Goal: Task Accomplishment & Management: Manage account settings

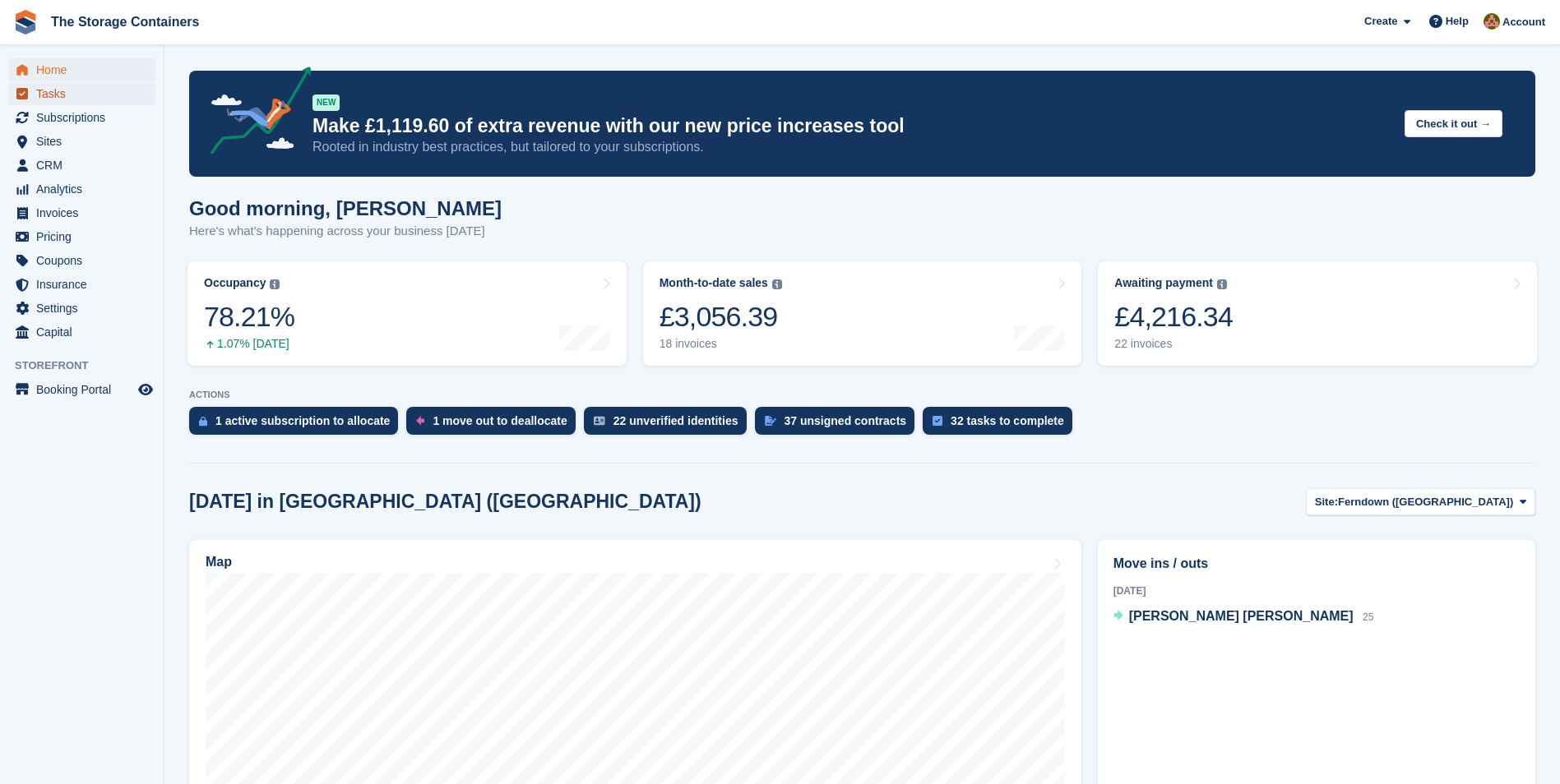
click at [67, 88] on span "Tasks" at bounding box center [85, 94] width 98 height 23
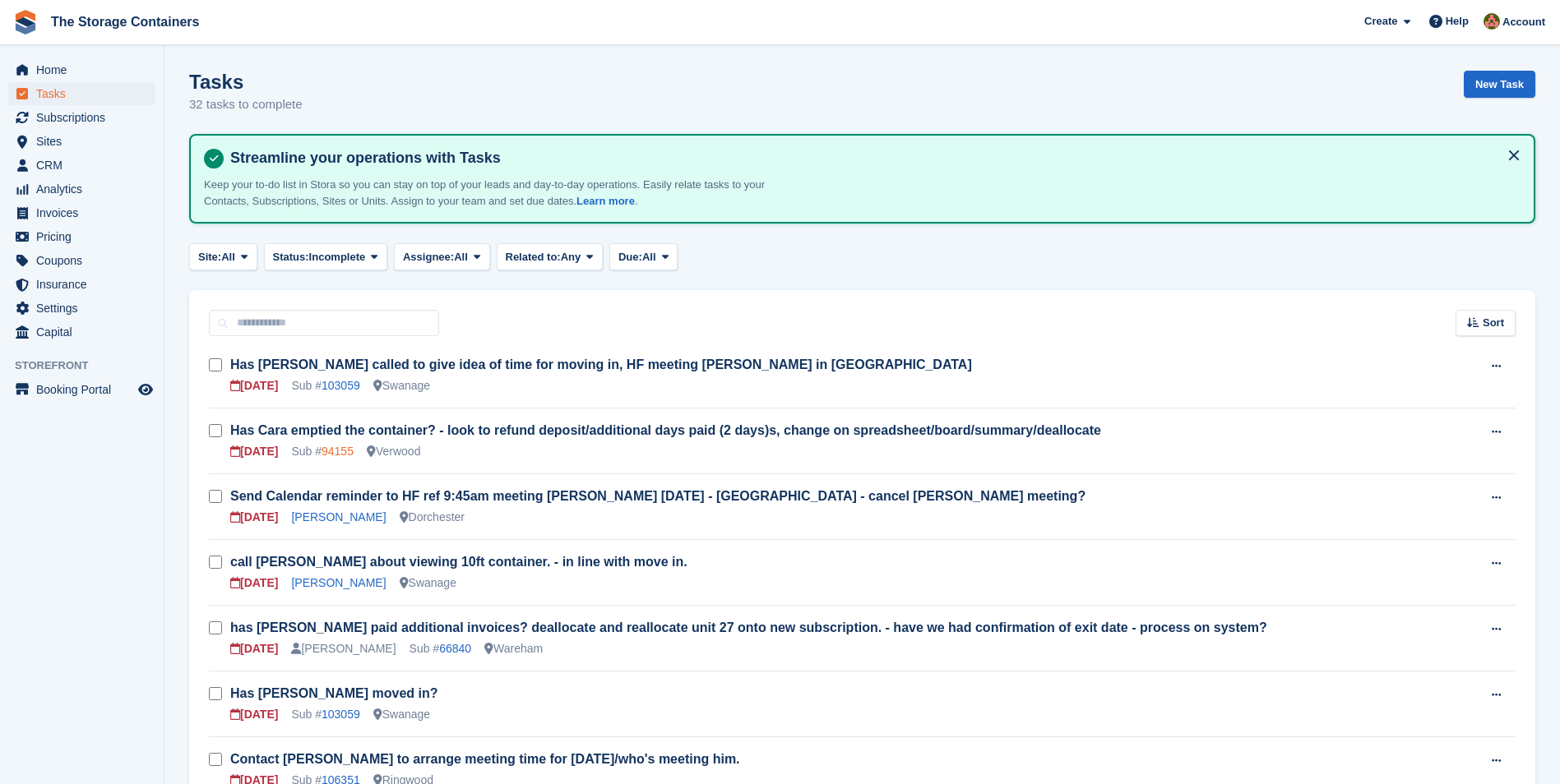
click at [343, 448] on link "94155" at bounding box center [338, 451] width 32 height 14
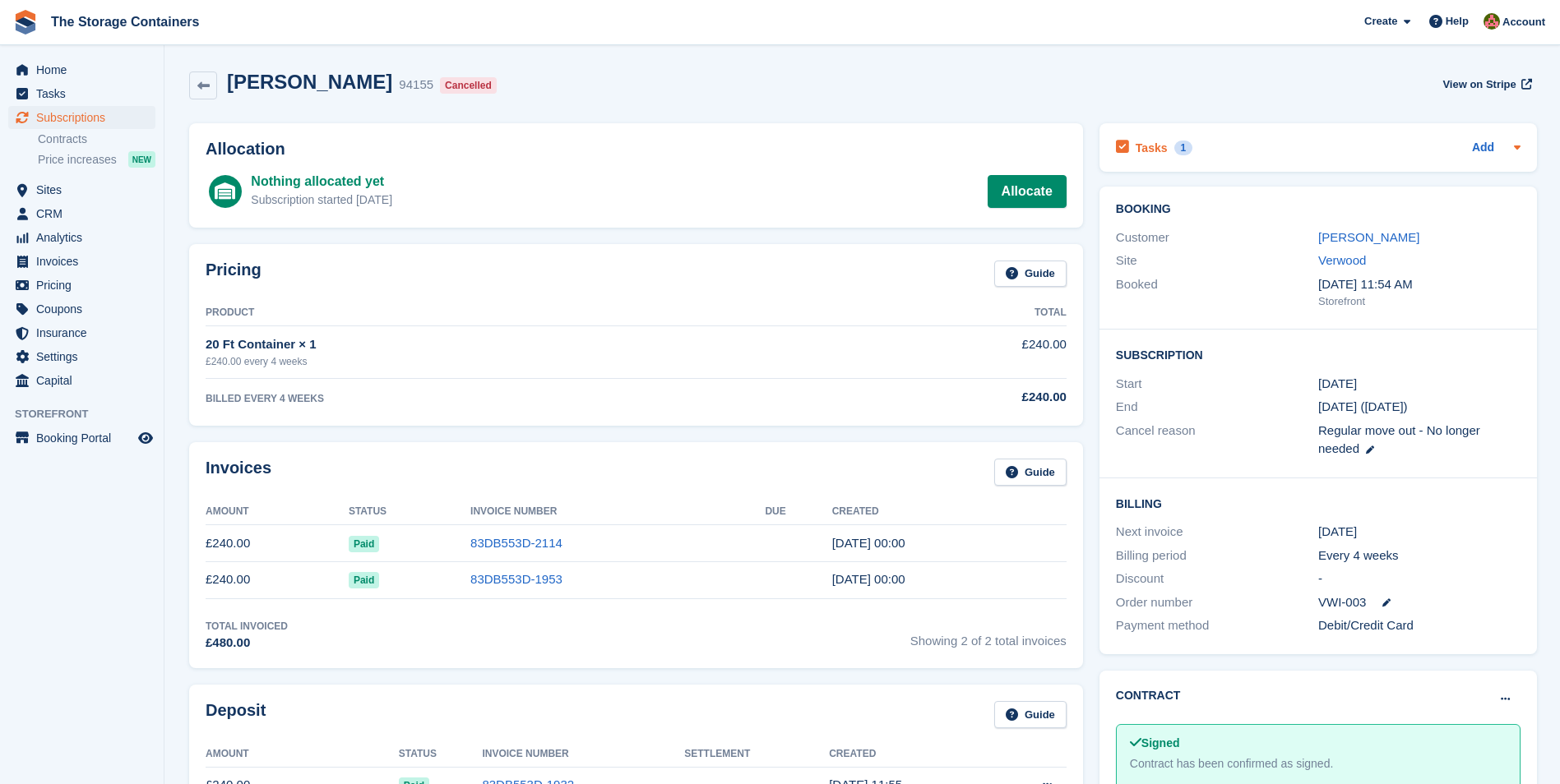
click at [1223, 144] on div "Tasks 1 Add" at bounding box center [1318, 147] width 405 height 23
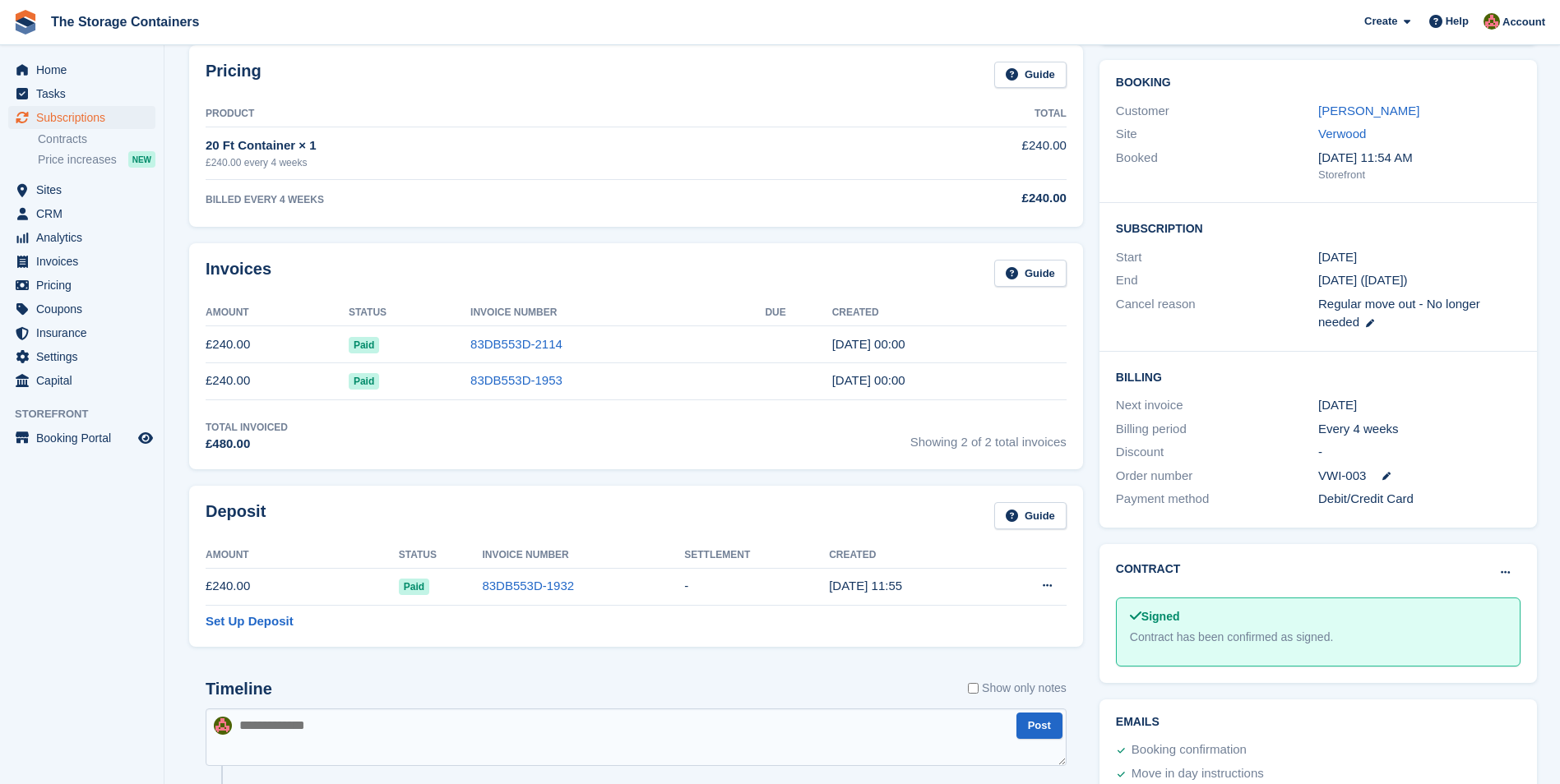
scroll to position [247, 0]
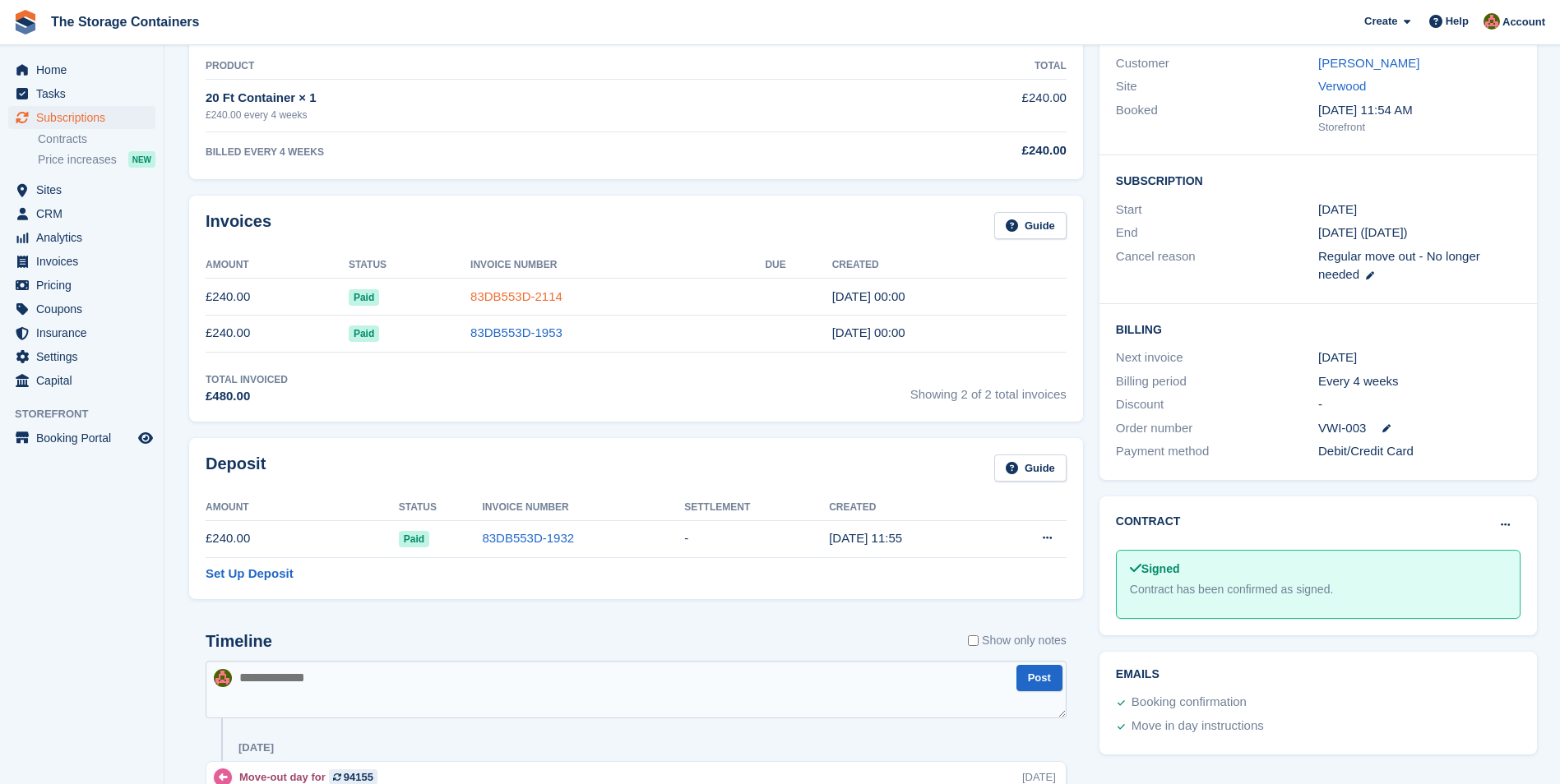
click at [507, 296] on link "83DB553D-2114" at bounding box center [516, 296] width 92 height 14
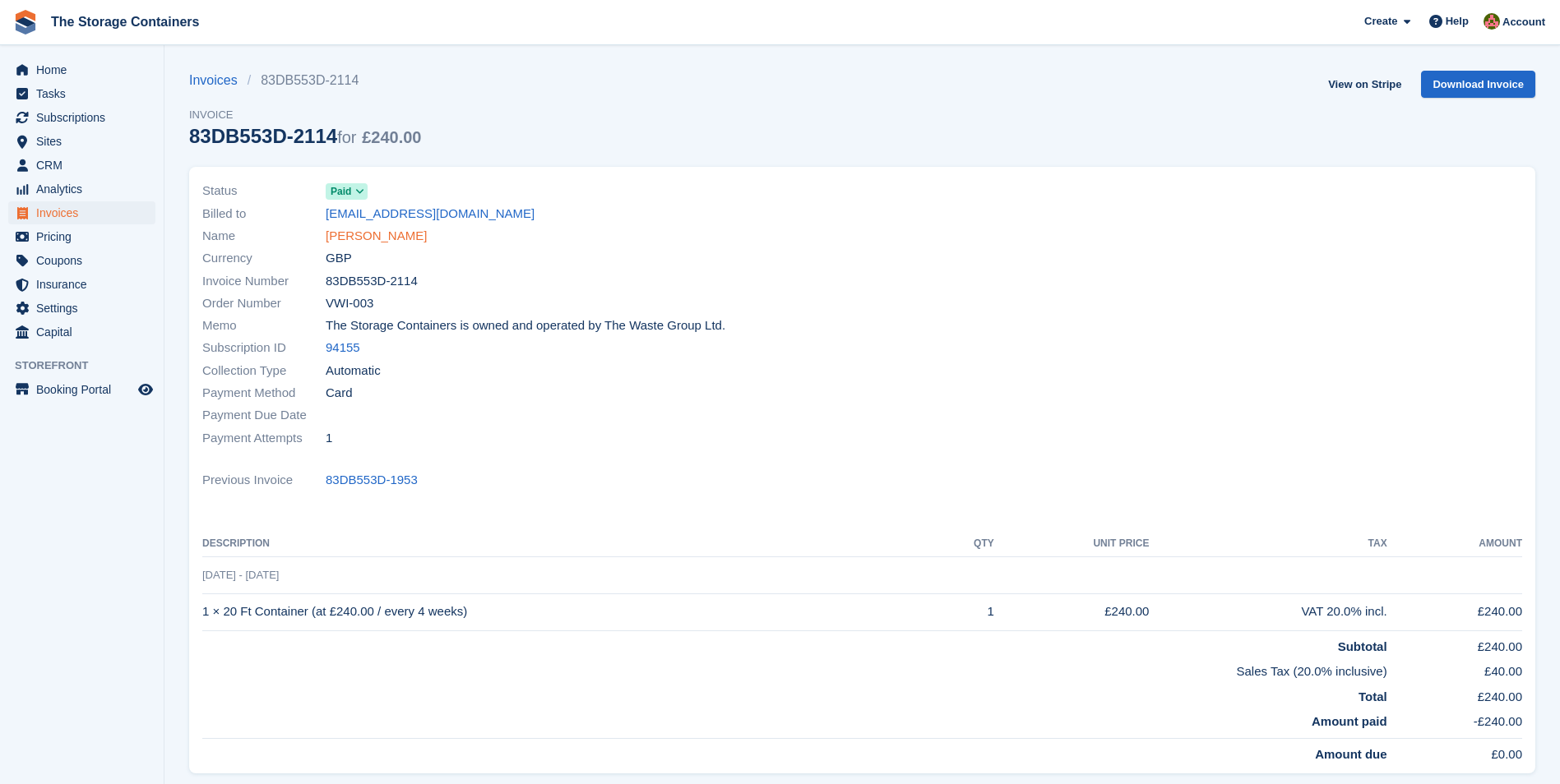
click at [349, 240] on link "Cara Roe" at bounding box center [376, 236] width 101 height 19
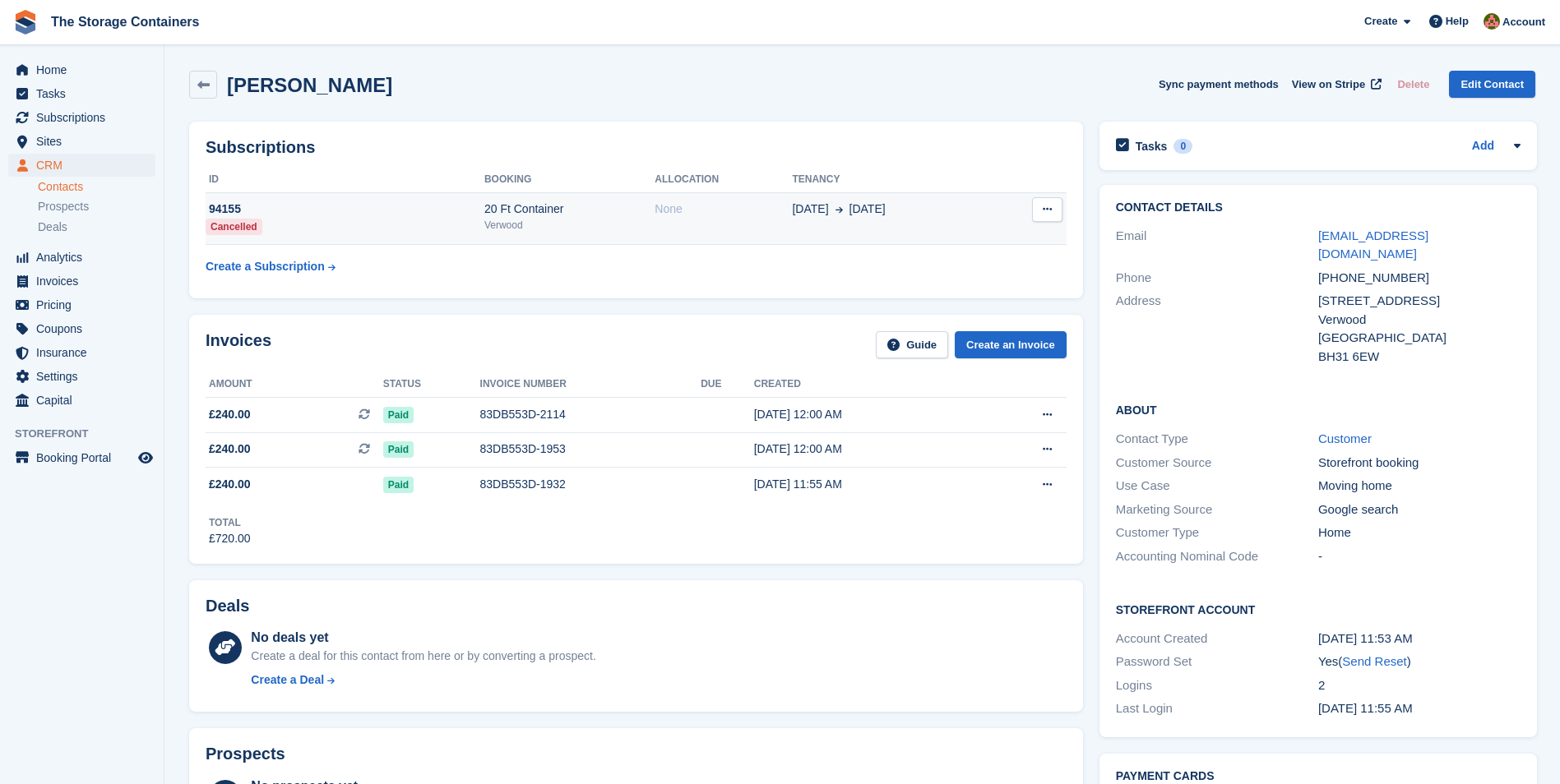
click at [623, 222] on div "Verwood" at bounding box center [569, 225] width 170 height 14
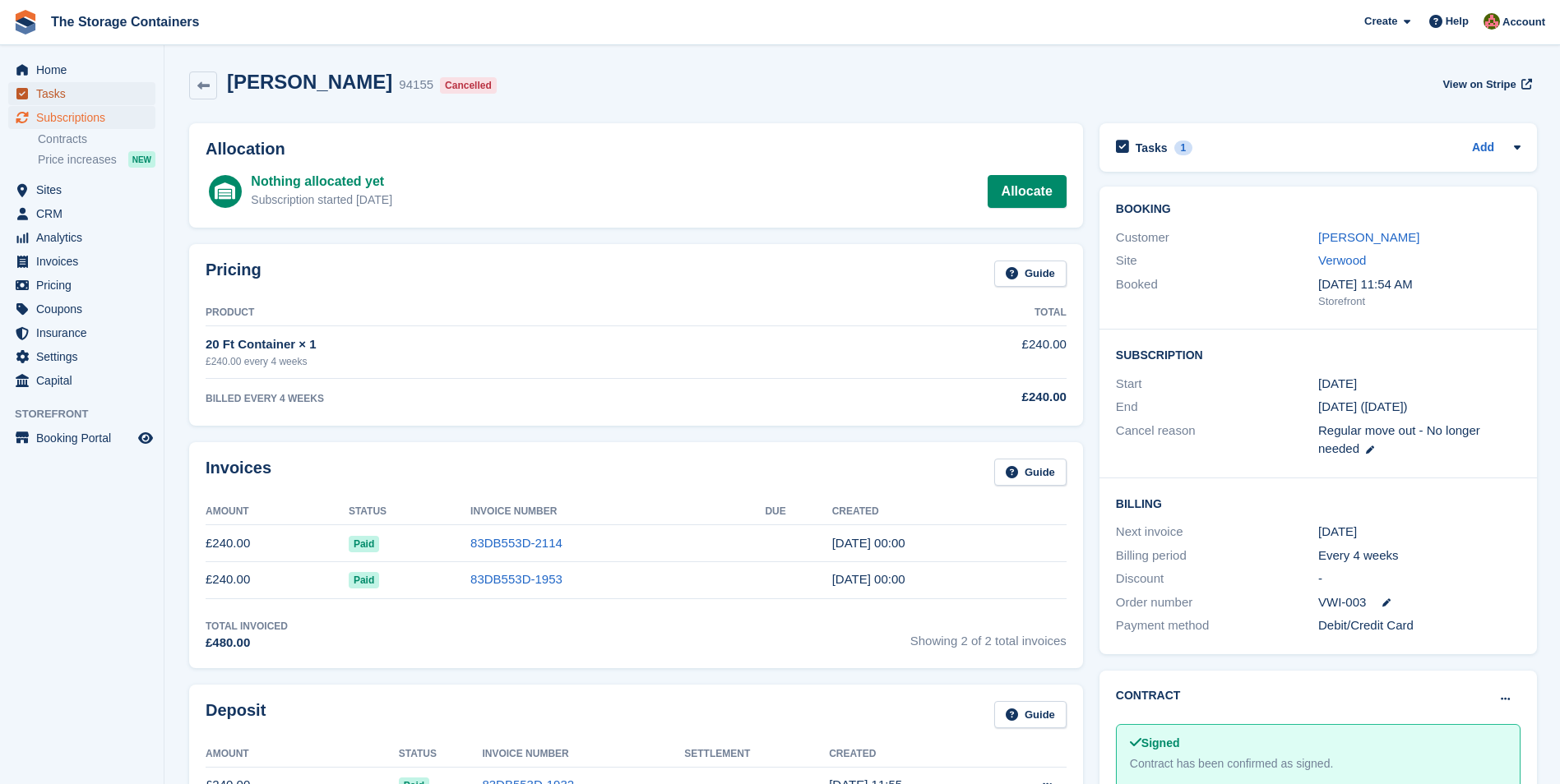
click at [66, 95] on span "Tasks" at bounding box center [85, 94] width 98 height 23
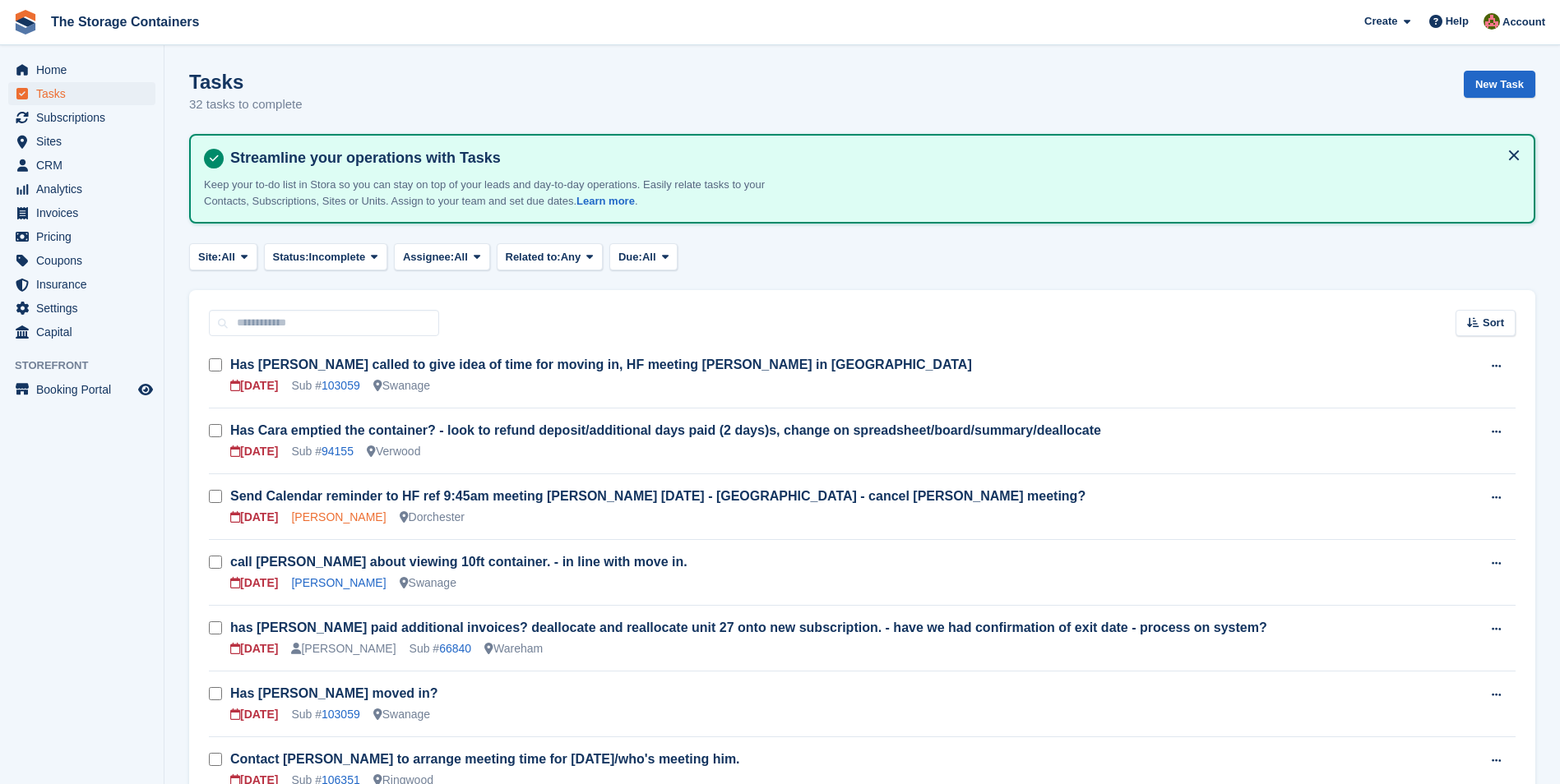
click at [336, 520] on link "Rachel Old" at bounding box center [338, 517] width 95 height 14
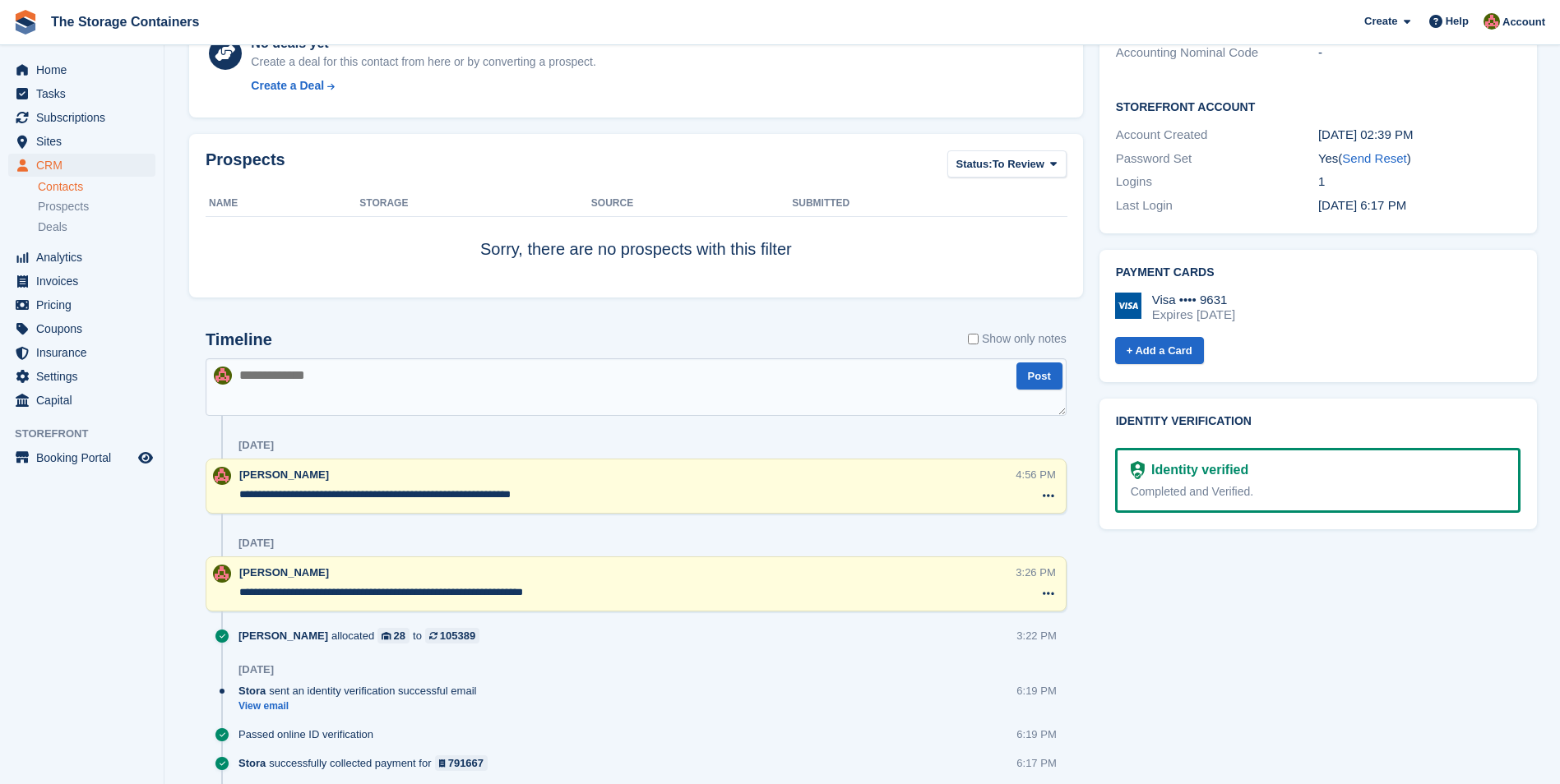
scroll to position [493, 0]
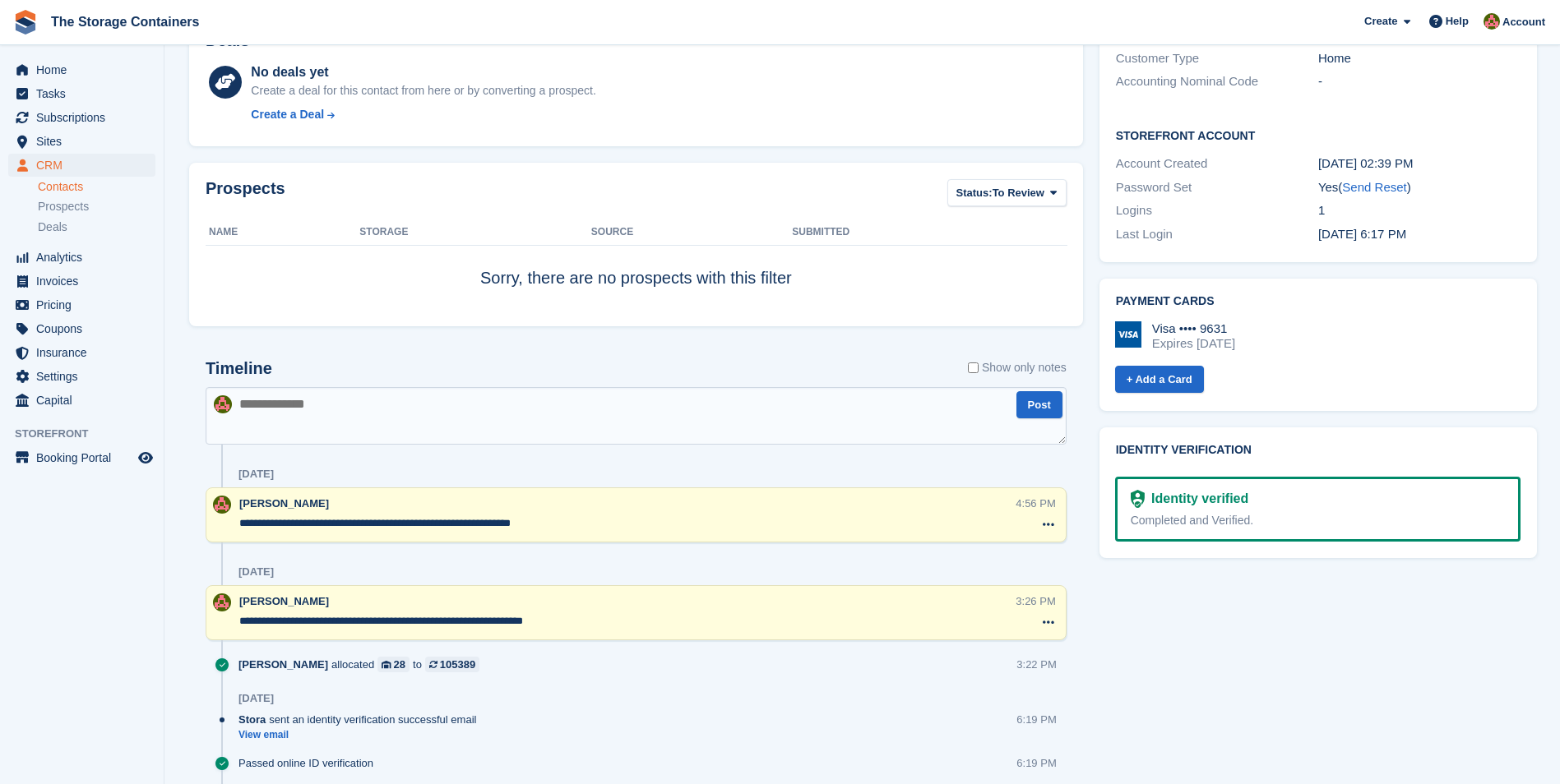
click at [473, 433] on textarea at bounding box center [635, 416] width 861 height 58
type textarea "**********"
click at [1034, 407] on button "Post" at bounding box center [1039, 405] width 46 height 27
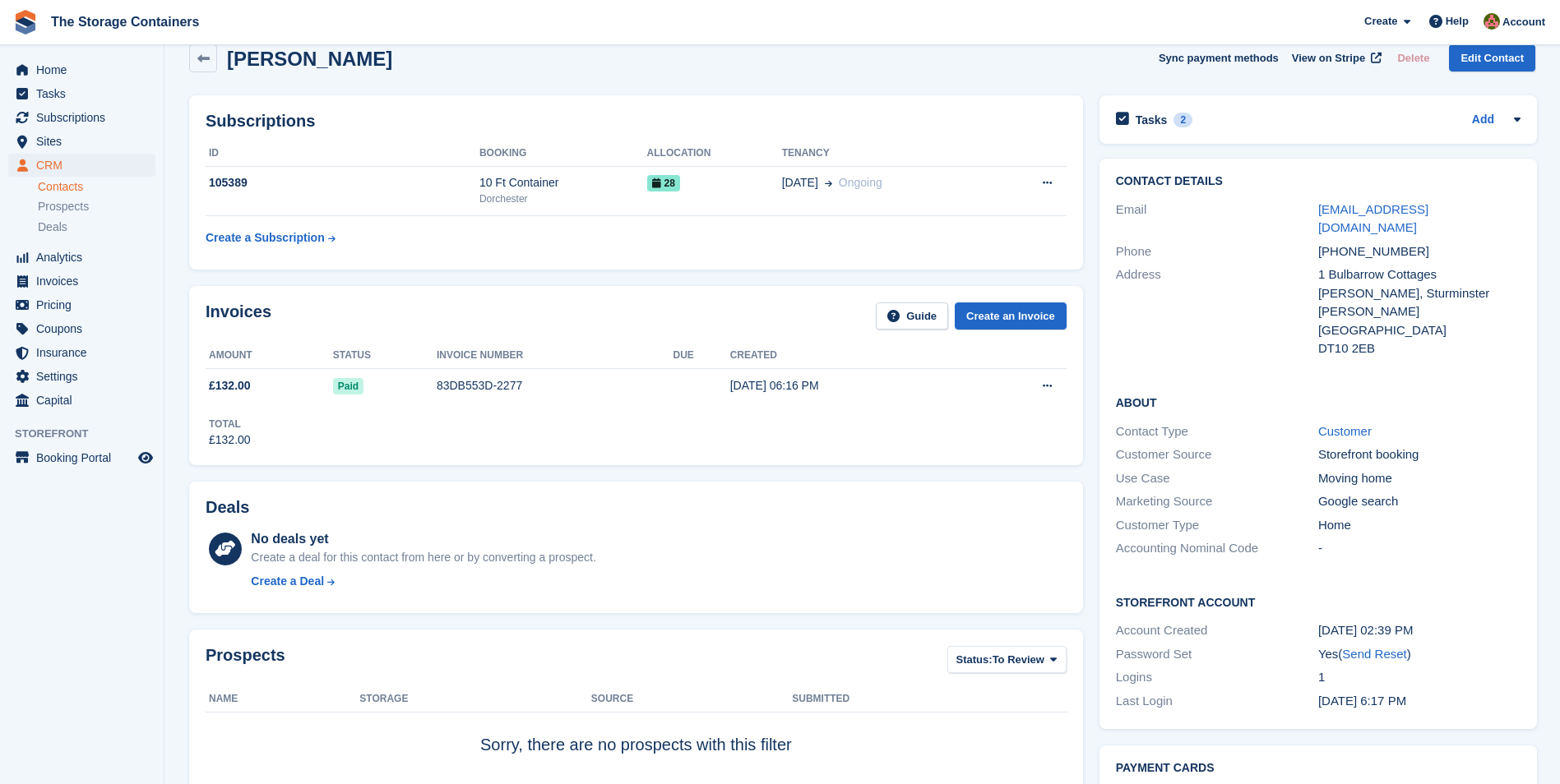
scroll to position [0, 0]
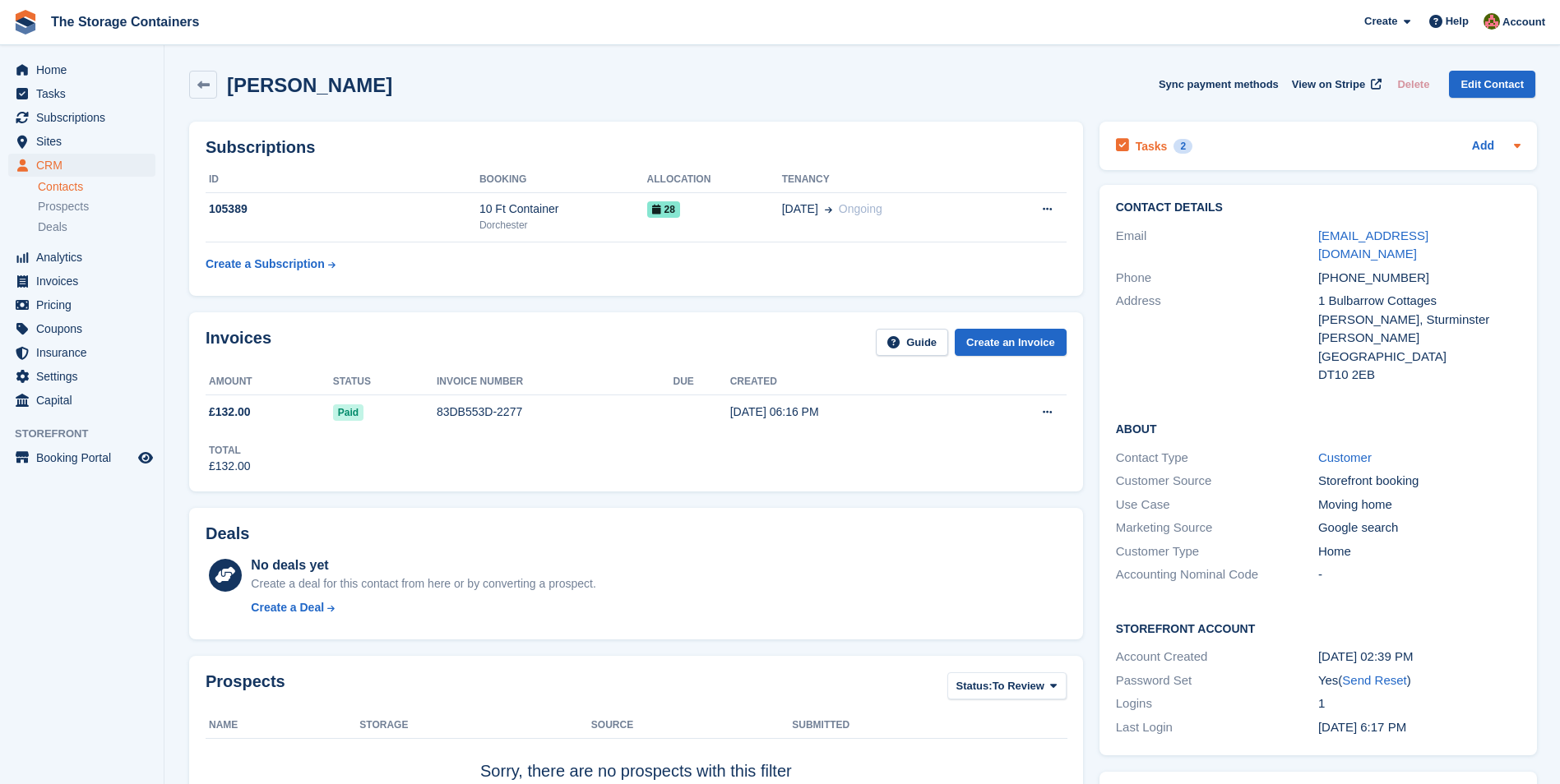
click at [1204, 146] on div "Tasks 2 Add" at bounding box center [1318, 146] width 405 height 23
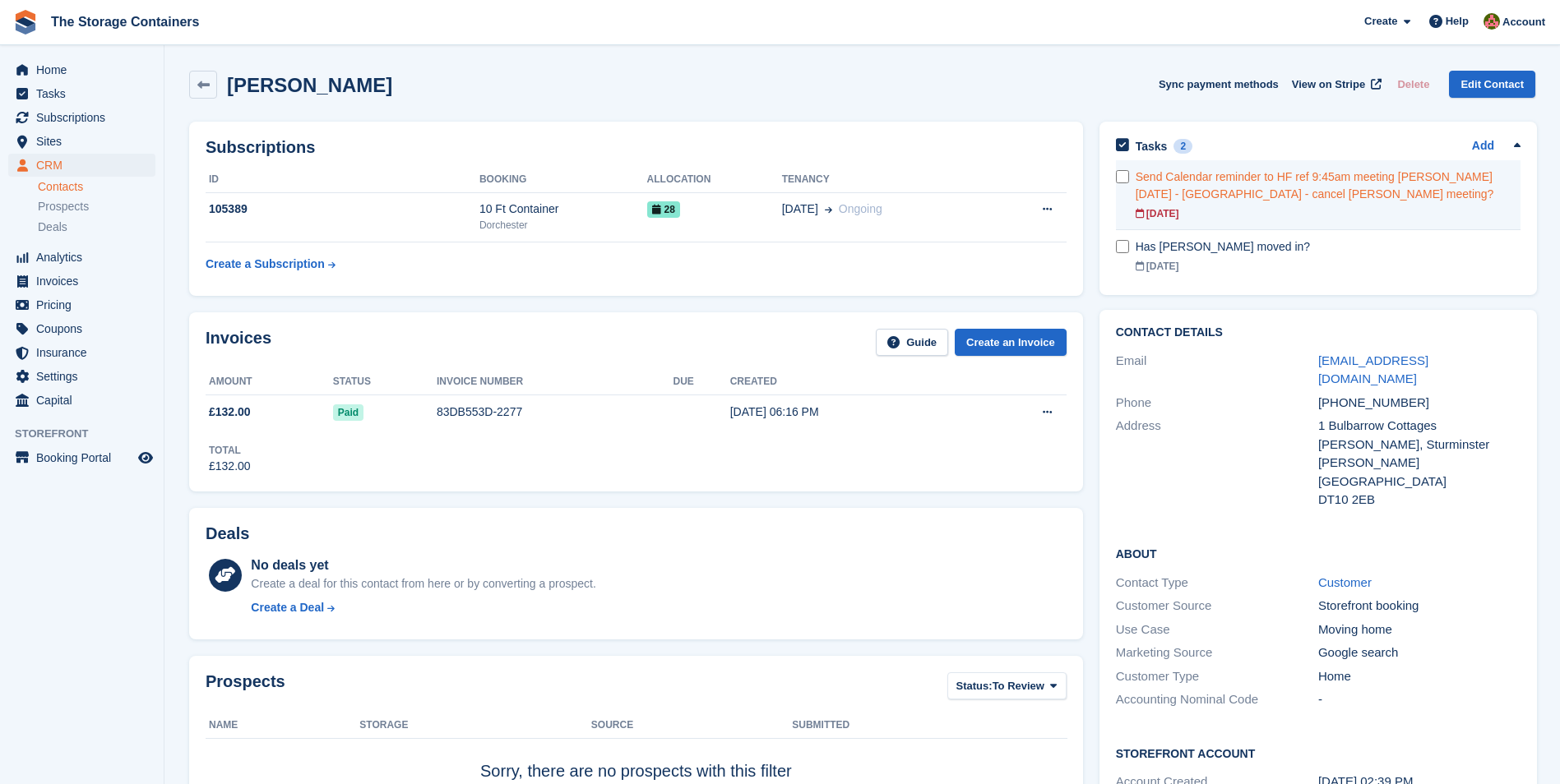
click at [1206, 200] on div "Send Calendar reminder to HF ref 9:45am meeting Rachel tomorrow - Dorchester - …" at bounding box center [1327, 186] width 385 height 34
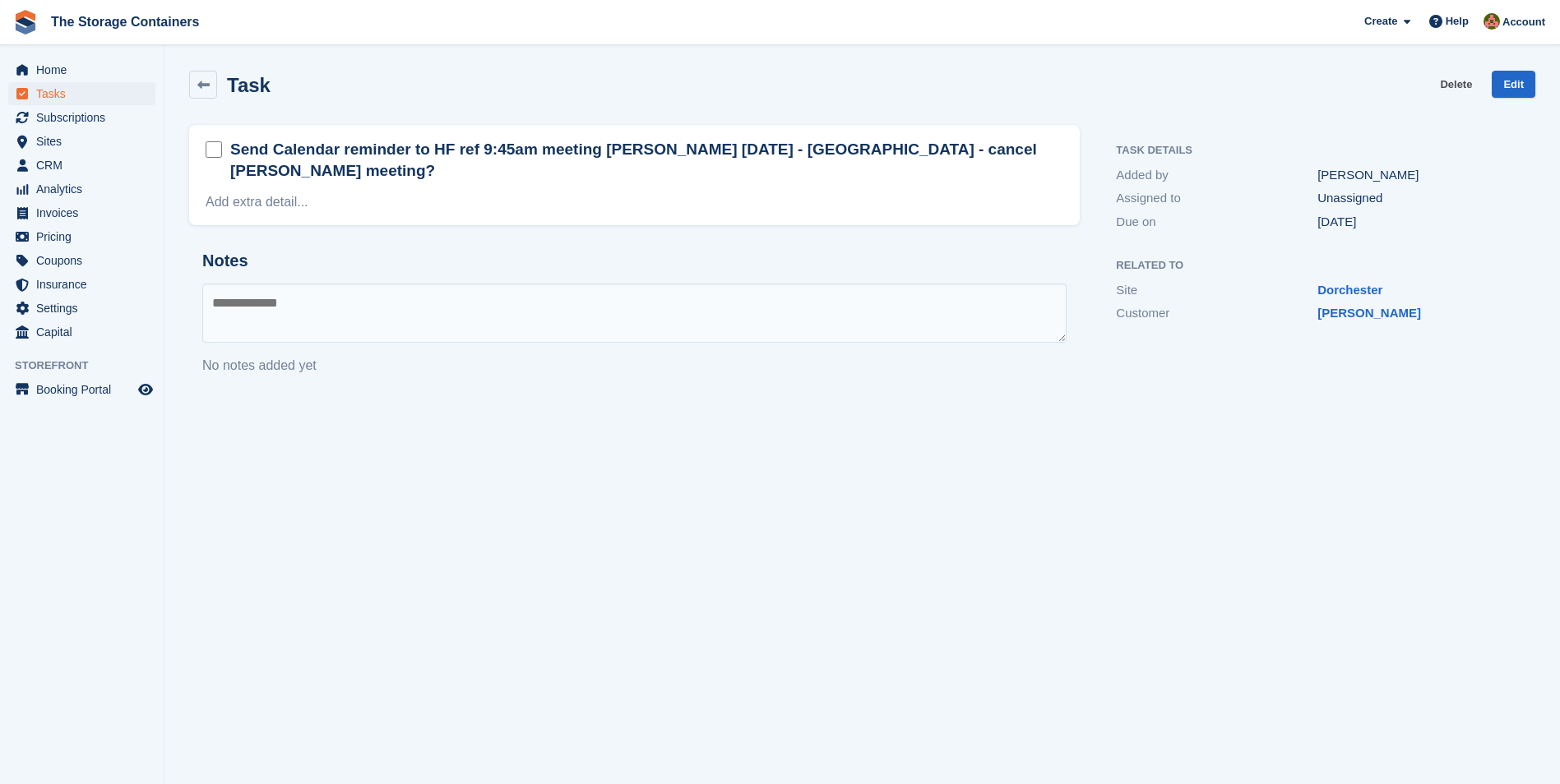
click at [1457, 86] on link "Delete" at bounding box center [1455, 84] width 32 height 27
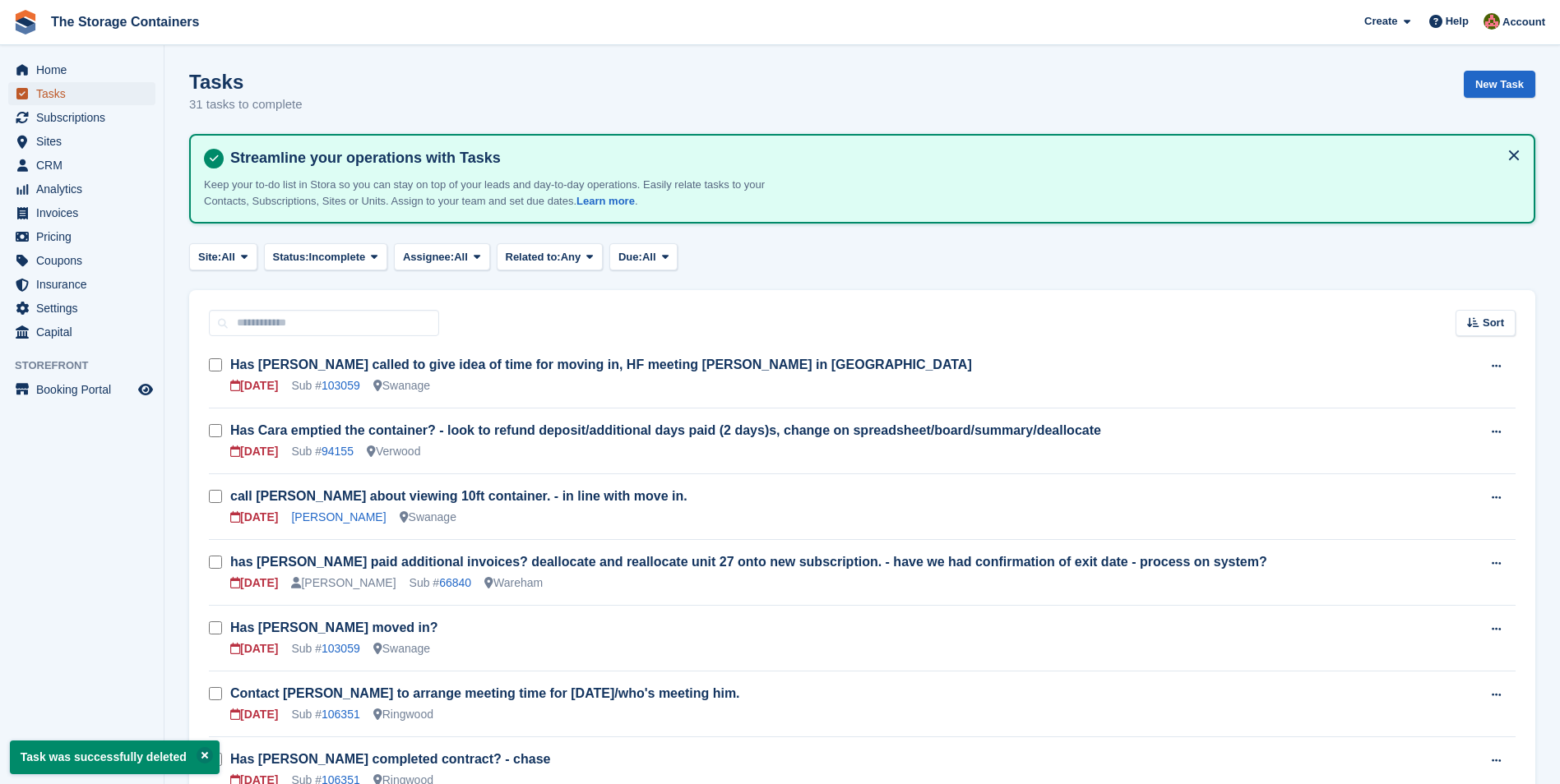
click at [61, 92] on span "Tasks" at bounding box center [85, 94] width 98 height 23
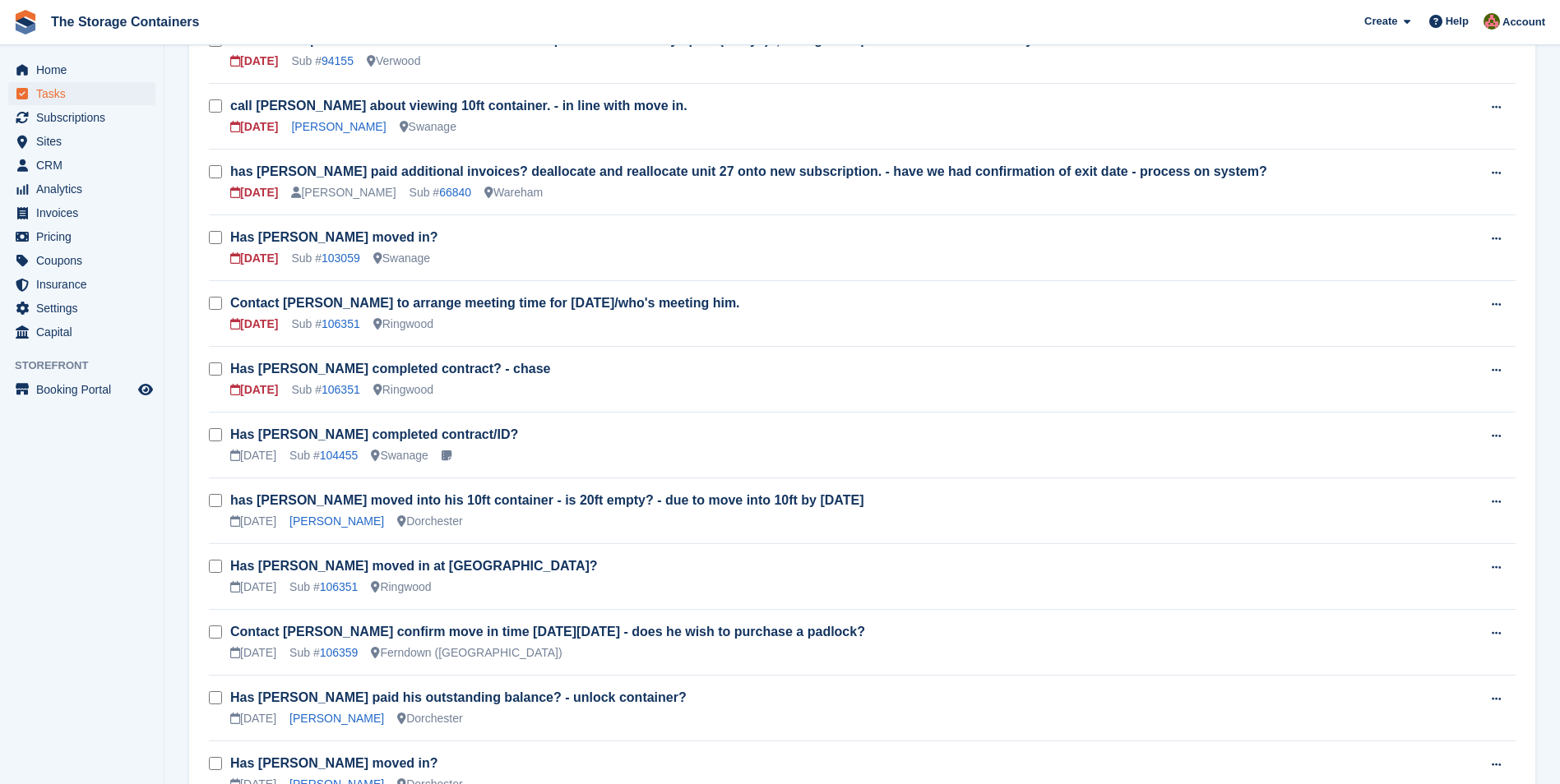
scroll to position [411, 0]
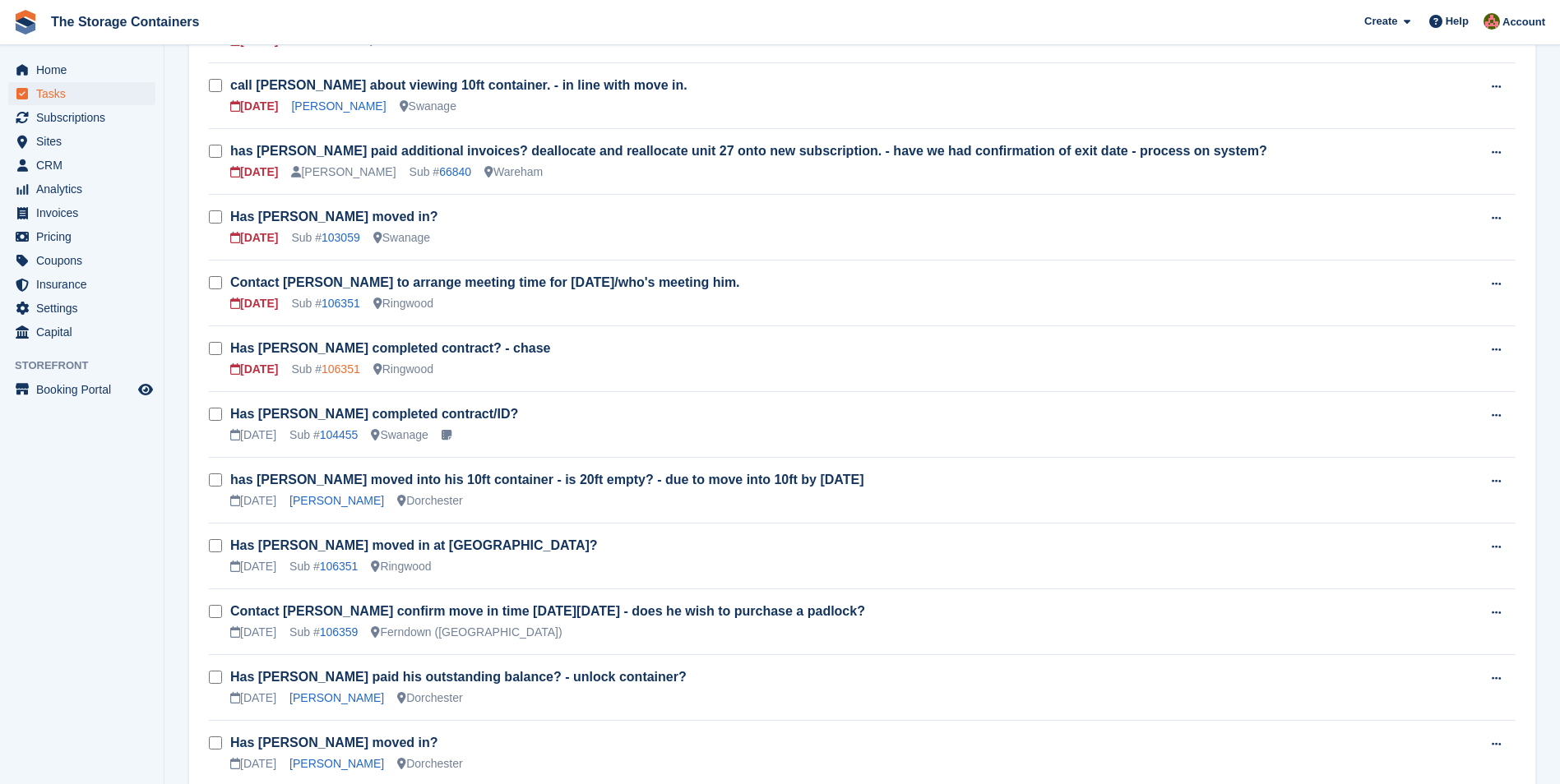
click at [345, 368] on link "106351" at bounding box center [341, 369] width 39 height 14
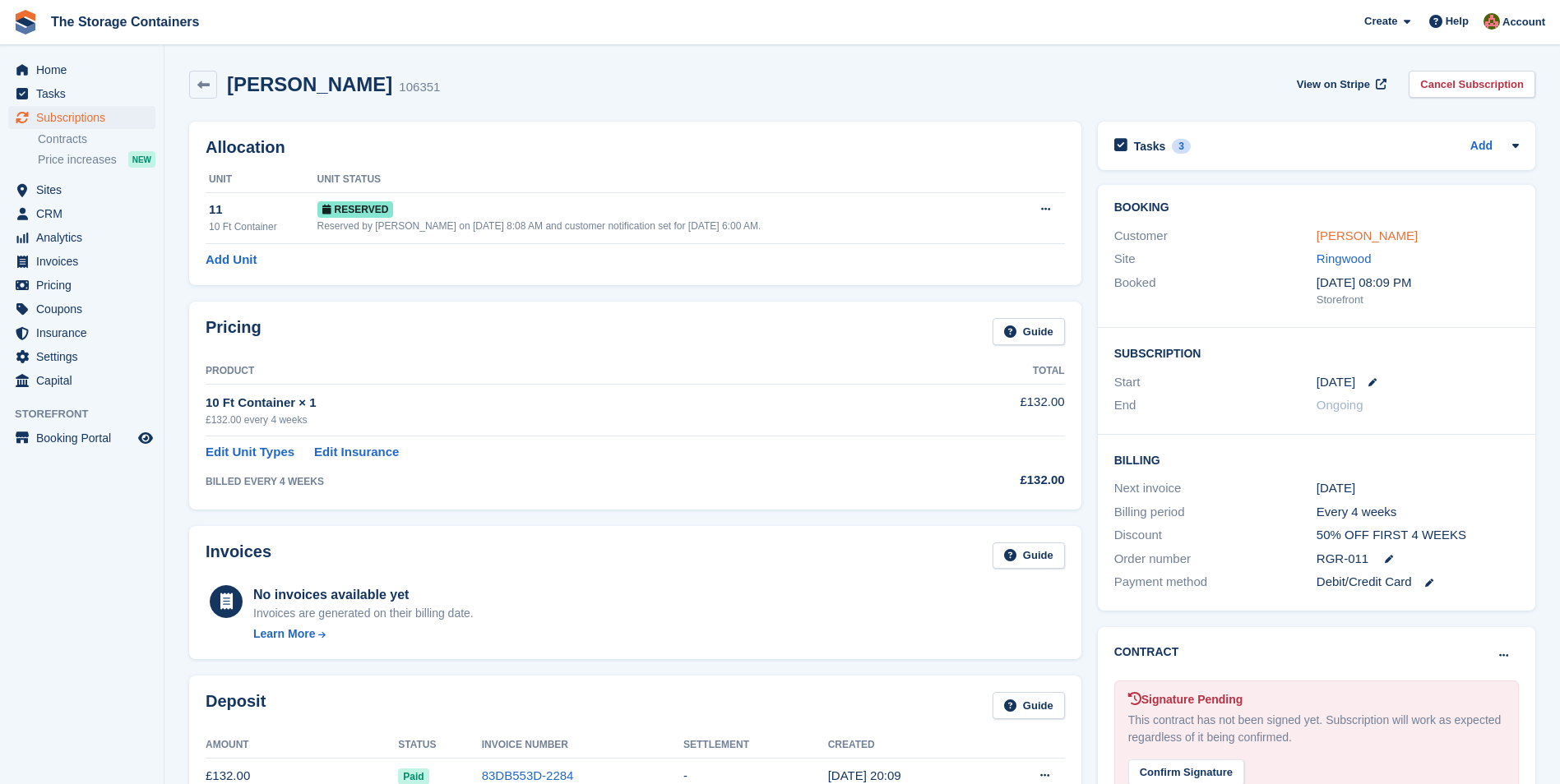
click at [1418, 239] on link "Stewart Sims-Handcock" at bounding box center [1367, 236] width 101 height 14
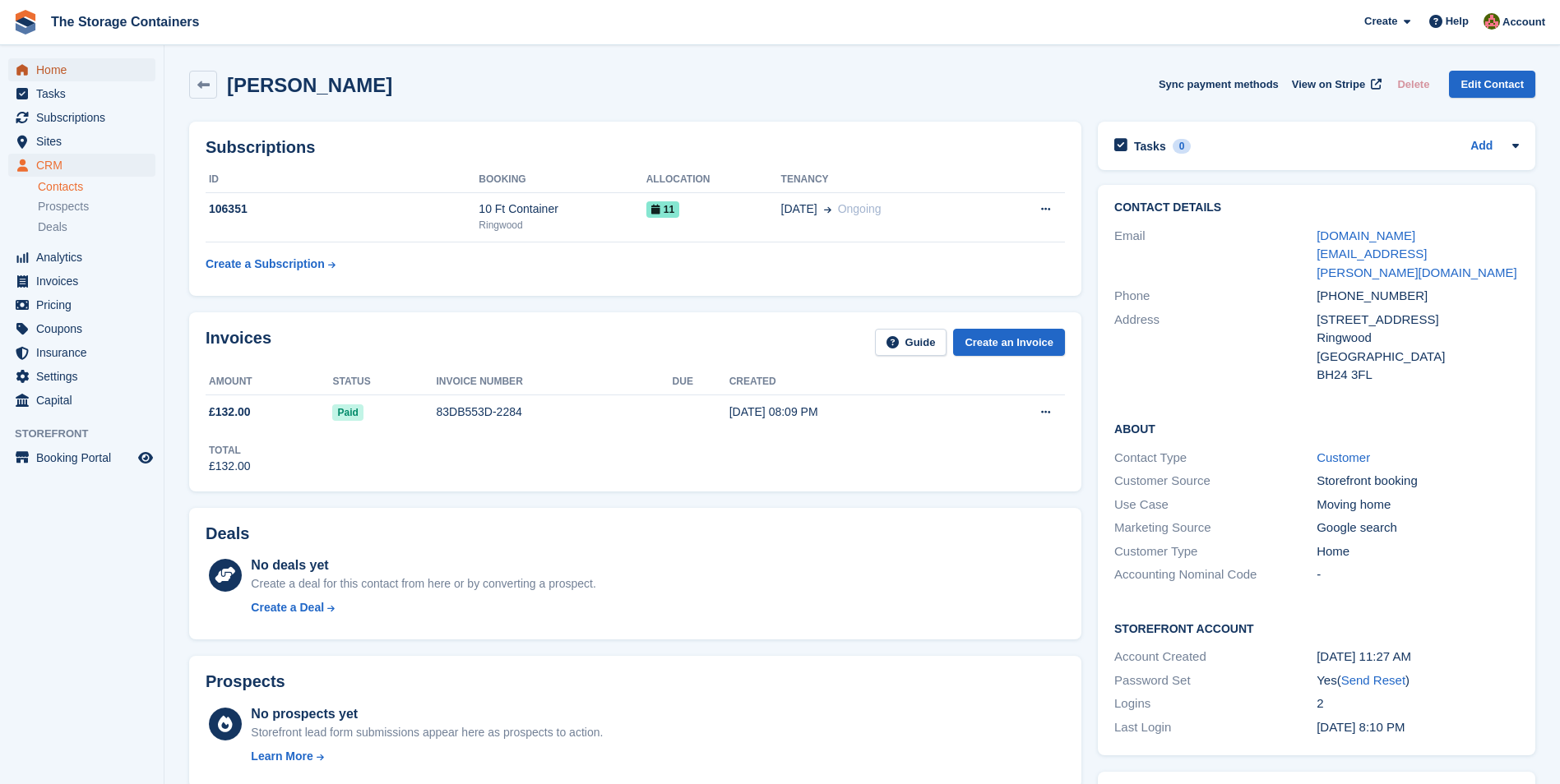
click at [54, 65] on span "Home" at bounding box center [85, 70] width 98 height 23
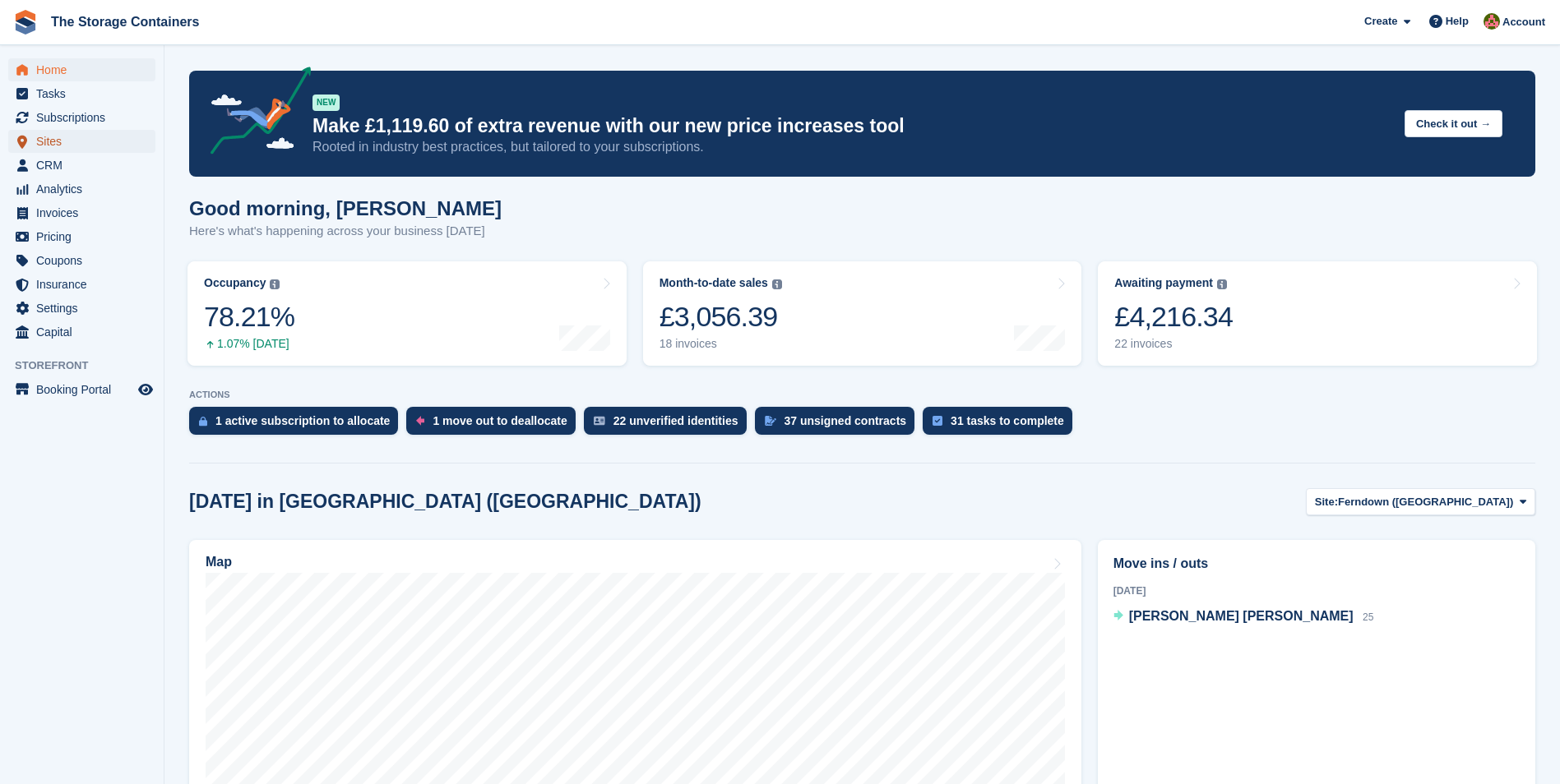
click at [83, 141] on span "Sites" at bounding box center [85, 141] width 98 height 23
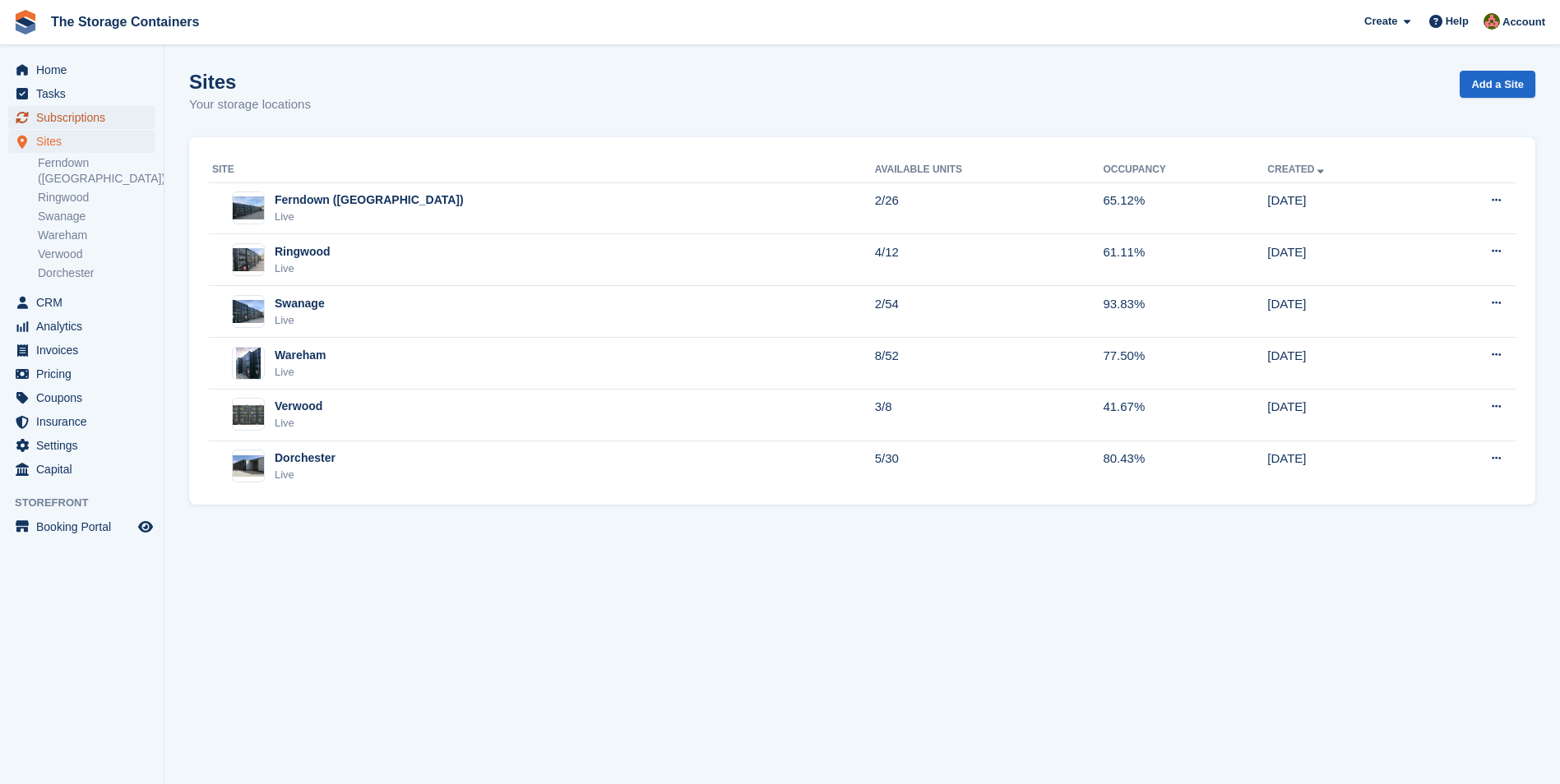
click at [74, 123] on span "Subscriptions" at bounding box center [85, 118] width 98 height 23
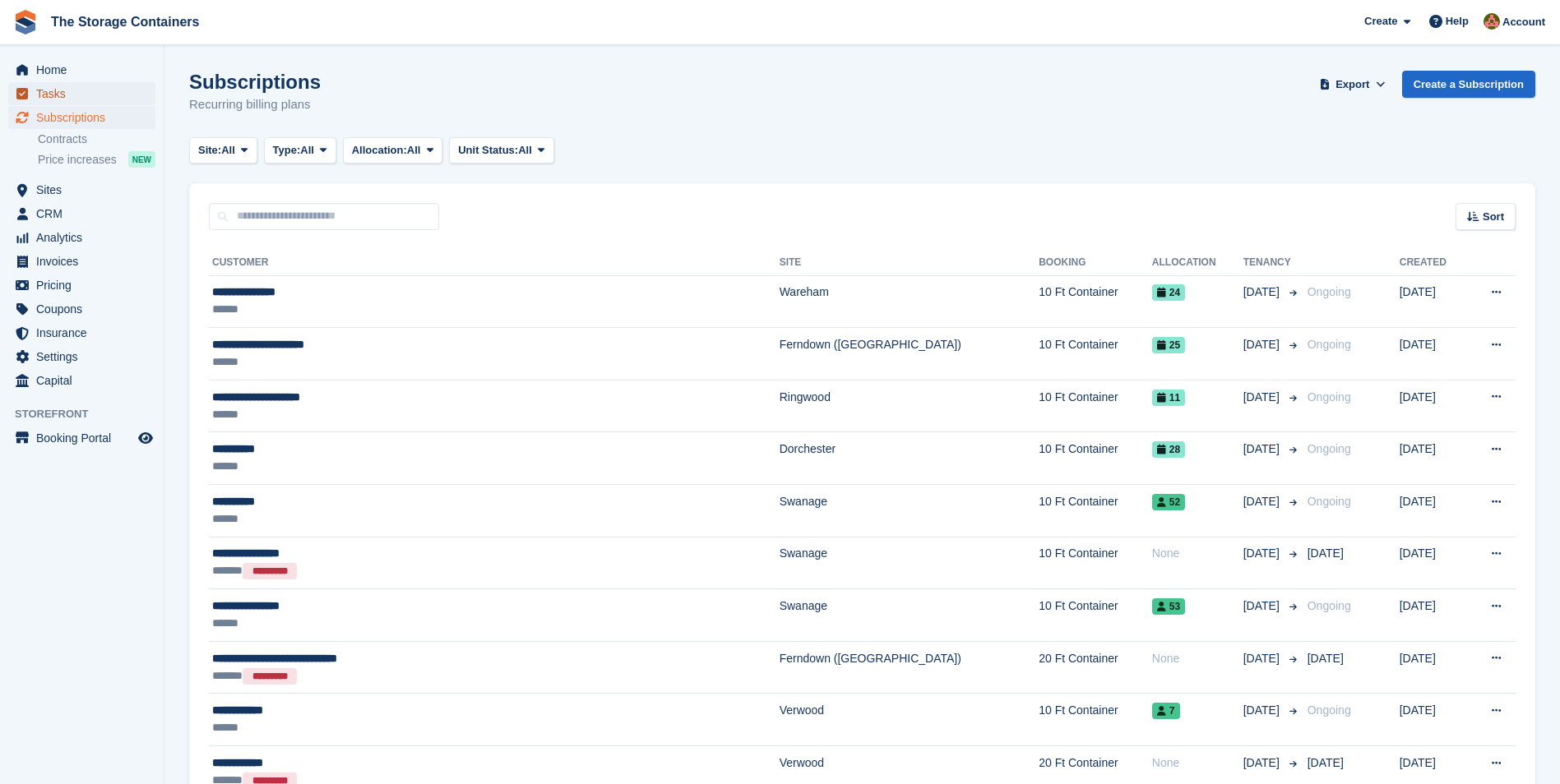
click at [86, 92] on span "Tasks" at bounding box center [85, 94] width 98 height 23
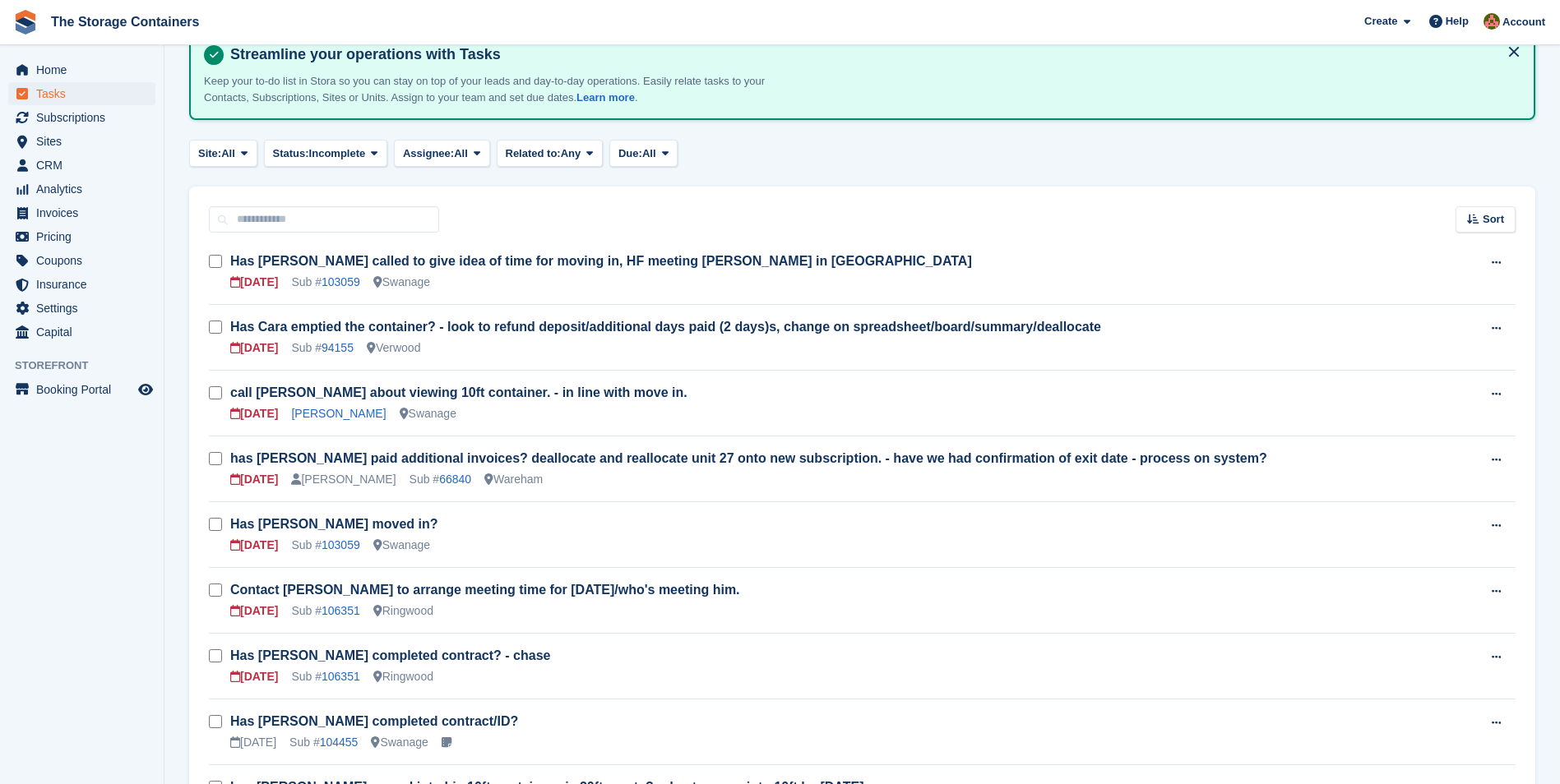
scroll to position [164, 0]
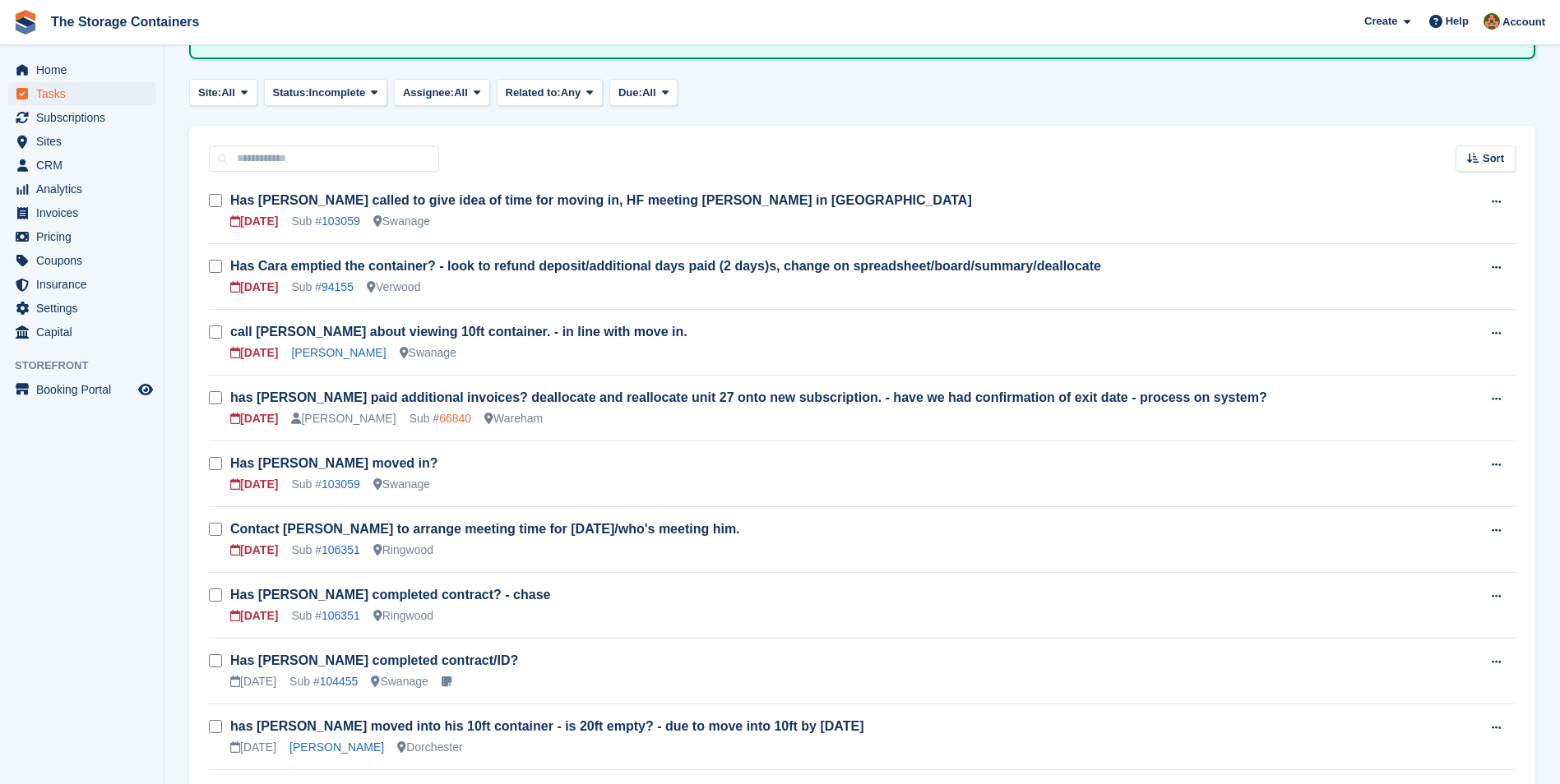
click at [439, 417] on link "66840" at bounding box center [455, 418] width 32 height 14
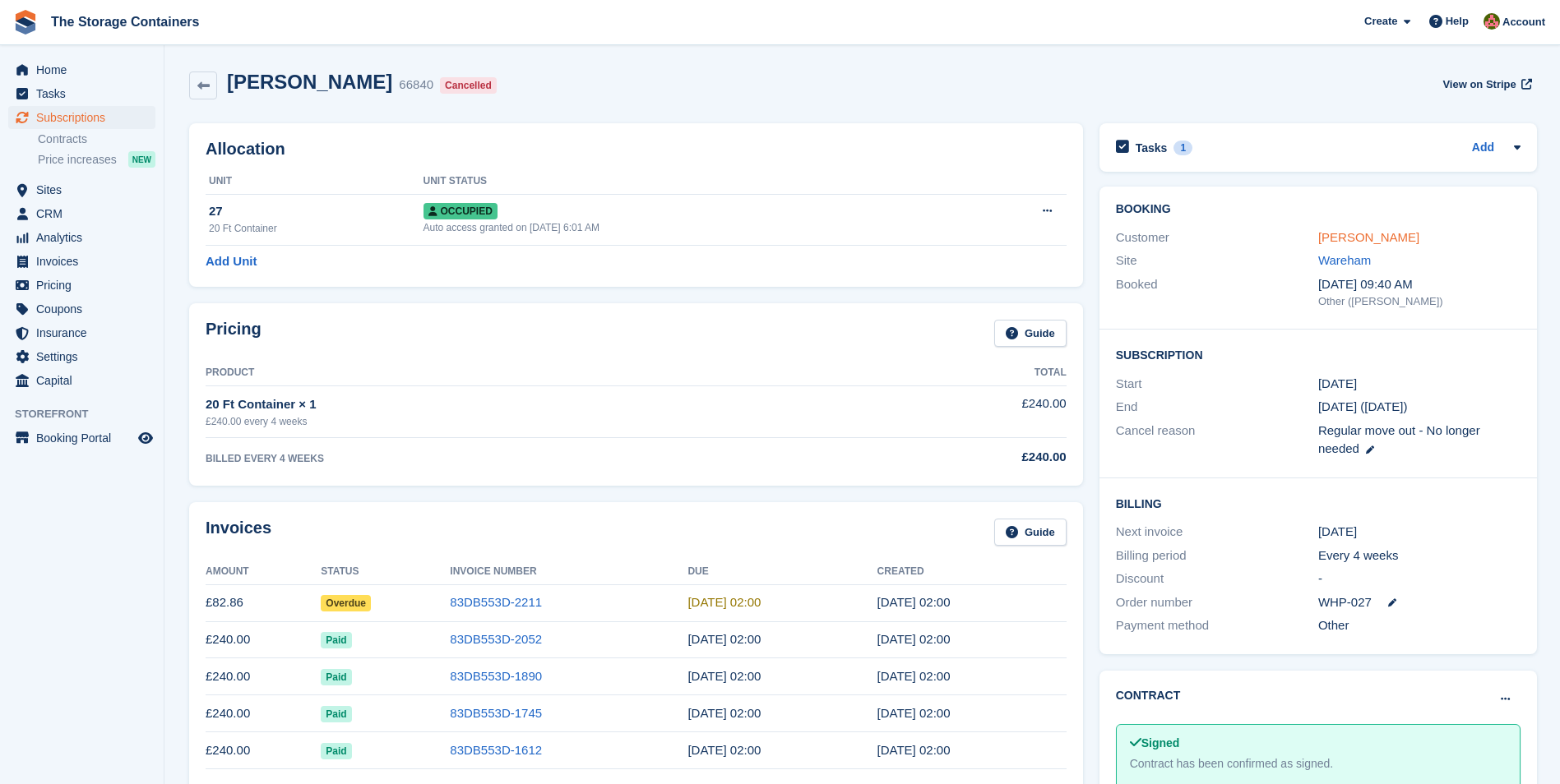
click at [1373, 233] on link "[PERSON_NAME]" at bounding box center [1368, 237] width 101 height 14
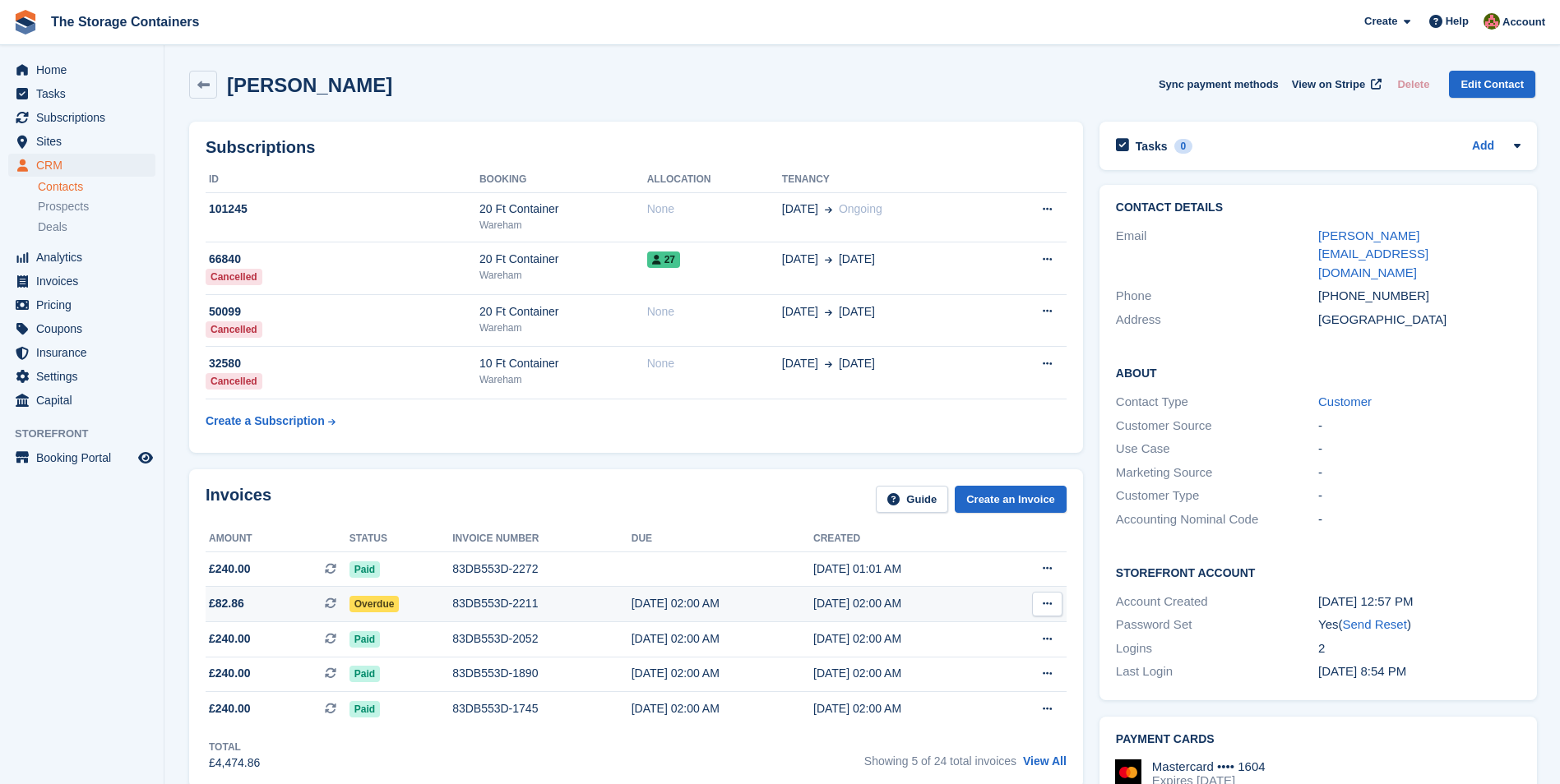
click at [505, 605] on div "83DB553D-2211" at bounding box center [542, 603] width 179 height 17
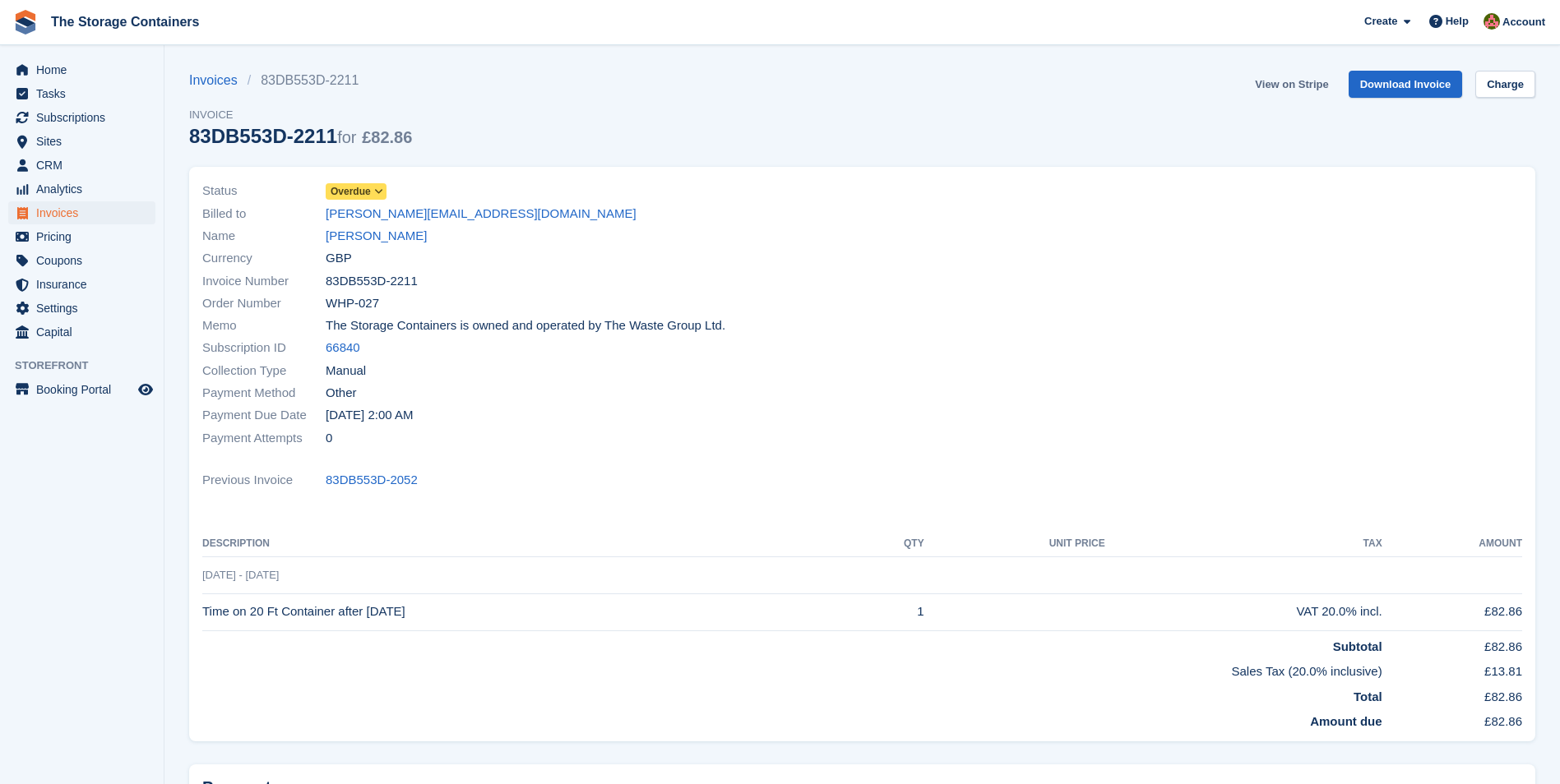
click at [1295, 87] on link "View on Stripe" at bounding box center [1291, 84] width 87 height 27
click at [345, 239] on link "[PERSON_NAME]" at bounding box center [376, 236] width 101 height 19
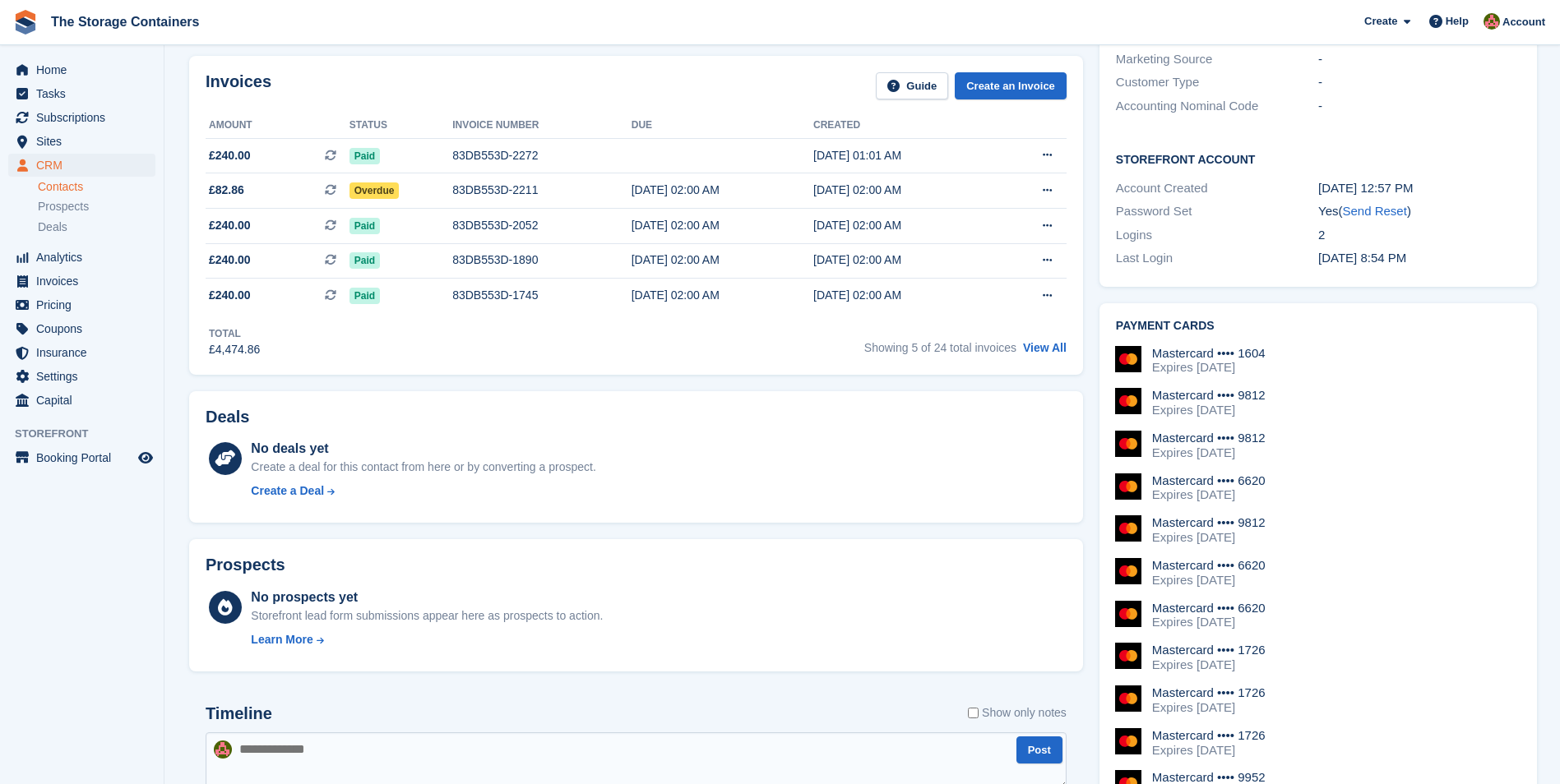
scroll to position [740, 0]
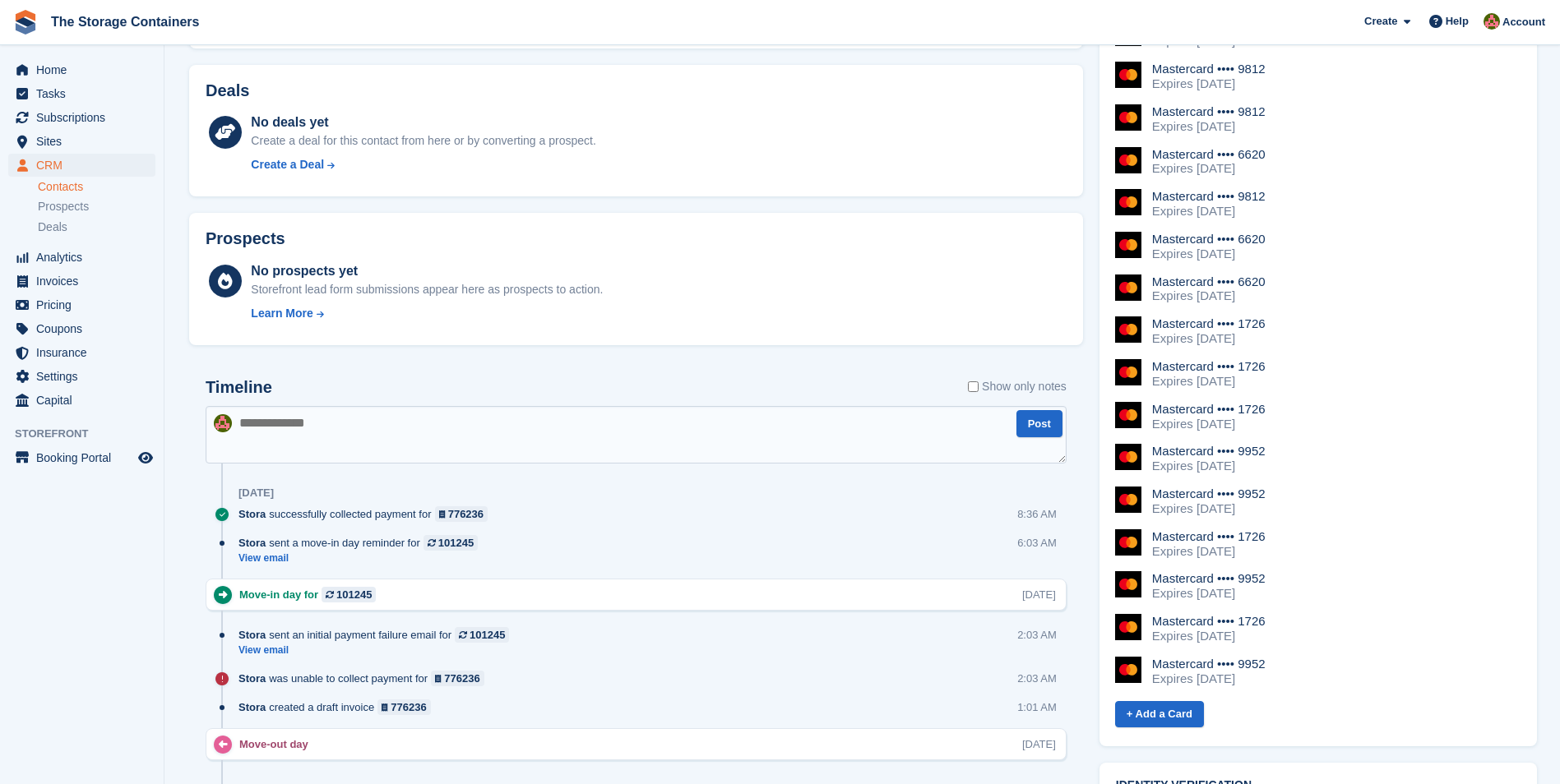
click at [360, 434] on textarea at bounding box center [635, 435] width 861 height 58
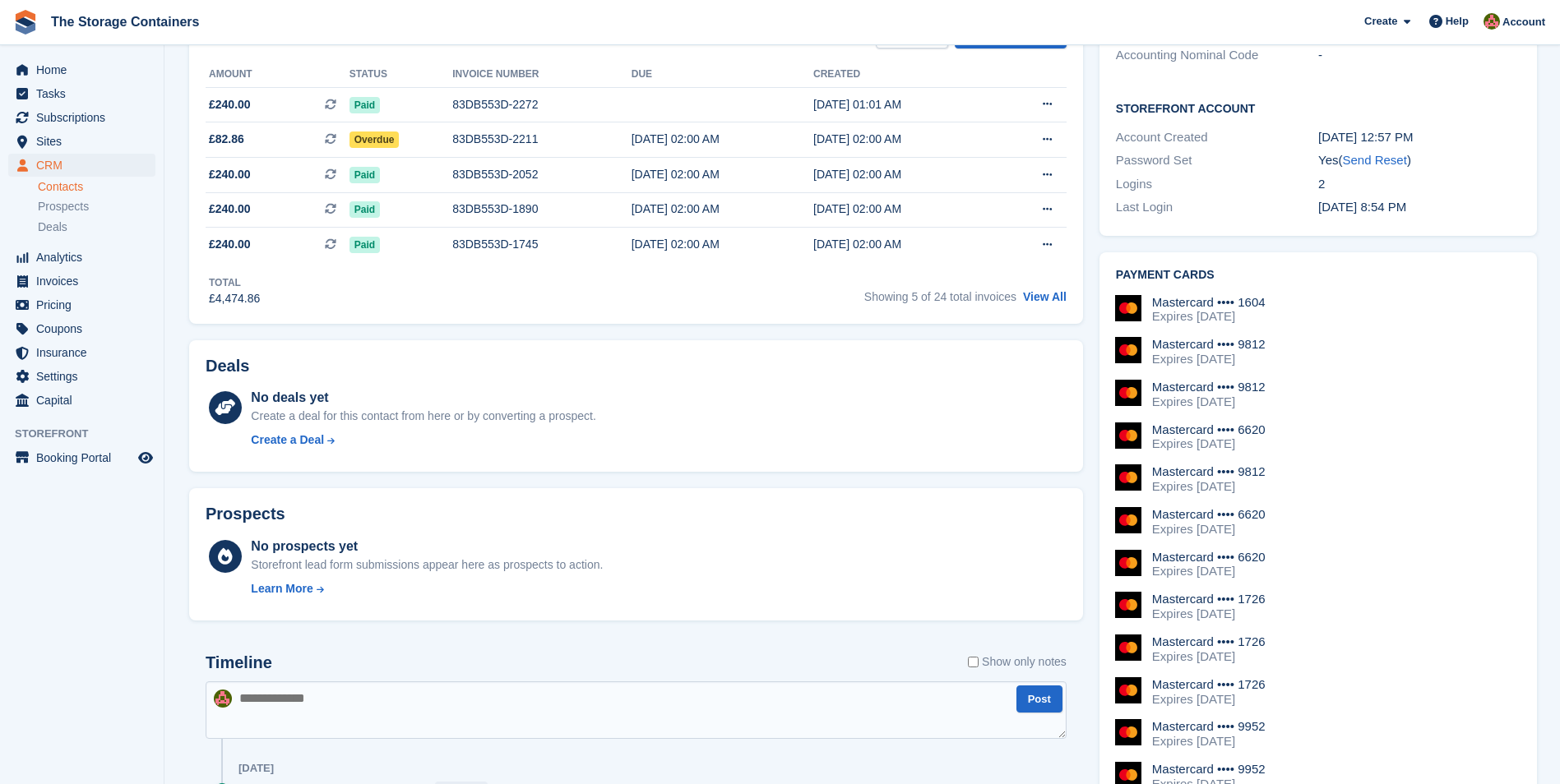
scroll to position [493, 0]
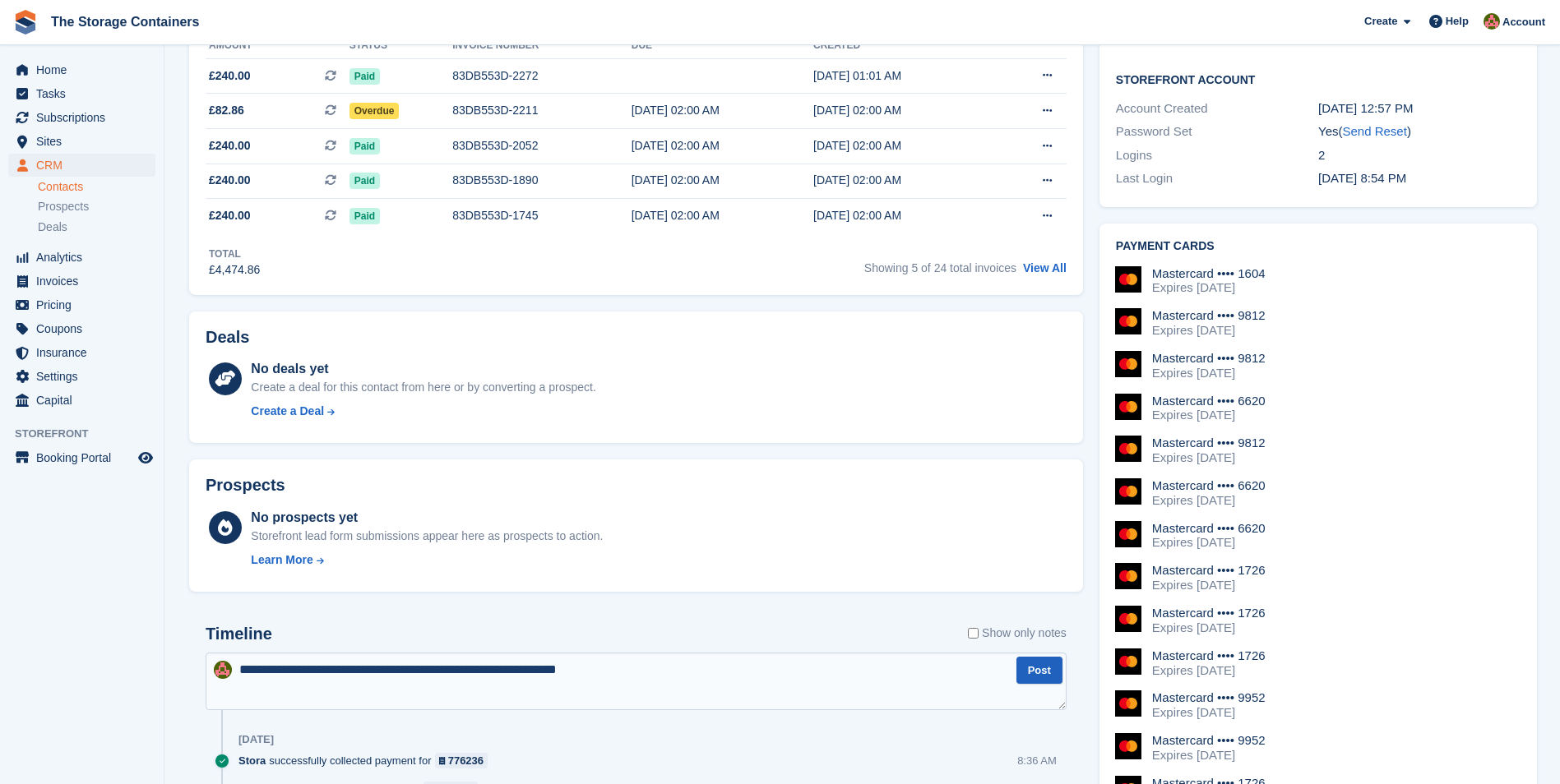
type textarea "**********"
click at [1058, 670] on button "Post" at bounding box center [1039, 670] width 46 height 27
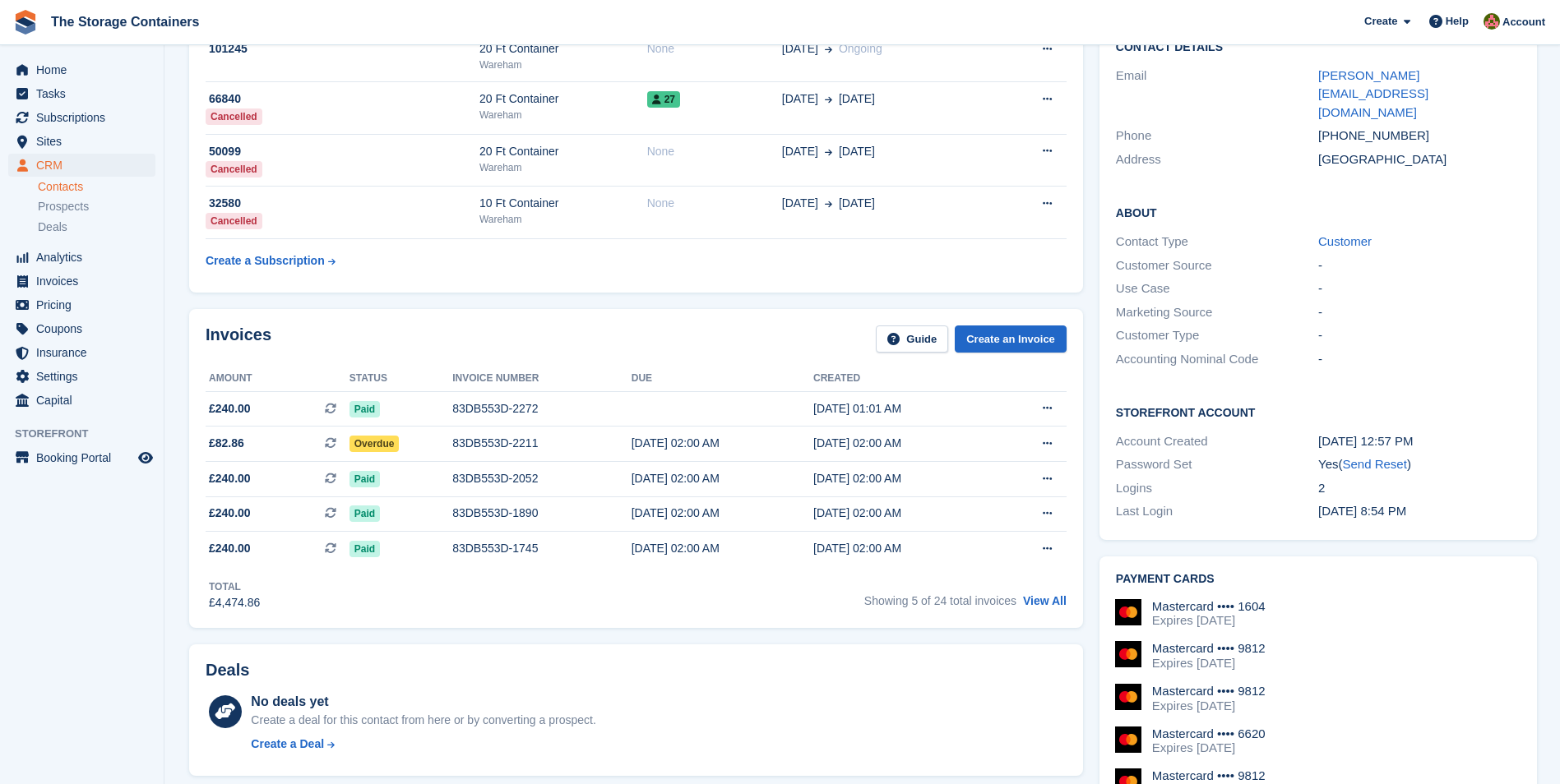
scroll to position [0, 0]
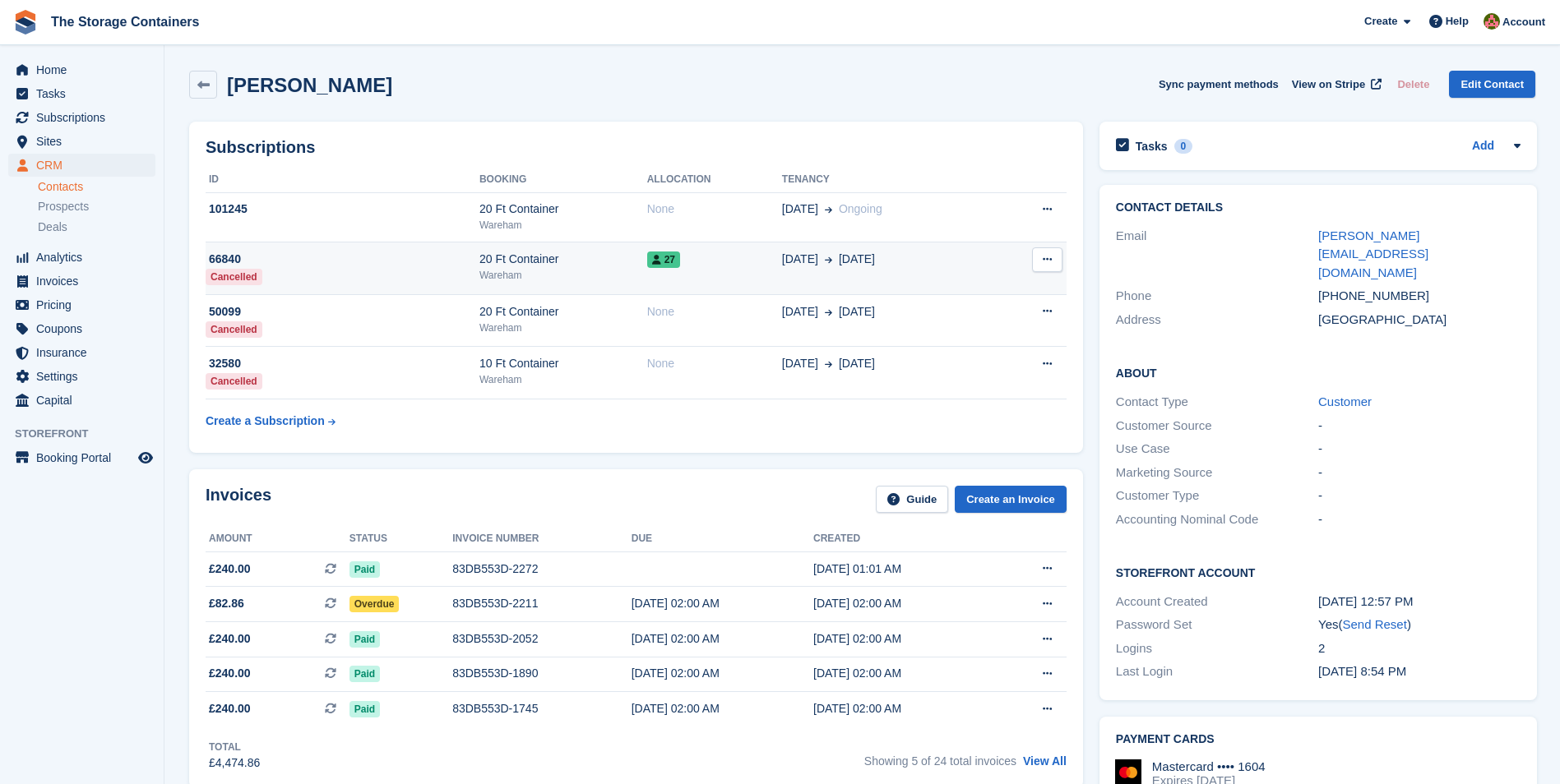
click at [721, 278] on td "27" at bounding box center [715, 269] width 135 height 52
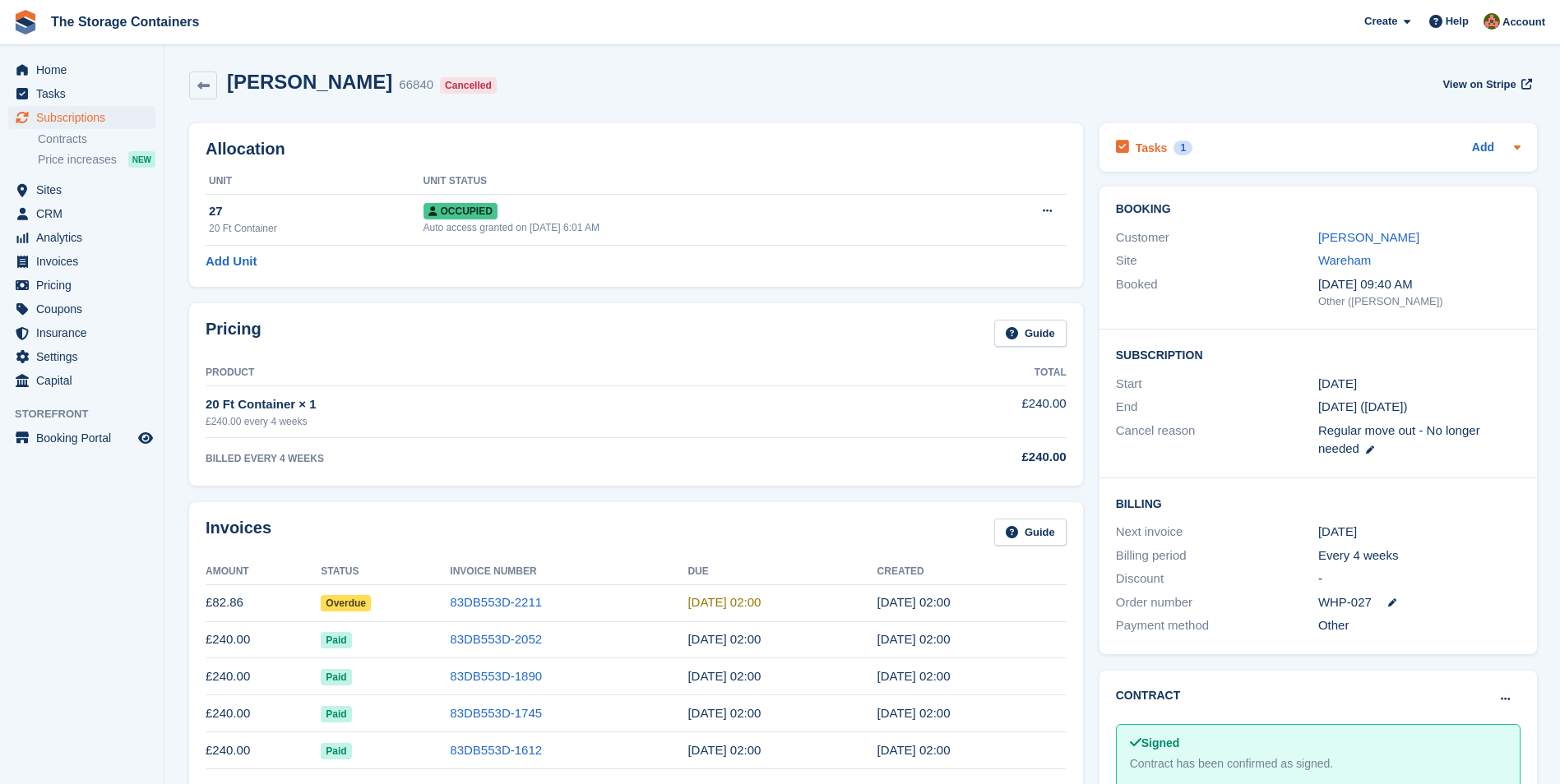
click at [1236, 154] on div "Tasks 1 Add" at bounding box center [1318, 147] width 405 height 23
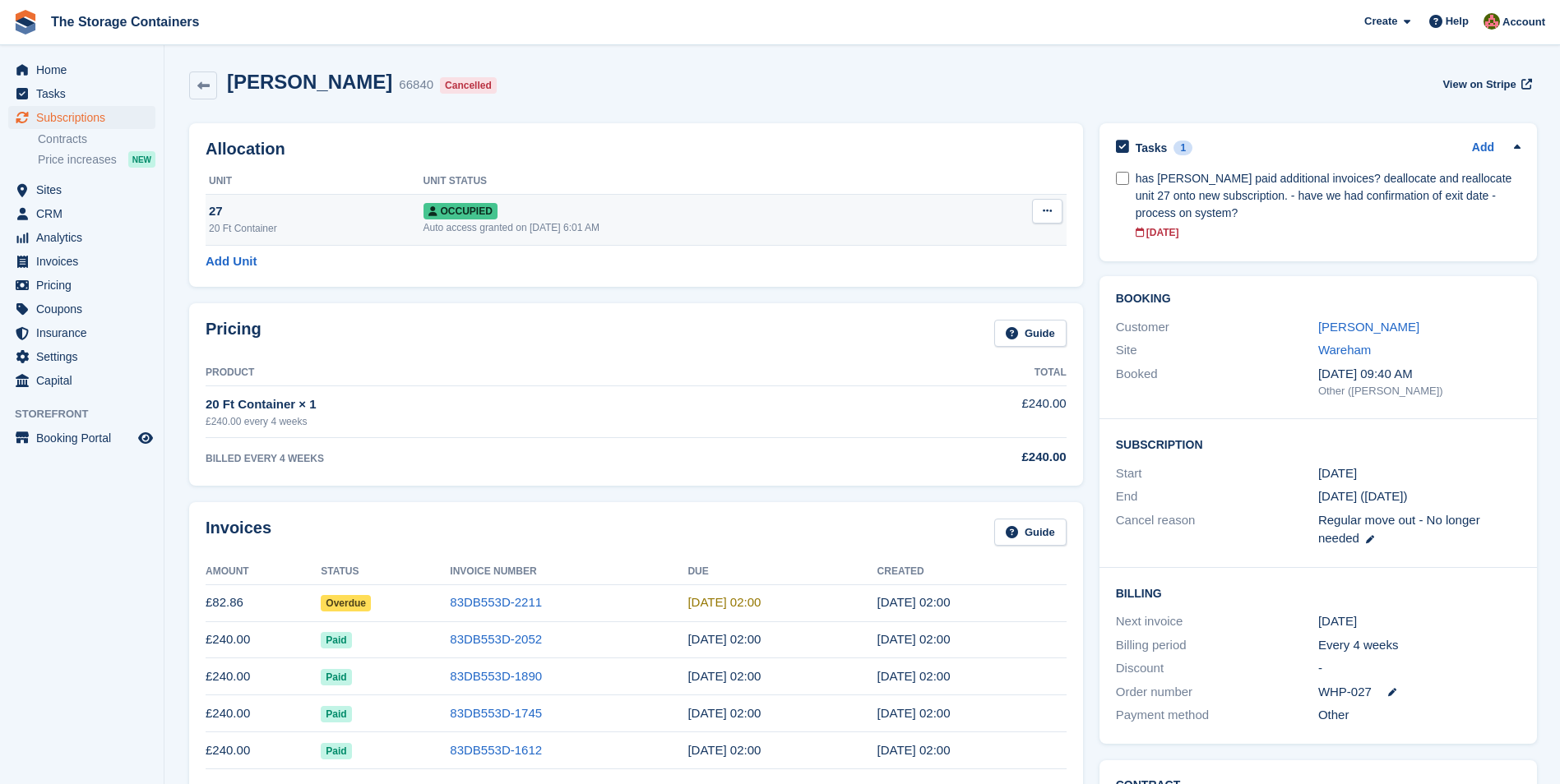
click at [1043, 212] on icon at bounding box center [1047, 211] width 9 height 11
click at [959, 302] on p "Deallocate" at bounding box center [983, 300] width 143 height 22
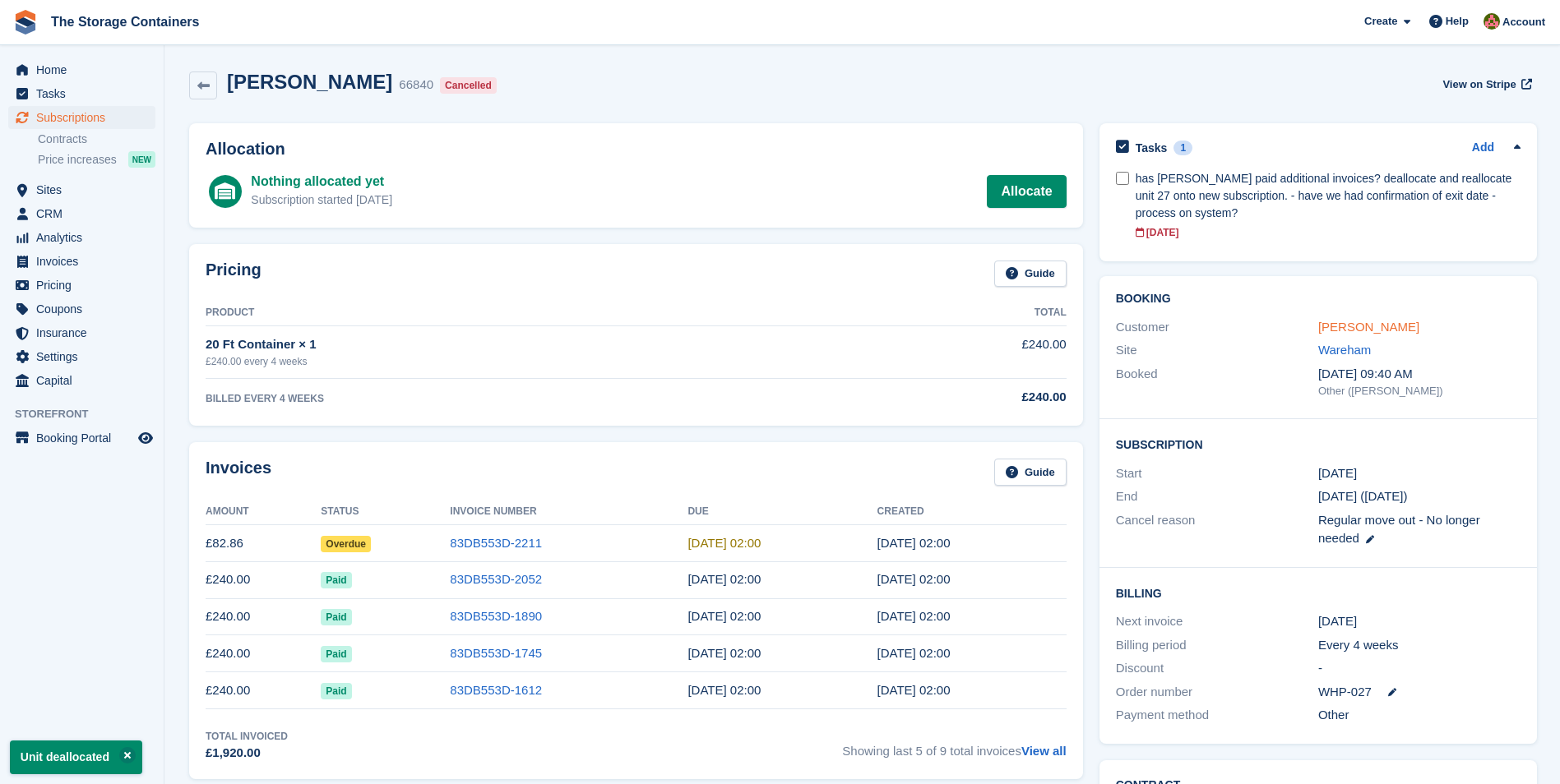
click at [1340, 326] on link "[PERSON_NAME]" at bounding box center [1368, 327] width 101 height 14
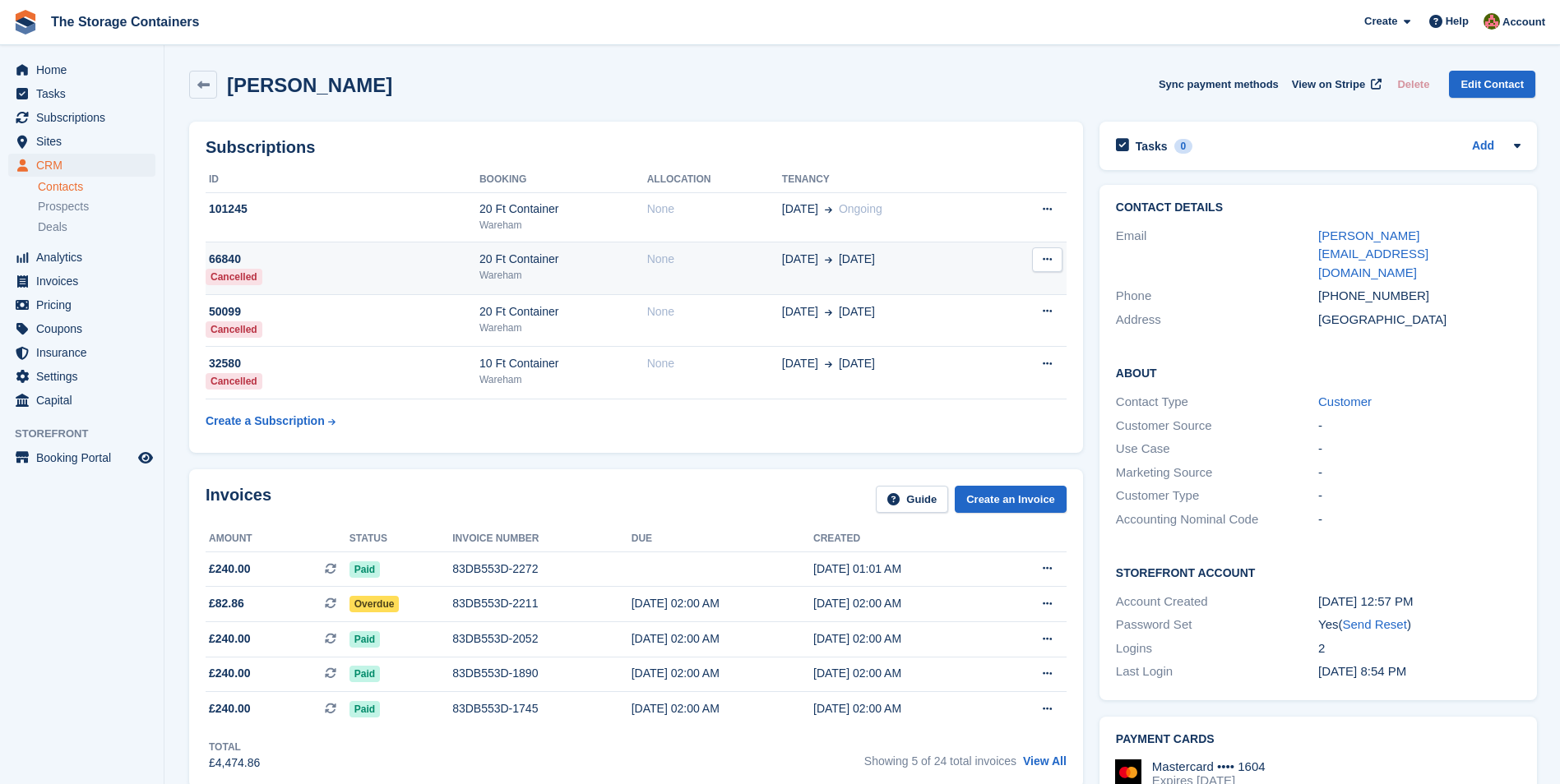
click at [610, 272] on div "Wareham" at bounding box center [563, 275] width 168 height 14
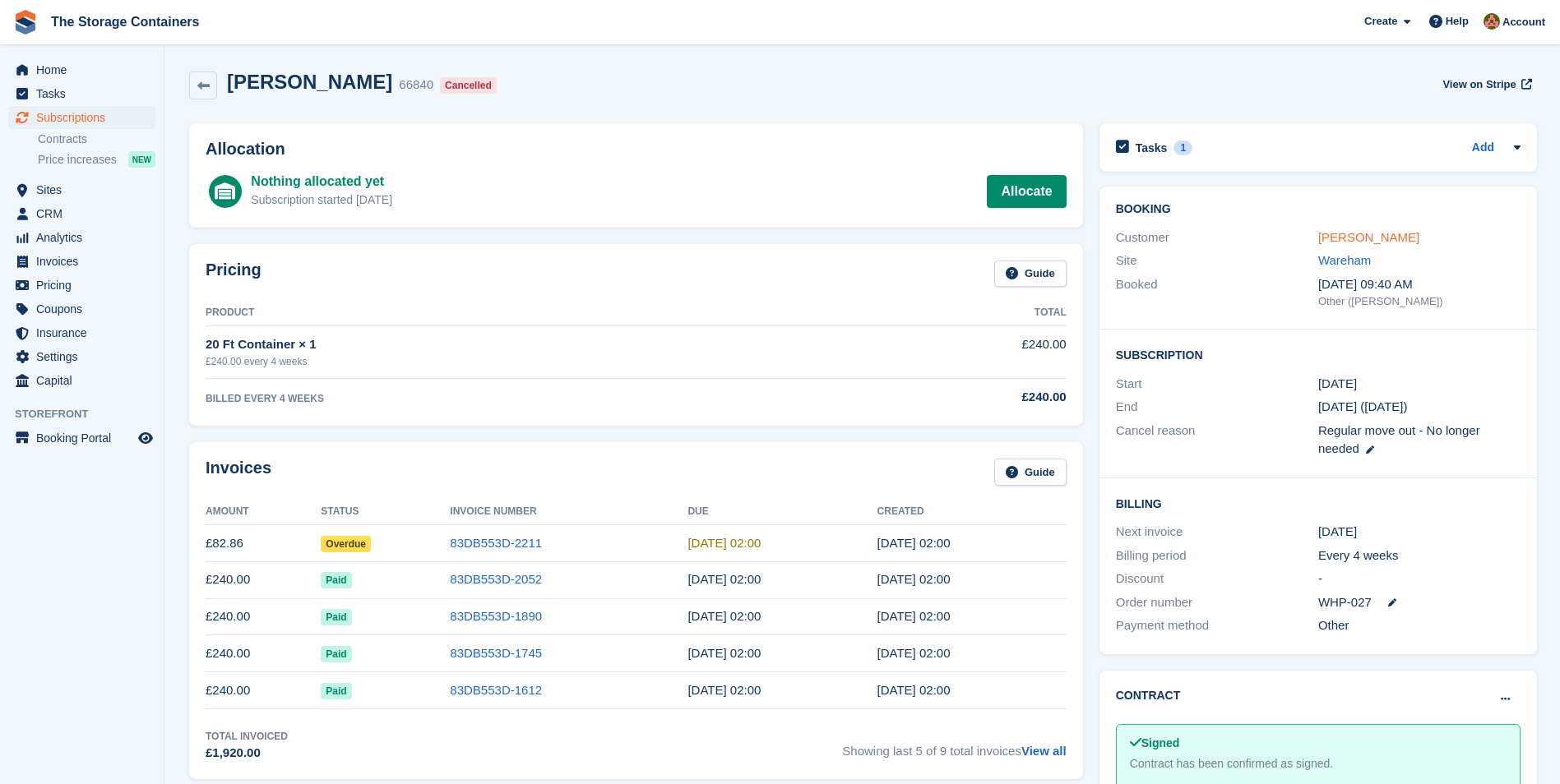
click at [1348, 238] on link "[PERSON_NAME]" at bounding box center [1368, 237] width 101 height 14
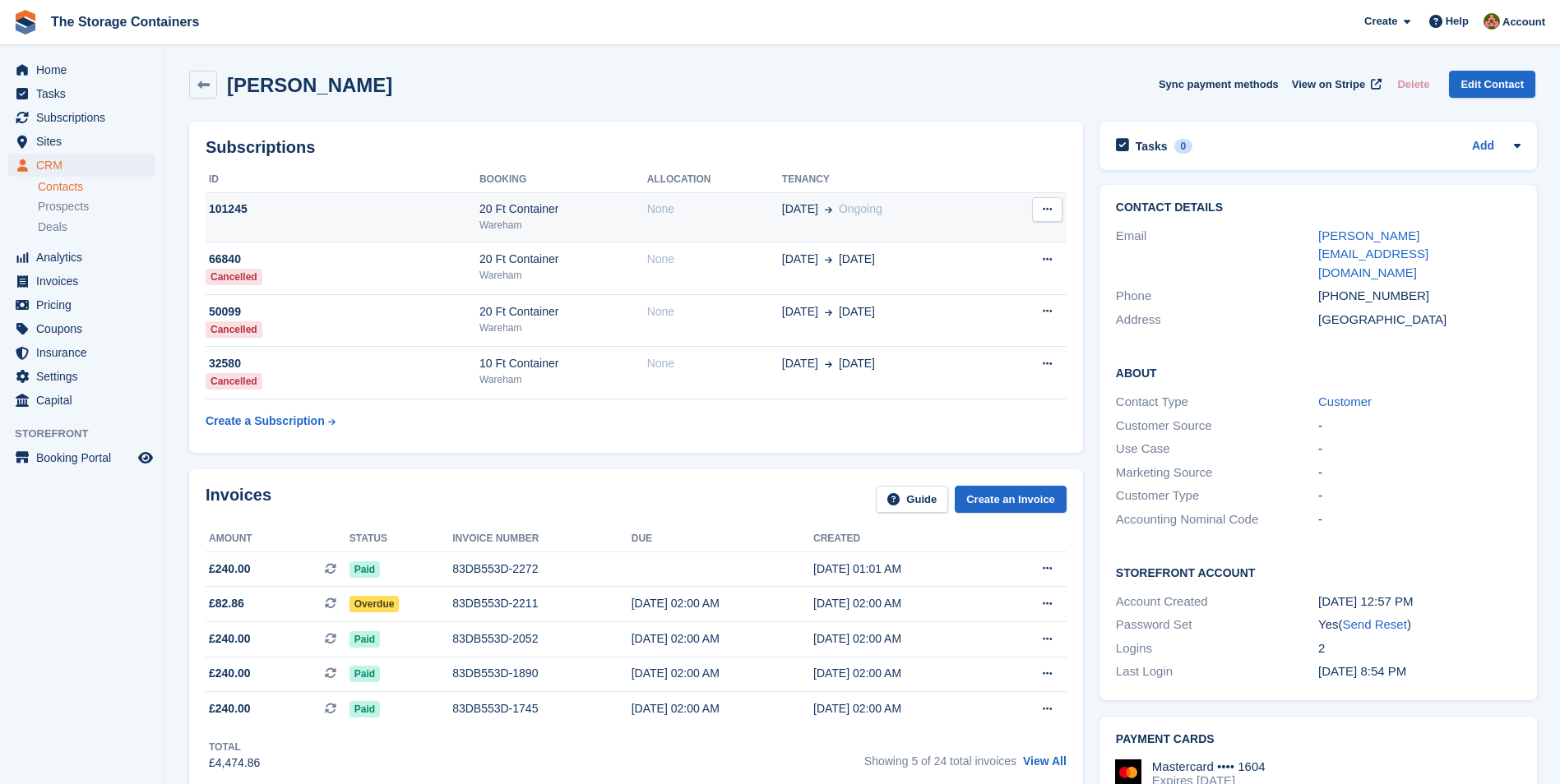
click at [572, 198] on td "20 Ft Container Wareham" at bounding box center [563, 217] width 168 height 50
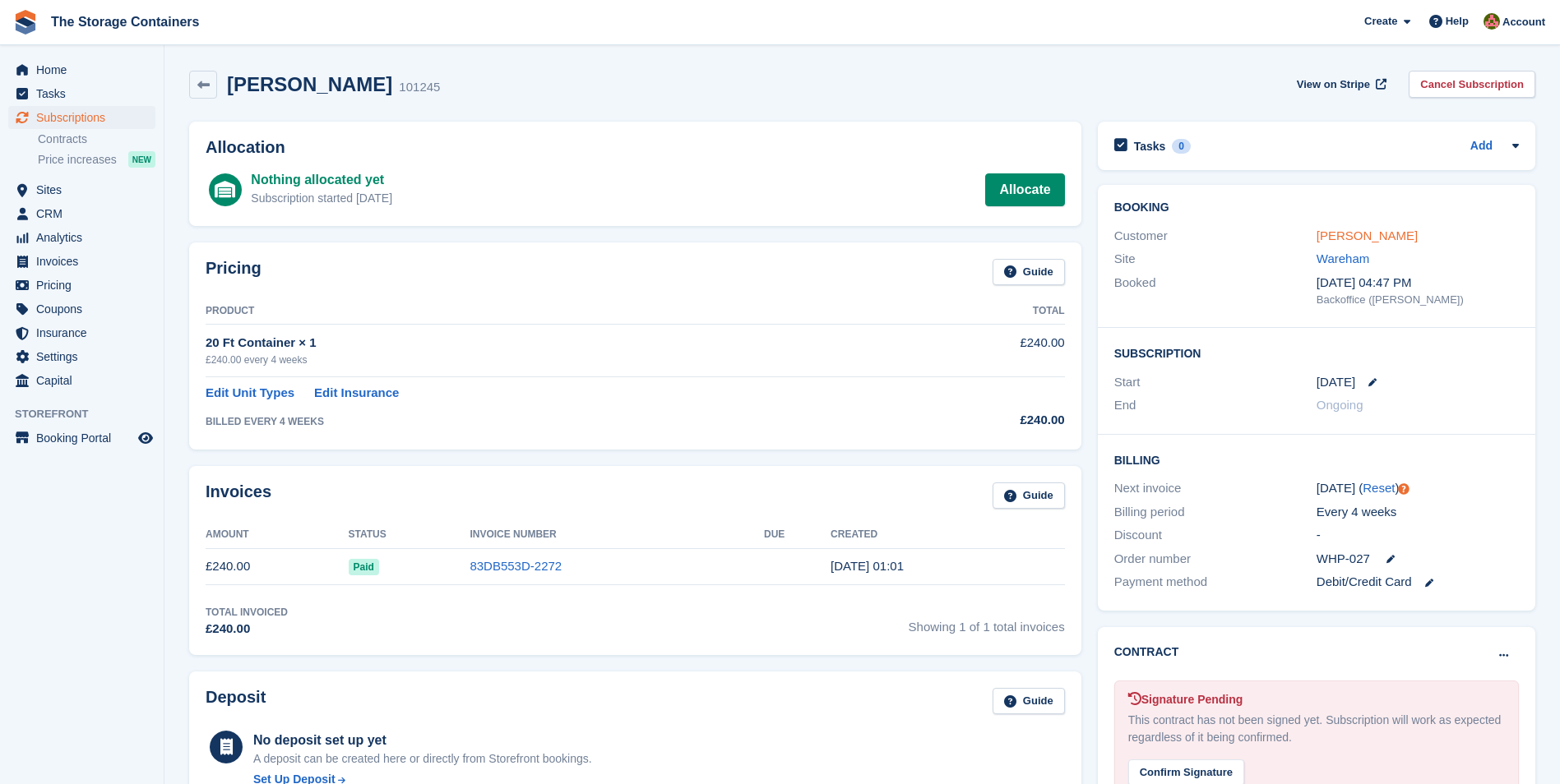
click at [1363, 234] on link "[PERSON_NAME]" at bounding box center [1367, 236] width 101 height 14
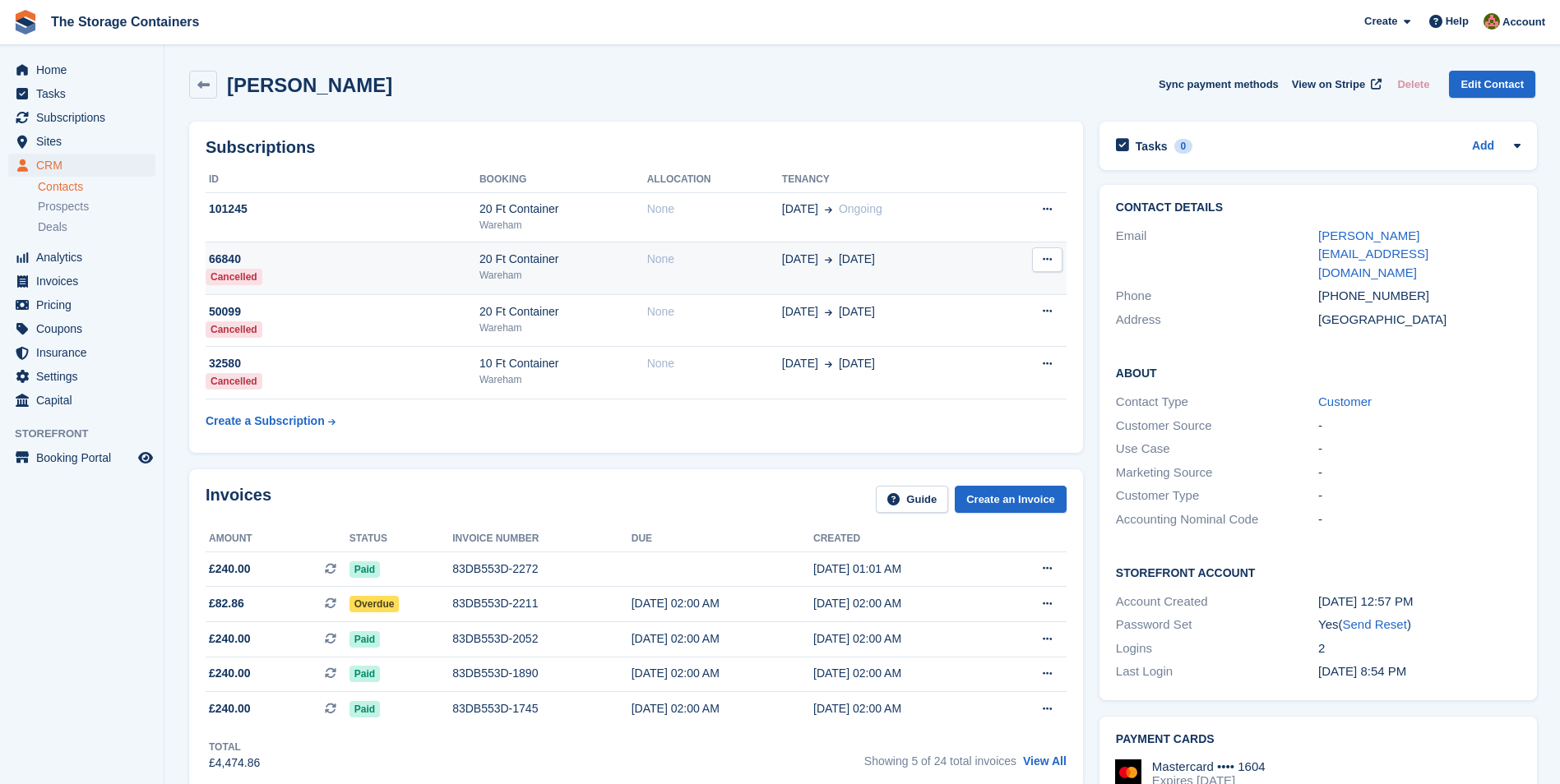
click at [573, 278] on div "Wareham" at bounding box center [563, 275] width 168 height 14
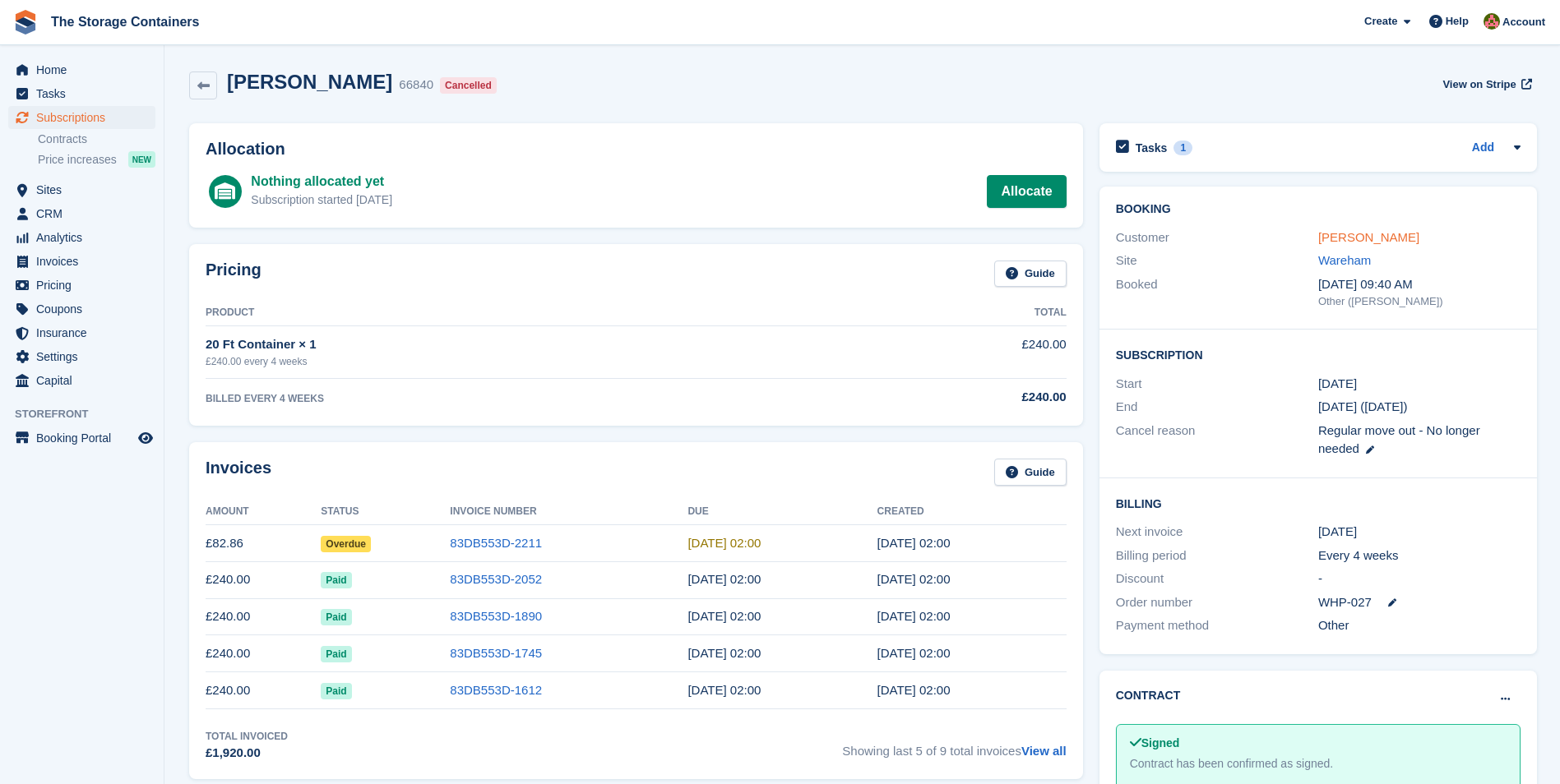
click at [1362, 237] on link "[PERSON_NAME]" at bounding box center [1368, 237] width 101 height 14
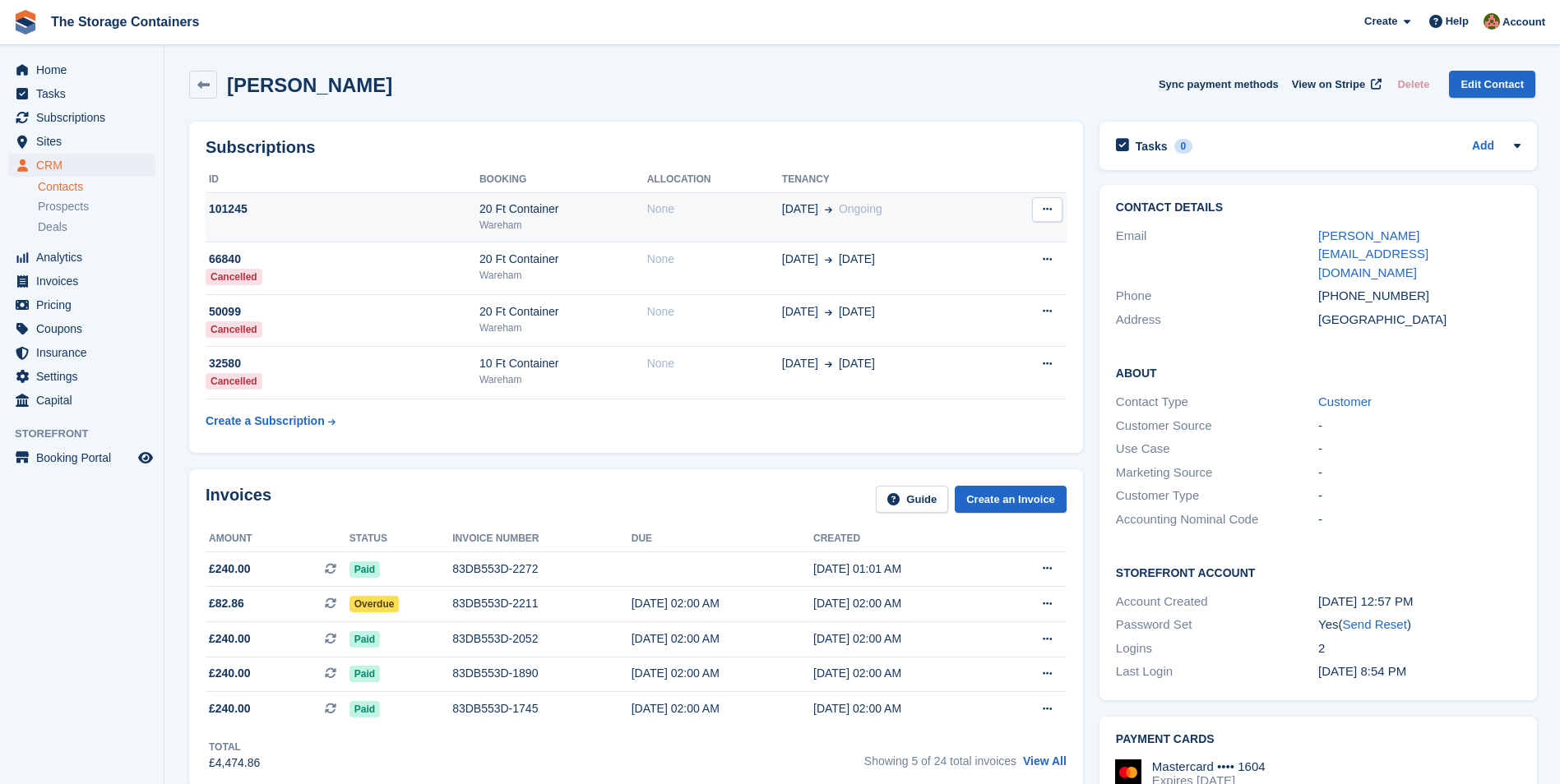
click at [708, 220] on td "None" at bounding box center [715, 217] width 135 height 50
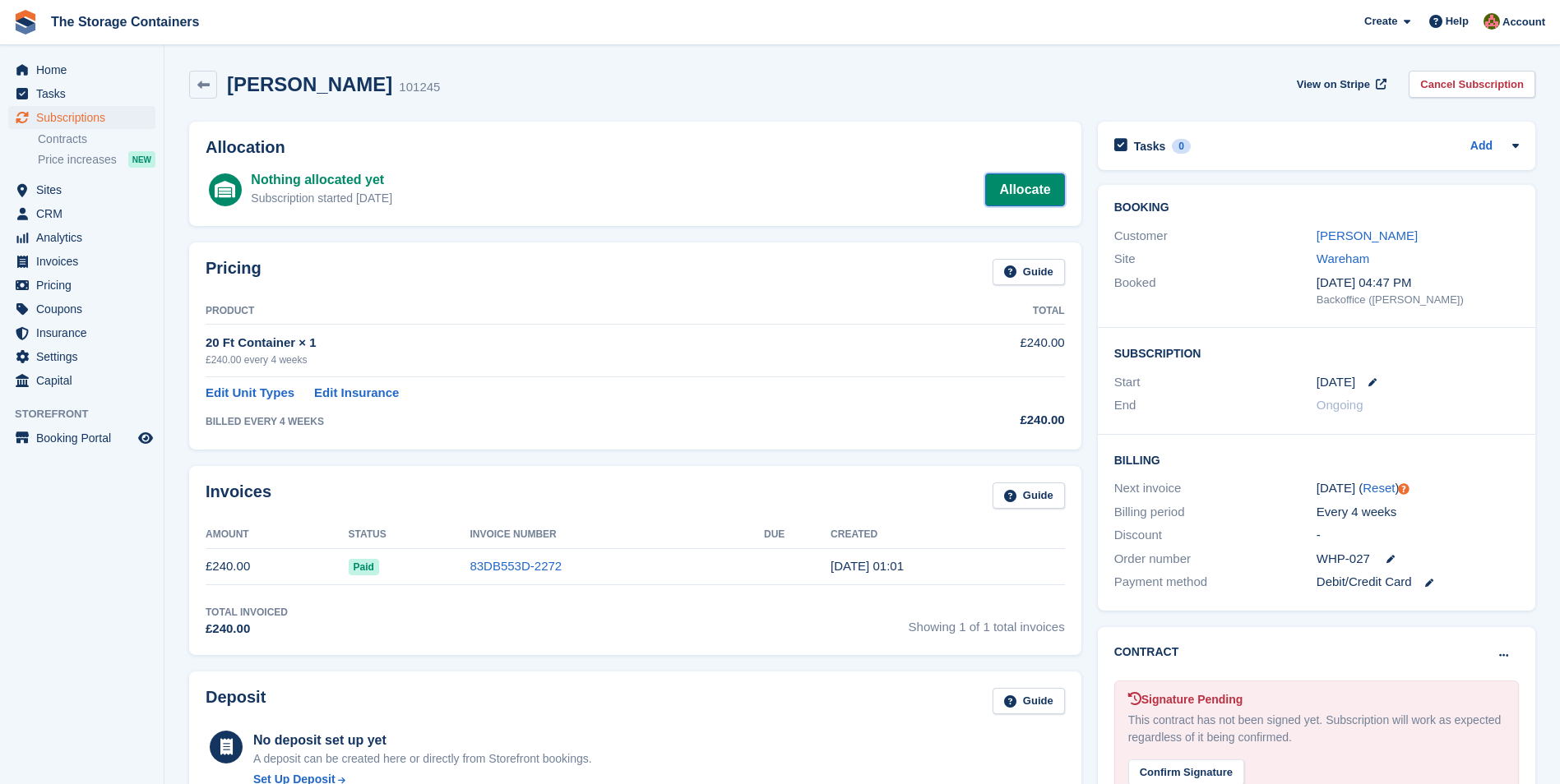
click at [1042, 195] on link "Allocate" at bounding box center [1025, 189] width 79 height 32
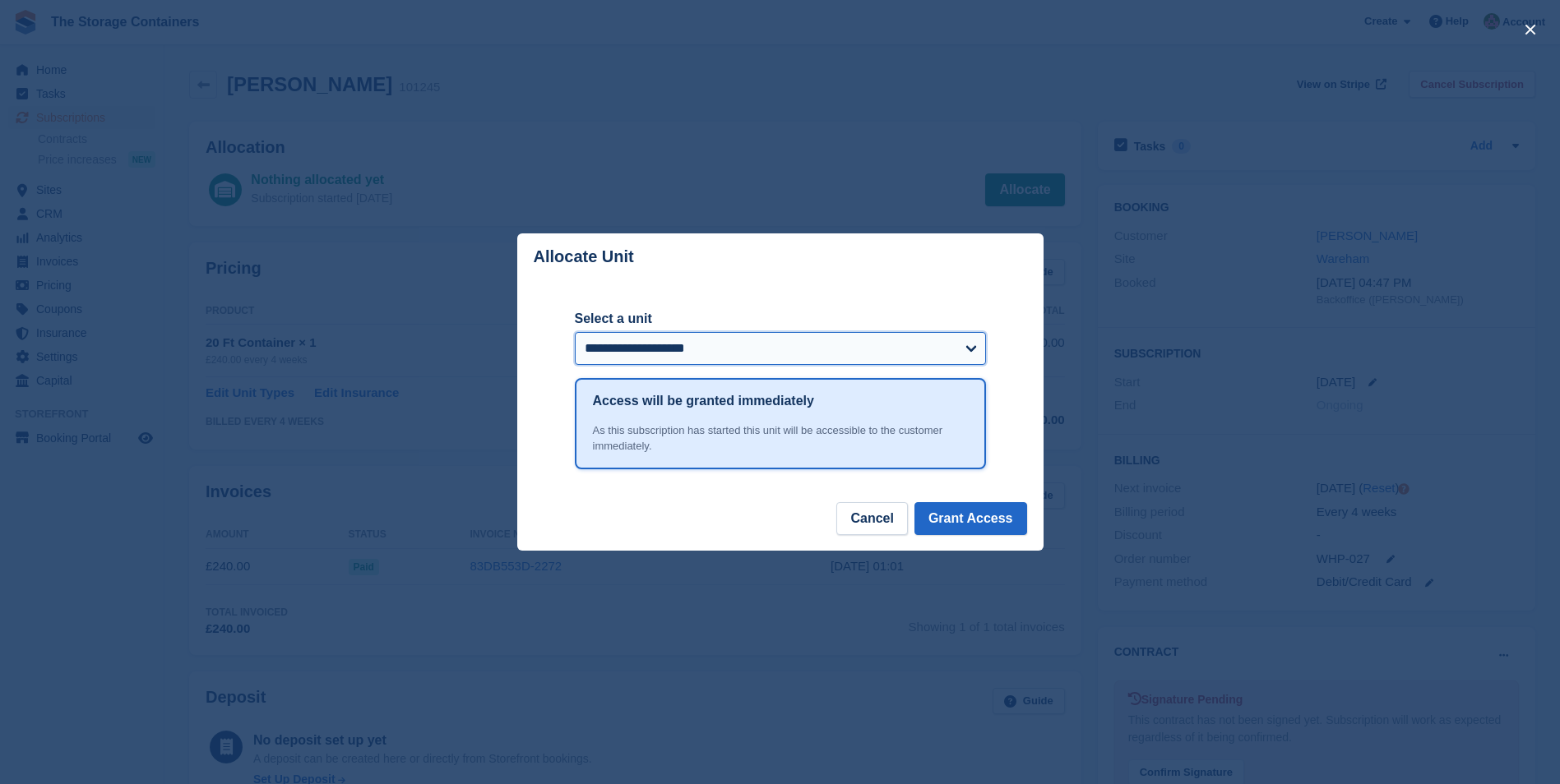
click at [762, 347] on select "**********" at bounding box center [780, 349] width 411 height 32
select select "*****"
click at [575, 333] on select "**********" at bounding box center [780, 349] width 411 height 32
click at [1002, 524] on button "Grant Access" at bounding box center [970, 518] width 113 height 32
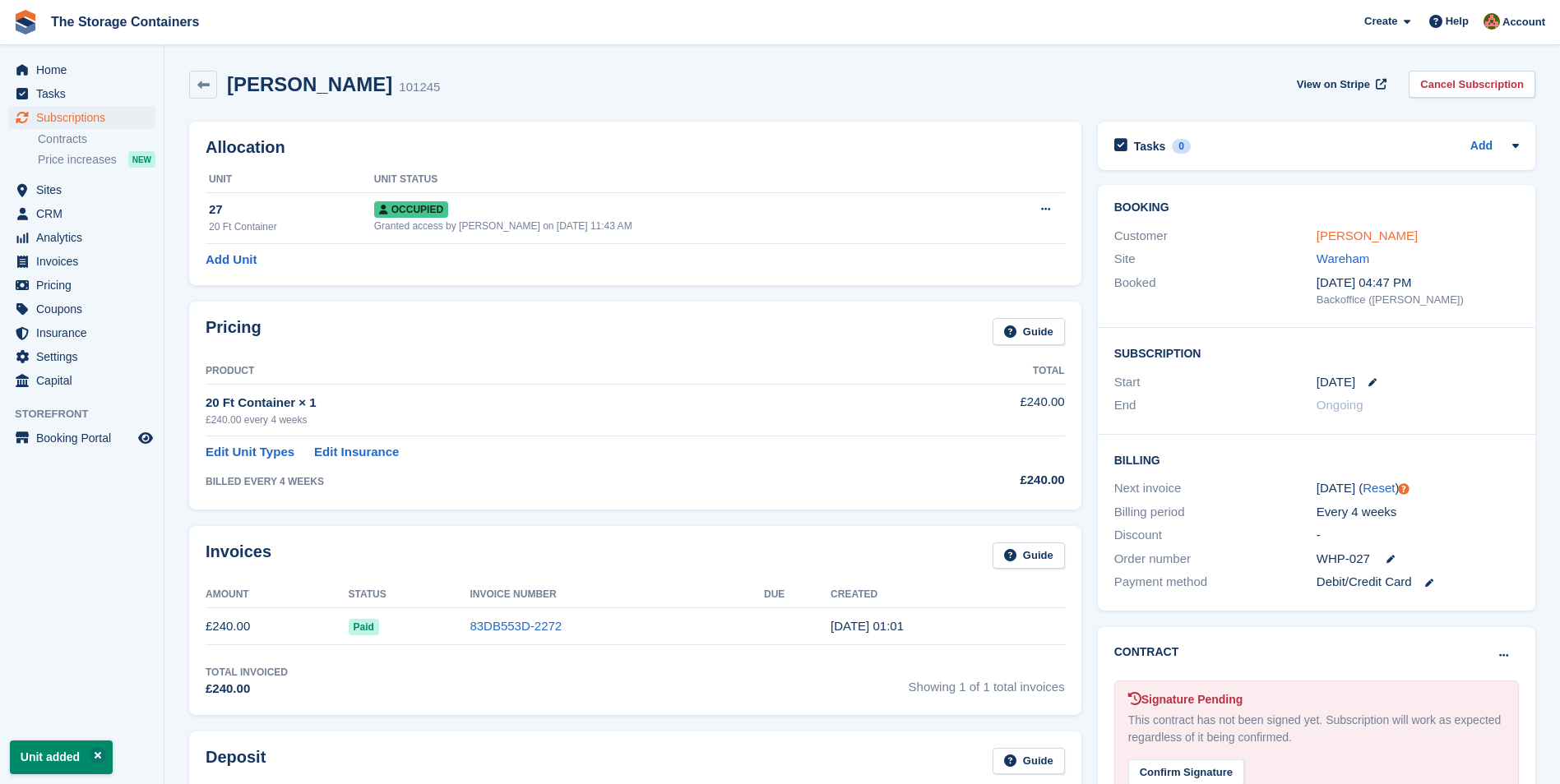
click at [1346, 235] on link "[PERSON_NAME]" at bounding box center [1367, 236] width 101 height 14
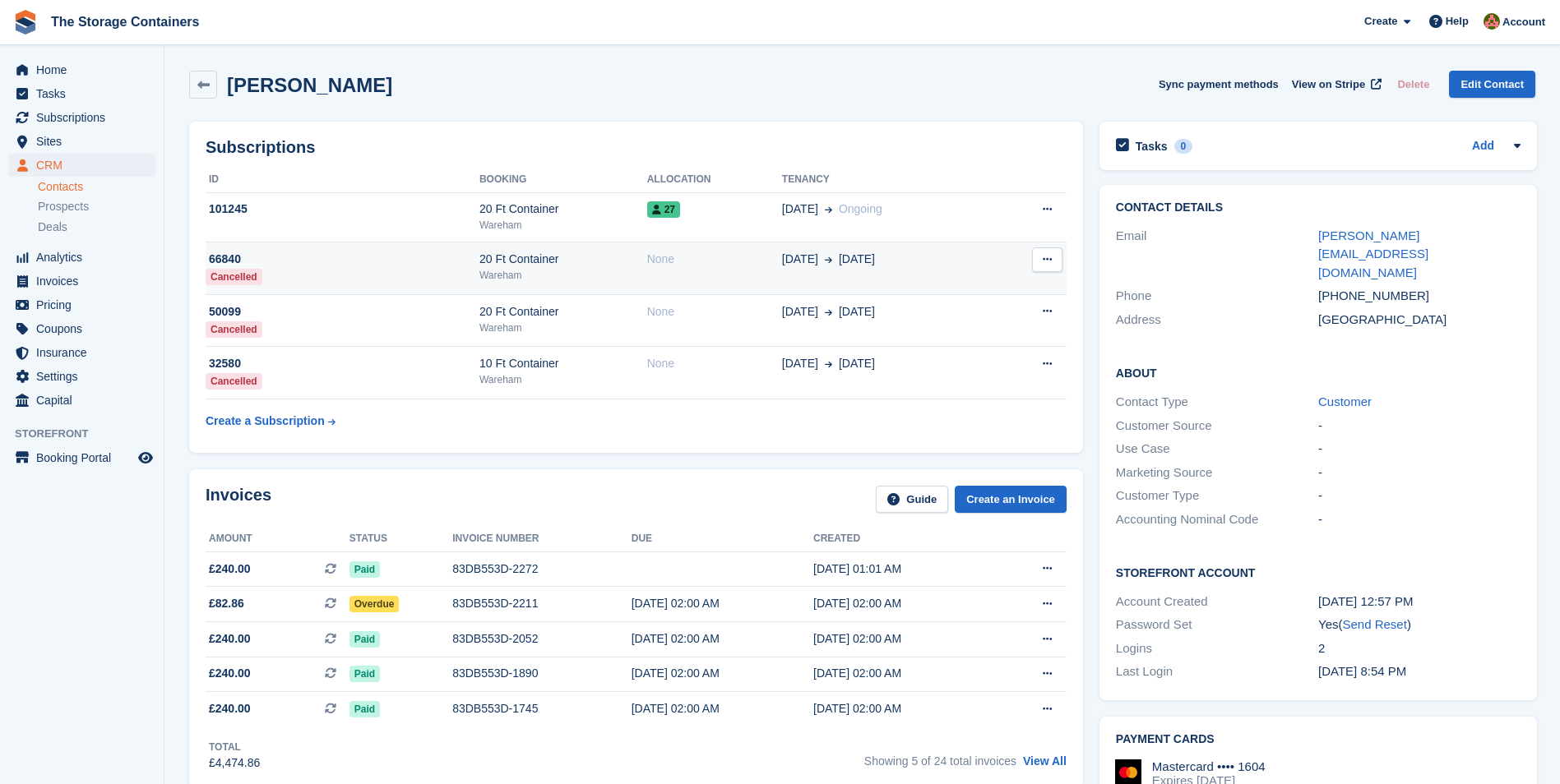
click at [730, 268] on div "None" at bounding box center [715, 259] width 135 height 17
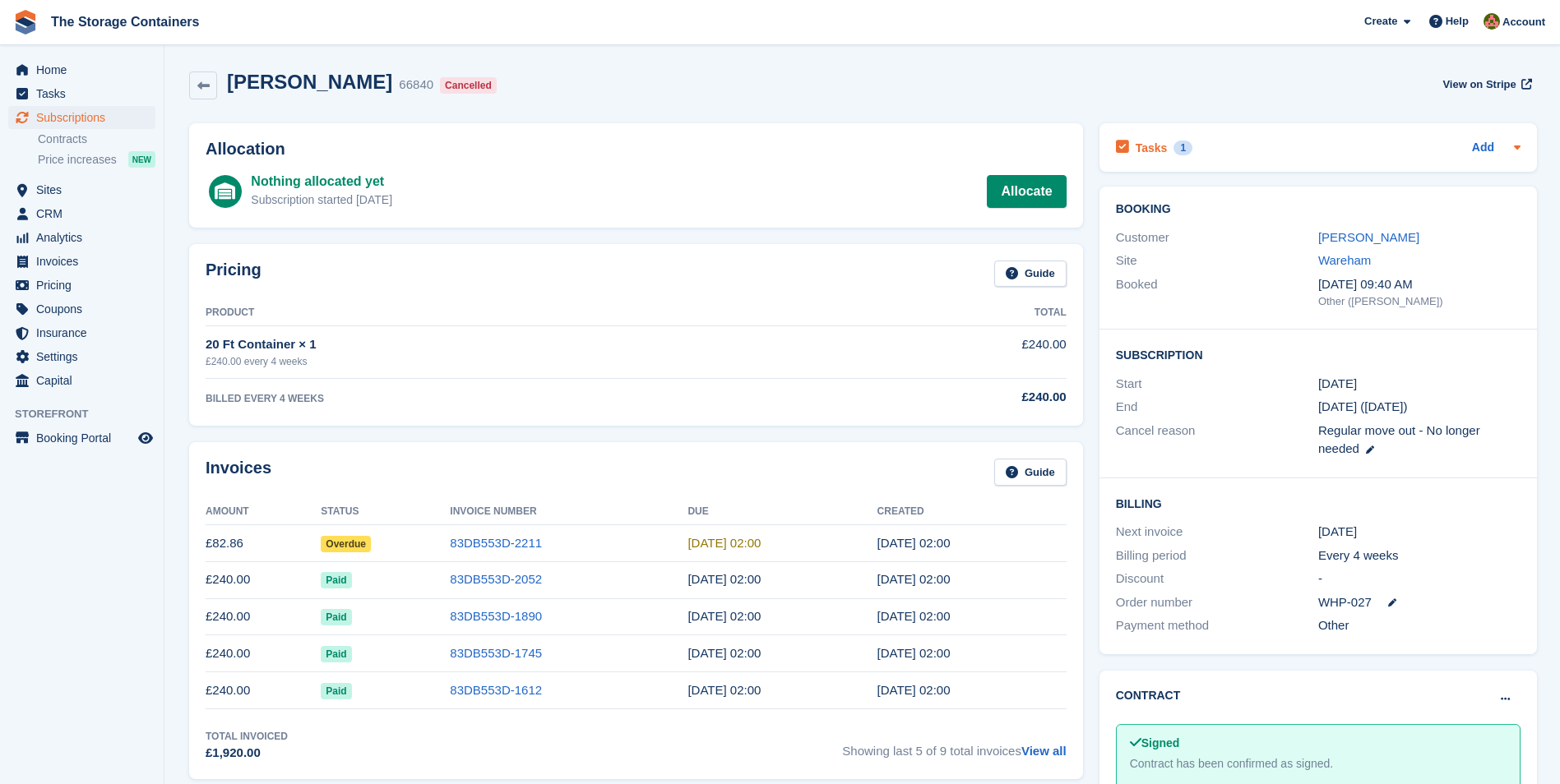
click at [1220, 158] on div "Tasks 1 Add" at bounding box center [1318, 147] width 405 height 23
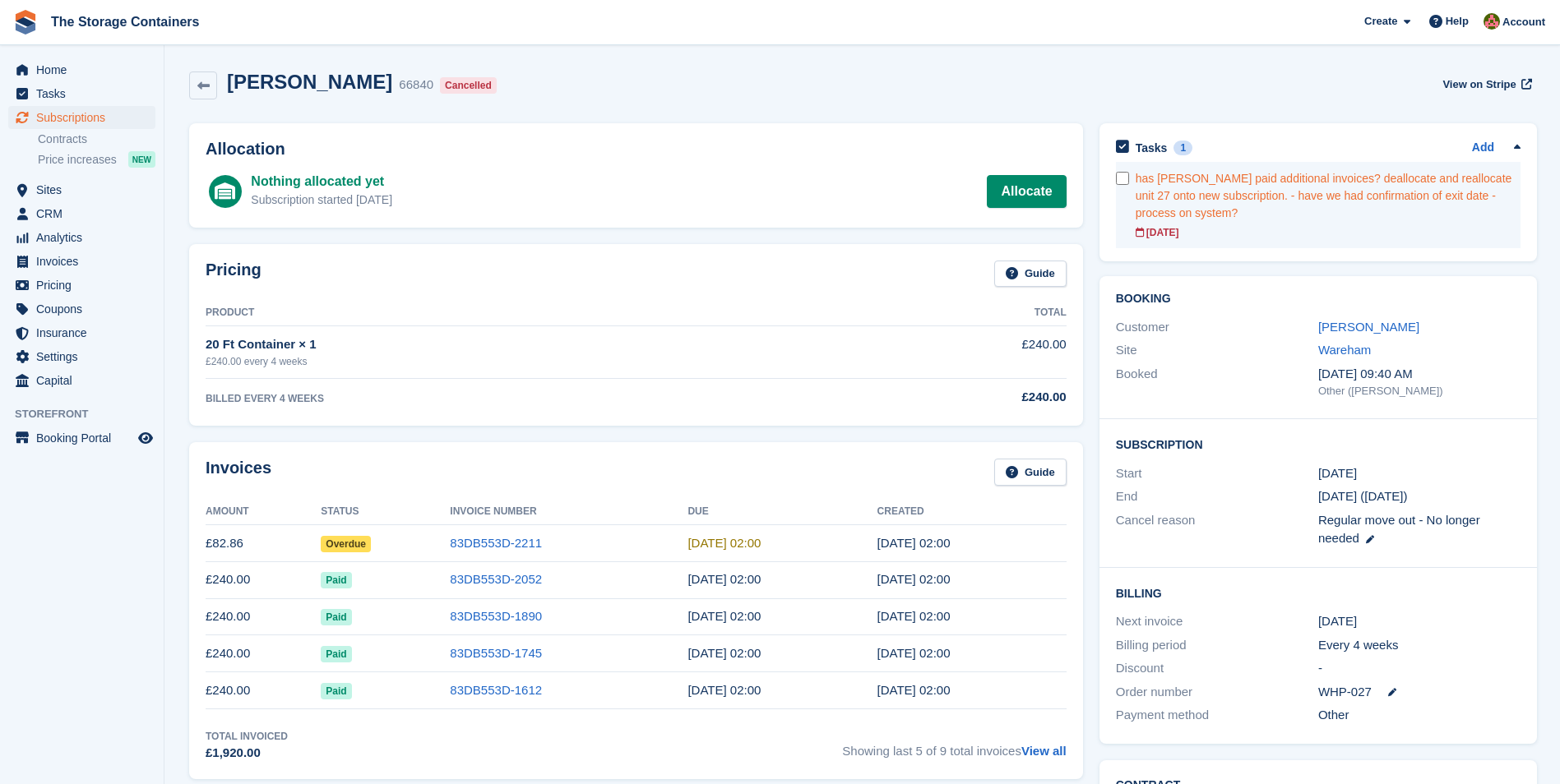
click at [1151, 184] on div "has David paid additional invoices? deallocate and reallocate unit 27 onto new …" at bounding box center [1327, 196] width 385 height 51
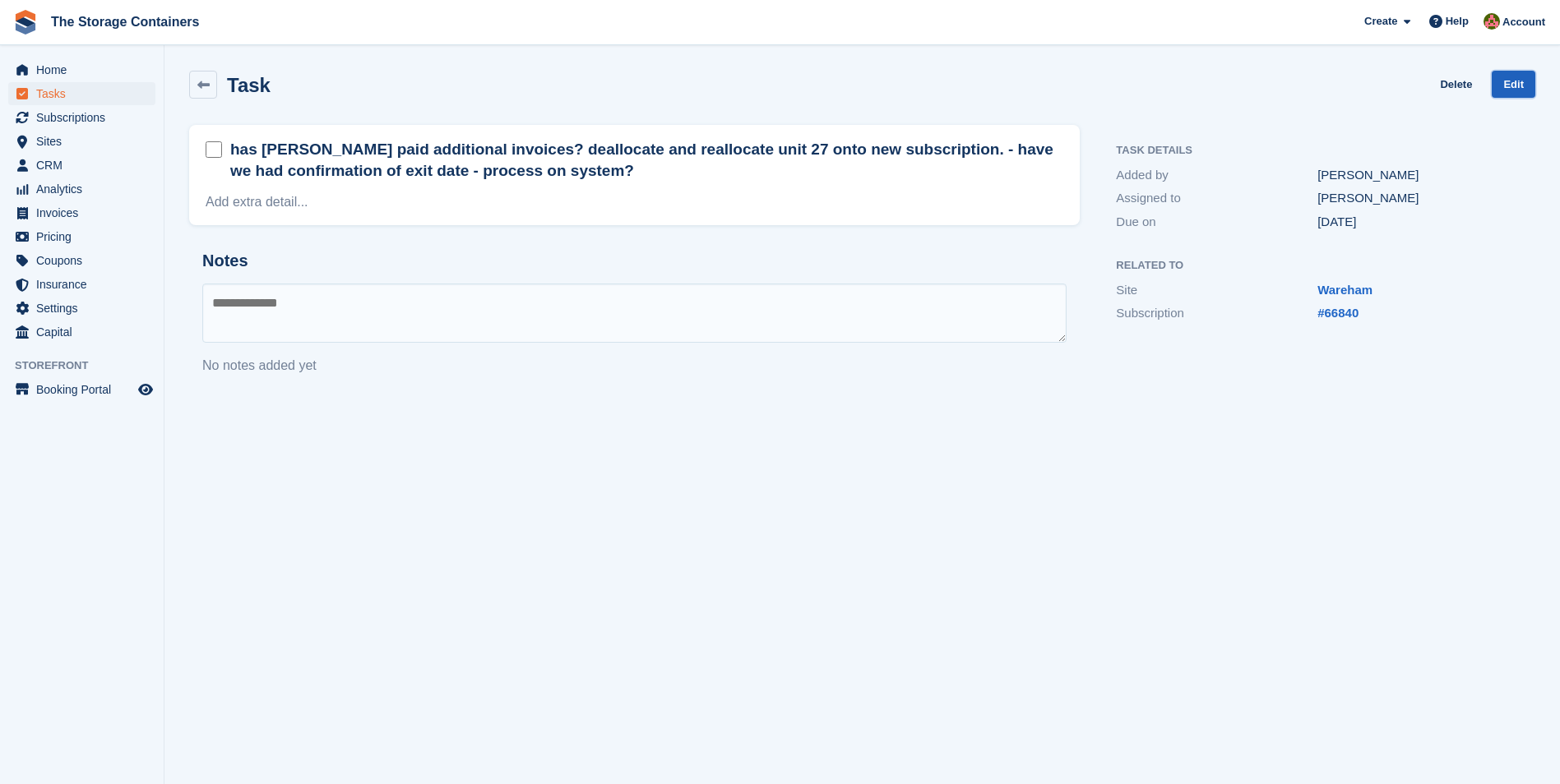
click at [1508, 85] on link "Edit" at bounding box center [1513, 84] width 43 height 27
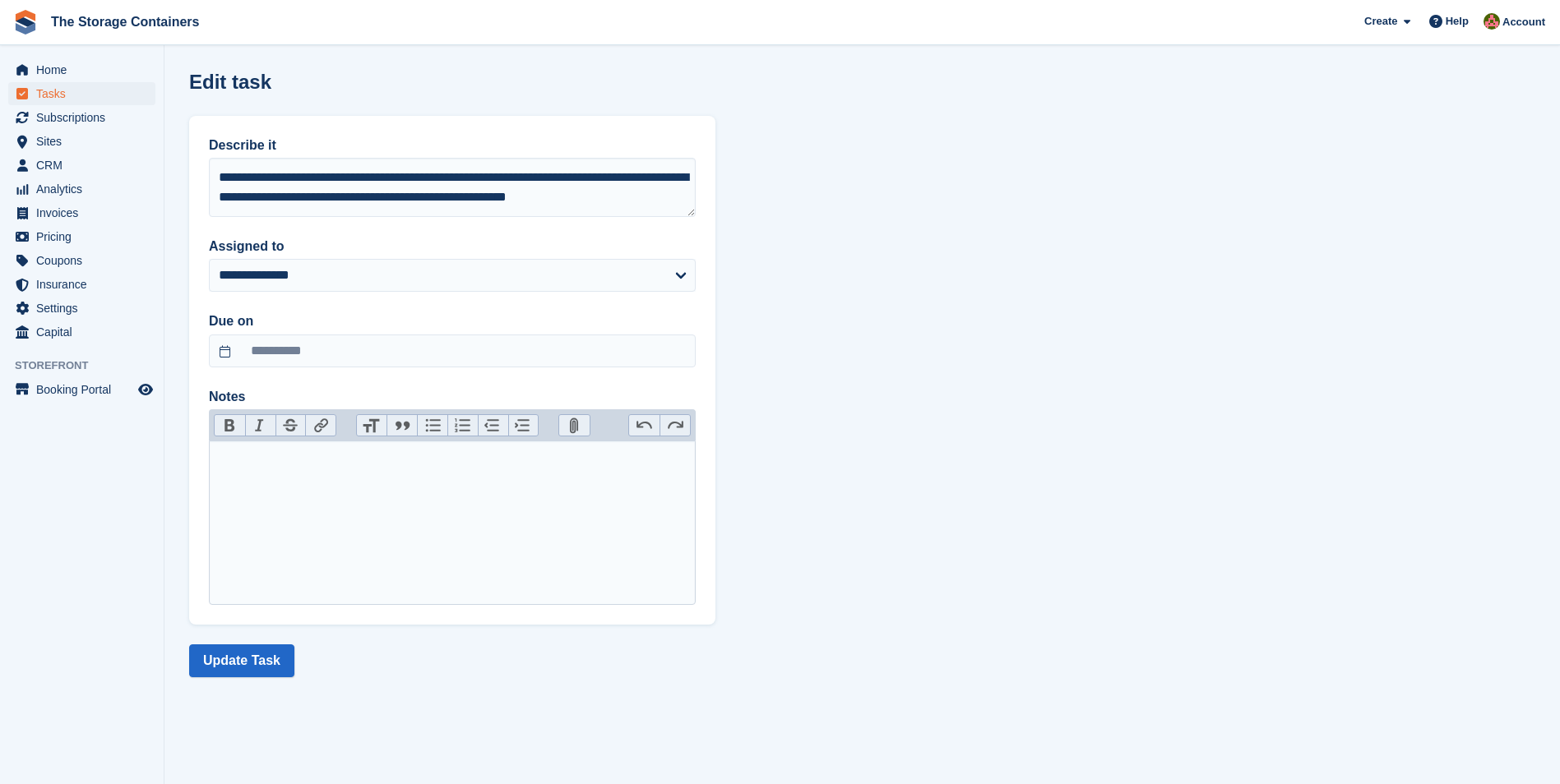
click at [273, 489] on trix-editor at bounding box center [452, 523] width 487 height 164
type trix-editor "**********"
click at [270, 656] on button "Update Task" at bounding box center [242, 661] width 105 height 32
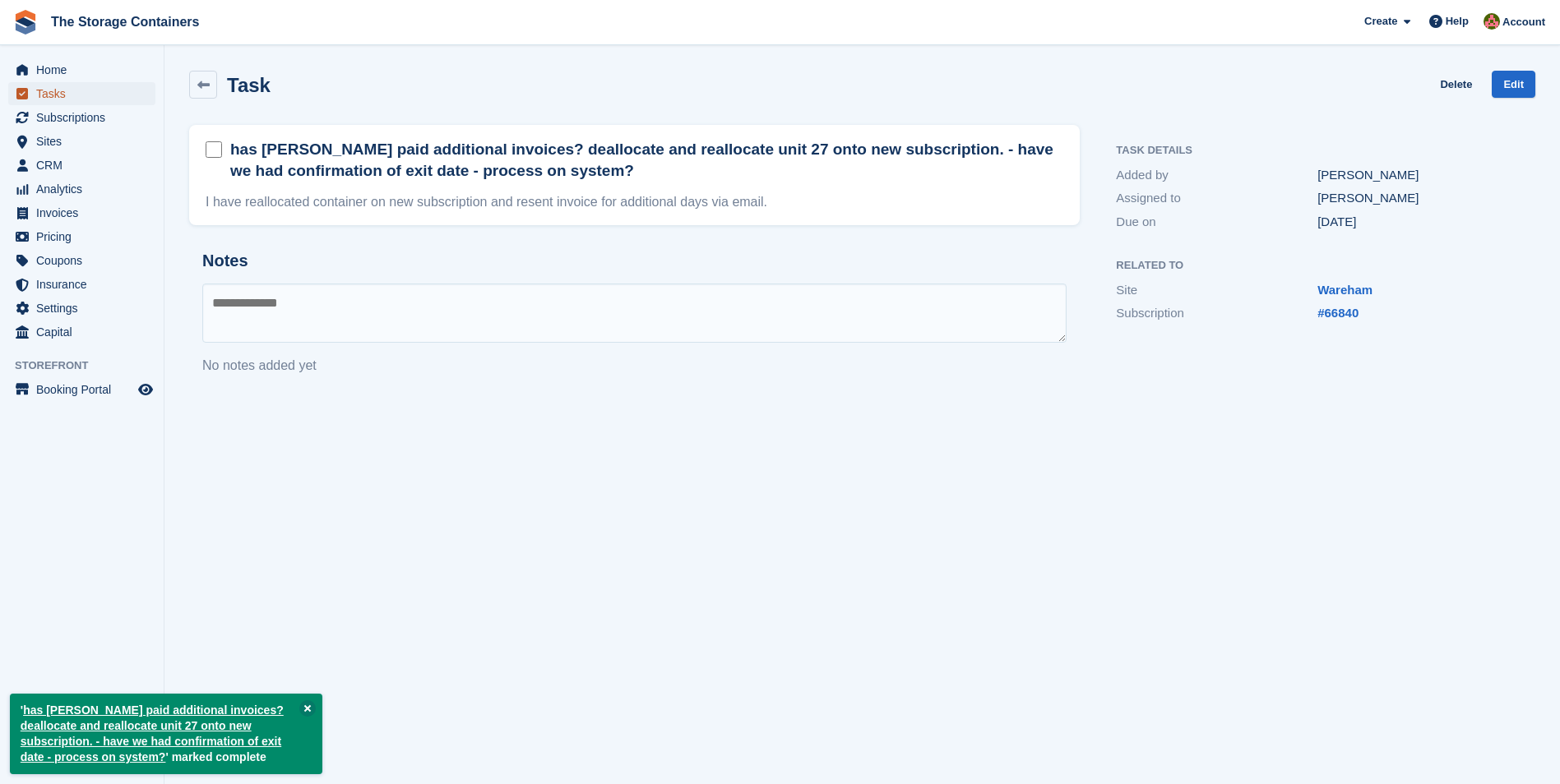
click at [86, 92] on span "Tasks" at bounding box center [85, 94] width 98 height 23
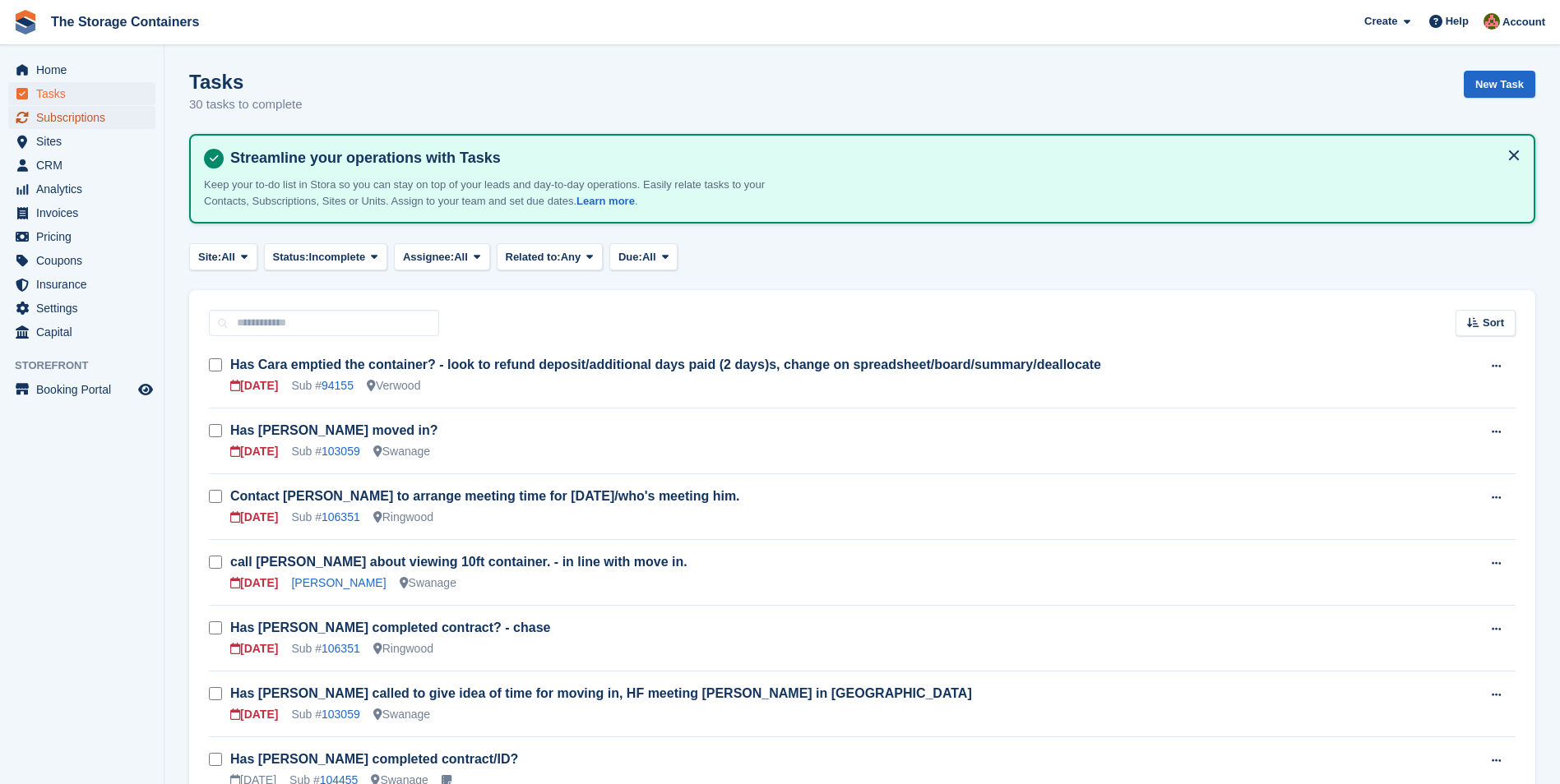
click at [77, 123] on span "Subscriptions" at bounding box center [85, 118] width 98 height 23
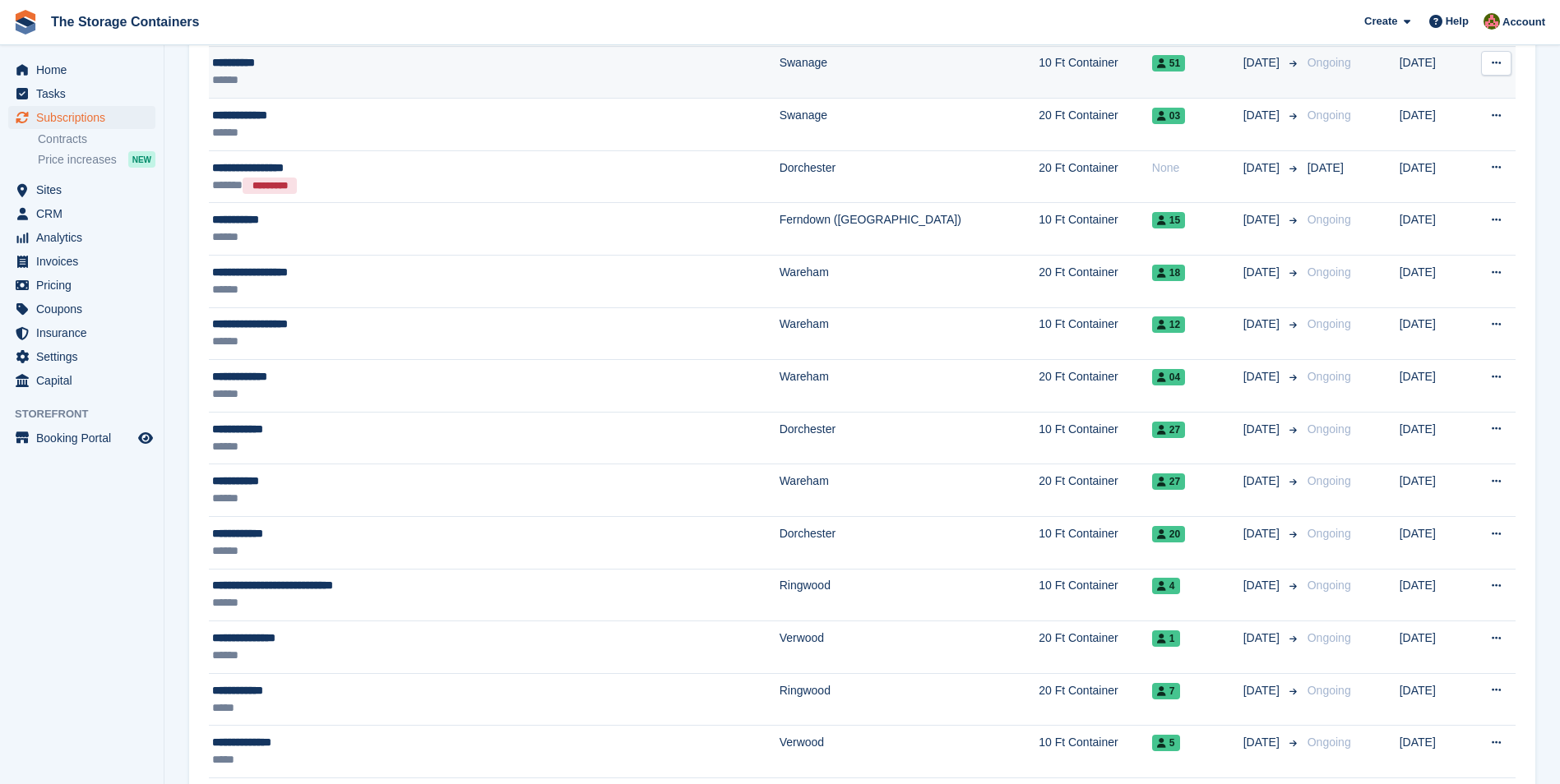
scroll to position [1069, 0]
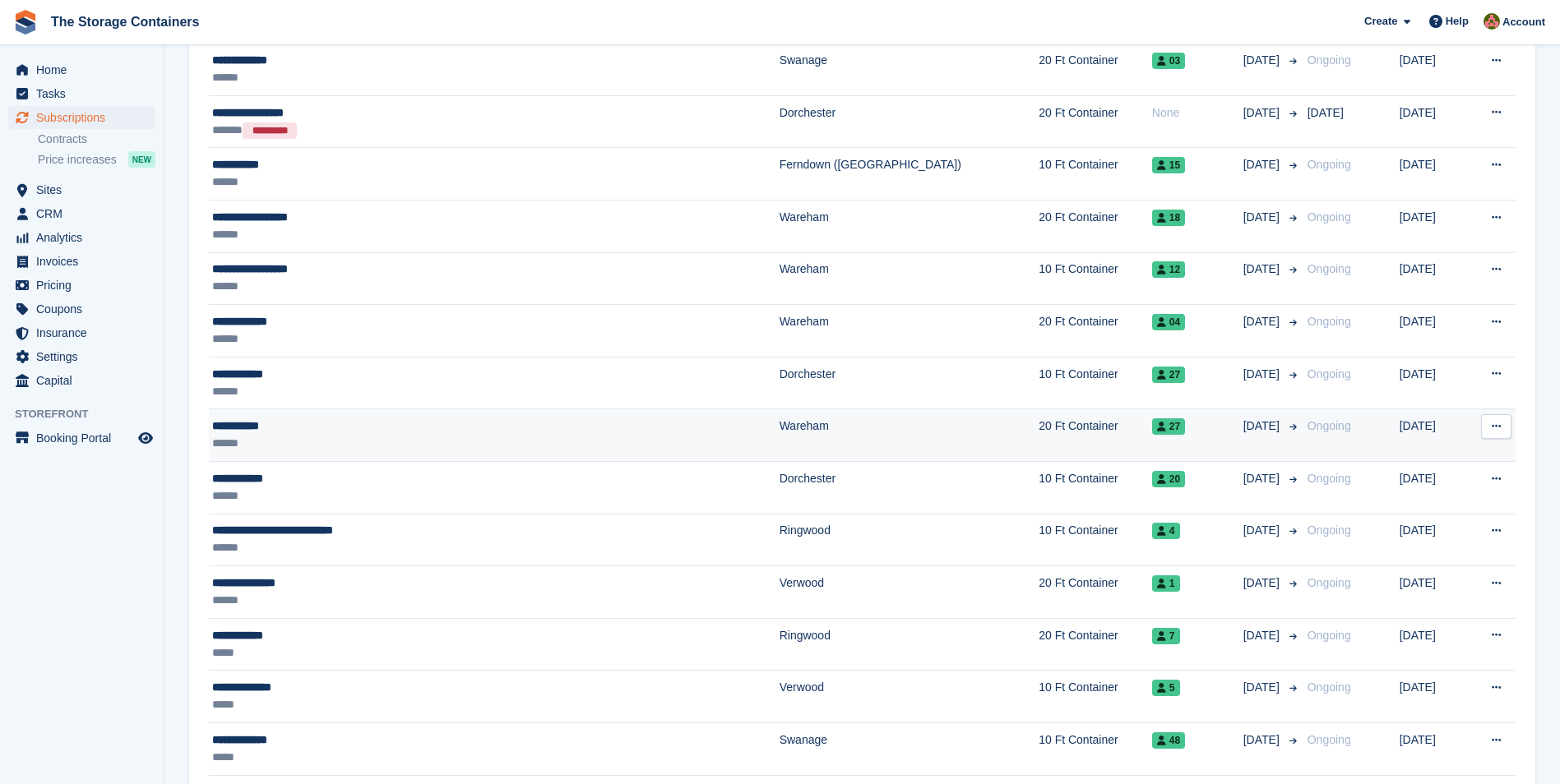
click at [416, 431] on div "**********" at bounding box center [410, 425] width 397 height 17
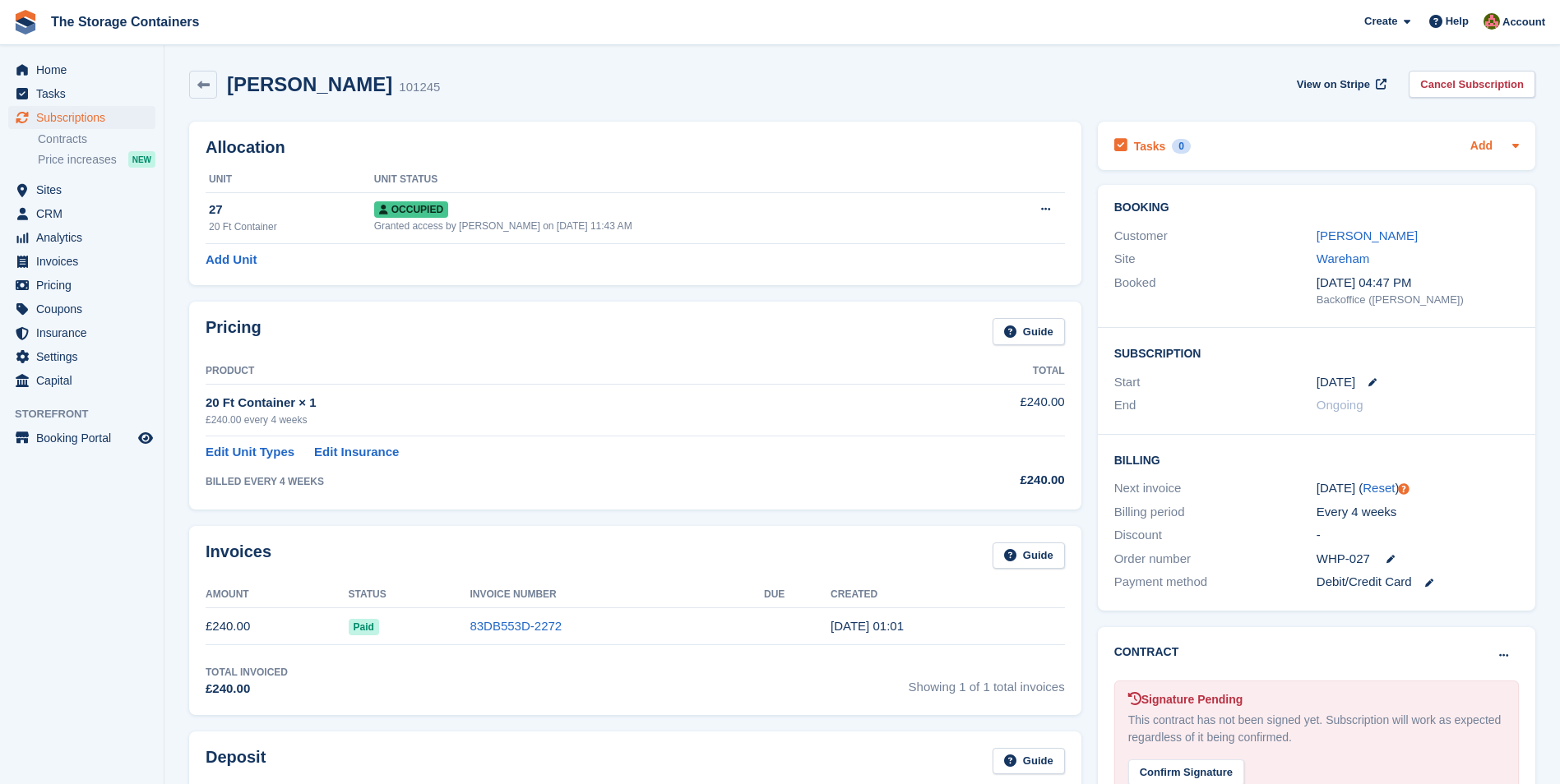
click at [1479, 148] on link "Add" at bounding box center [1481, 146] width 23 height 19
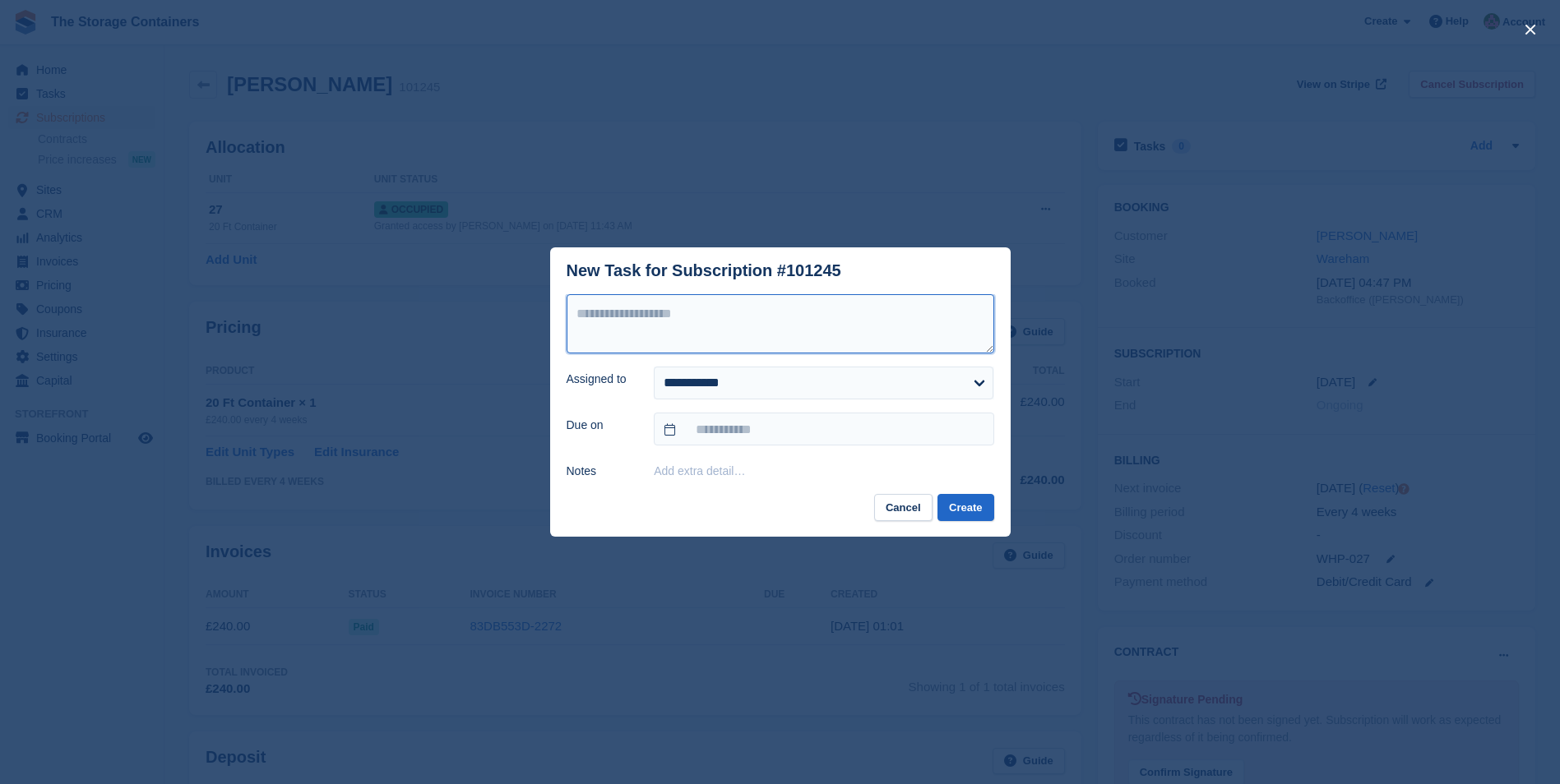
click at [718, 315] on textarea at bounding box center [780, 324] width 427 height 59
paste textarea "**********"
type textarea "**********"
drag, startPoint x: 748, startPoint y: 321, endPoint x: 531, endPoint y: 316, distance: 217.1
click at [535, 317] on div "**********" at bounding box center [780, 392] width 1560 height 784
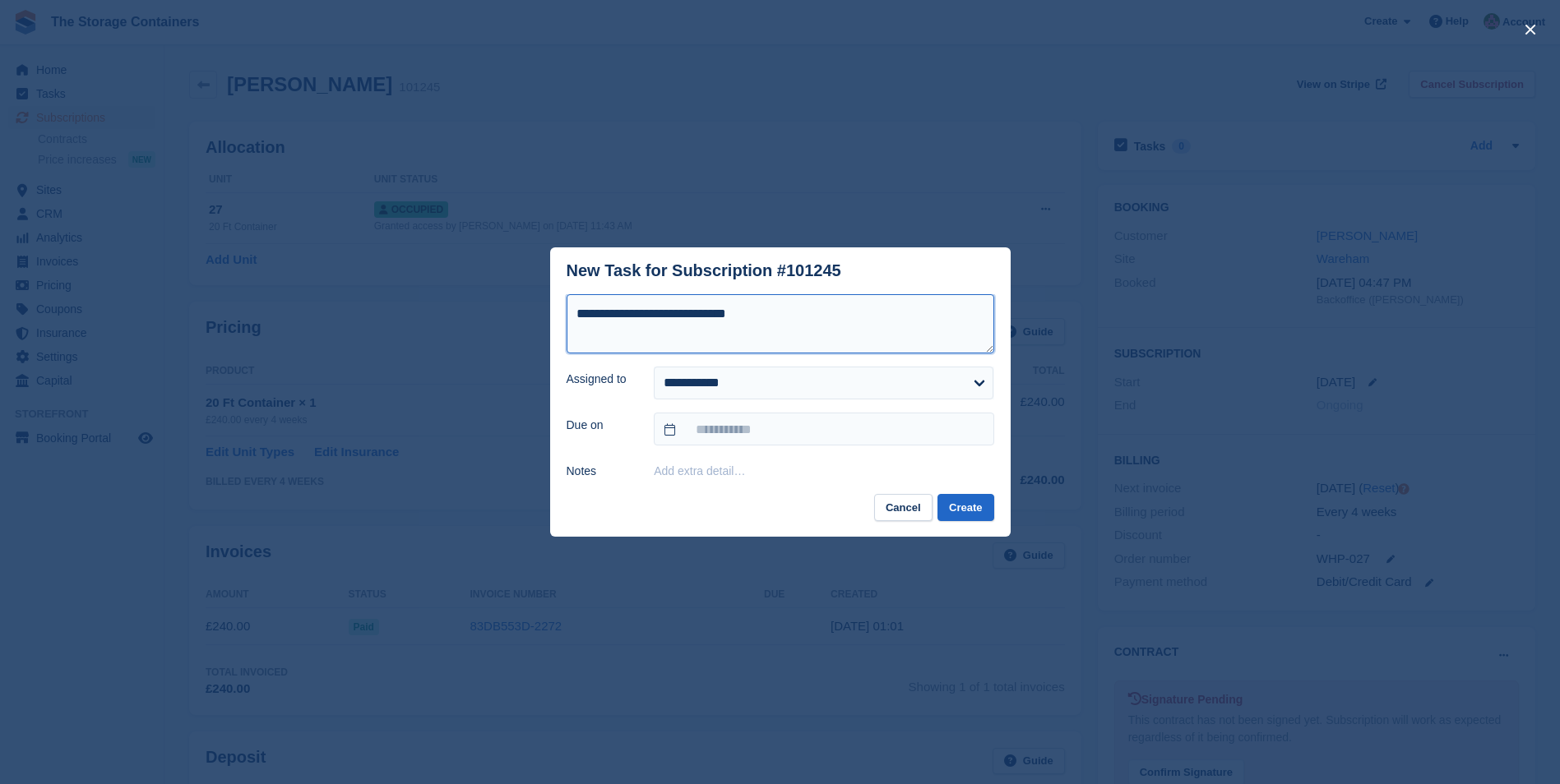
click at [779, 322] on textarea "**********" at bounding box center [780, 324] width 427 height 59
type textarea "**********"
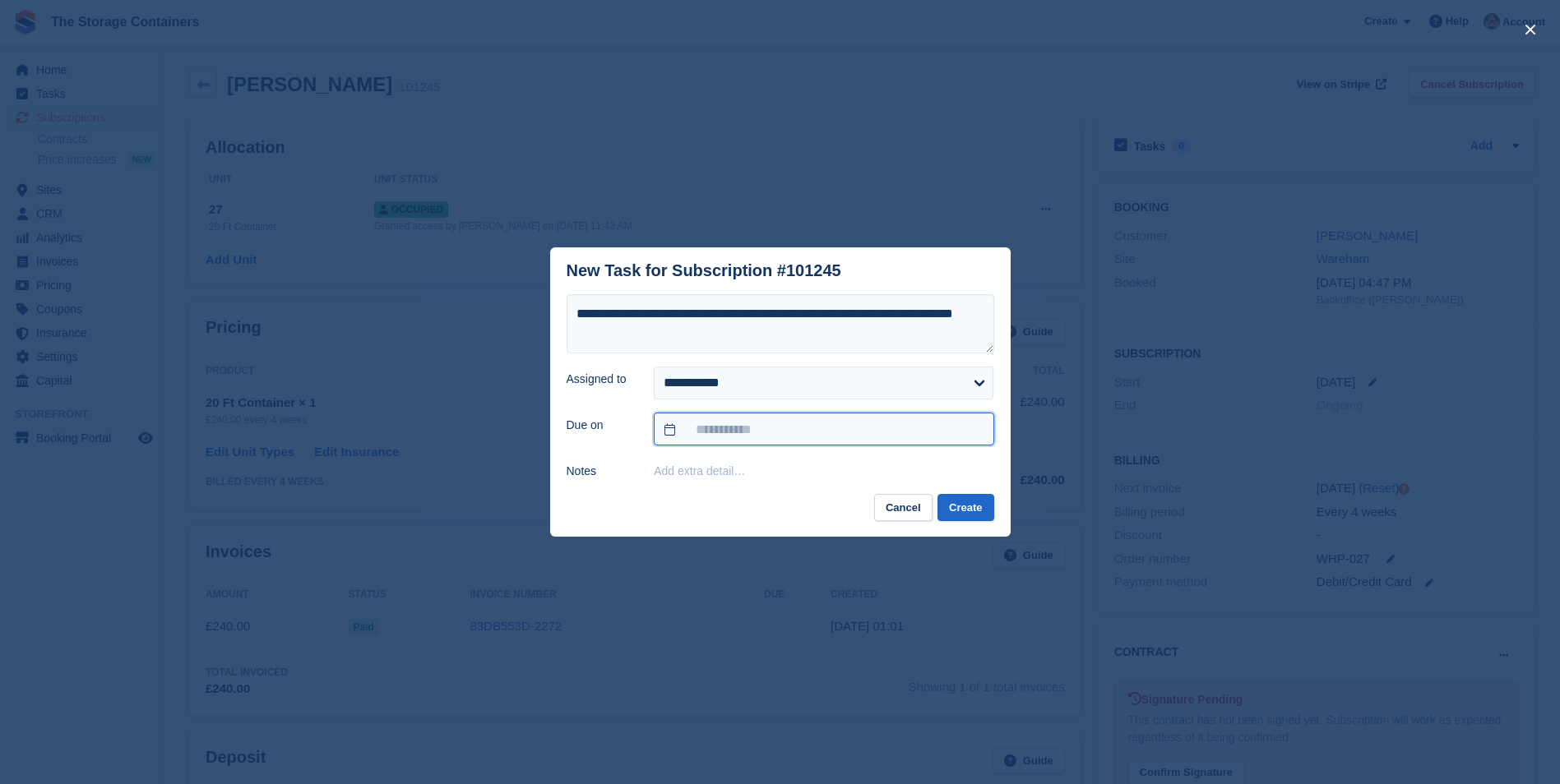
click at [754, 428] on input "text" at bounding box center [823, 429] width 340 height 32
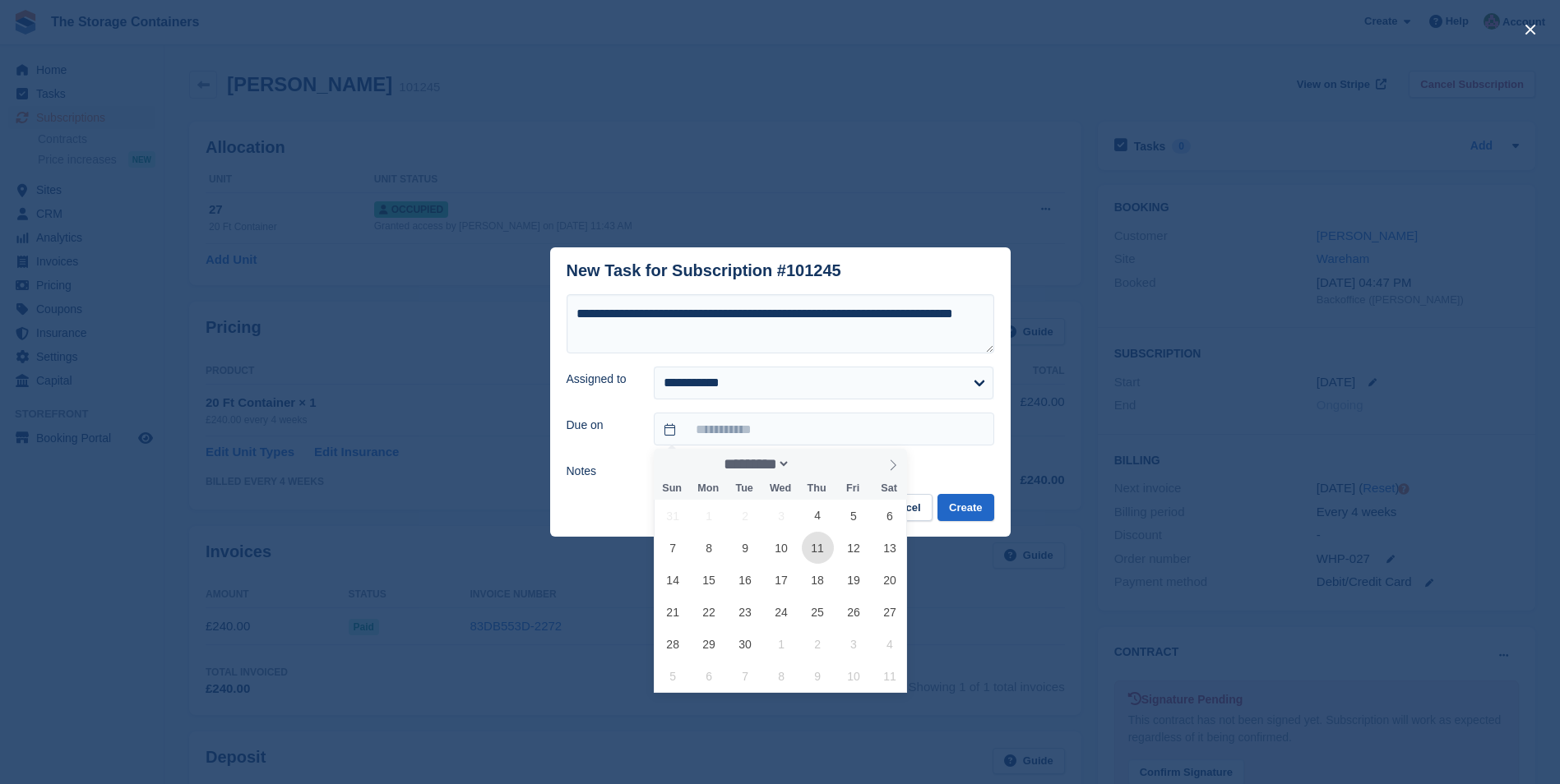
click at [817, 548] on span "11" at bounding box center [817, 548] width 32 height 32
type input "**********"
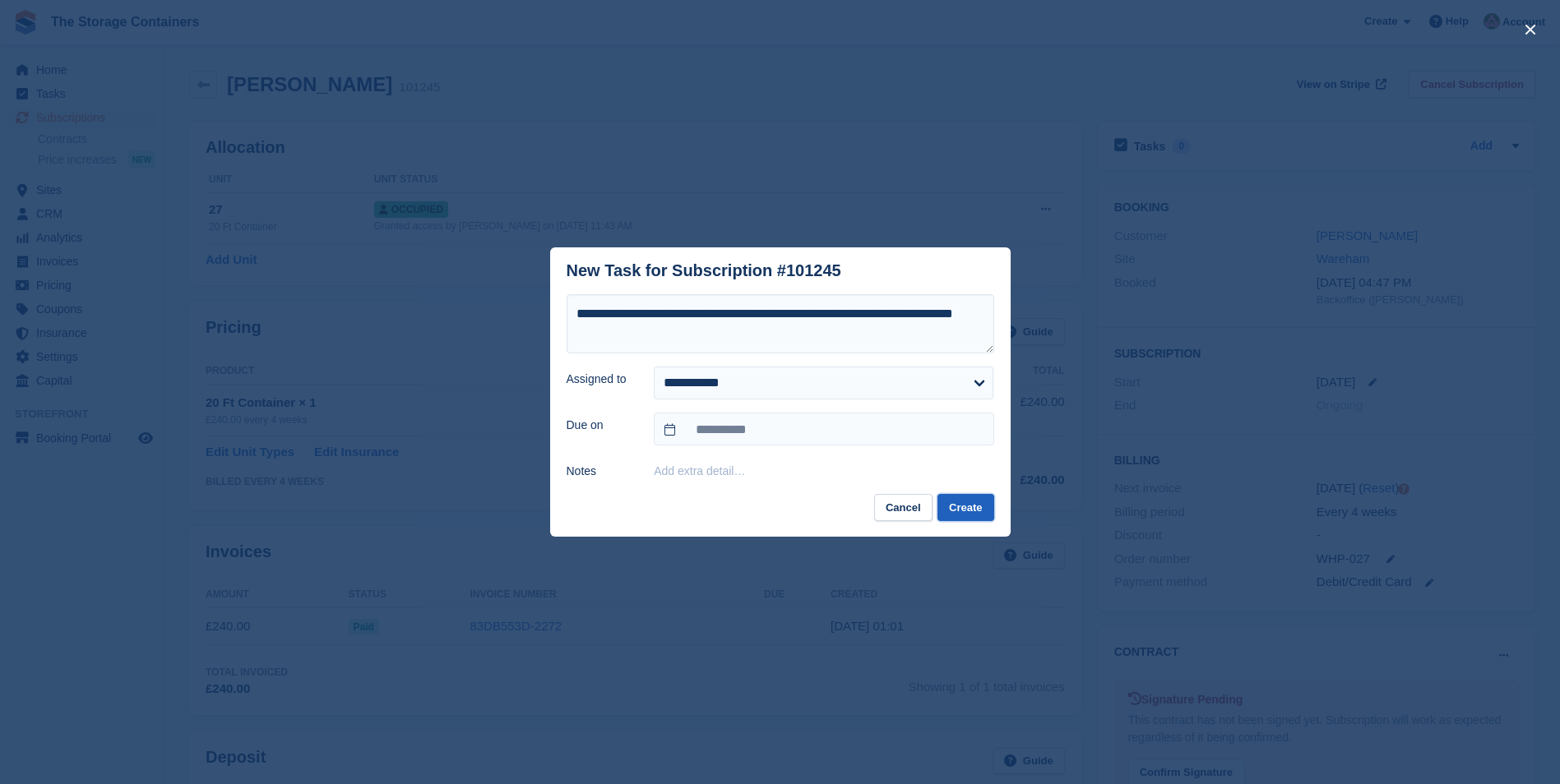
click at [979, 509] on button "Create" at bounding box center [965, 507] width 56 height 27
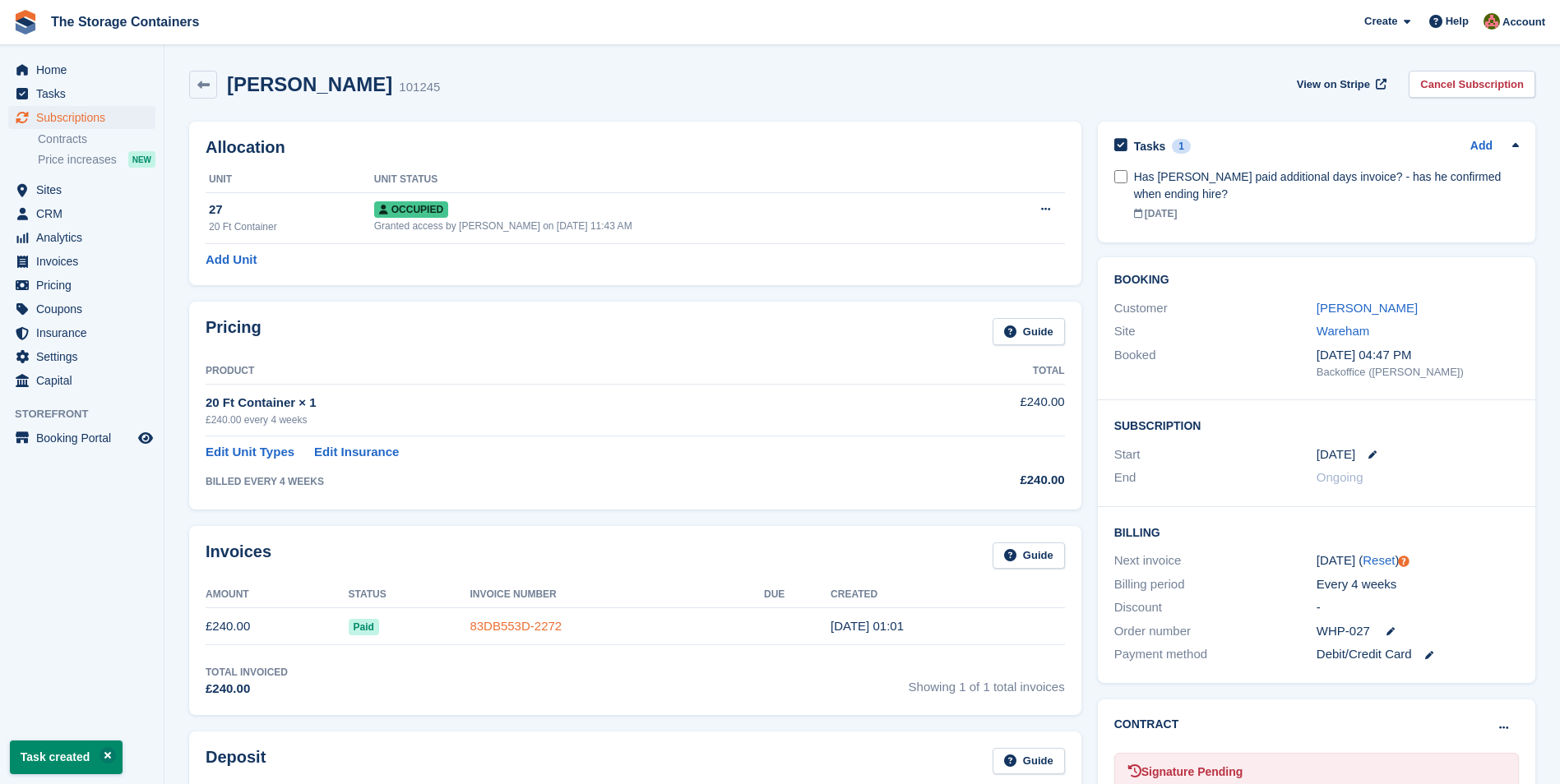
click at [494, 623] on link "83DB553D-2272" at bounding box center [515, 626] width 92 height 14
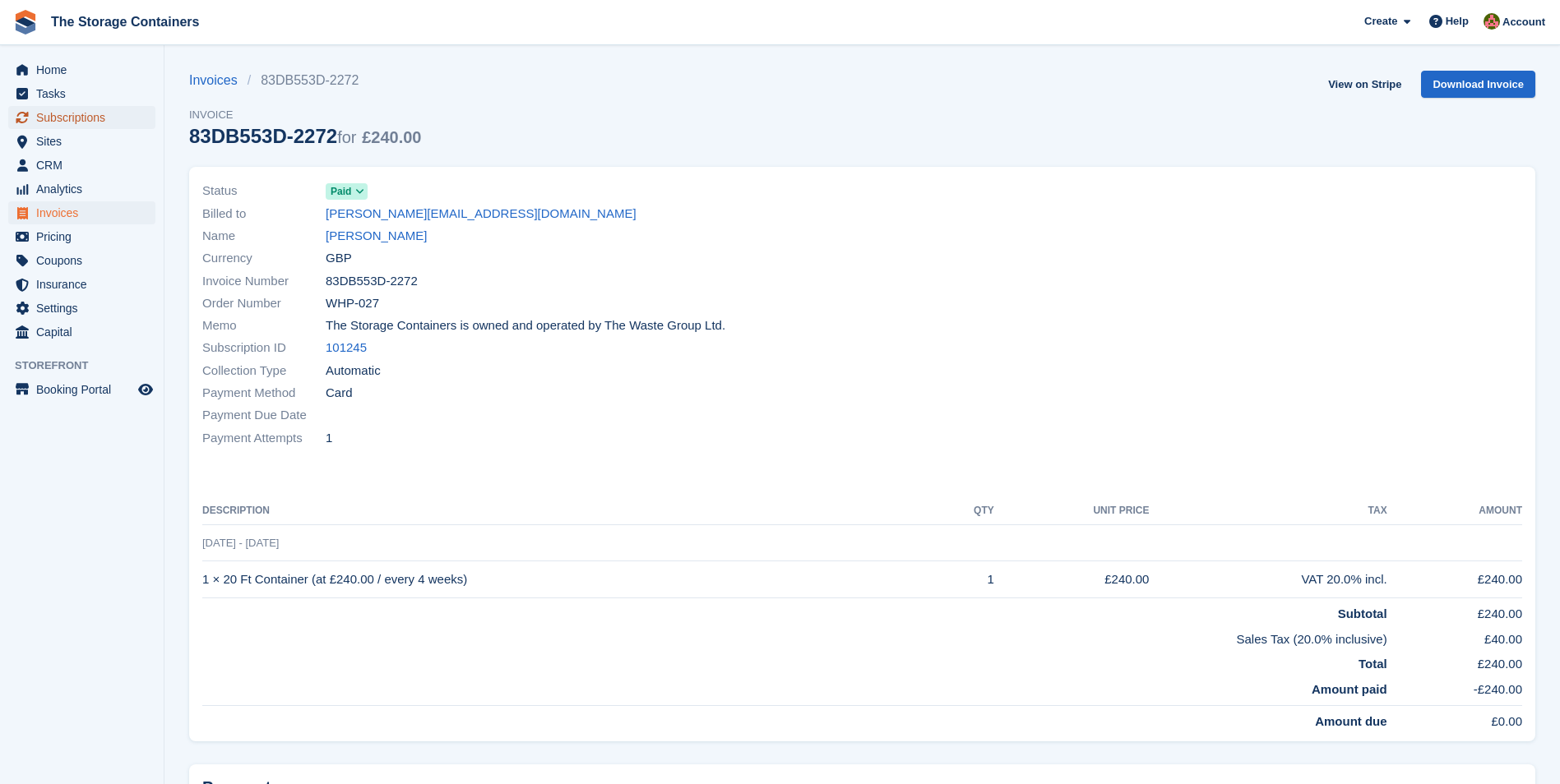
click at [78, 121] on span "Subscriptions" at bounding box center [85, 118] width 98 height 23
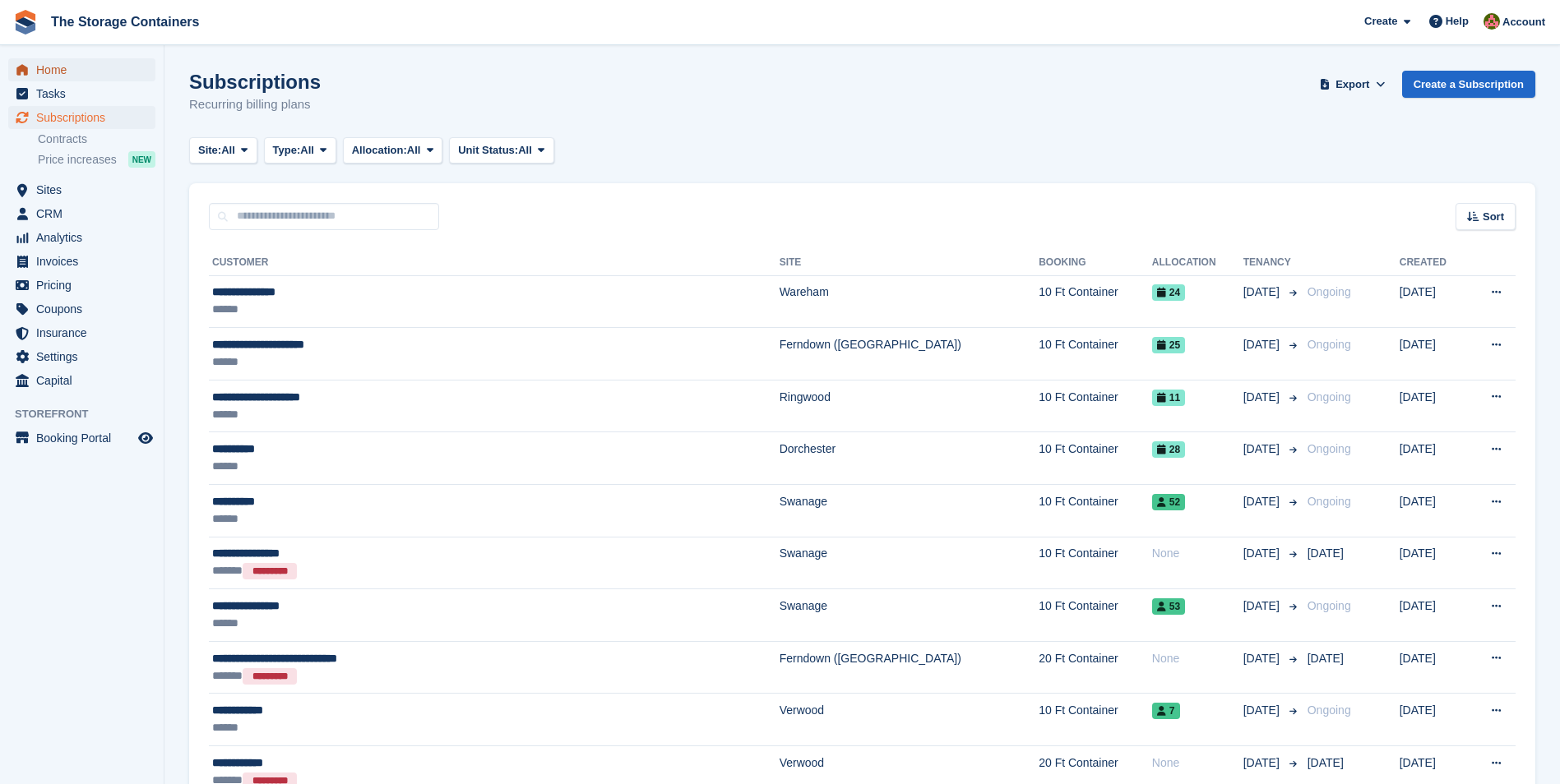
click at [84, 64] on span "Home" at bounding box center [85, 70] width 98 height 23
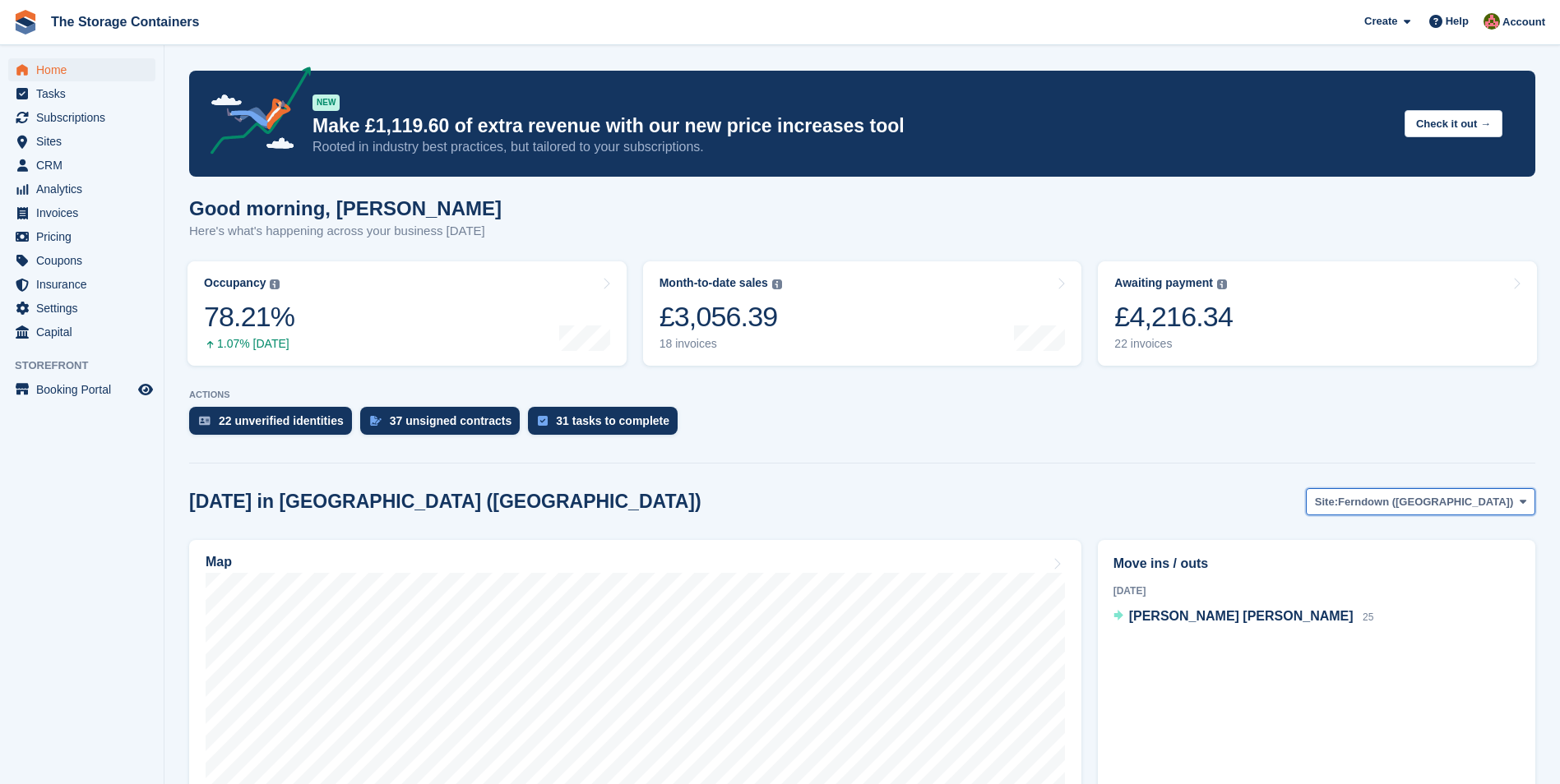
click at [1417, 511] on button "Site: Ferndown (Longham)" at bounding box center [1420, 502] width 230 height 27
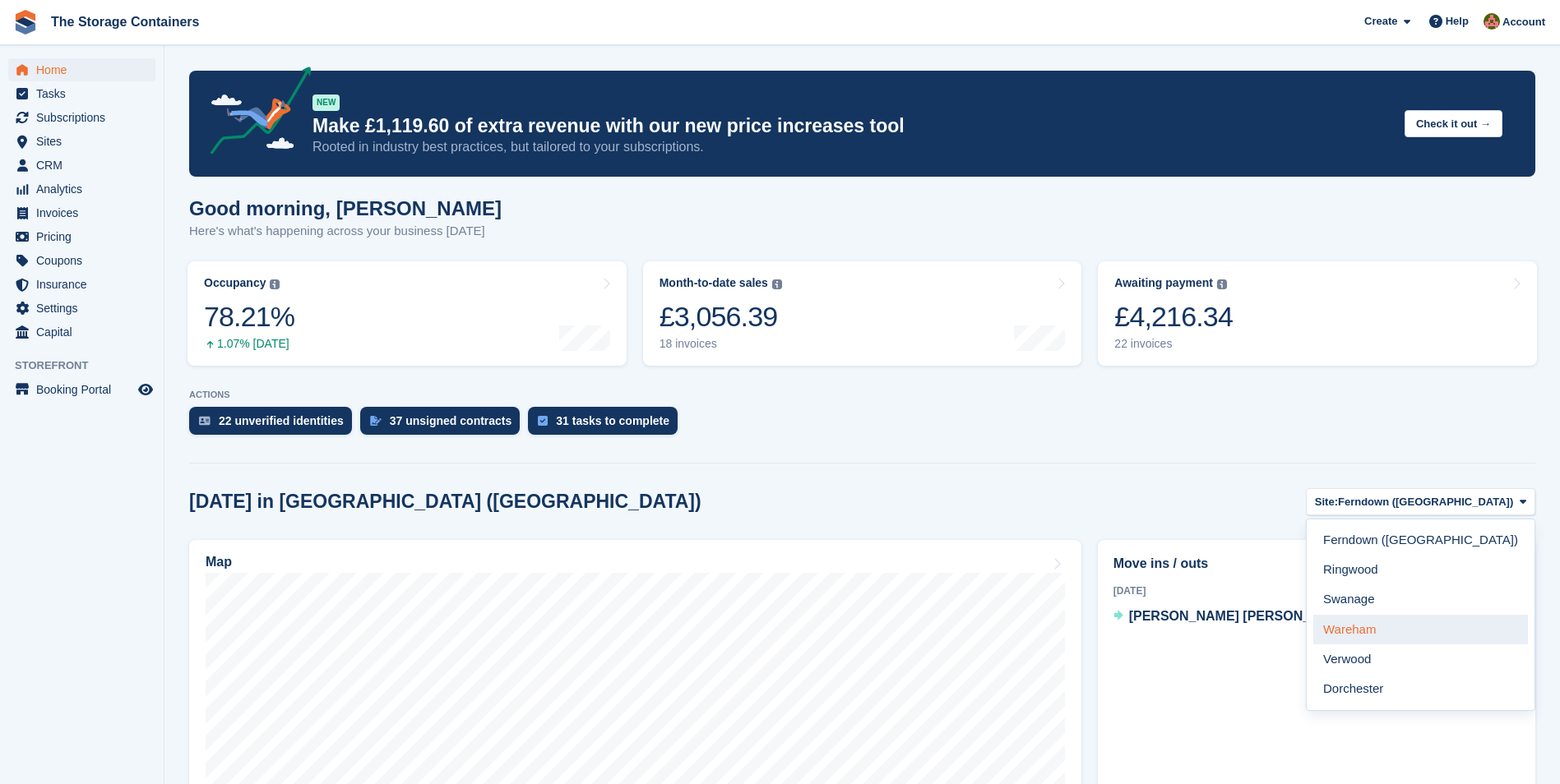
click at [1433, 634] on link "Wareham" at bounding box center [1420, 629] width 214 height 30
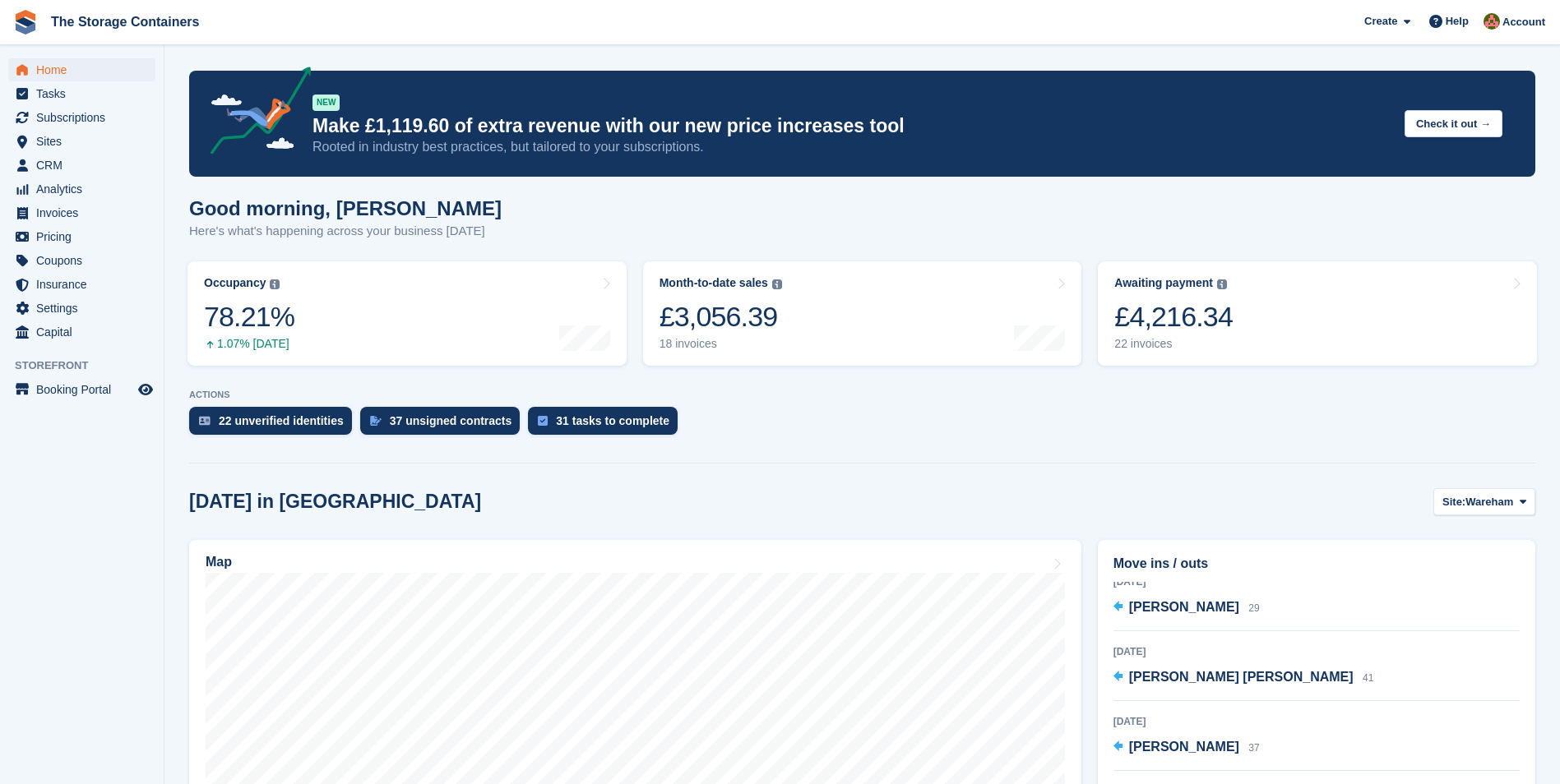
scroll to position [12, 0]
click at [1468, 506] on span "Wareham" at bounding box center [1489, 502] width 48 height 16
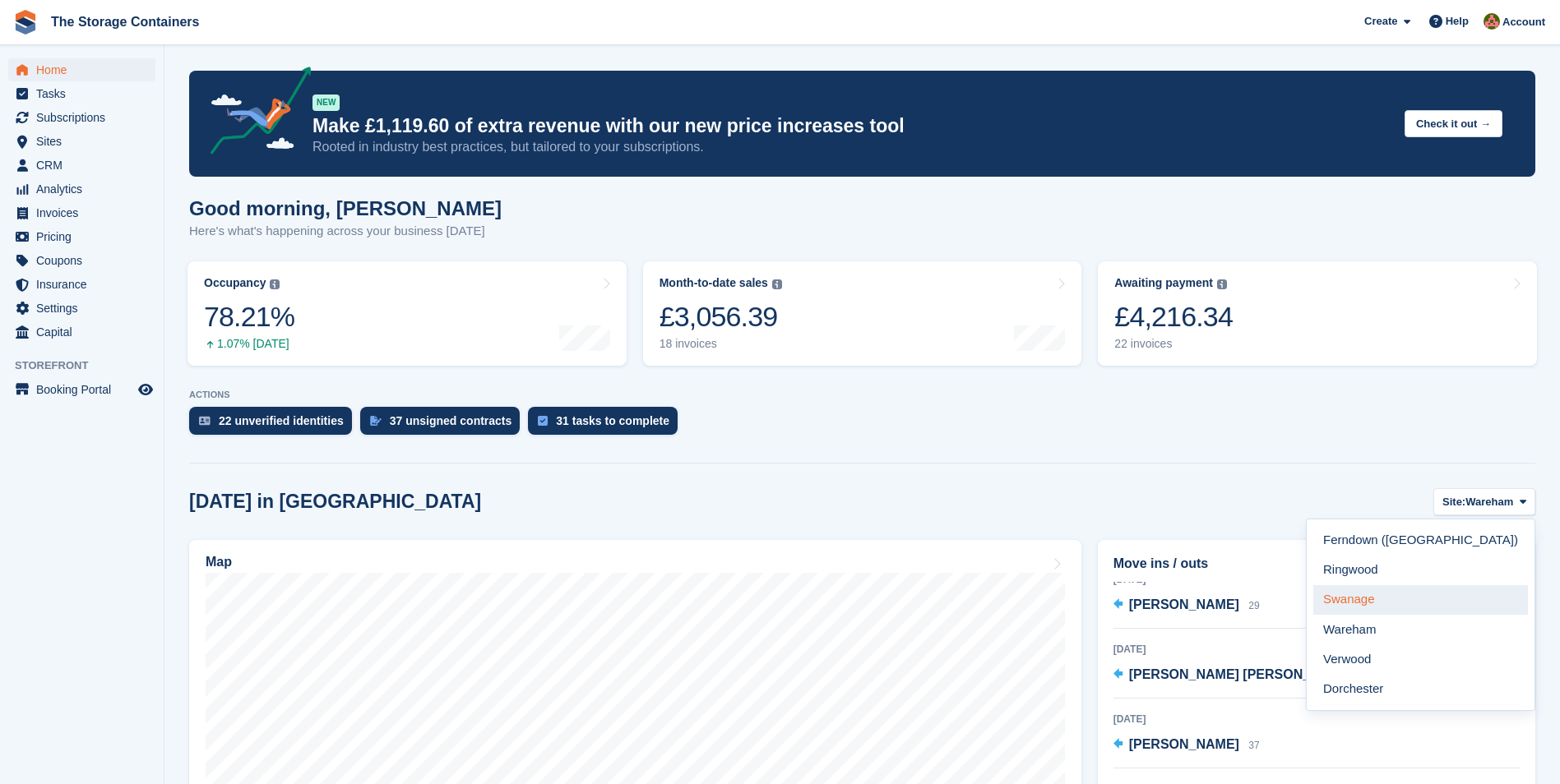
click at [1433, 605] on link "Swanage" at bounding box center [1420, 600] width 214 height 30
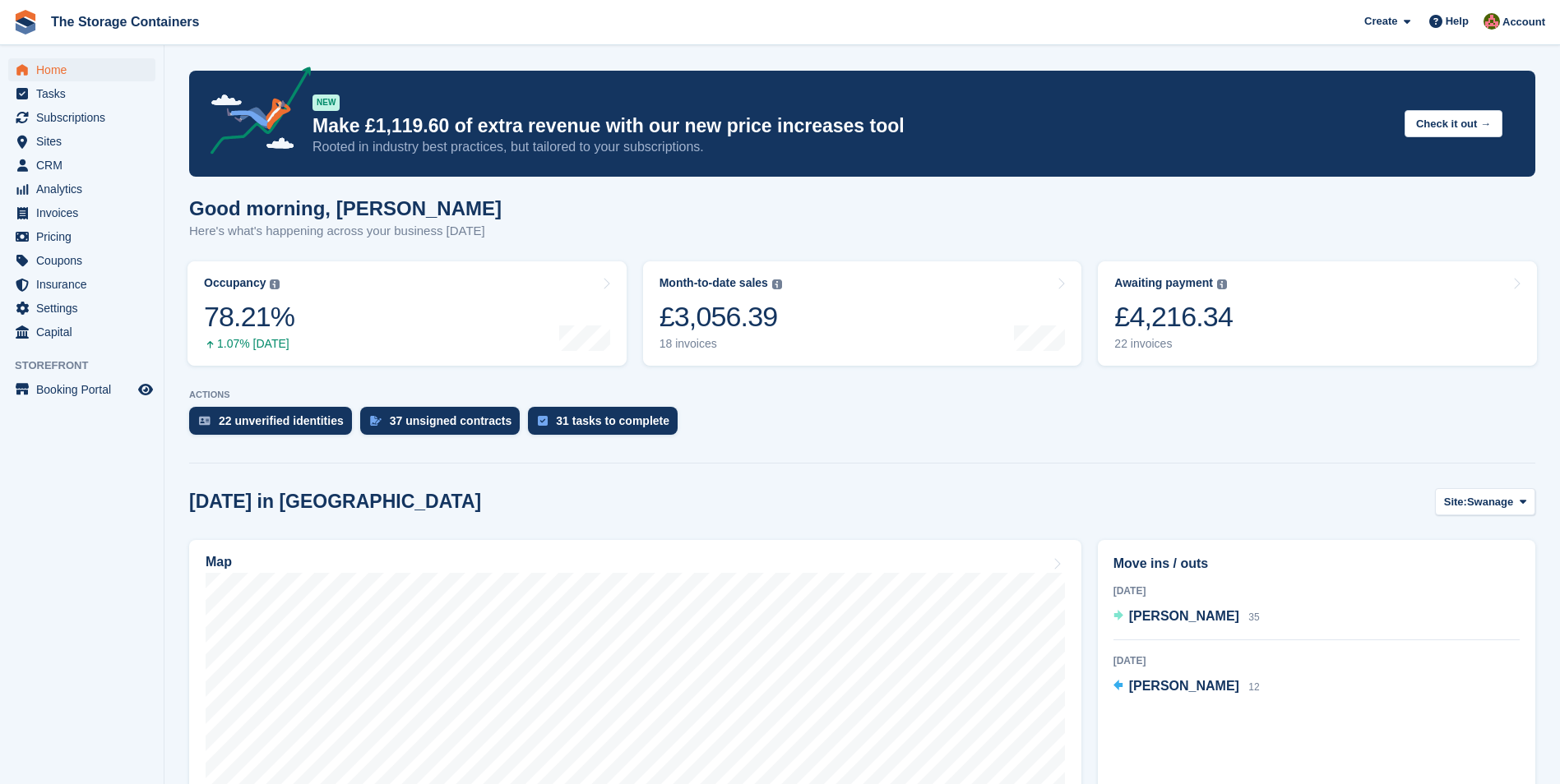
click at [1433, 605] on div "Today Andrew Thomas 35" at bounding box center [1316, 611] width 406 height 59
click at [92, 108] on span "Subscriptions" at bounding box center [85, 118] width 98 height 23
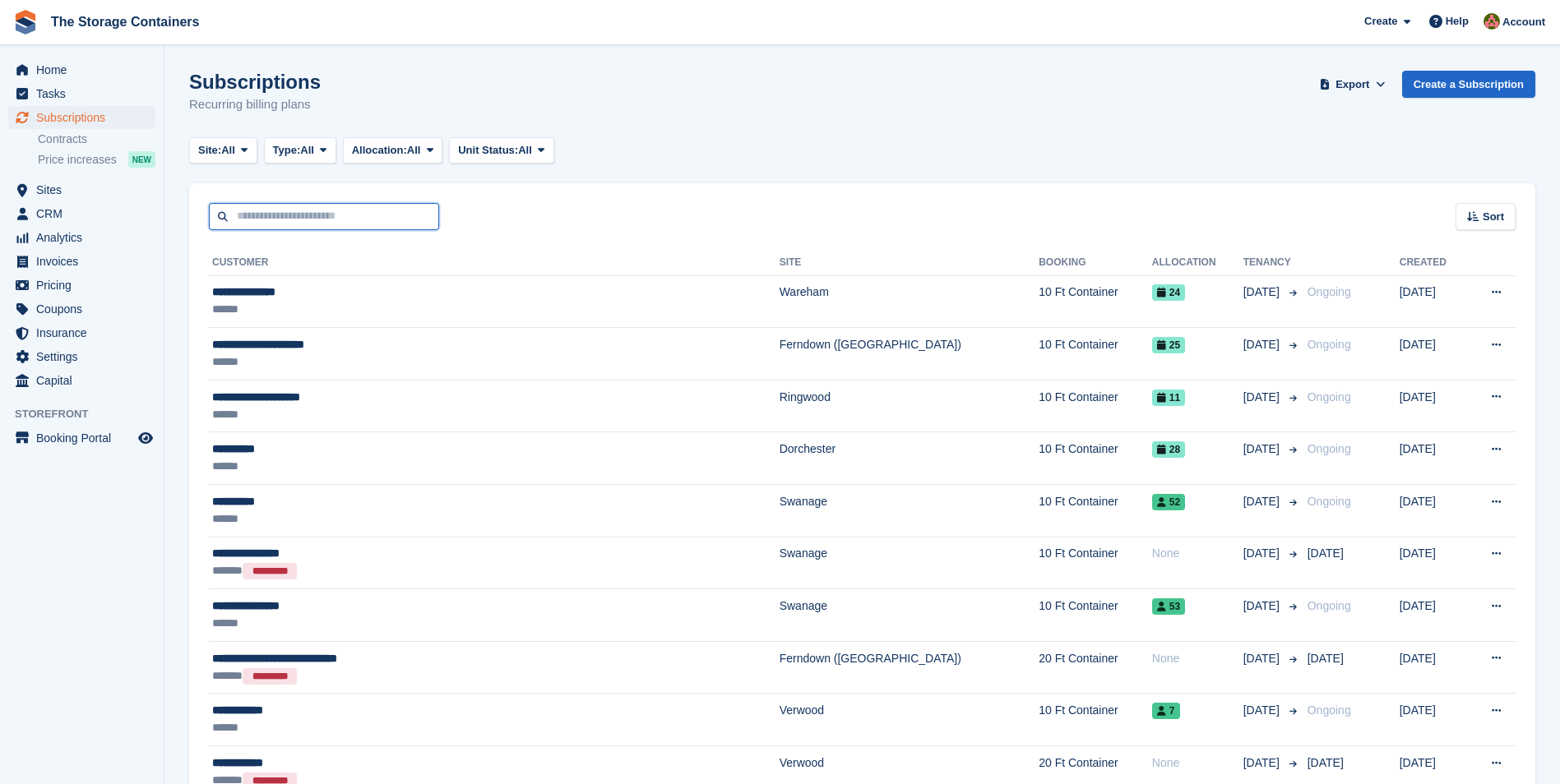
click at [333, 216] on input "text" at bounding box center [324, 216] width 230 height 27
type input "***"
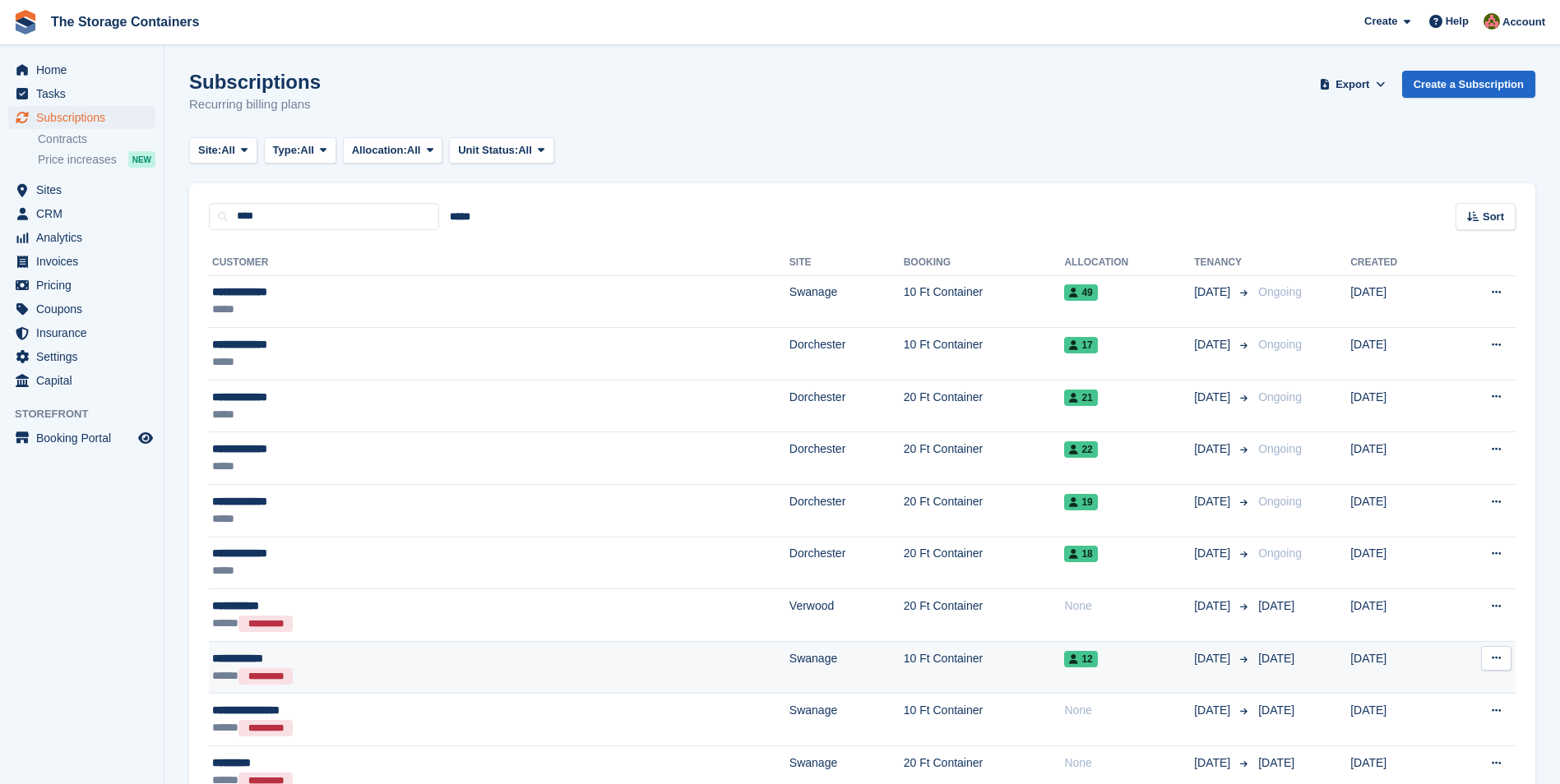
click at [356, 661] on div "**********" at bounding box center [353, 659] width 283 height 17
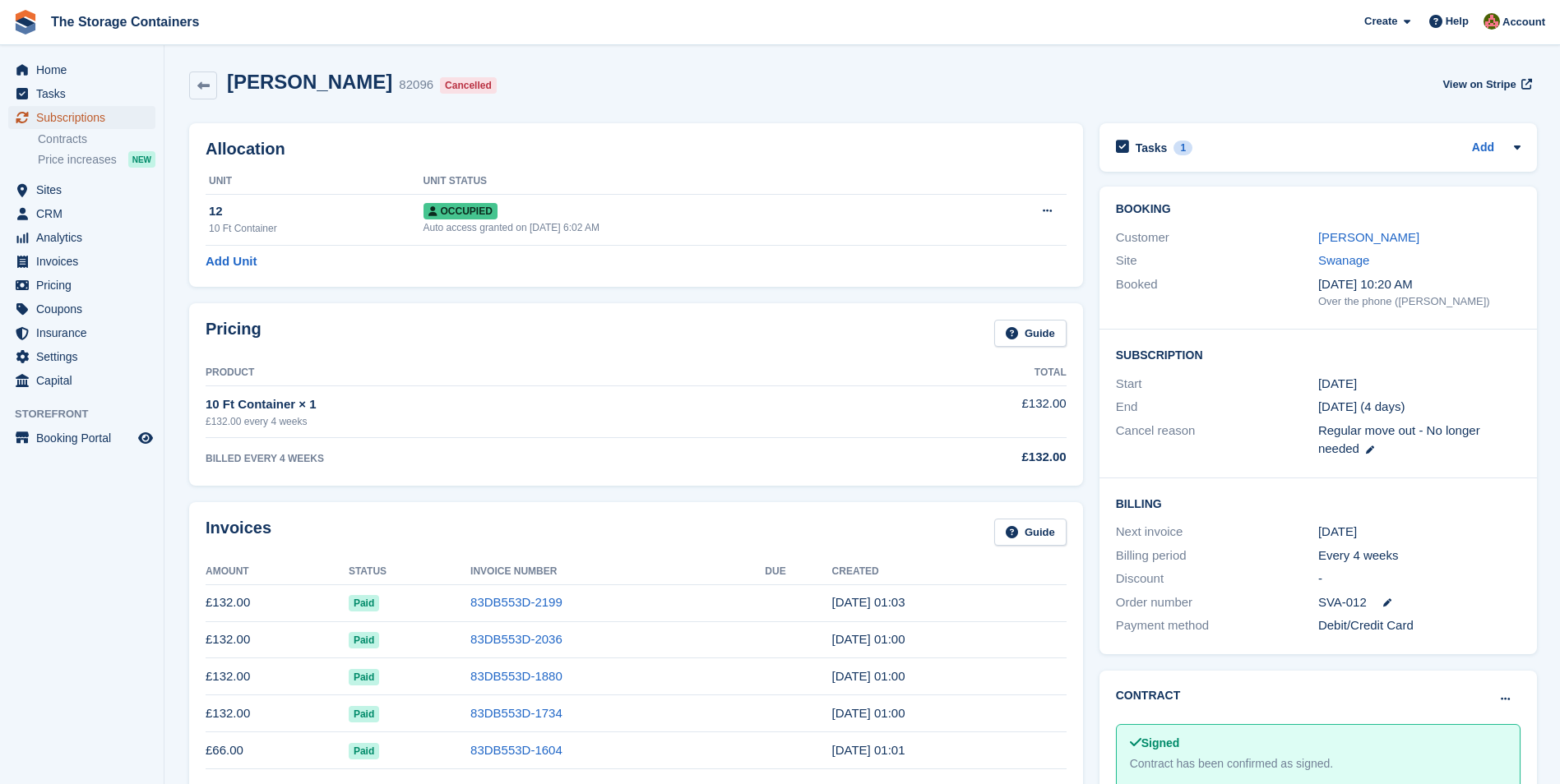
click at [70, 125] on span "Subscriptions" at bounding box center [85, 118] width 98 height 23
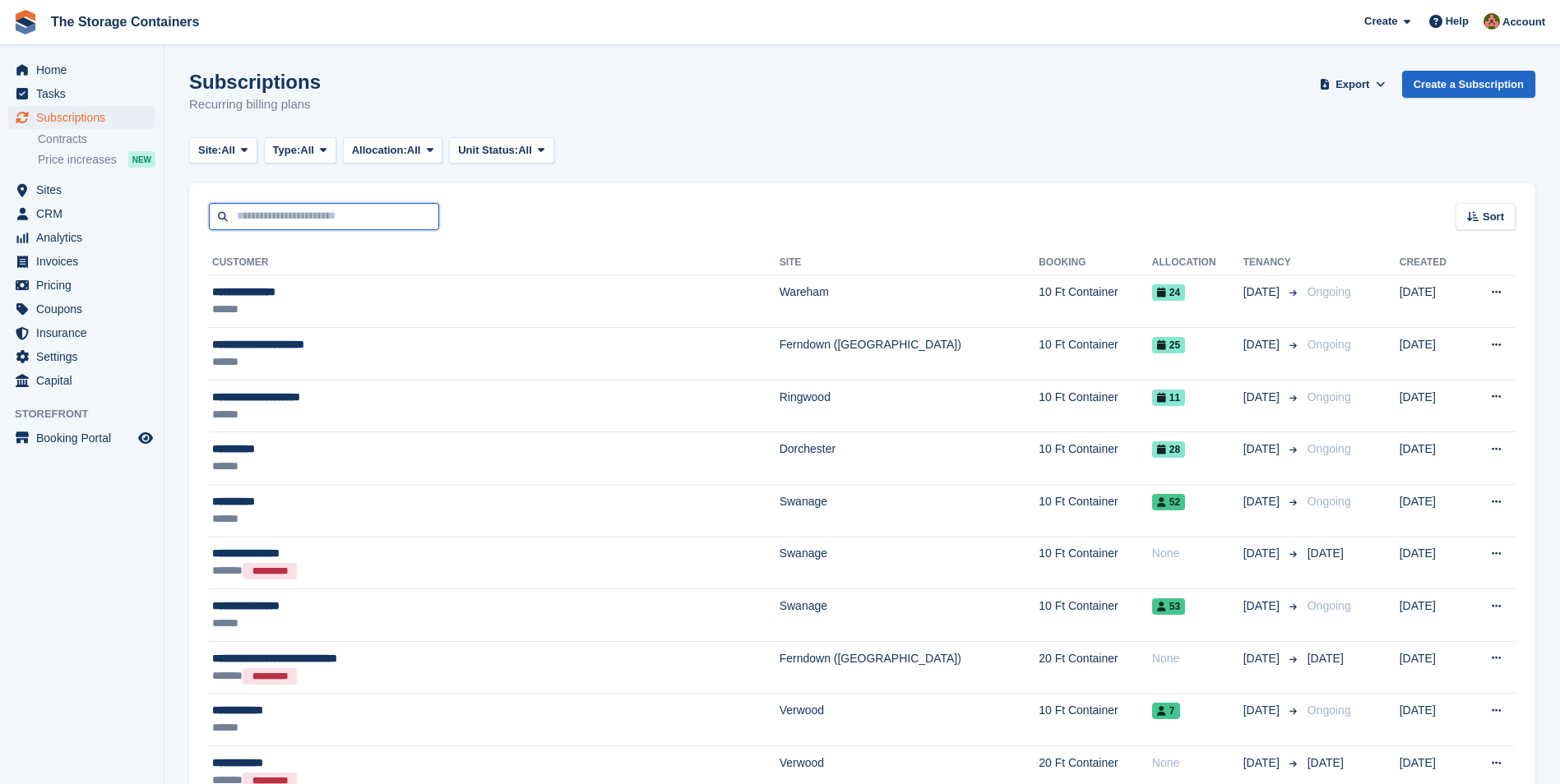
click at [348, 220] on input "text" at bounding box center [324, 216] width 230 height 27
type input "******"
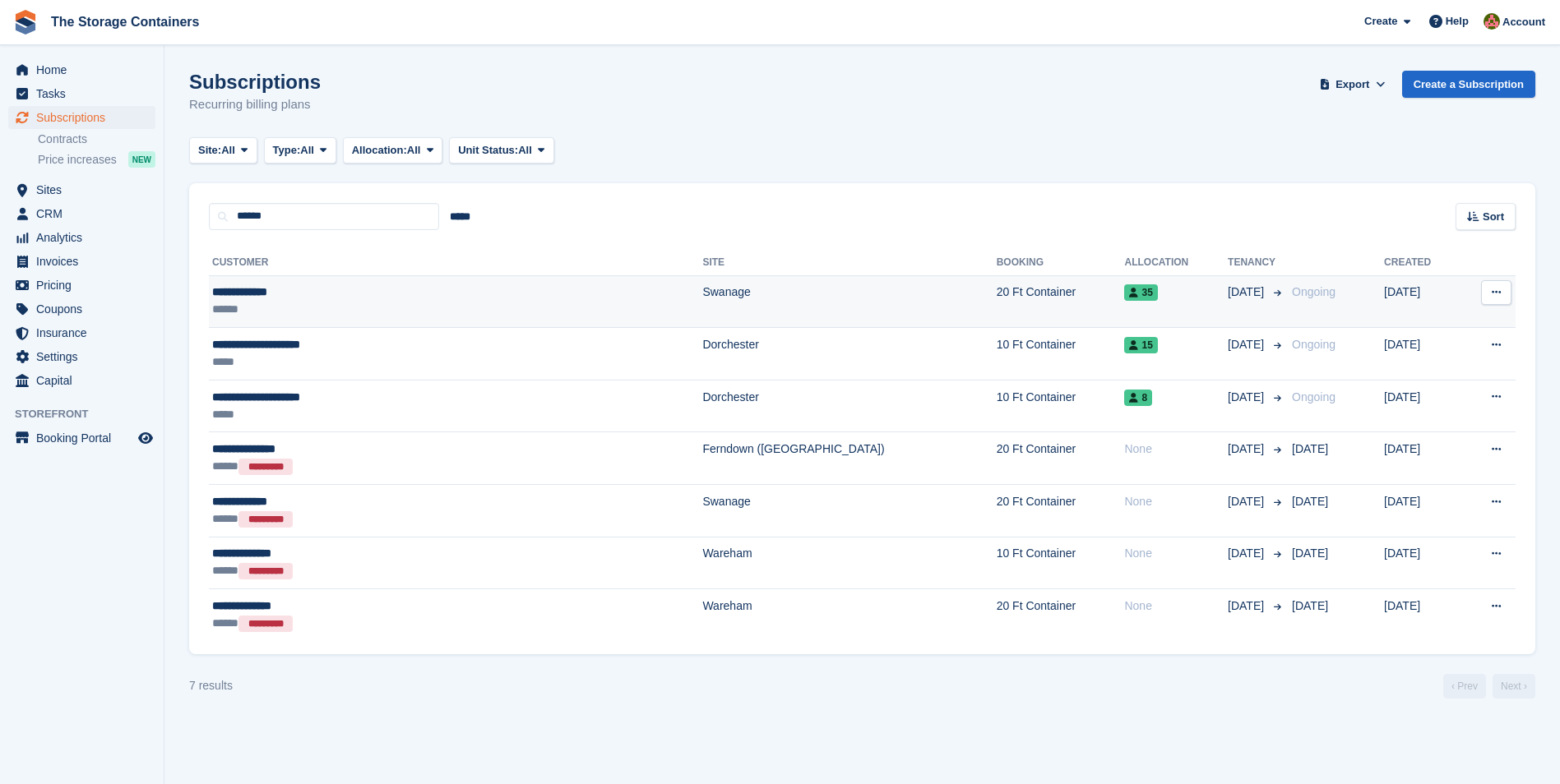
click at [360, 287] on div "**********" at bounding box center [363, 292] width 303 height 17
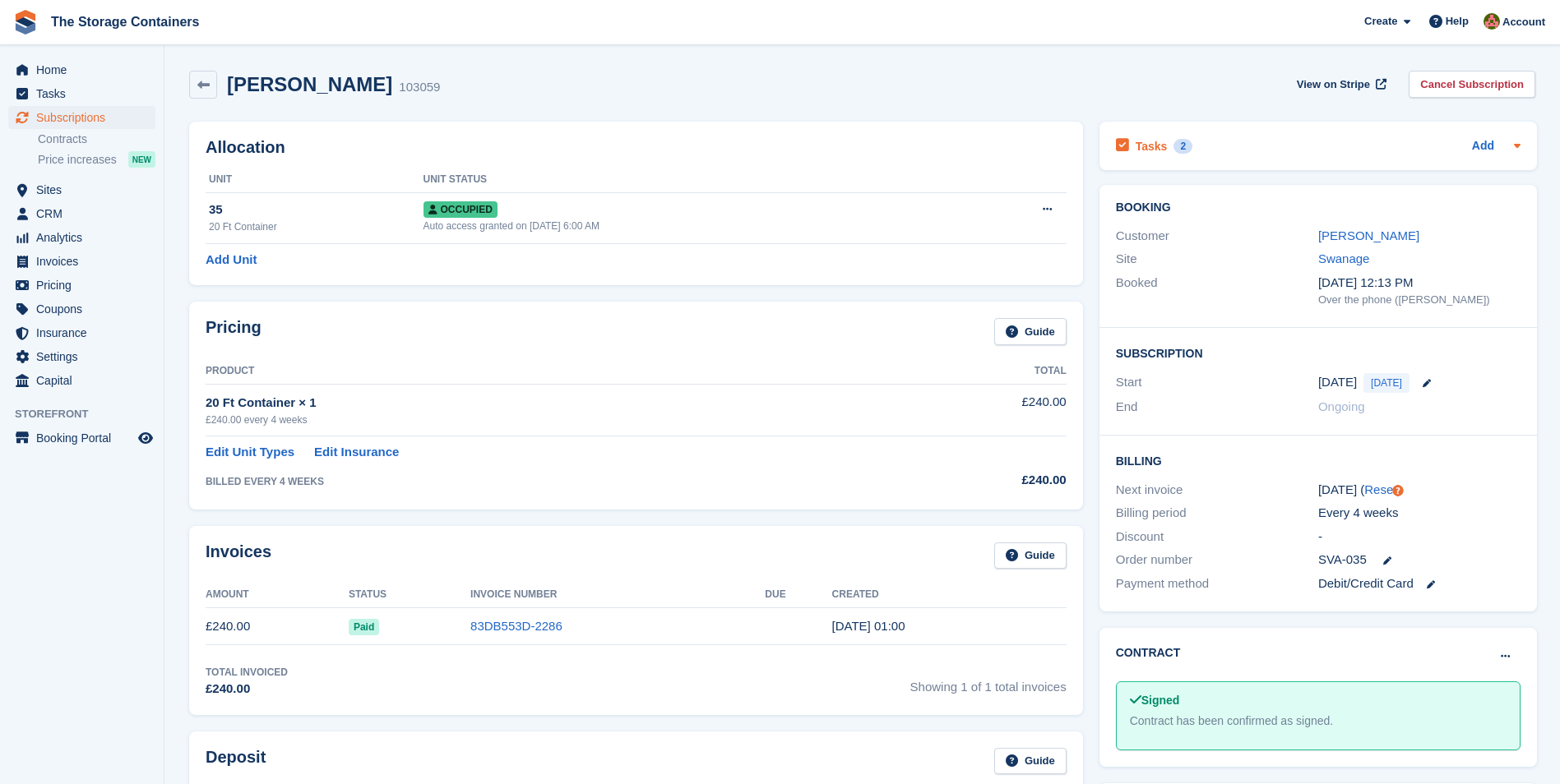
click at [1261, 145] on div "Tasks 2 Add" at bounding box center [1318, 146] width 405 height 23
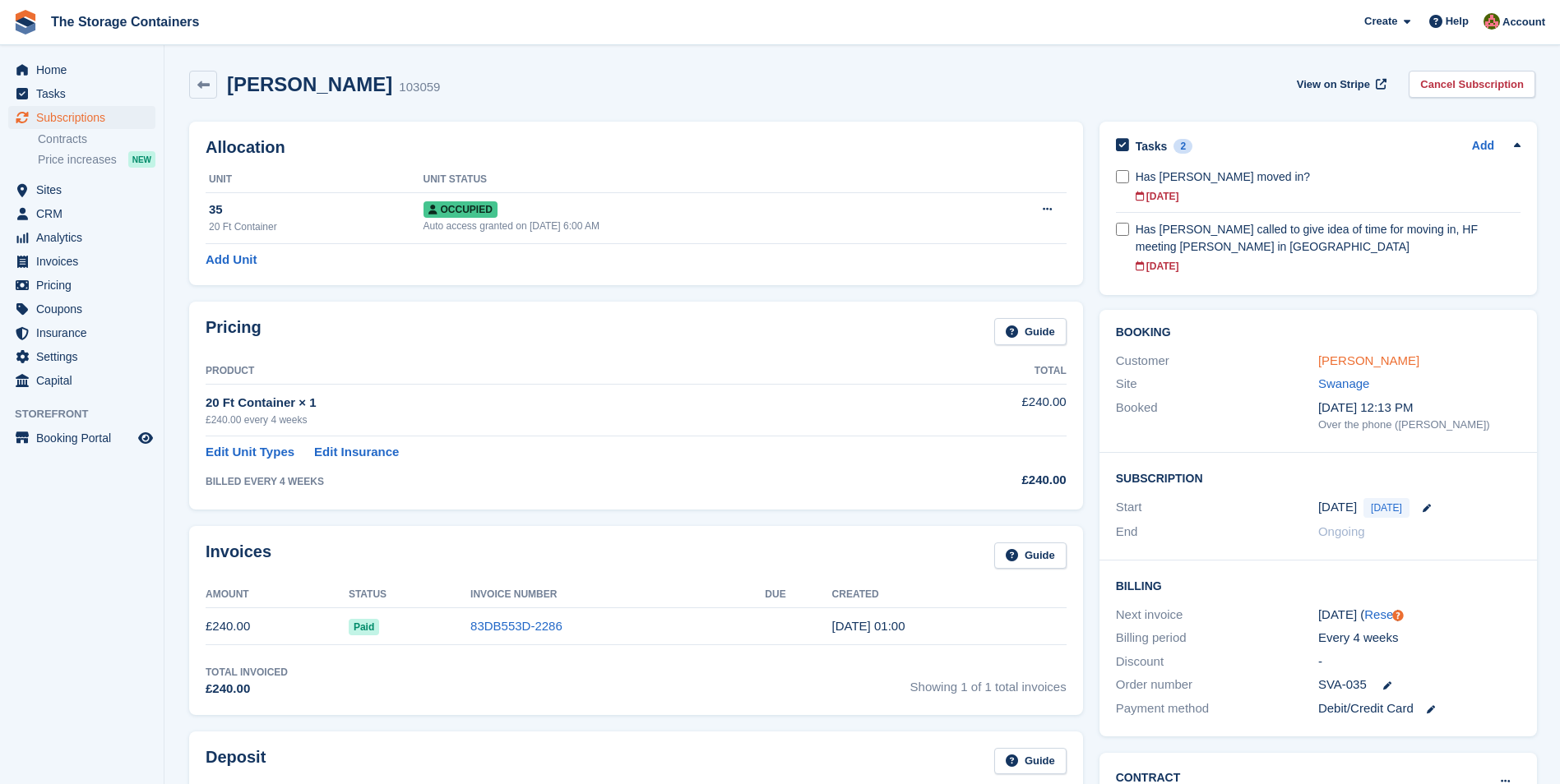
click at [1355, 360] on link "[PERSON_NAME]" at bounding box center [1368, 360] width 101 height 14
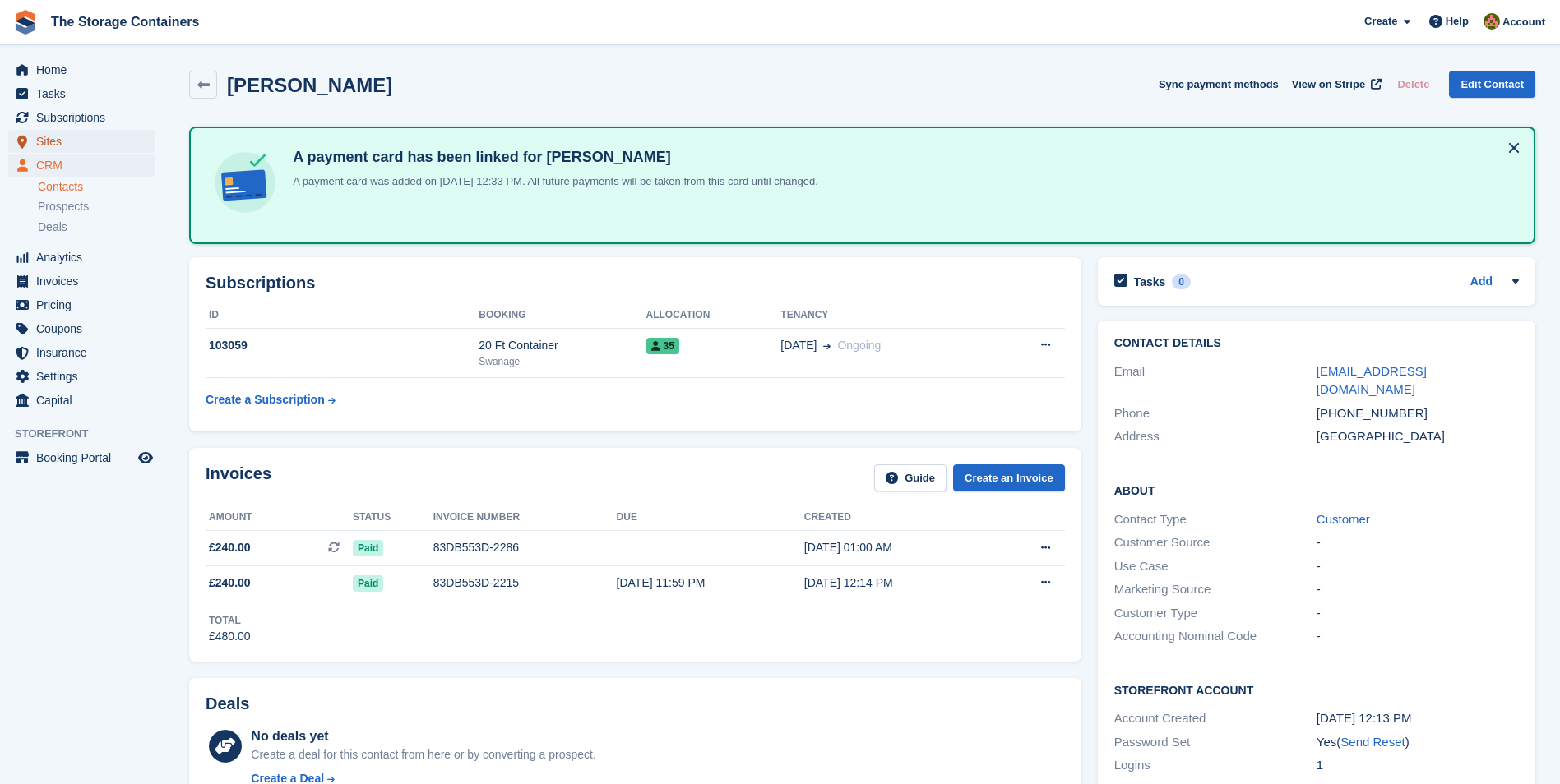
click at [82, 138] on span "Sites" at bounding box center [85, 141] width 98 height 23
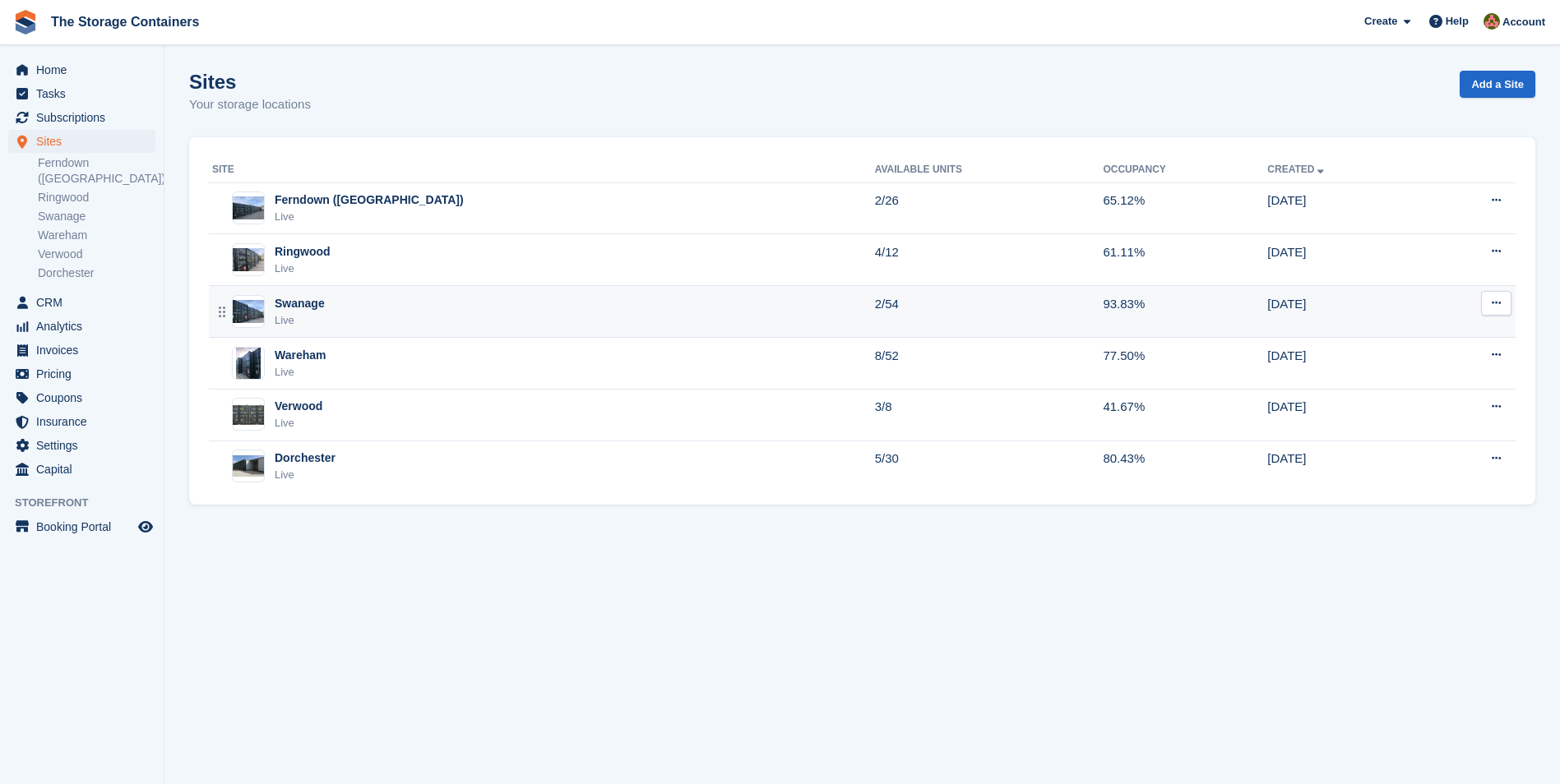
click at [417, 312] on div "Swanage Live" at bounding box center [543, 311] width 662 height 33
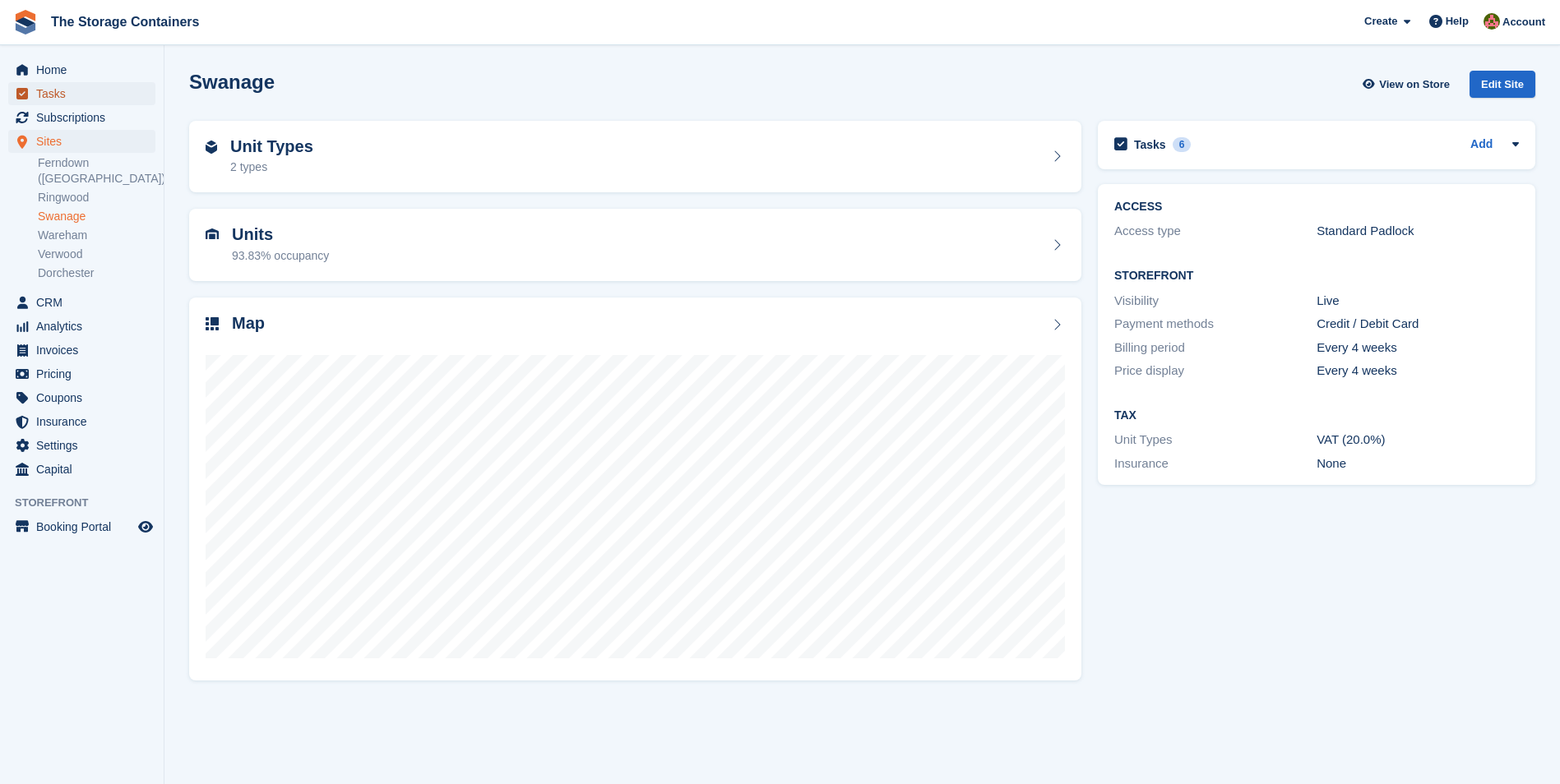
click at [109, 89] on span "Tasks" at bounding box center [85, 94] width 98 height 23
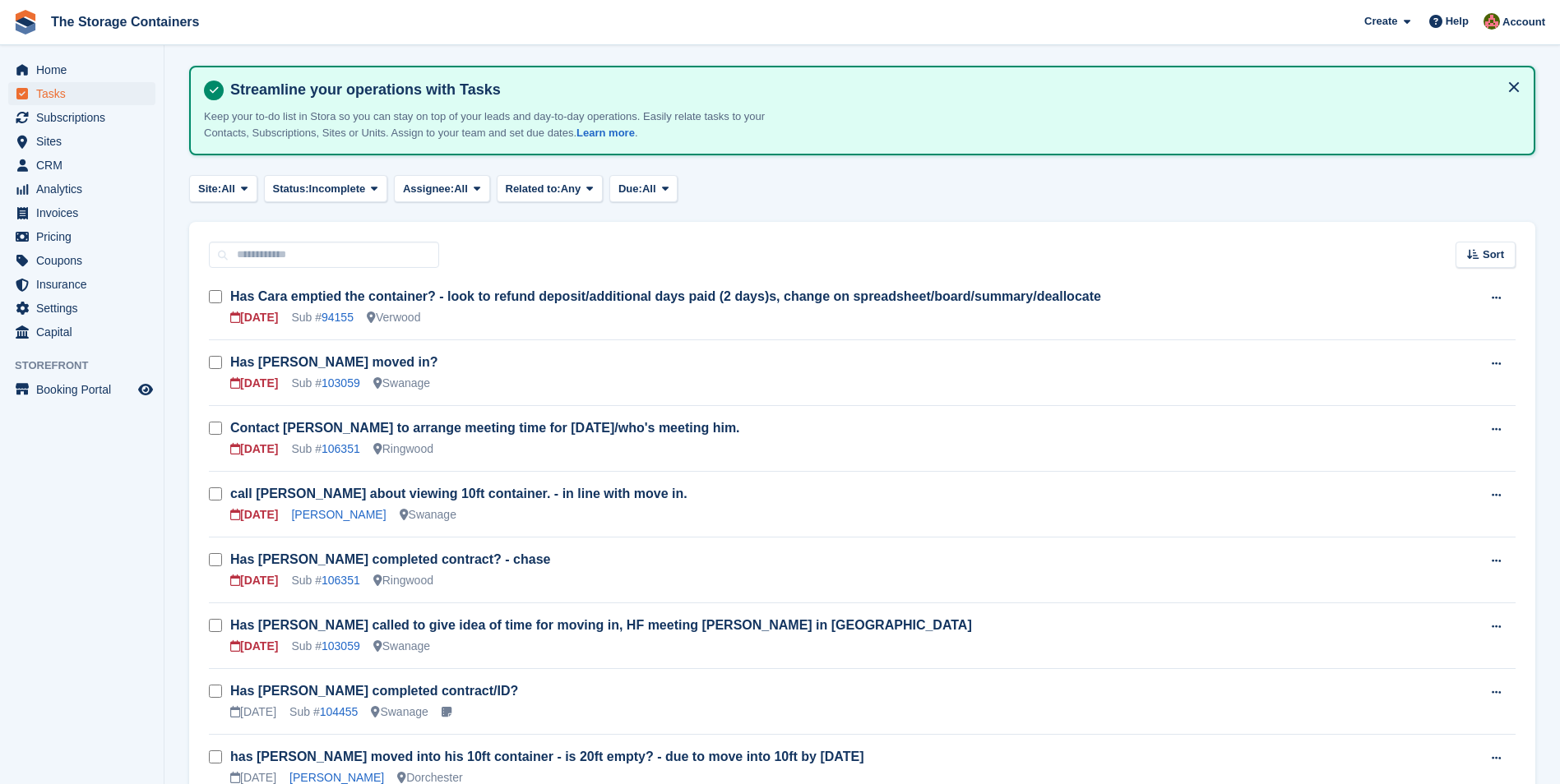
scroll to position [164, 0]
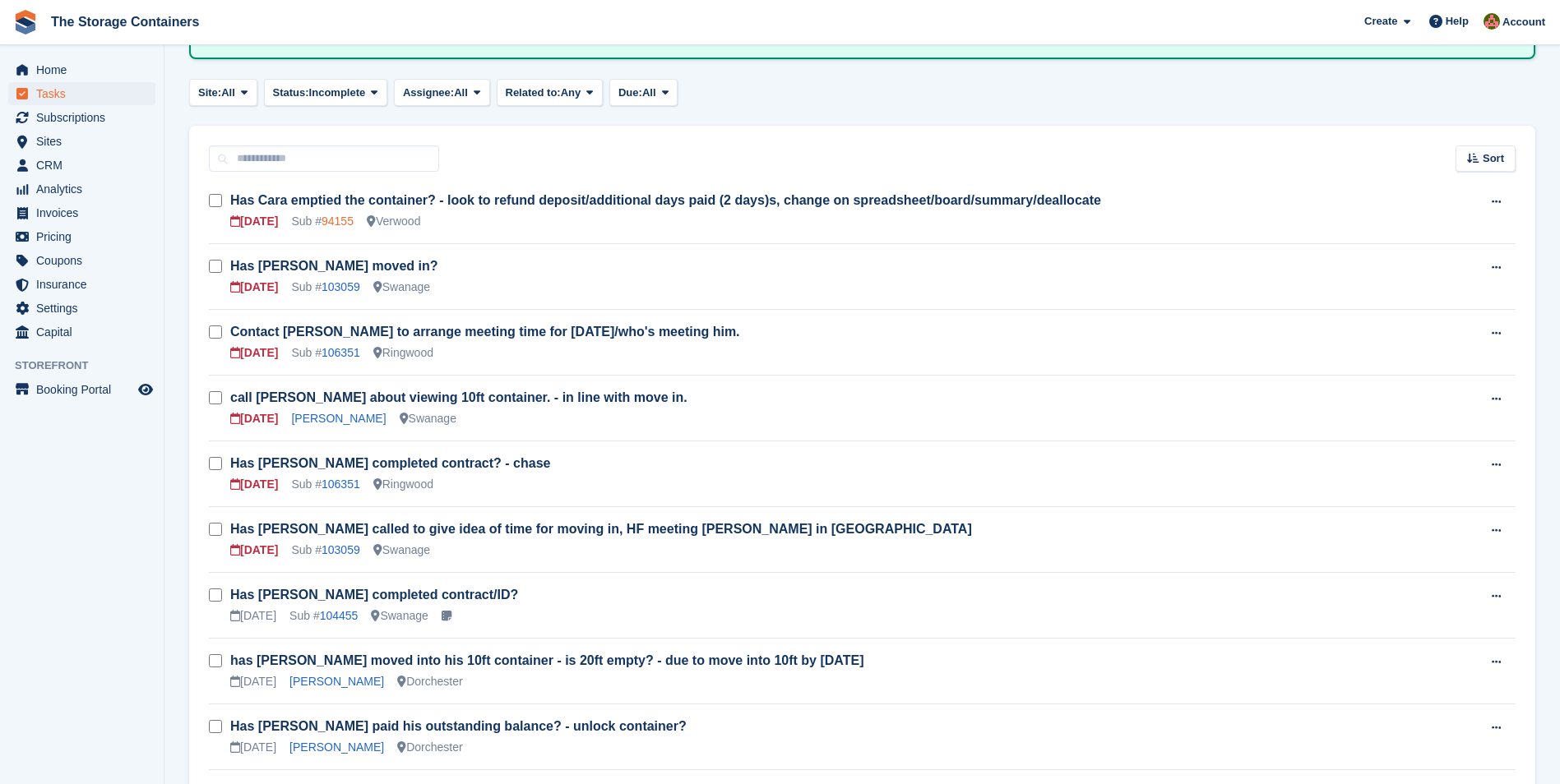
click at [340, 222] on link "94155" at bounding box center [338, 221] width 32 height 14
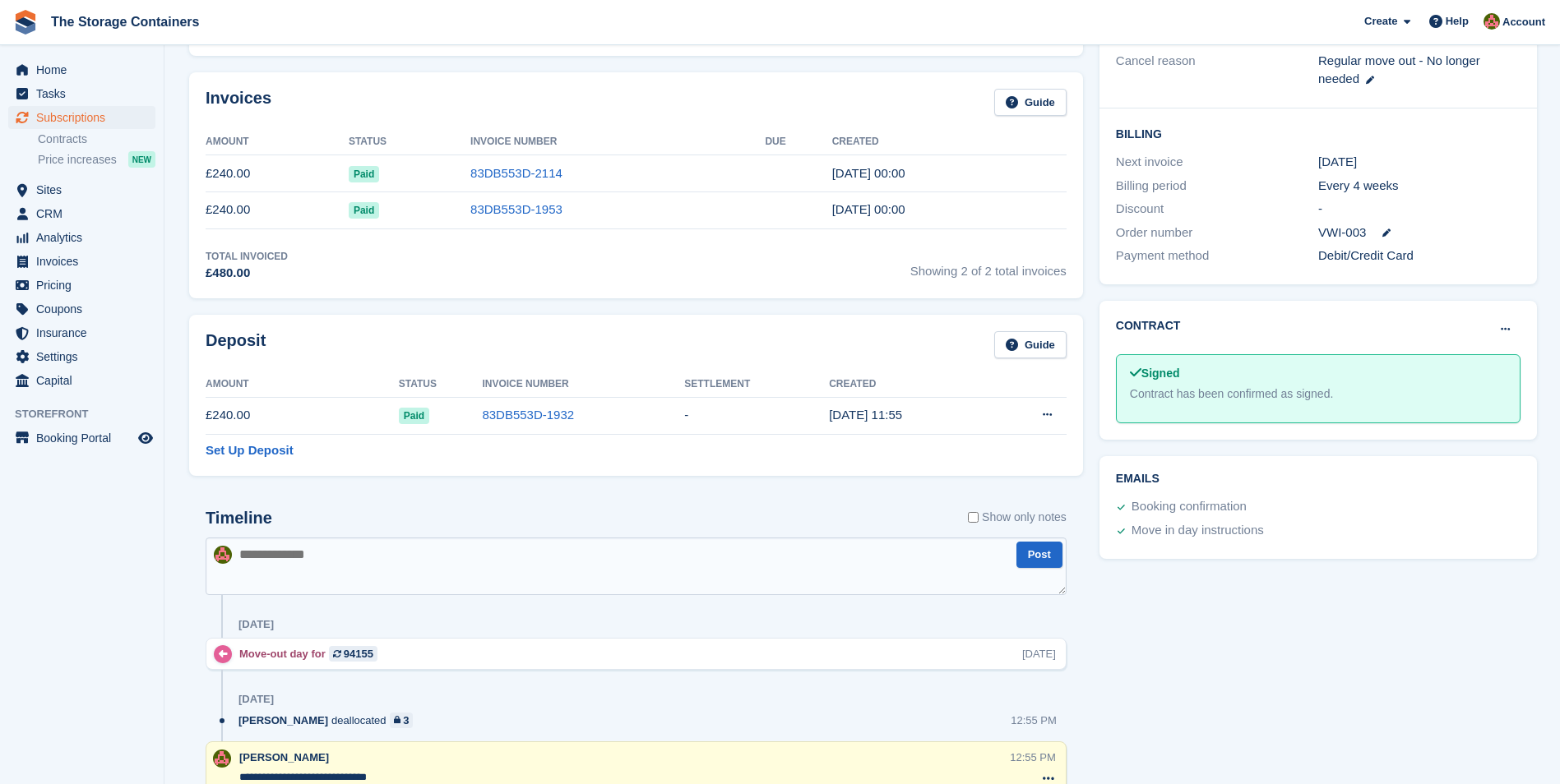
scroll to position [164, 0]
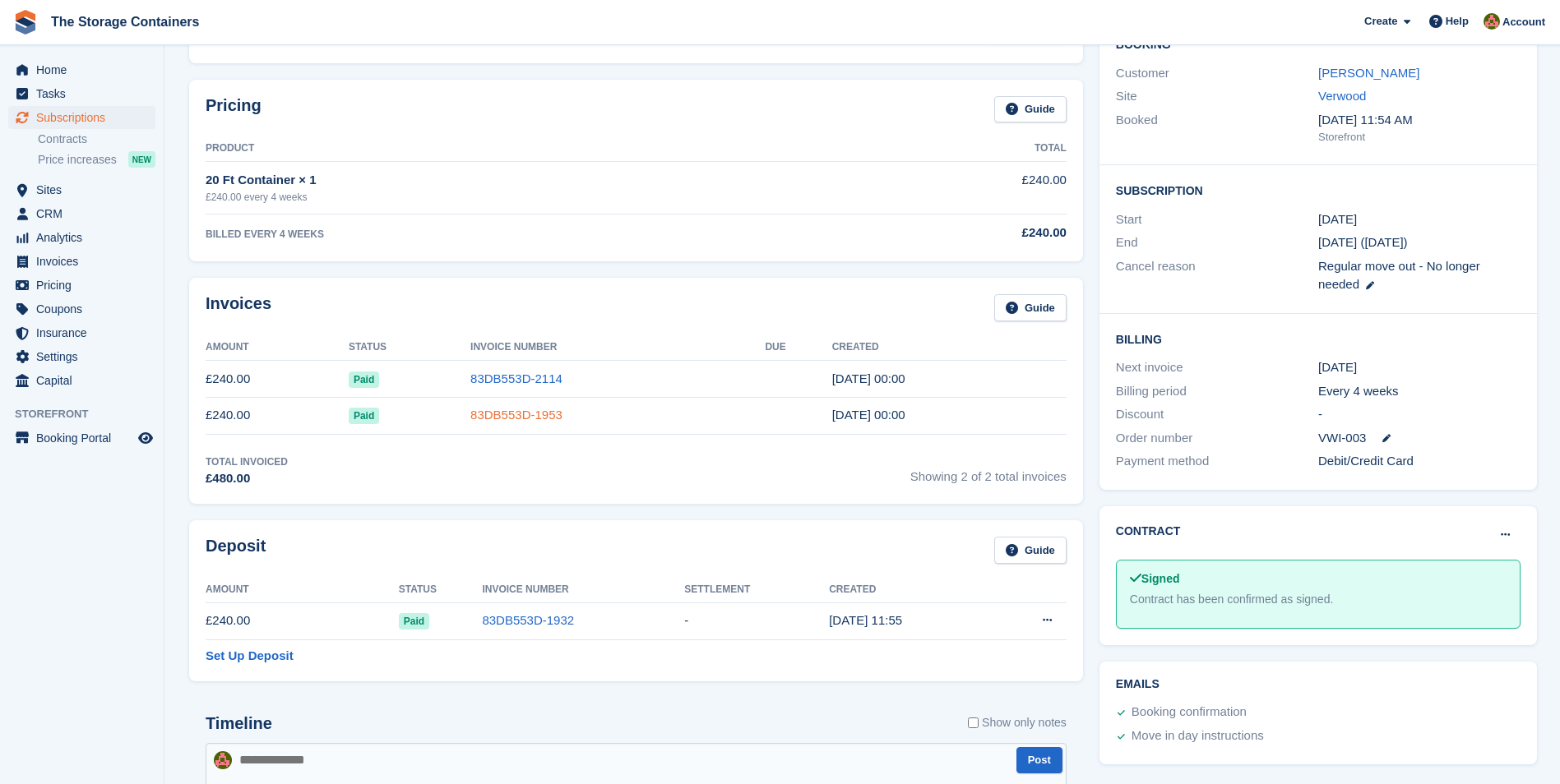
click at [527, 415] on link "83DB553D-1953" at bounding box center [516, 415] width 92 height 14
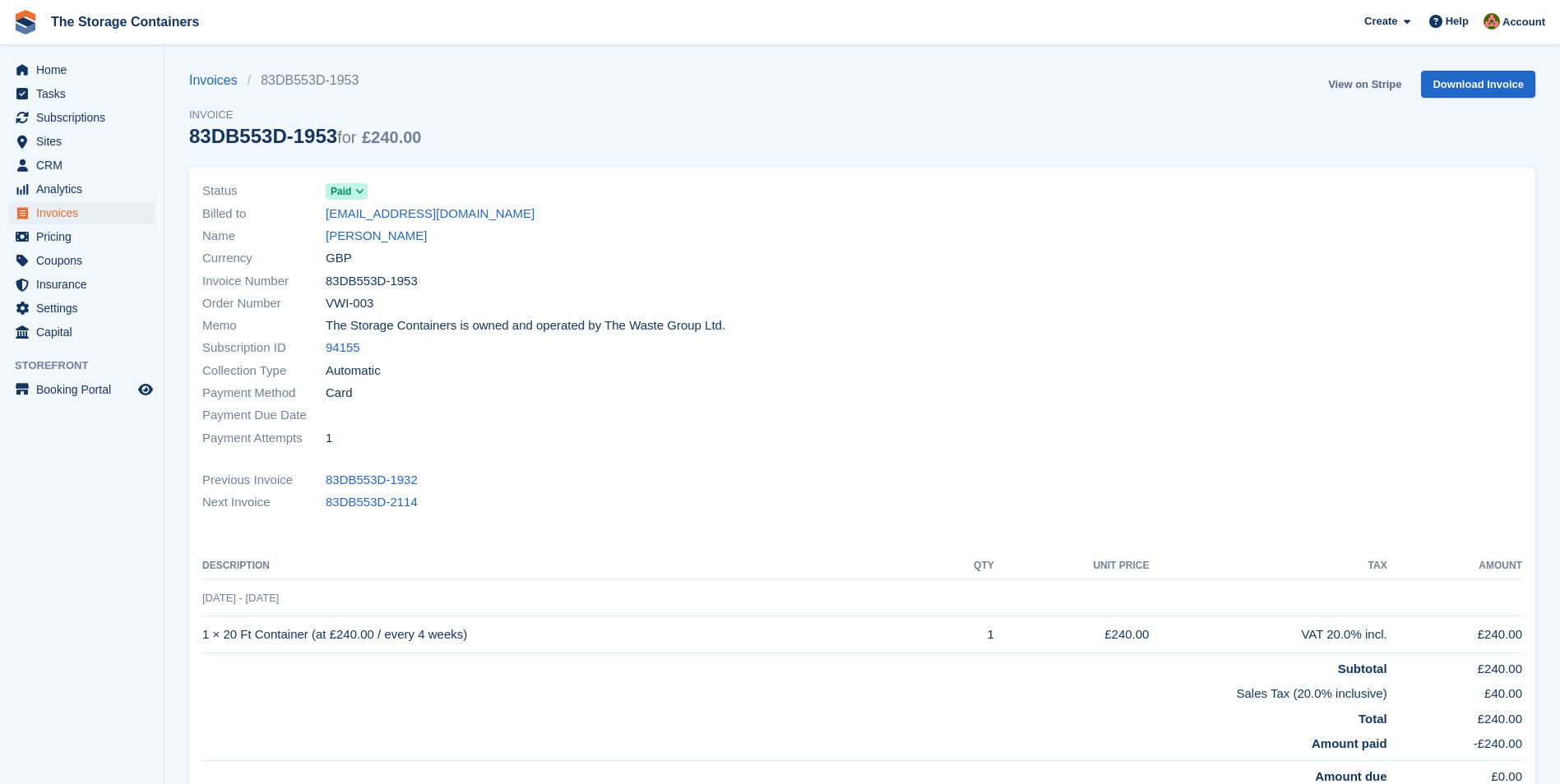
click at [1351, 87] on link "View on Stripe" at bounding box center [1364, 84] width 87 height 27
click at [353, 228] on link "[PERSON_NAME]" at bounding box center [376, 236] width 101 height 19
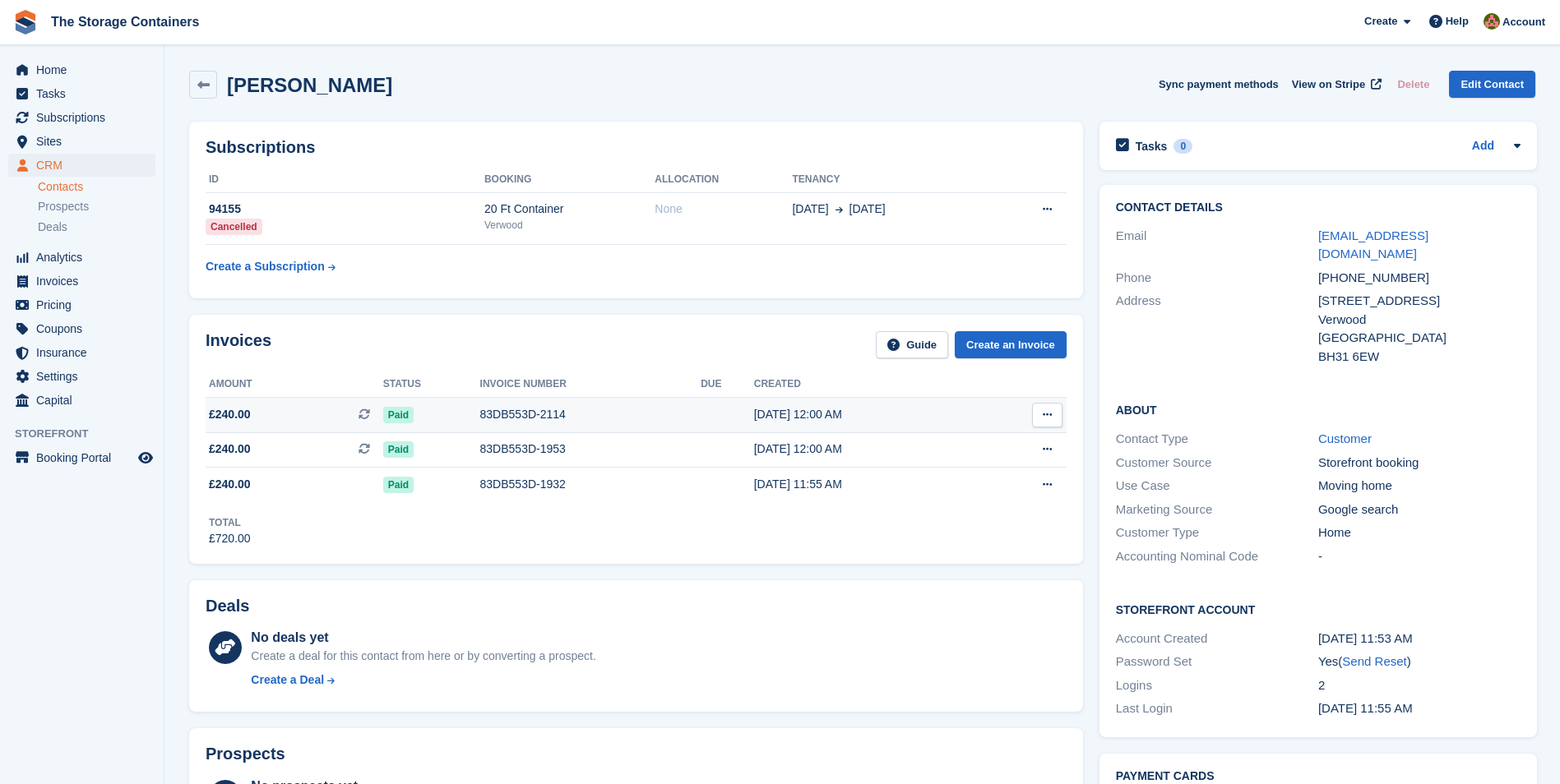
click at [503, 411] on div "83DB553D-2114" at bounding box center [590, 415] width 221 height 17
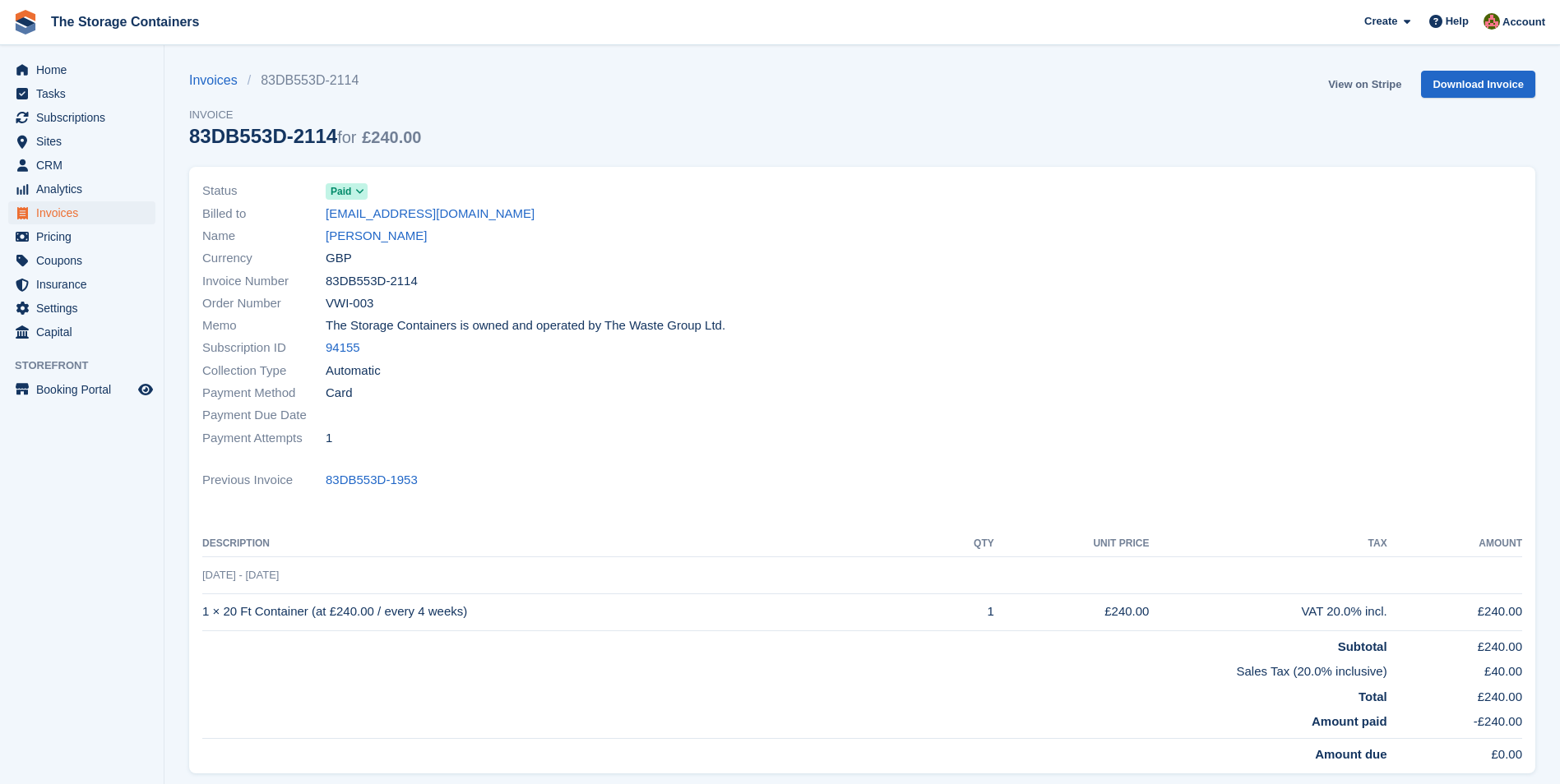
click at [1346, 77] on link "View on Stripe" at bounding box center [1364, 84] width 87 height 27
click at [360, 235] on link "[PERSON_NAME]" at bounding box center [376, 236] width 101 height 19
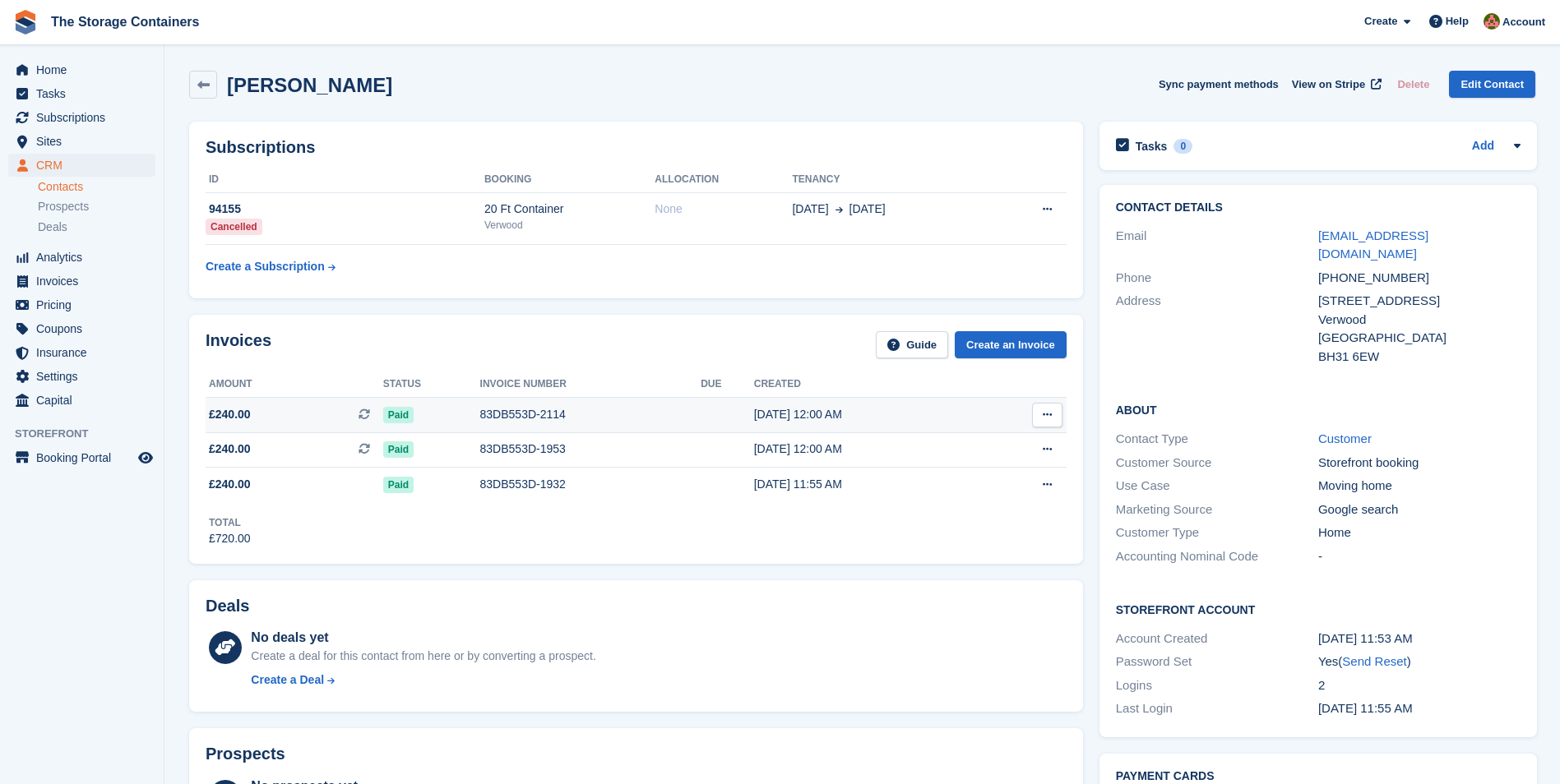
scroll to position [82, 0]
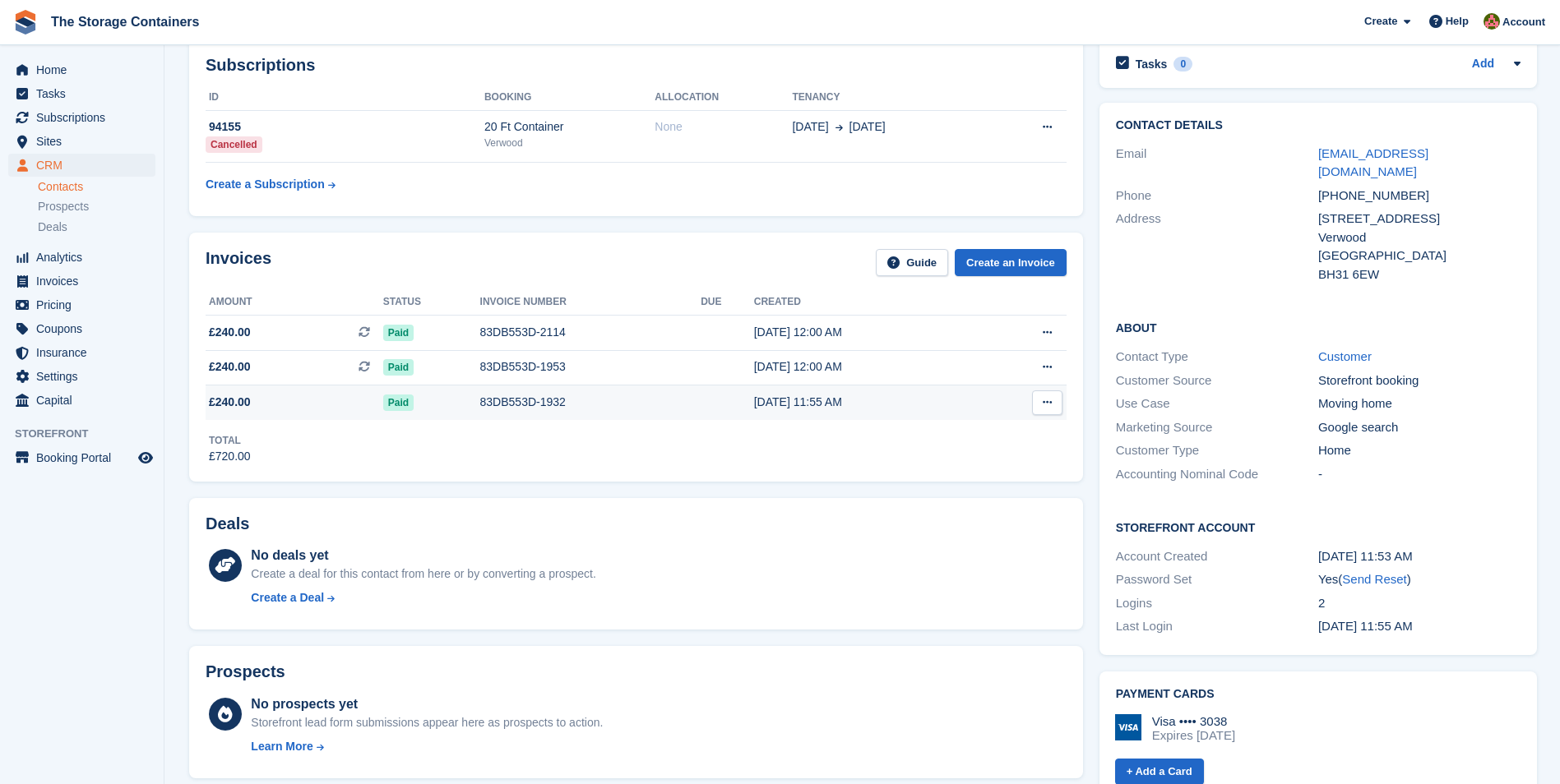
click at [579, 411] on td "83DB553D-1932" at bounding box center [590, 403] width 221 height 34
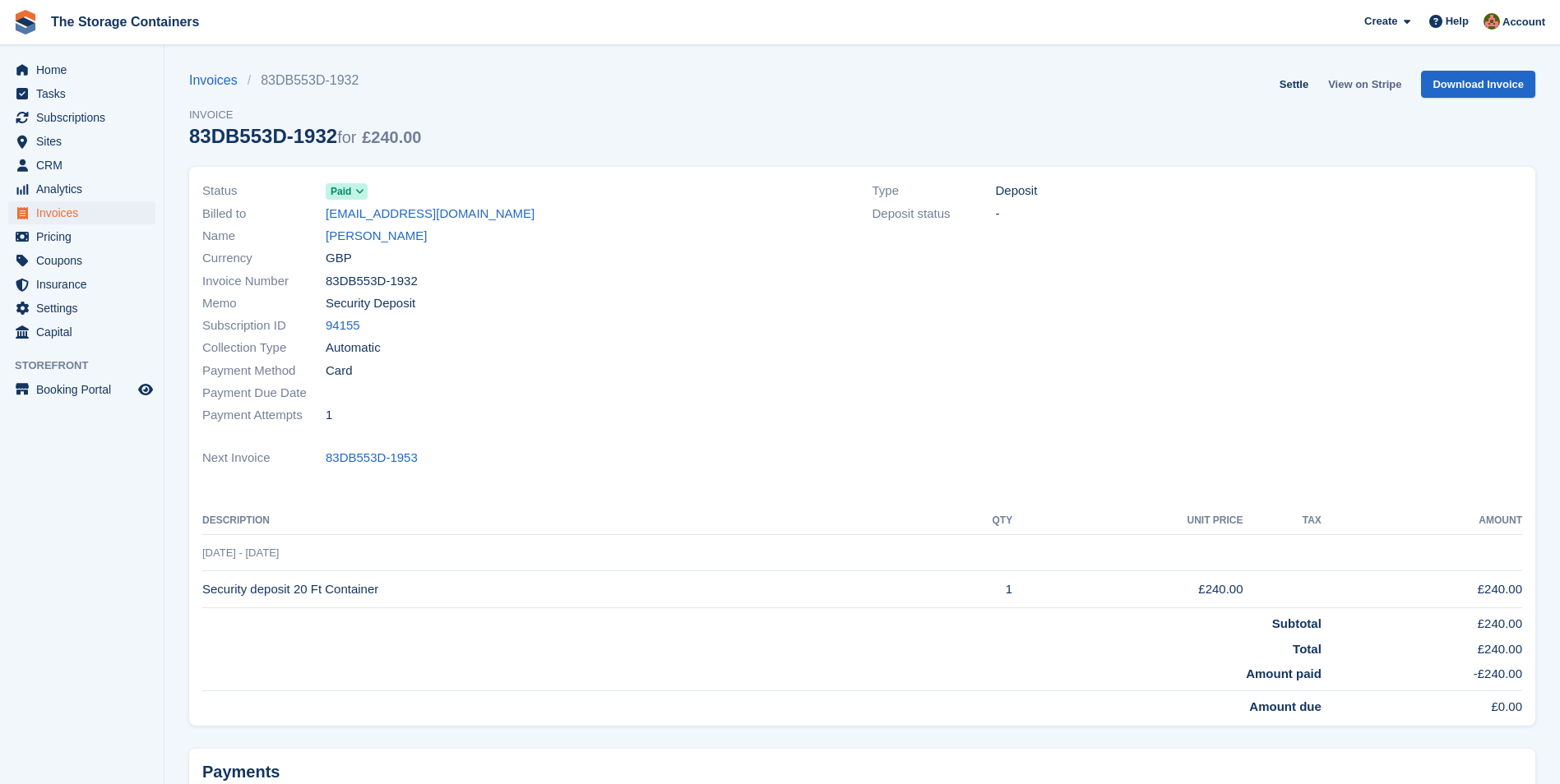
click at [1362, 84] on link "View on Stripe" at bounding box center [1364, 84] width 87 height 27
click at [343, 234] on link "[PERSON_NAME]" at bounding box center [376, 236] width 101 height 19
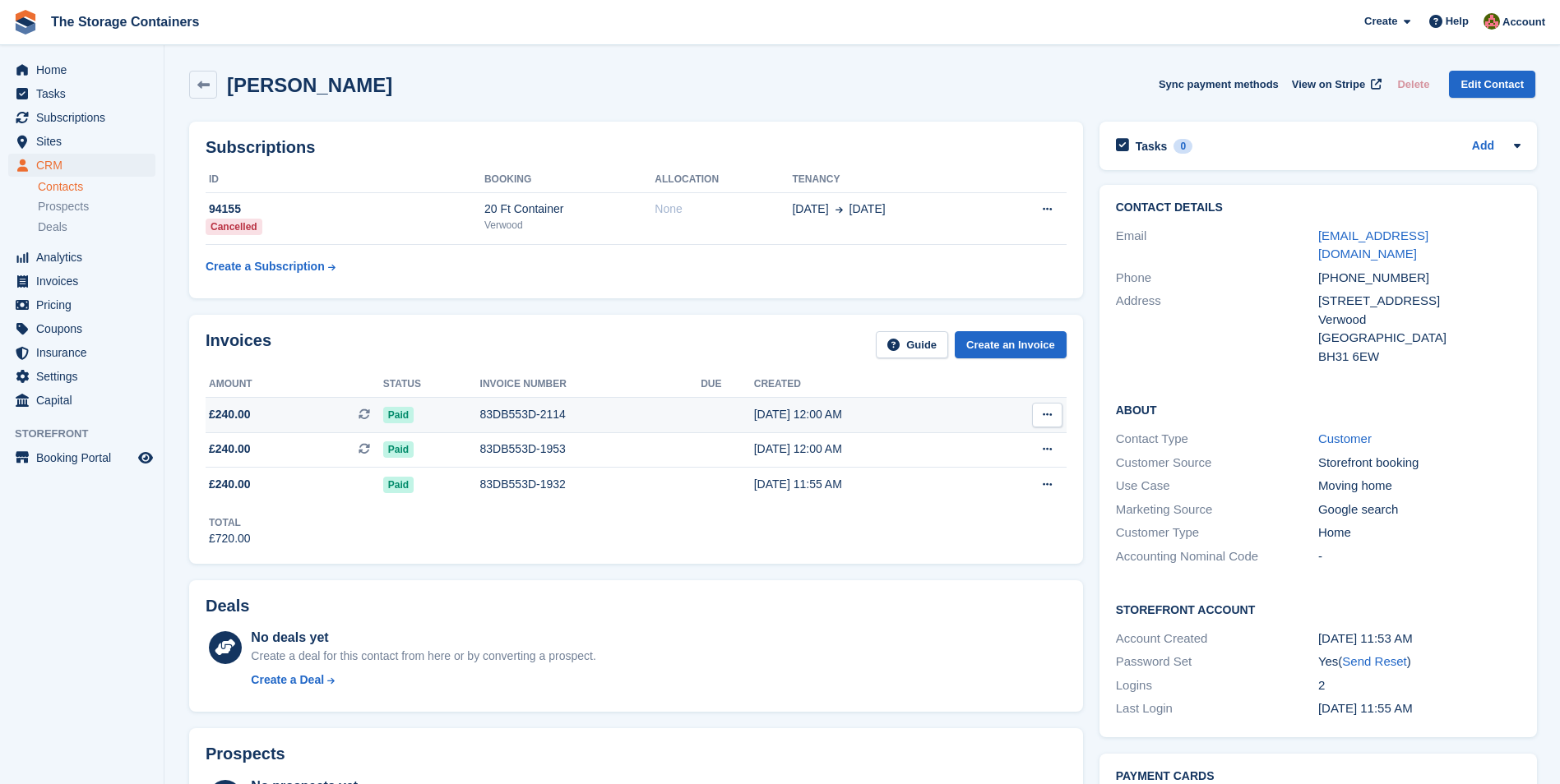
click at [533, 415] on div "83DB553D-2114" at bounding box center [590, 415] width 221 height 17
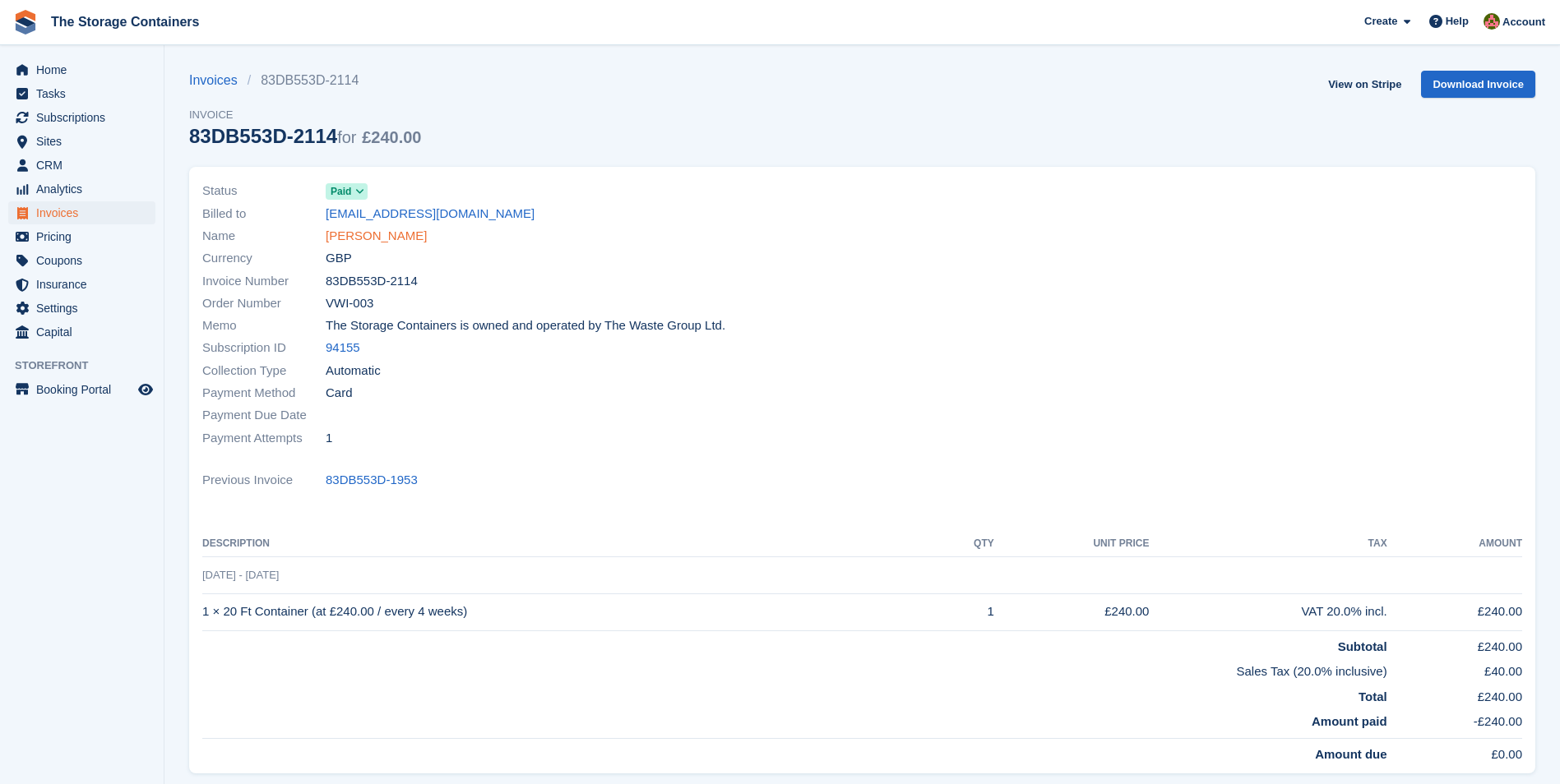
click at [362, 236] on link "[PERSON_NAME]" at bounding box center [376, 236] width 101 height 19
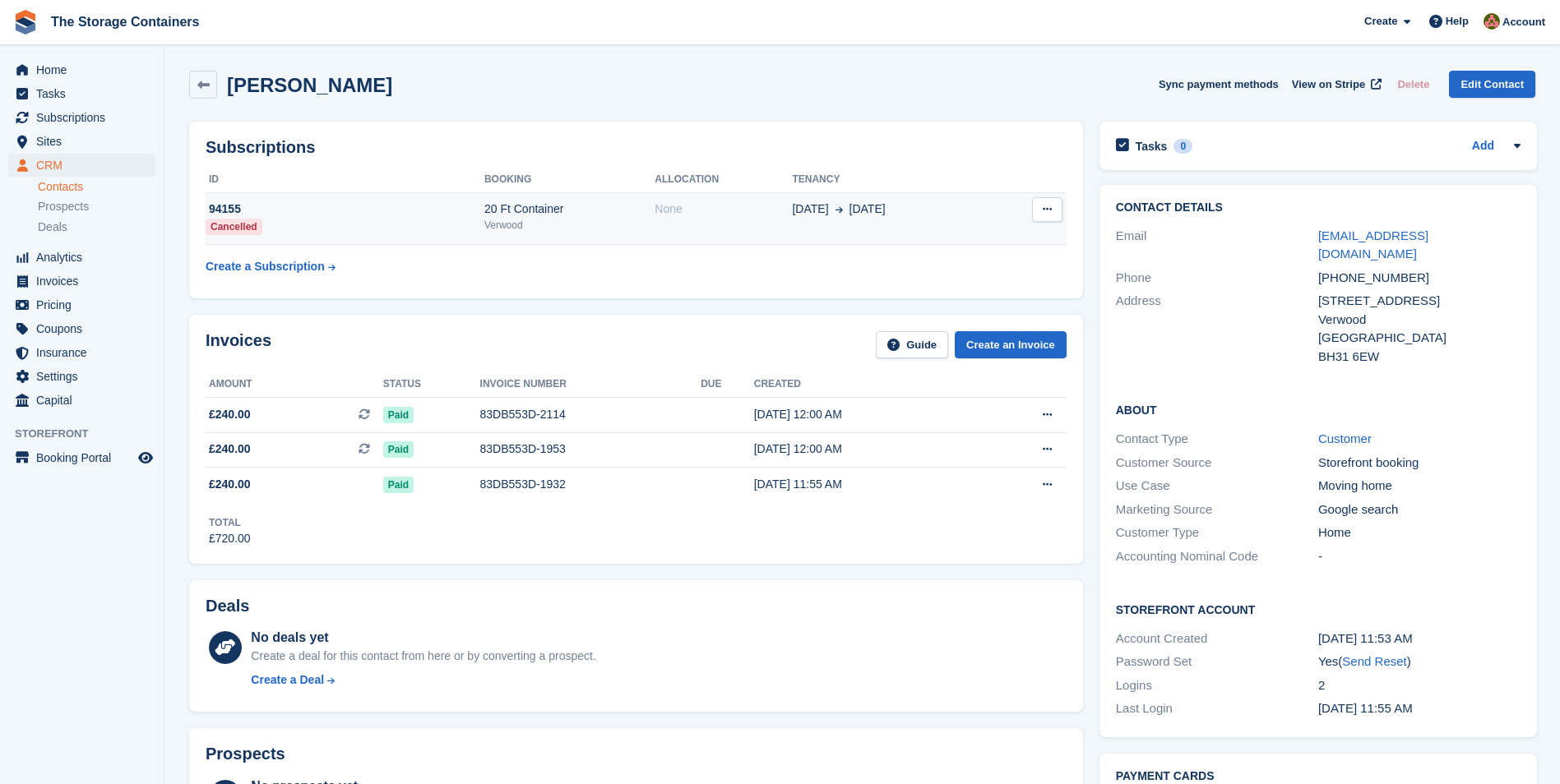
click at [608, 216] on div "20 Ft Container" at bounding box center [569, 209] width 170 height 17
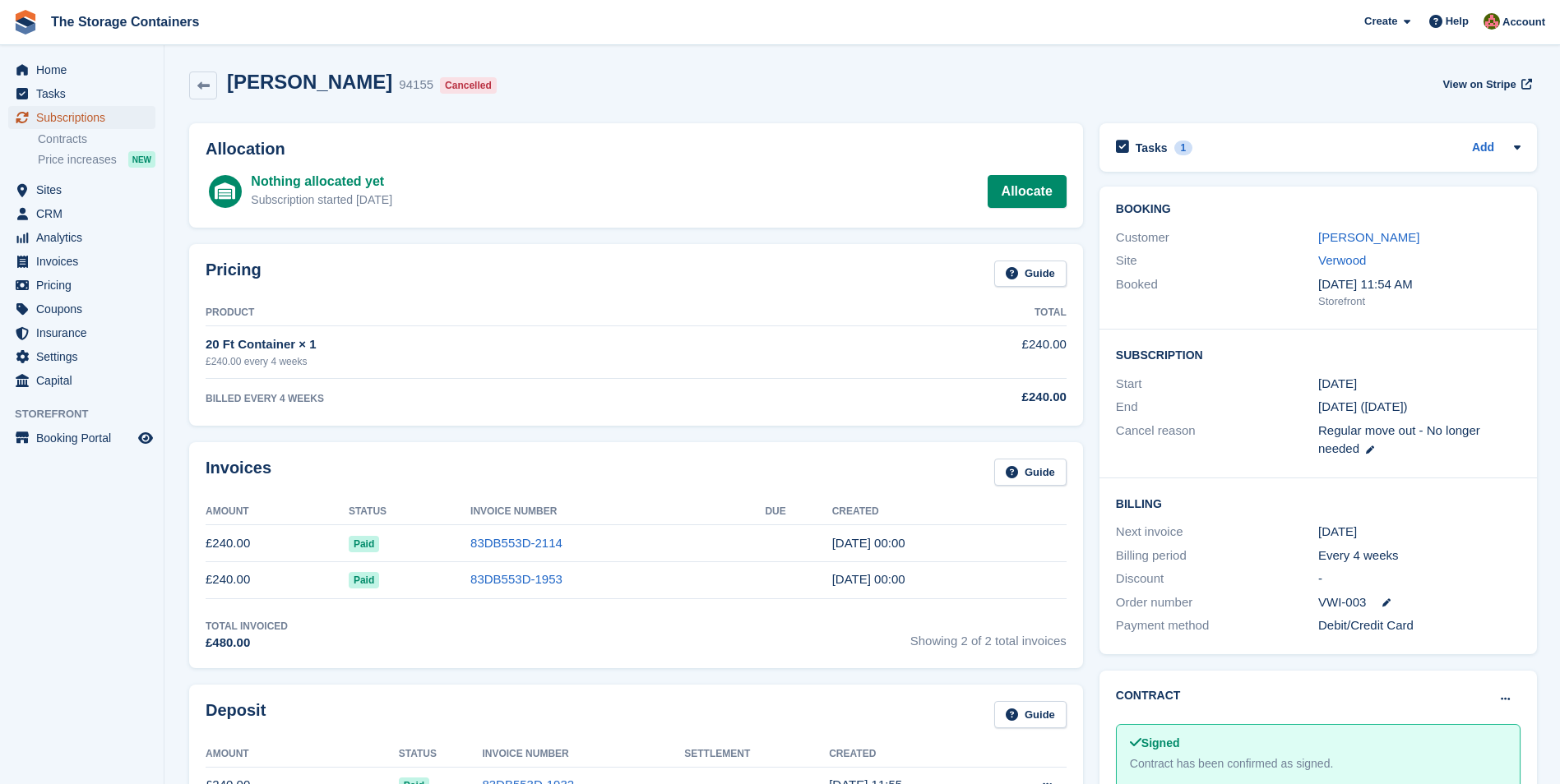
click at [66, 118] on span "Subscriptions" at bounding box center [85, 118] width 98 height 23
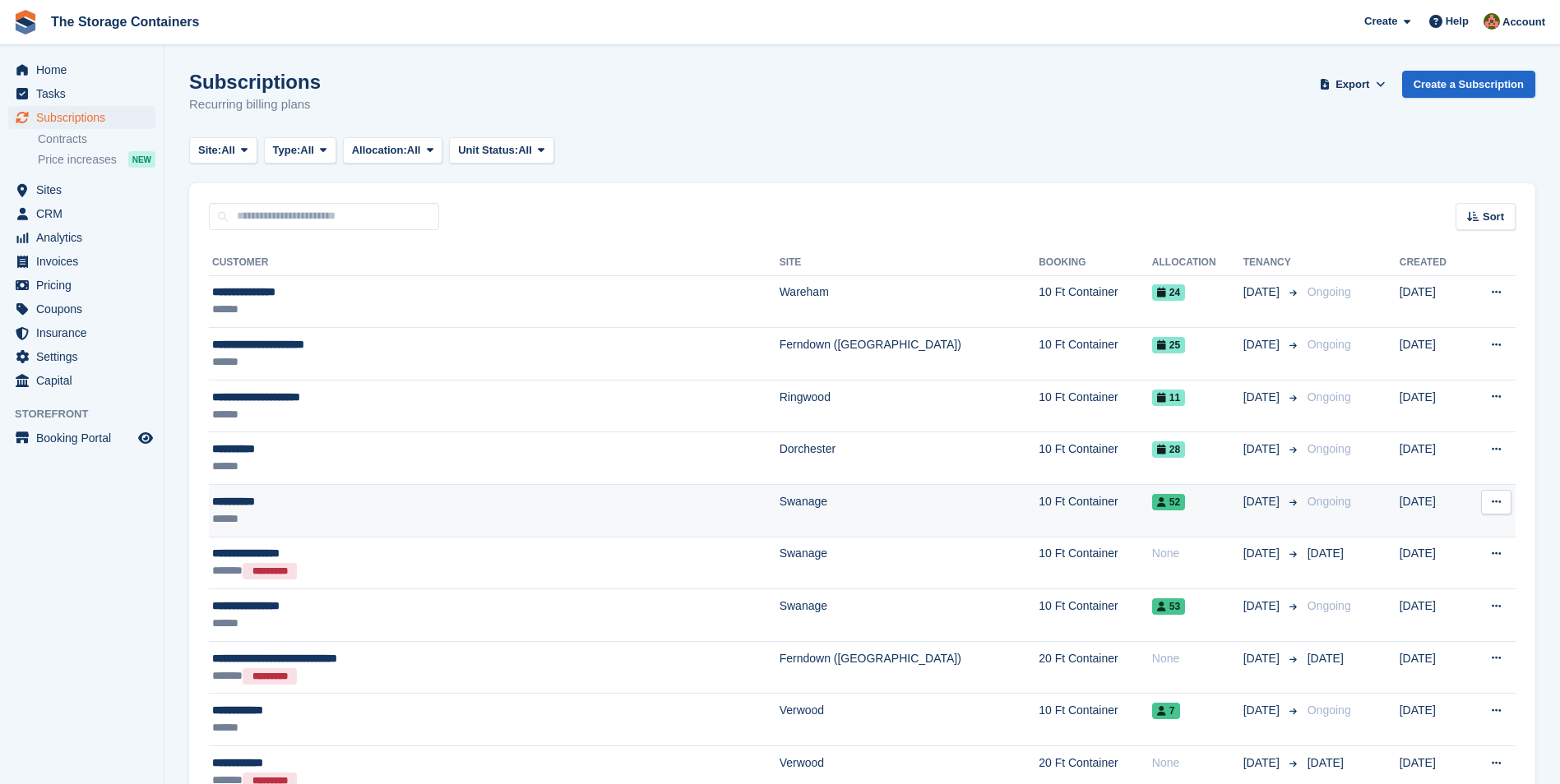
click at [404, 509] on div "**********" at bounding box center [410, 501] width 397 height 17
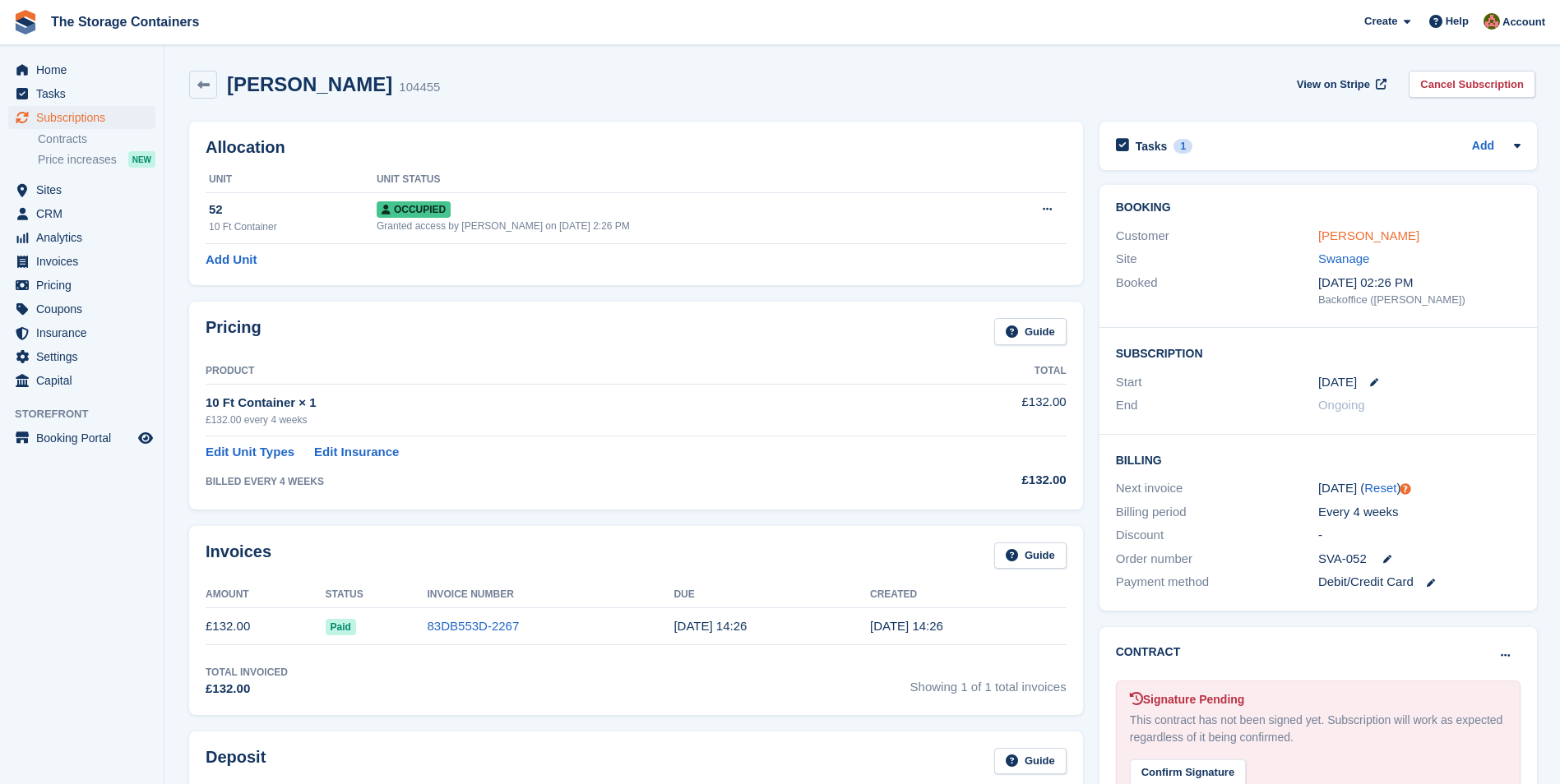
click at [1327, 232] on link "[PERSON_NAME]" at bounding box center [1368, 236] width 101 height 14
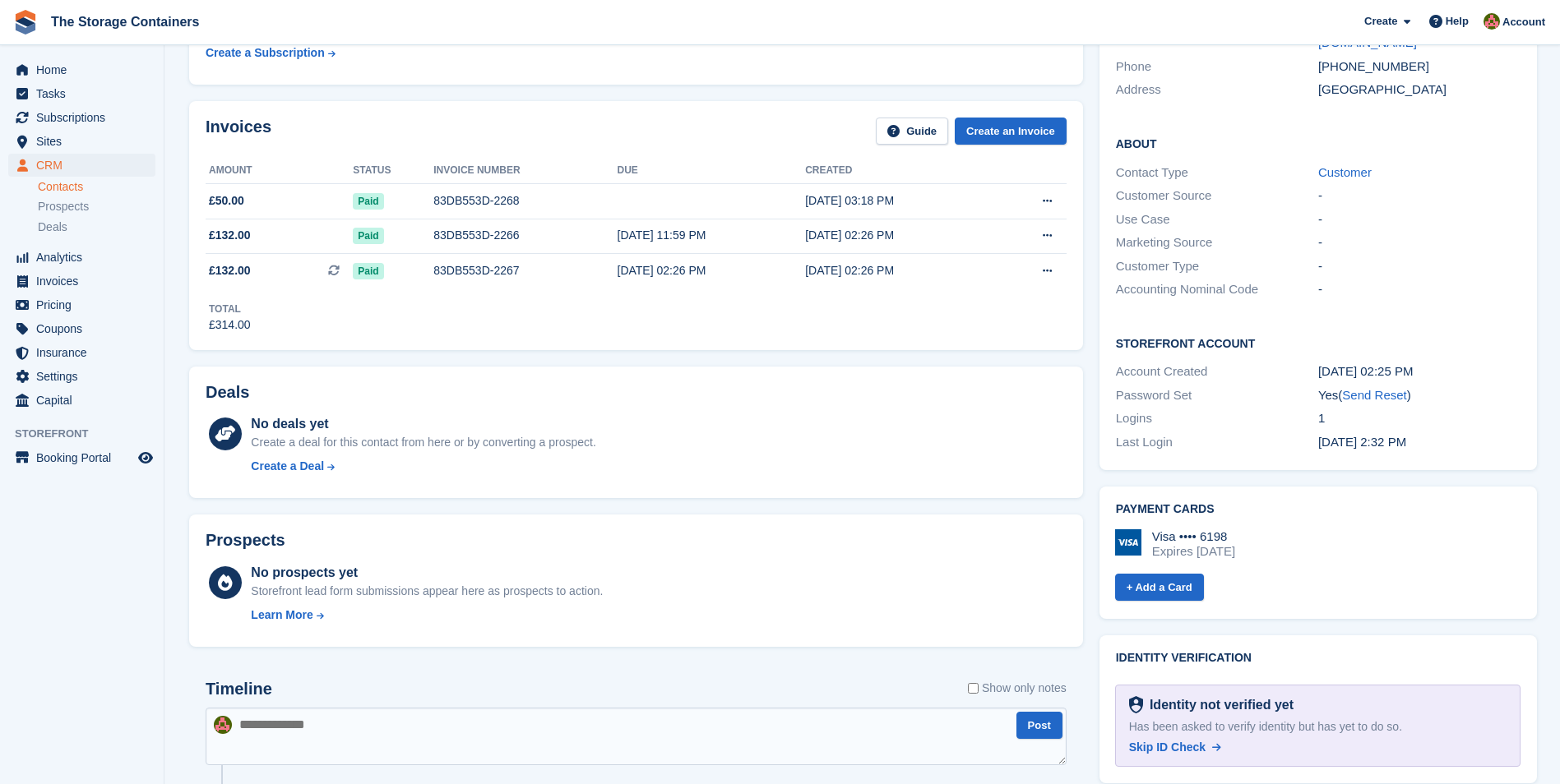
scroll to position [576, 0]
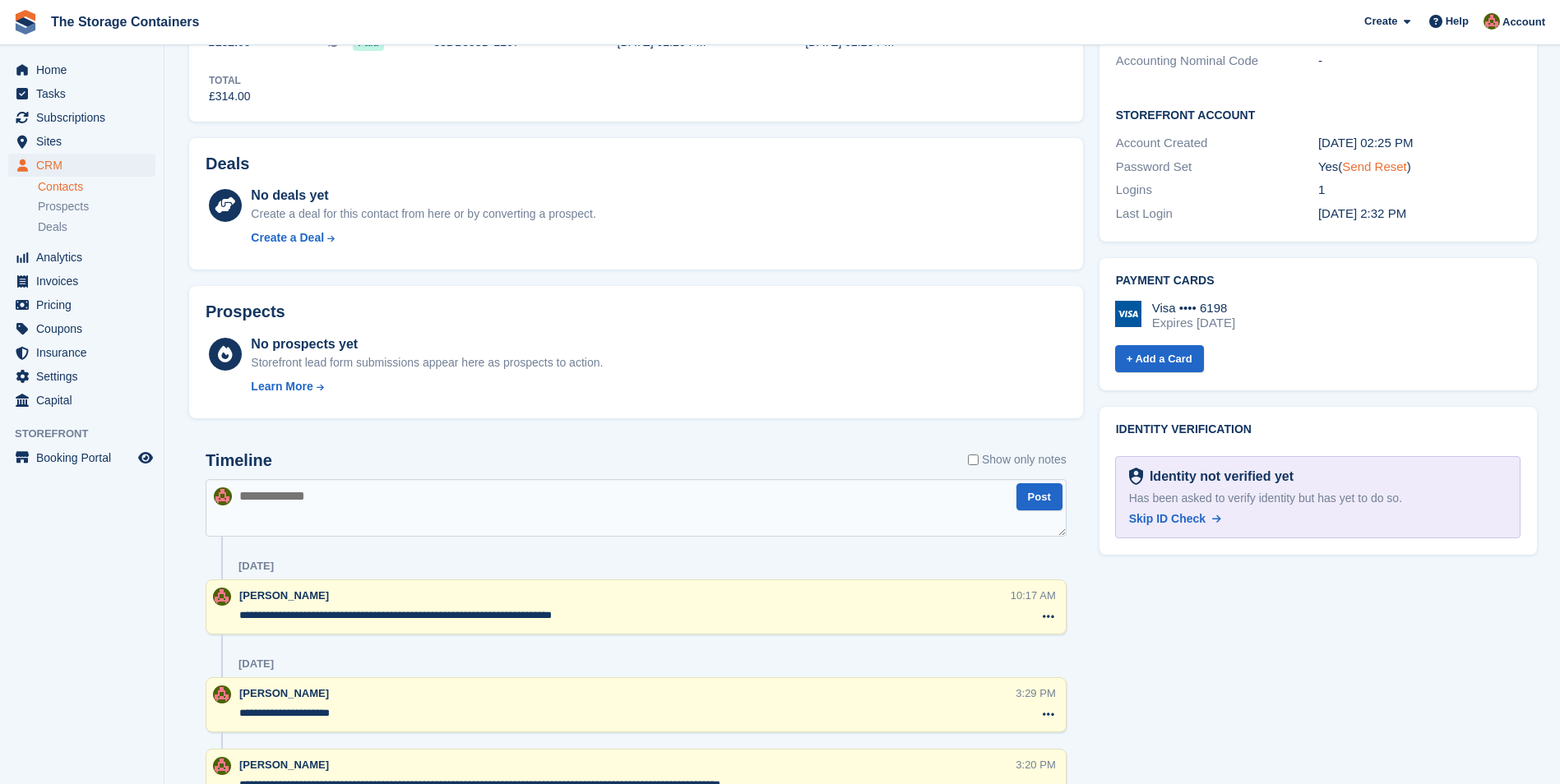
click at [1373, 160] on link "Send Reset" at bounding box center [1373, 167] width 64 height 14
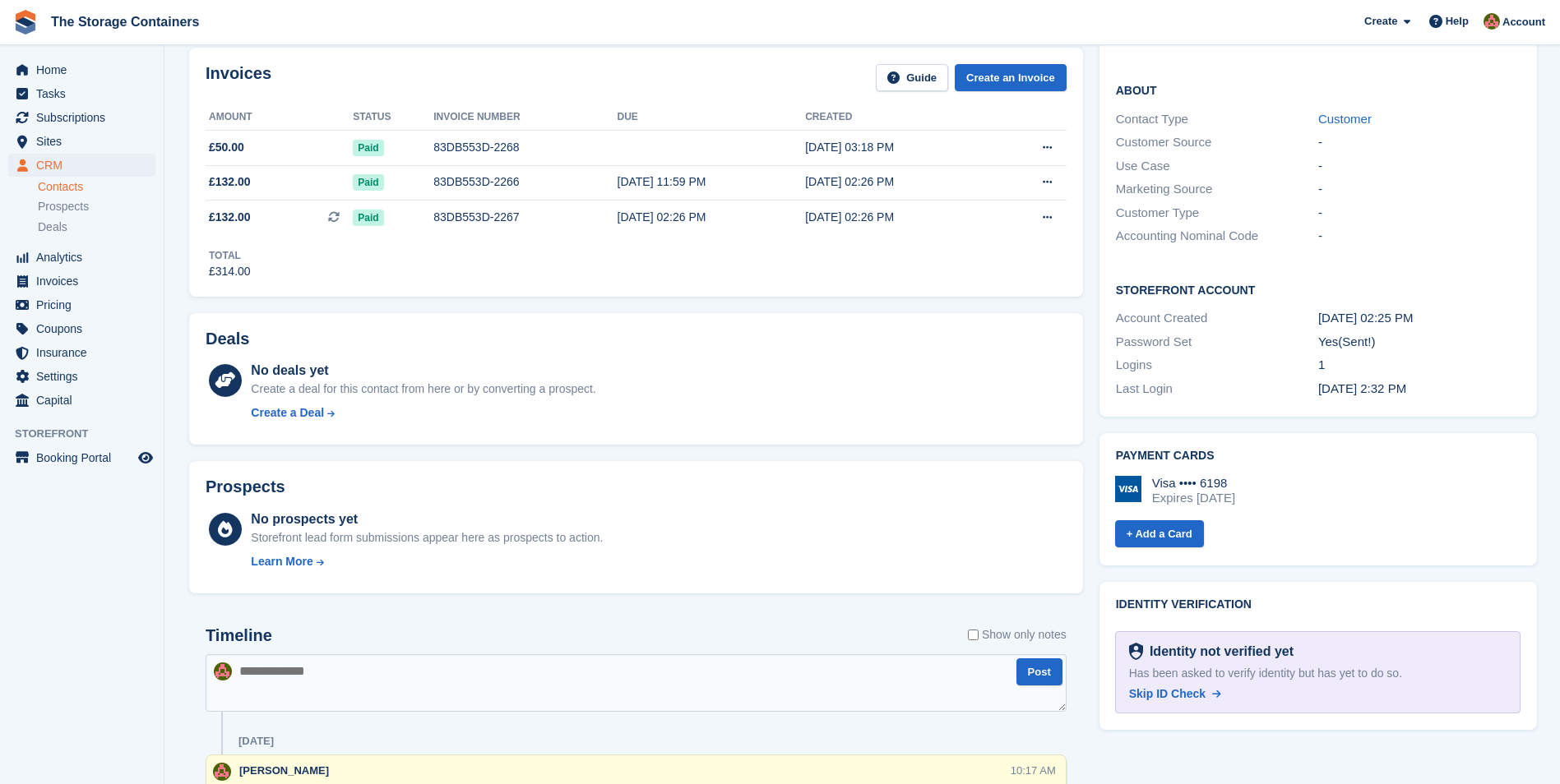
scroll to position [493, 0]
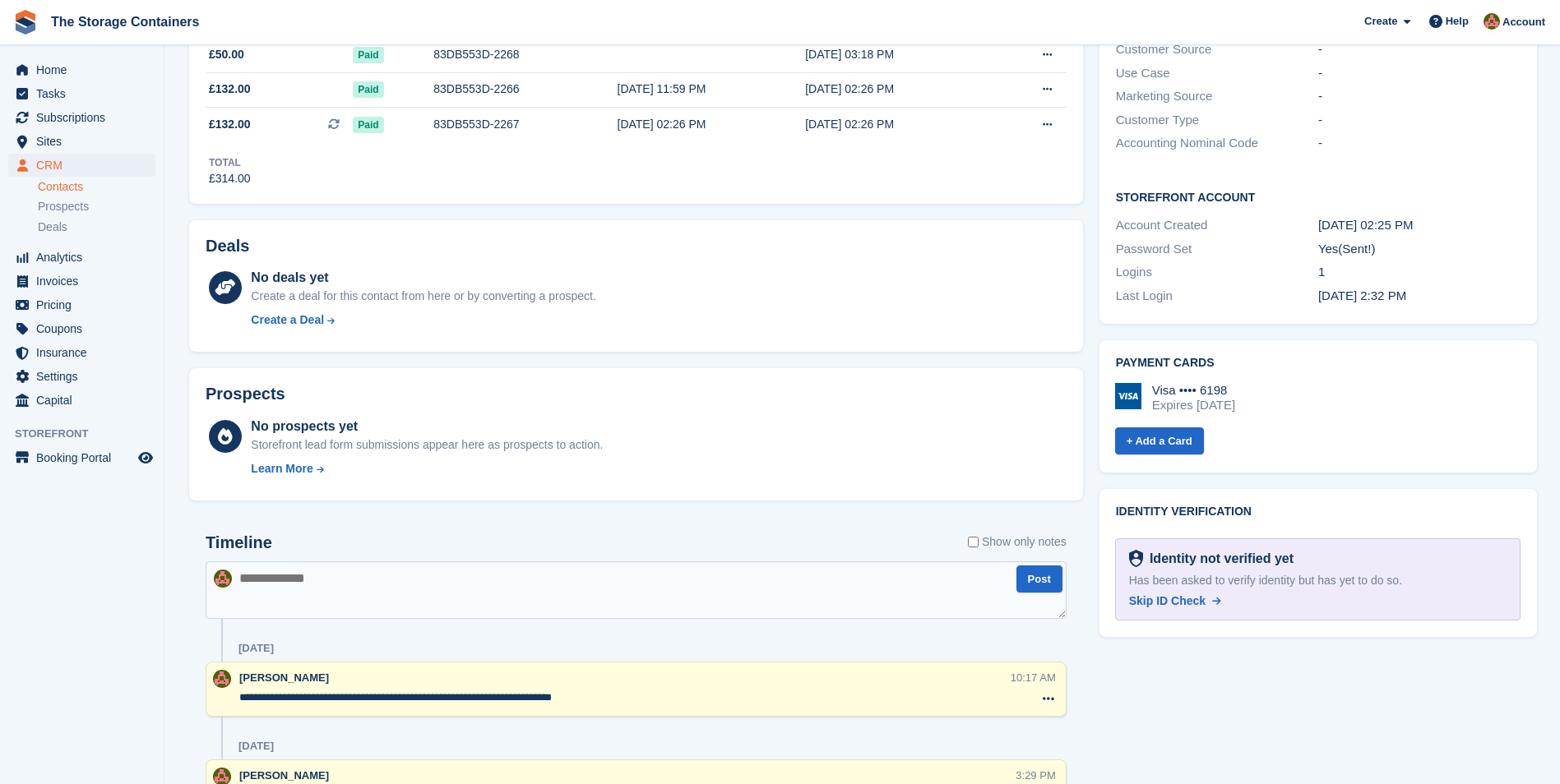
click at [392, 567] on textarea at bounding box center [635, 590] width 861 height 58
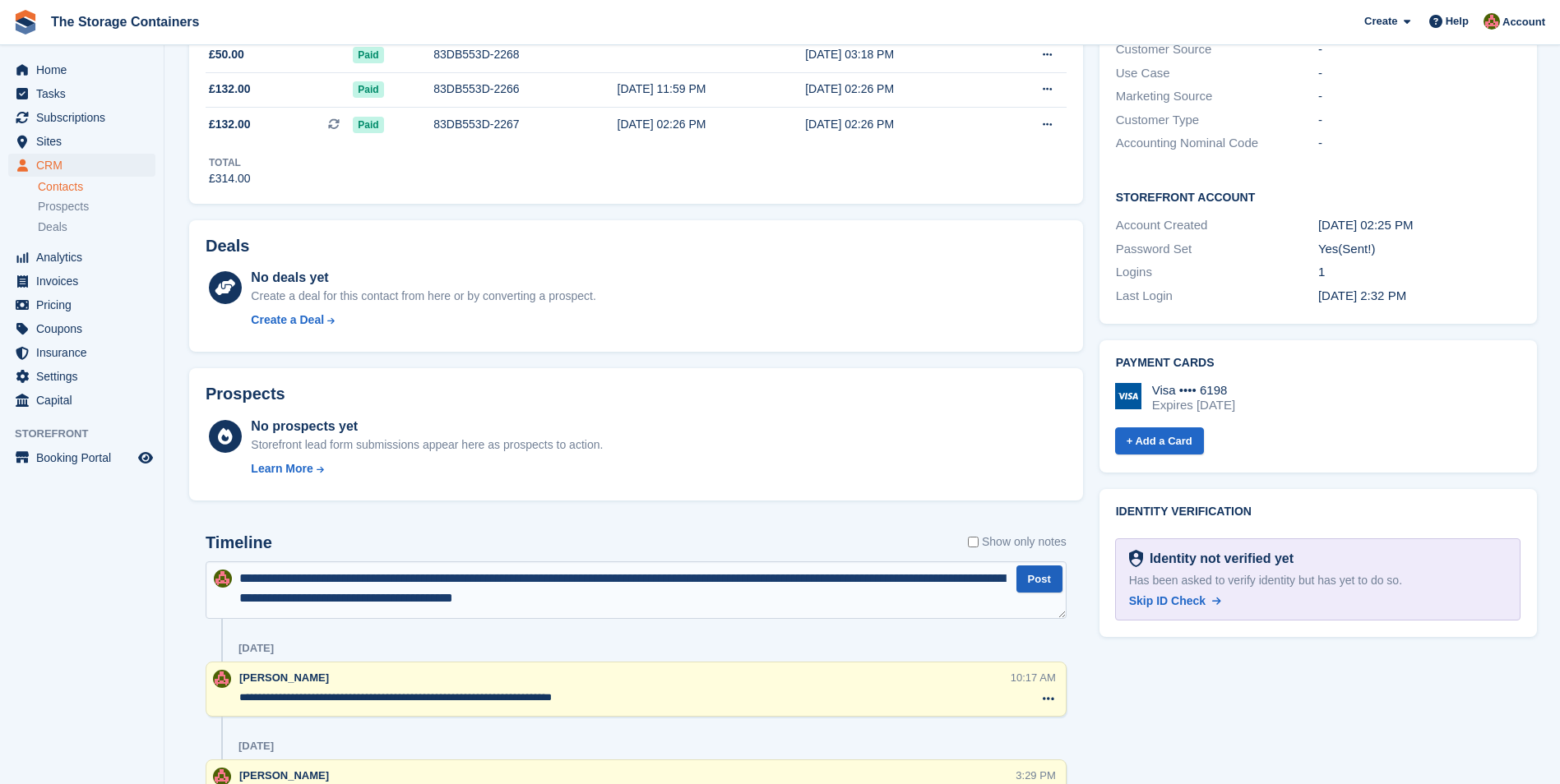
type textarea "**********"
click at [1056, 579] on button "Post" at bounding box center [1039, 579] width 46 height 27
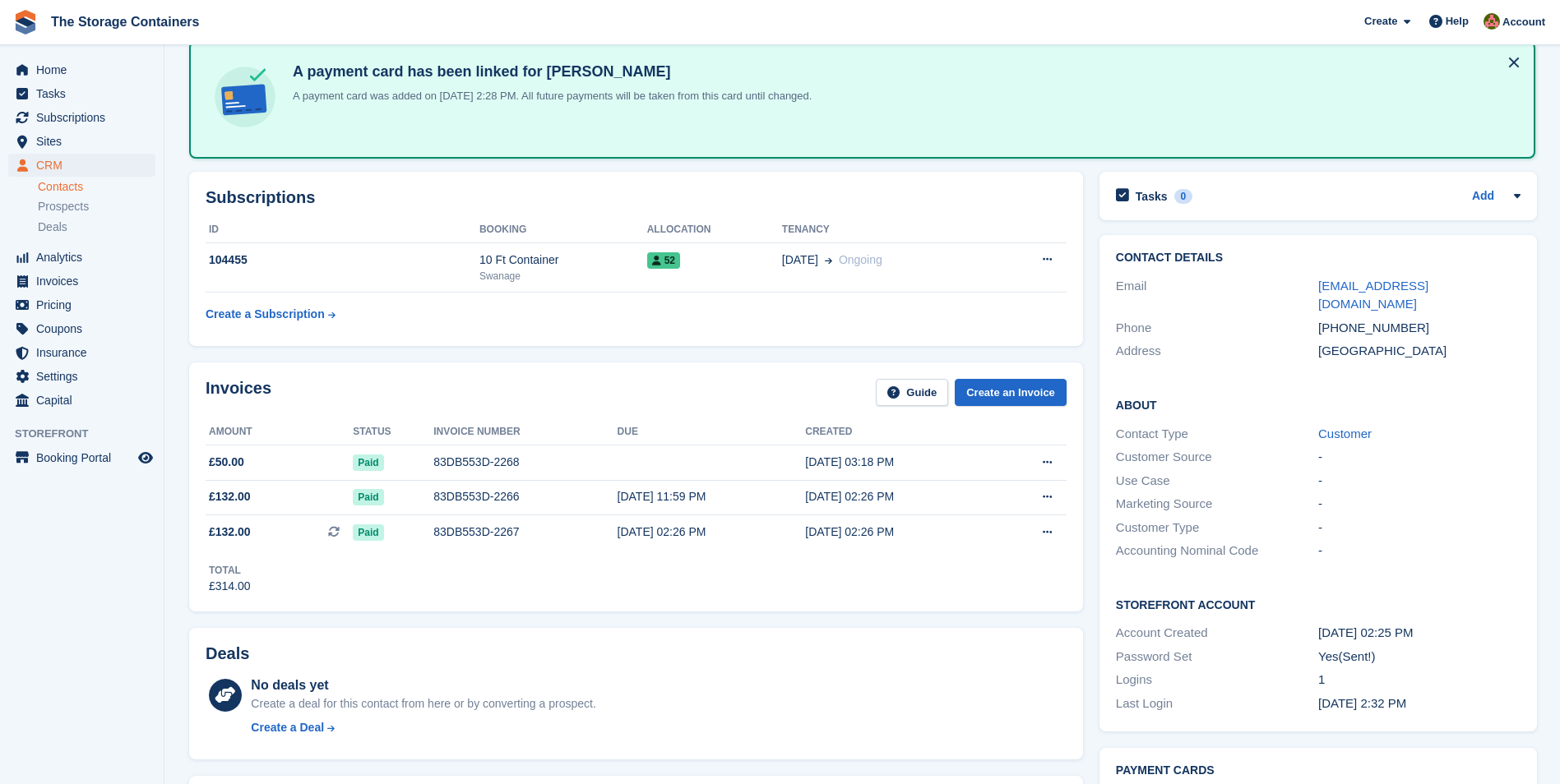
scroll to position [0, 0]
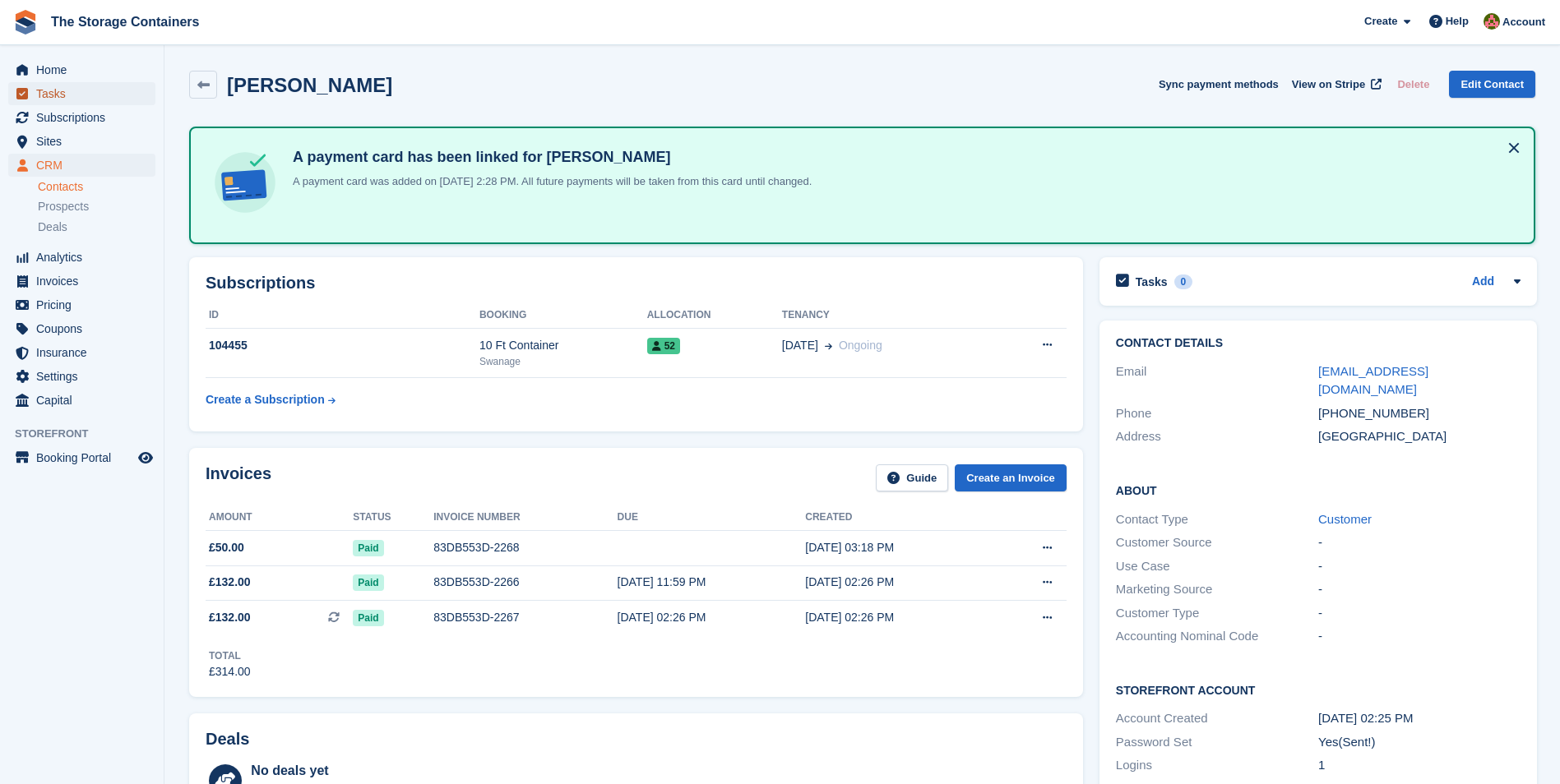
click at [86, 98] on span "Tasks" at bounding box center [85, 94] width 98 height 23
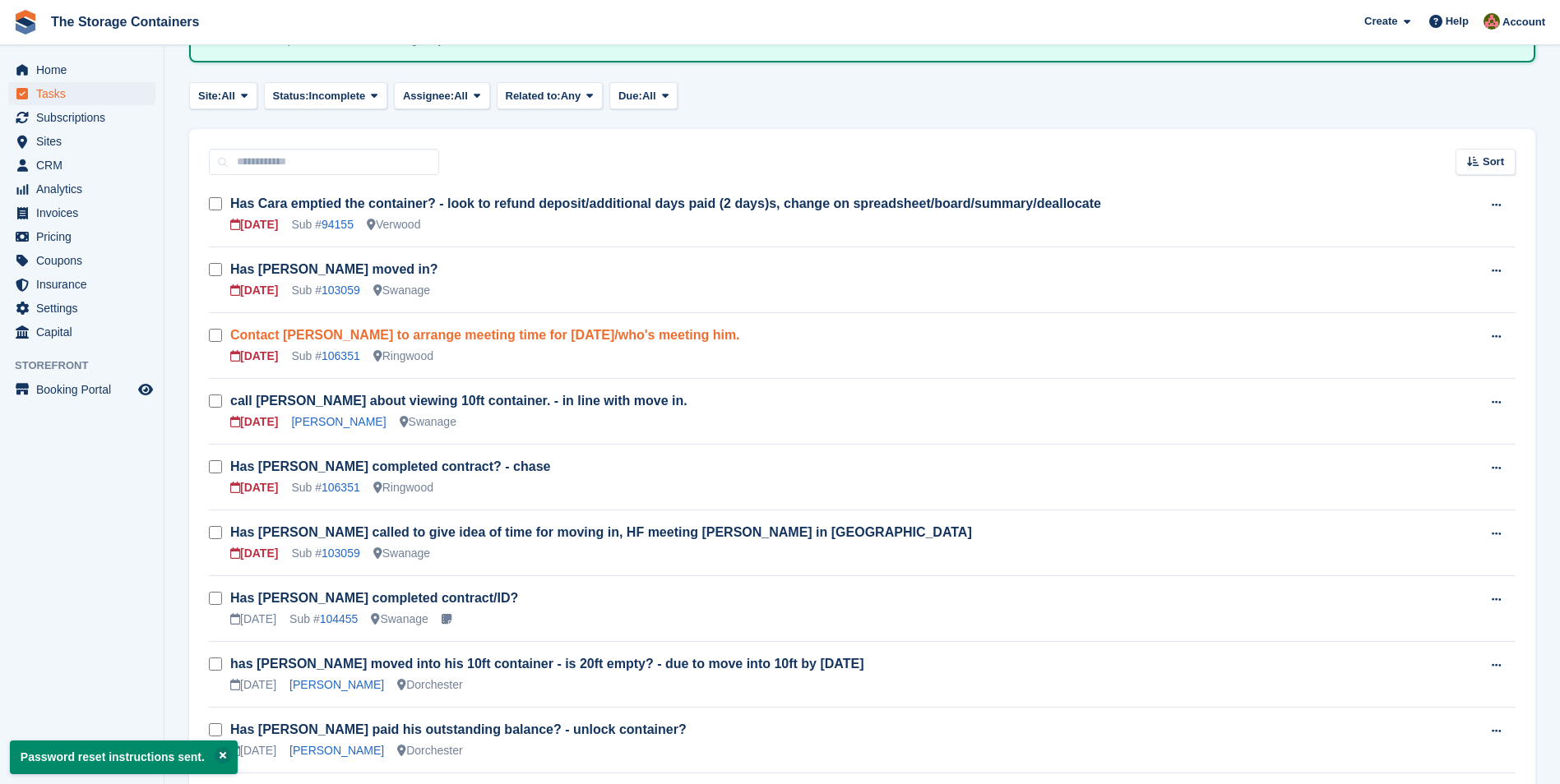
scroll to position [247, 0]
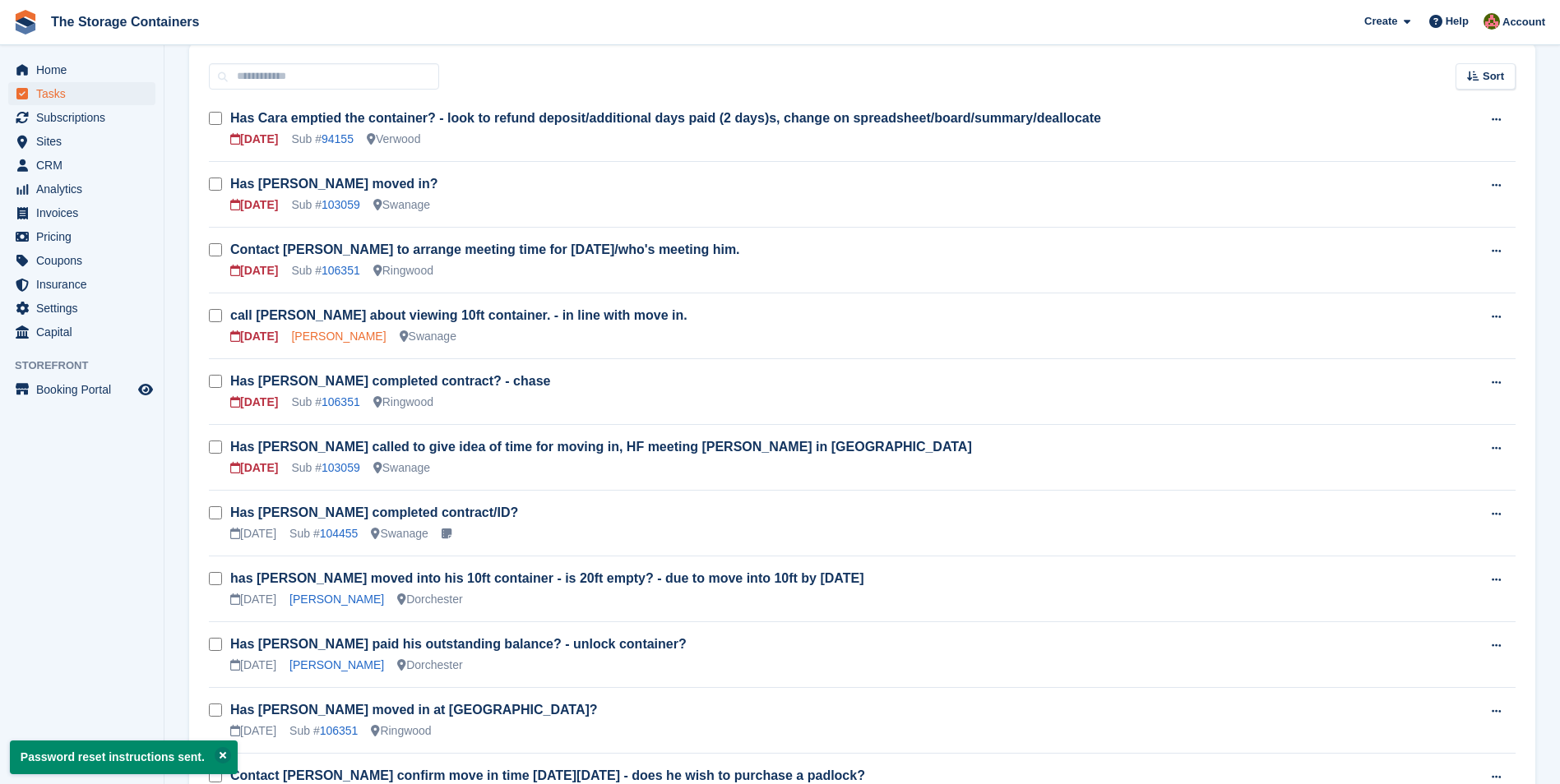
click at [333, 335] on link "Karen Brown" at bounding box center [338, 336] width 95 height 14
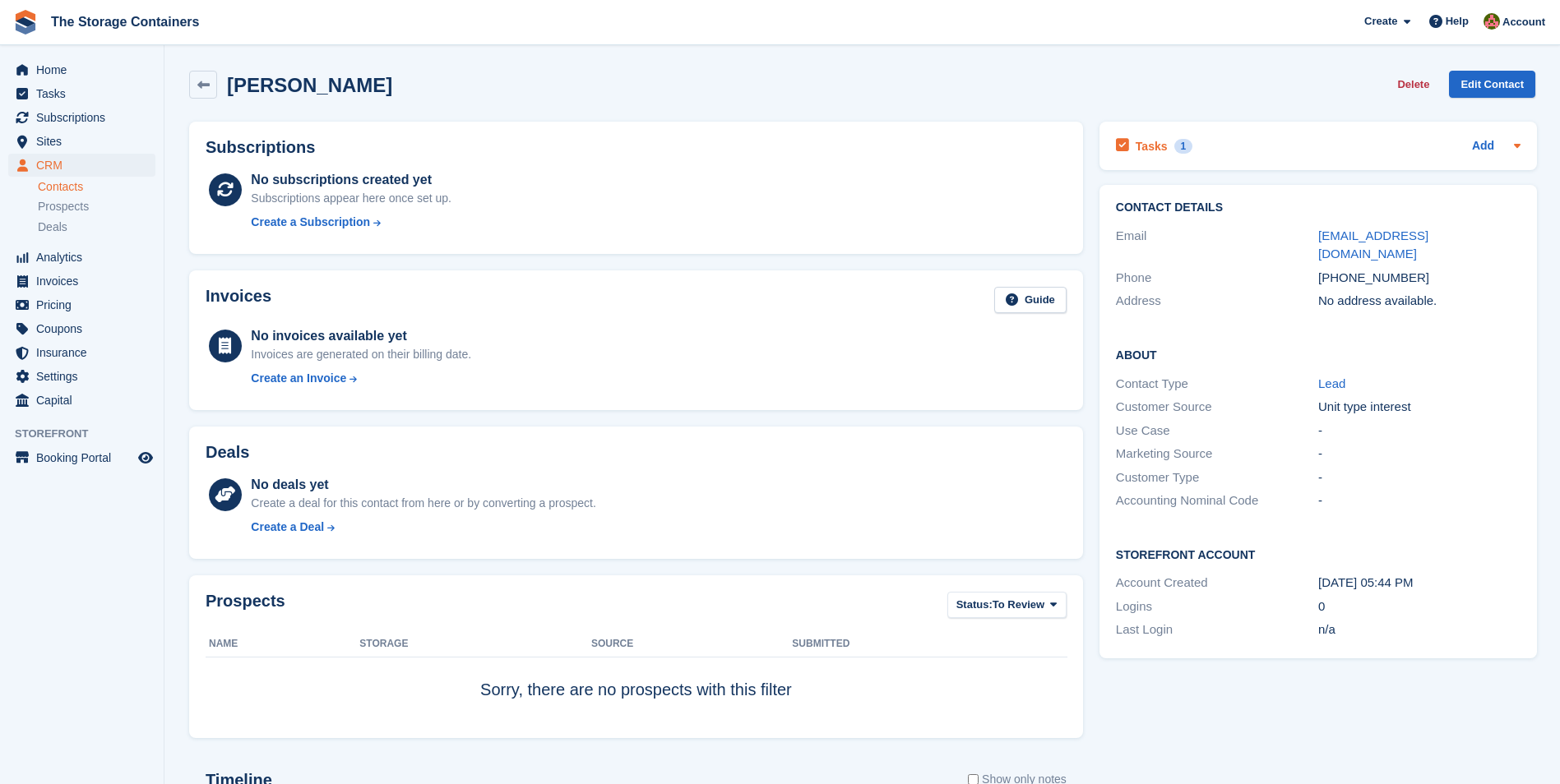
click at [1257, 143] on div "Tasks 1 Add" at bounding box center [1318, 146] width 405 height 23
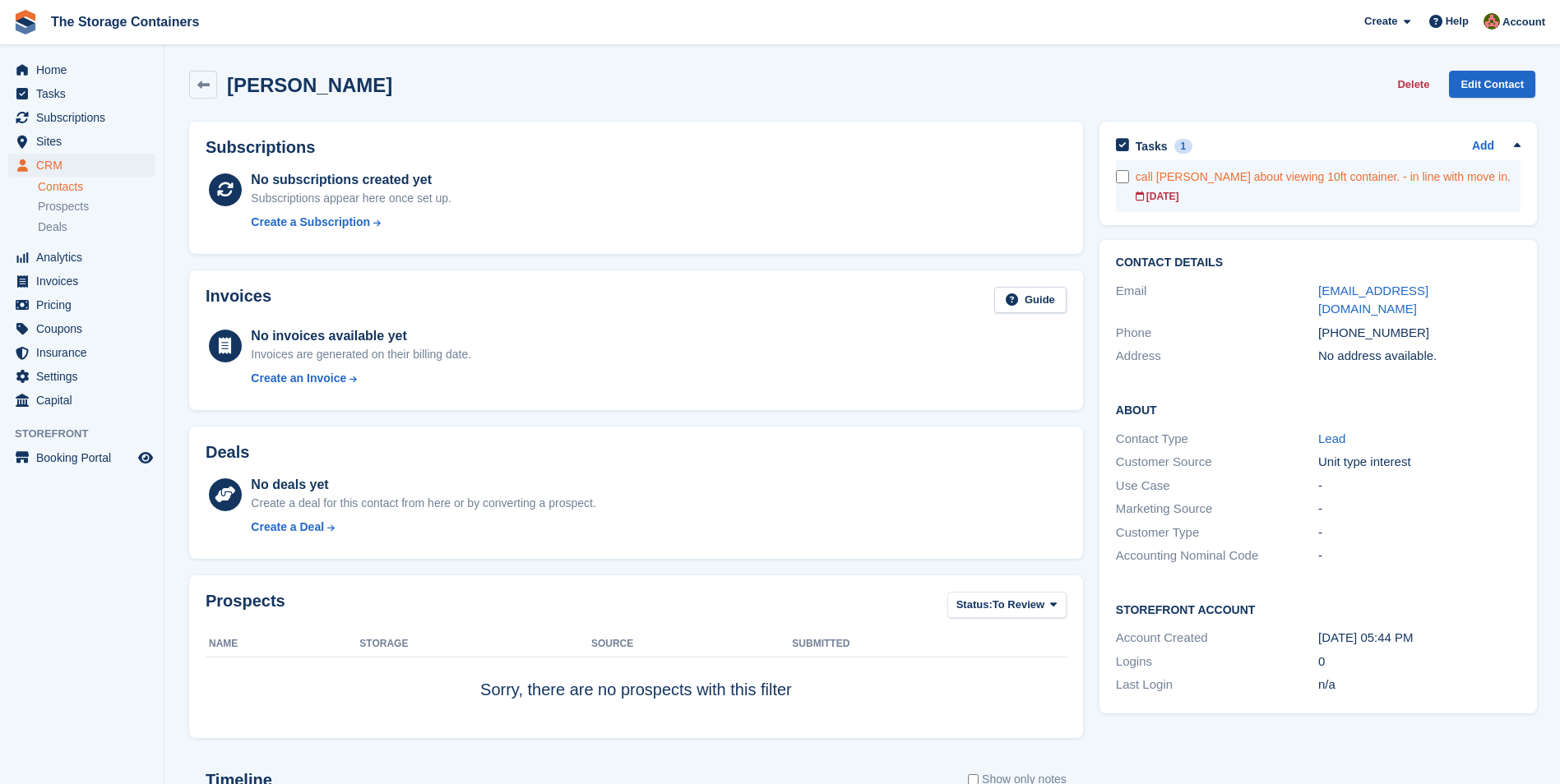
click at [1262, 178] on div "call Karen about viewing 10ft container. - in line with move in." at bounding box center [1327, 177] width 385 height 17
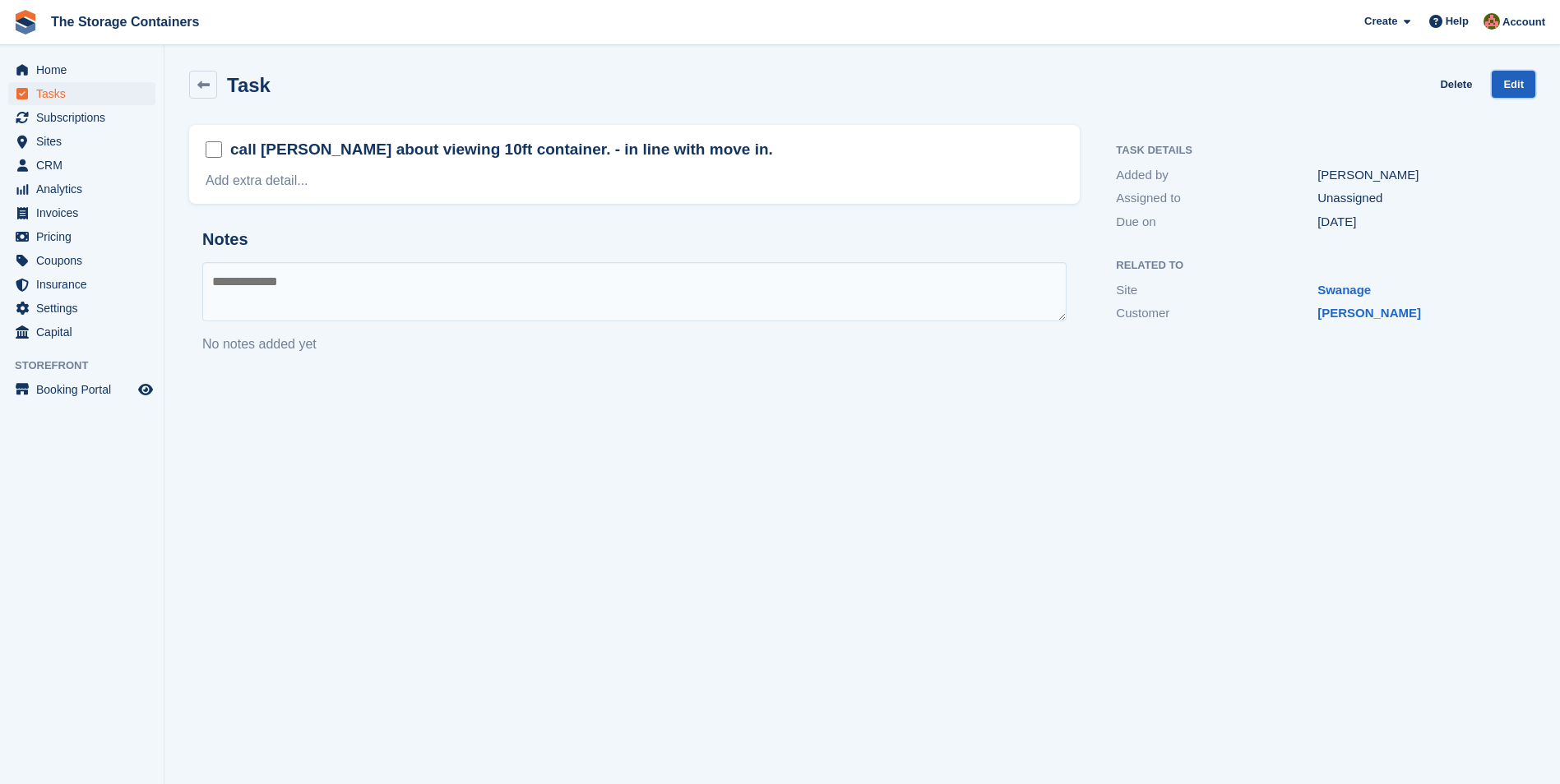
click at [1516, 86] on link "Edit" at bounding box center [1513, 84] width 43 height 27
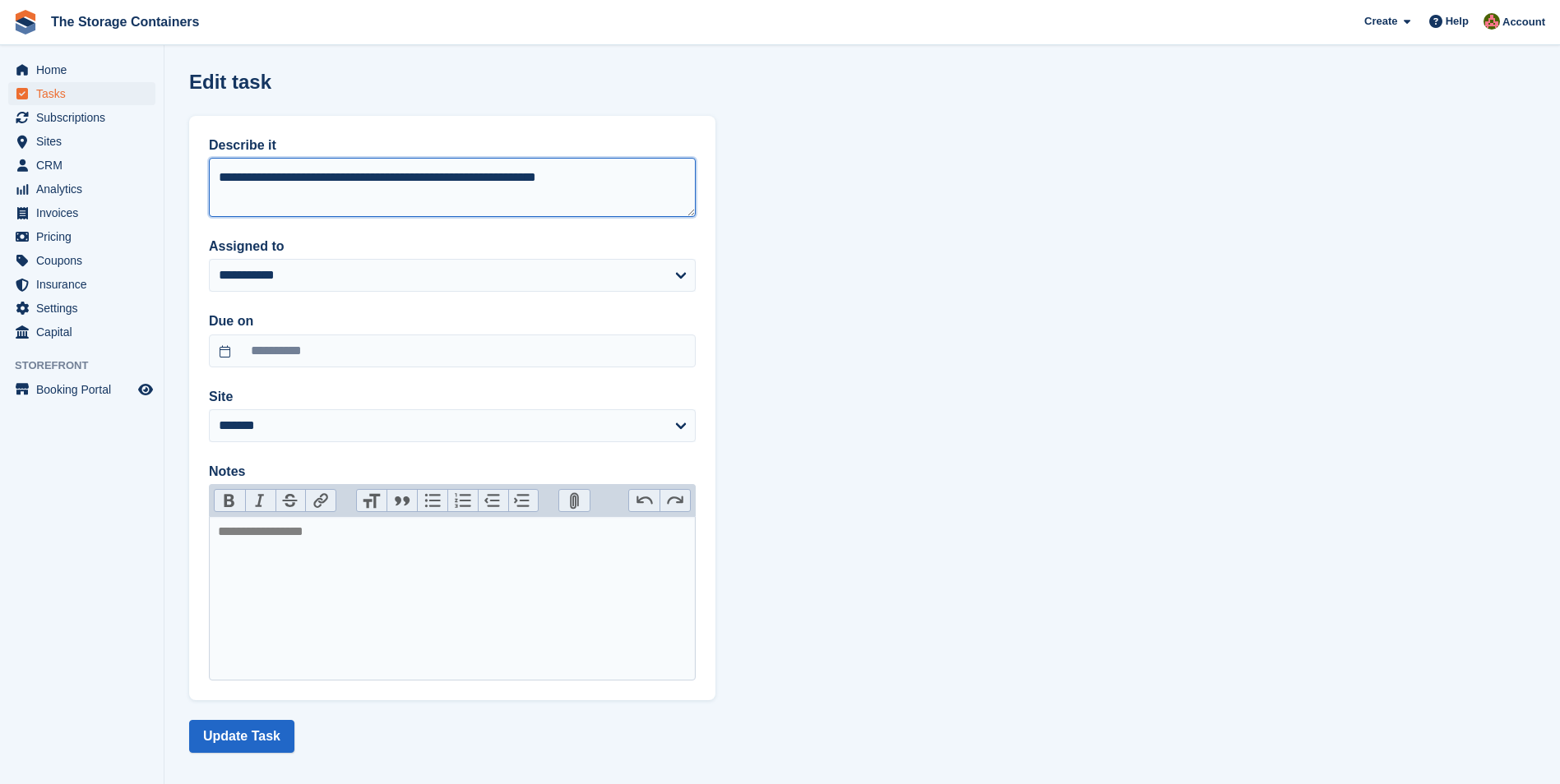
drag, startPoint x: 618, startPoint y: 174, endPoint x: 186, endPoint y: 174, distance: 432.0
click at [185, 176] on section "**********" at bounding box center [862, 398] width 1395 height 798
type textarea "**********"
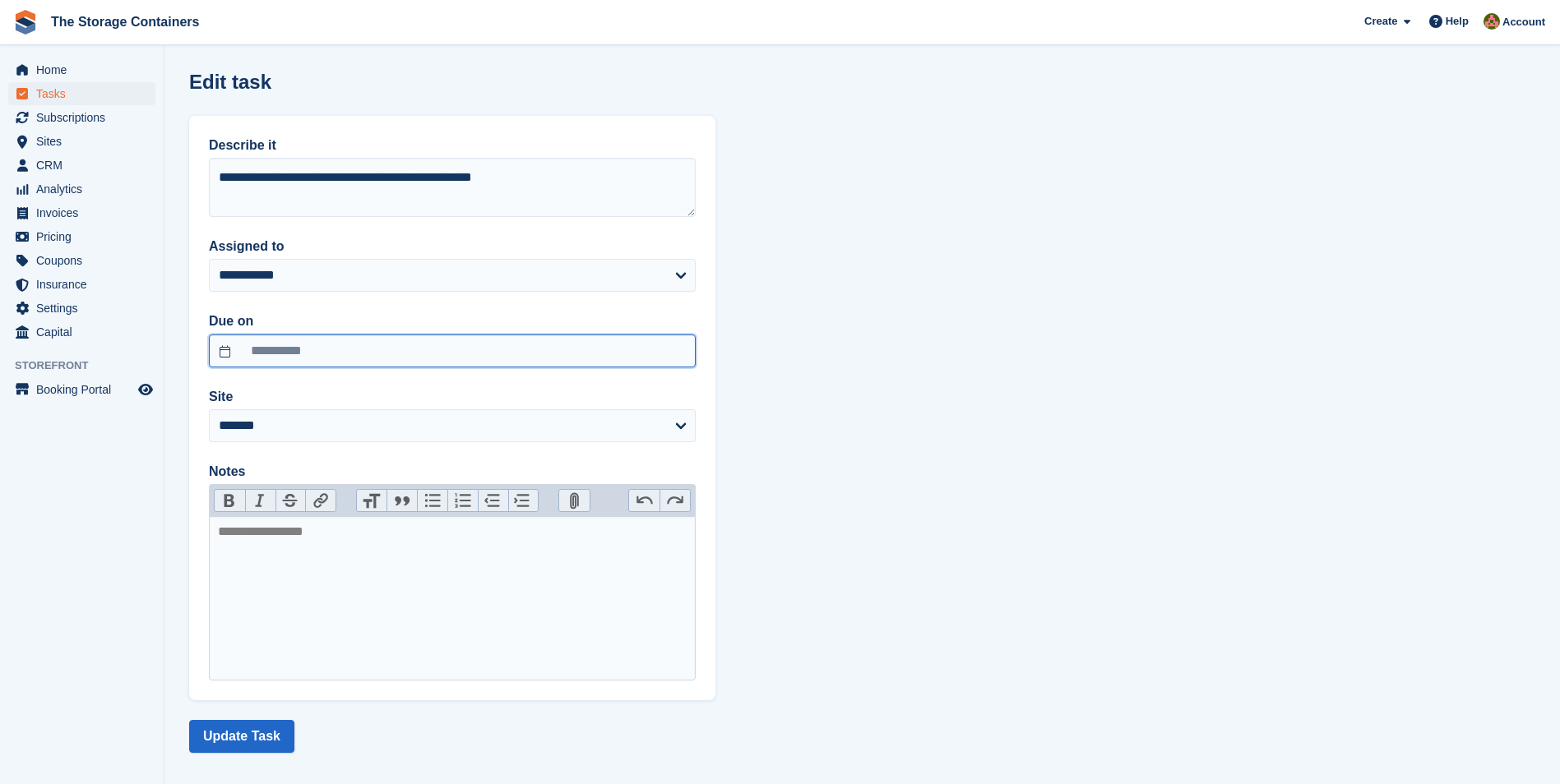
click at [362, 355] on input "**********" at bounding box center [452, 351] width 487 height 32
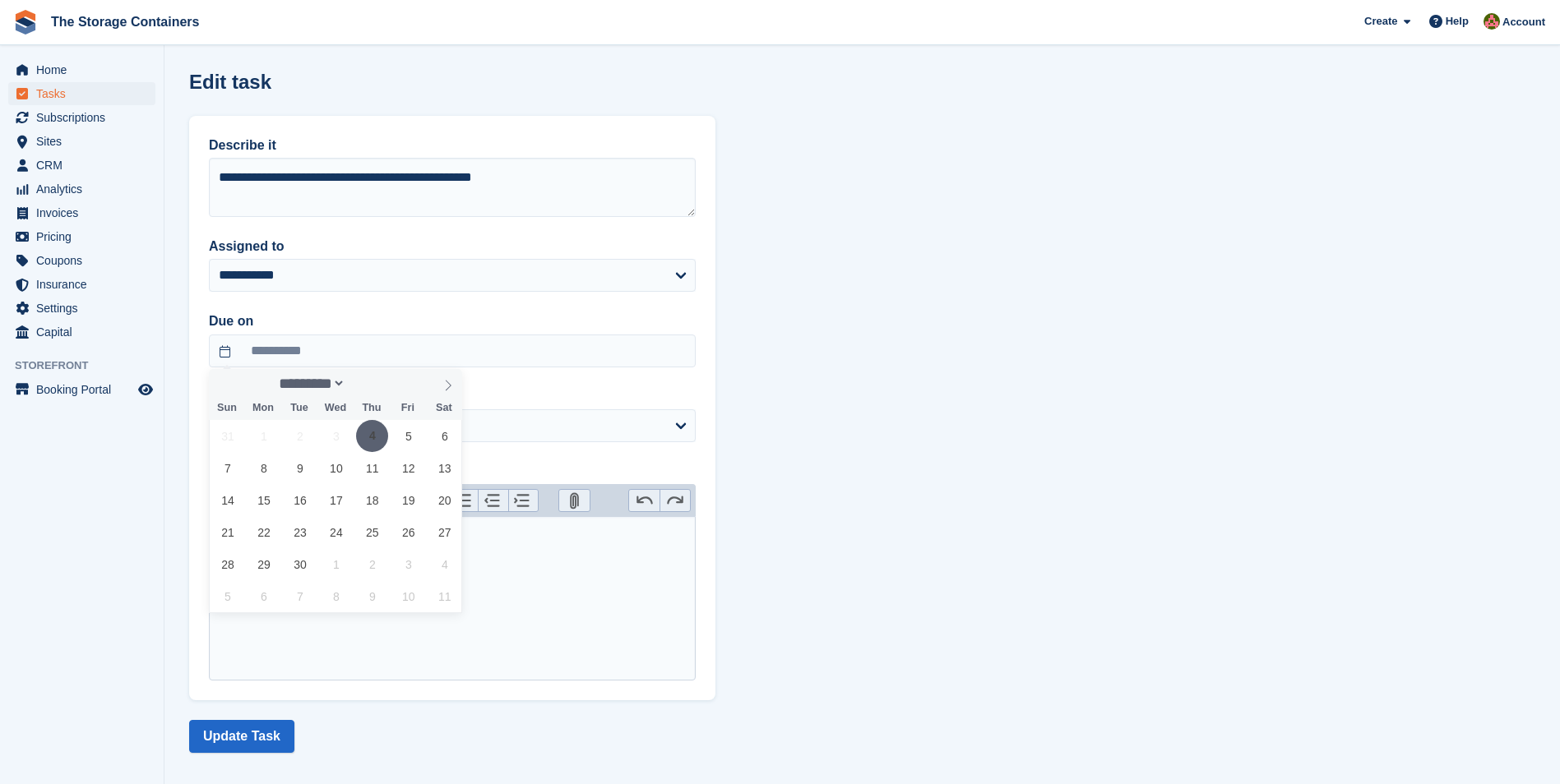
click at [378, 435] on span "4" at bounding box center [372, 436] width 32 height 32
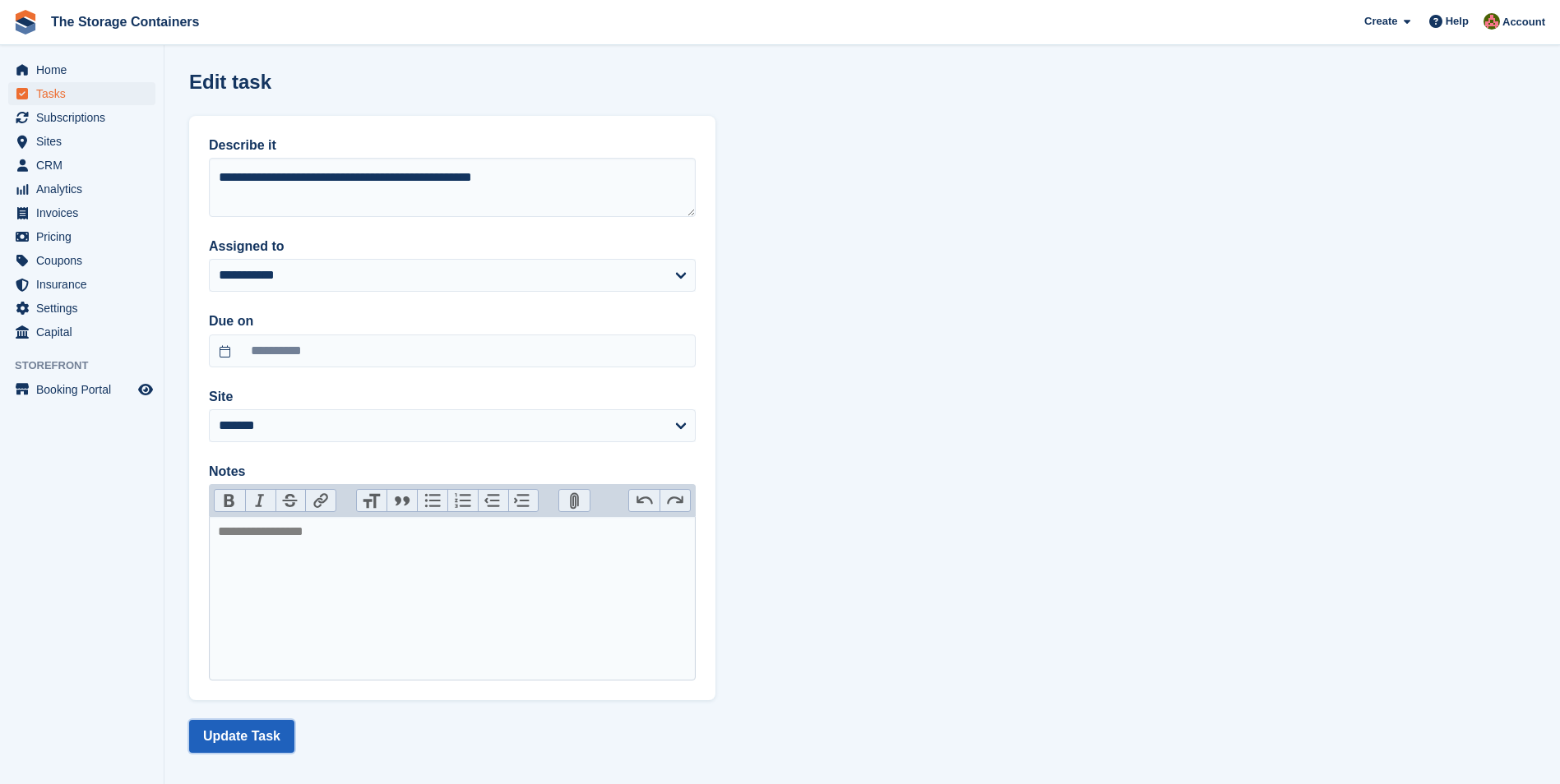
click at [260, 731] on button "Update Task" at bounding box center [242, 736] width 105 height 32
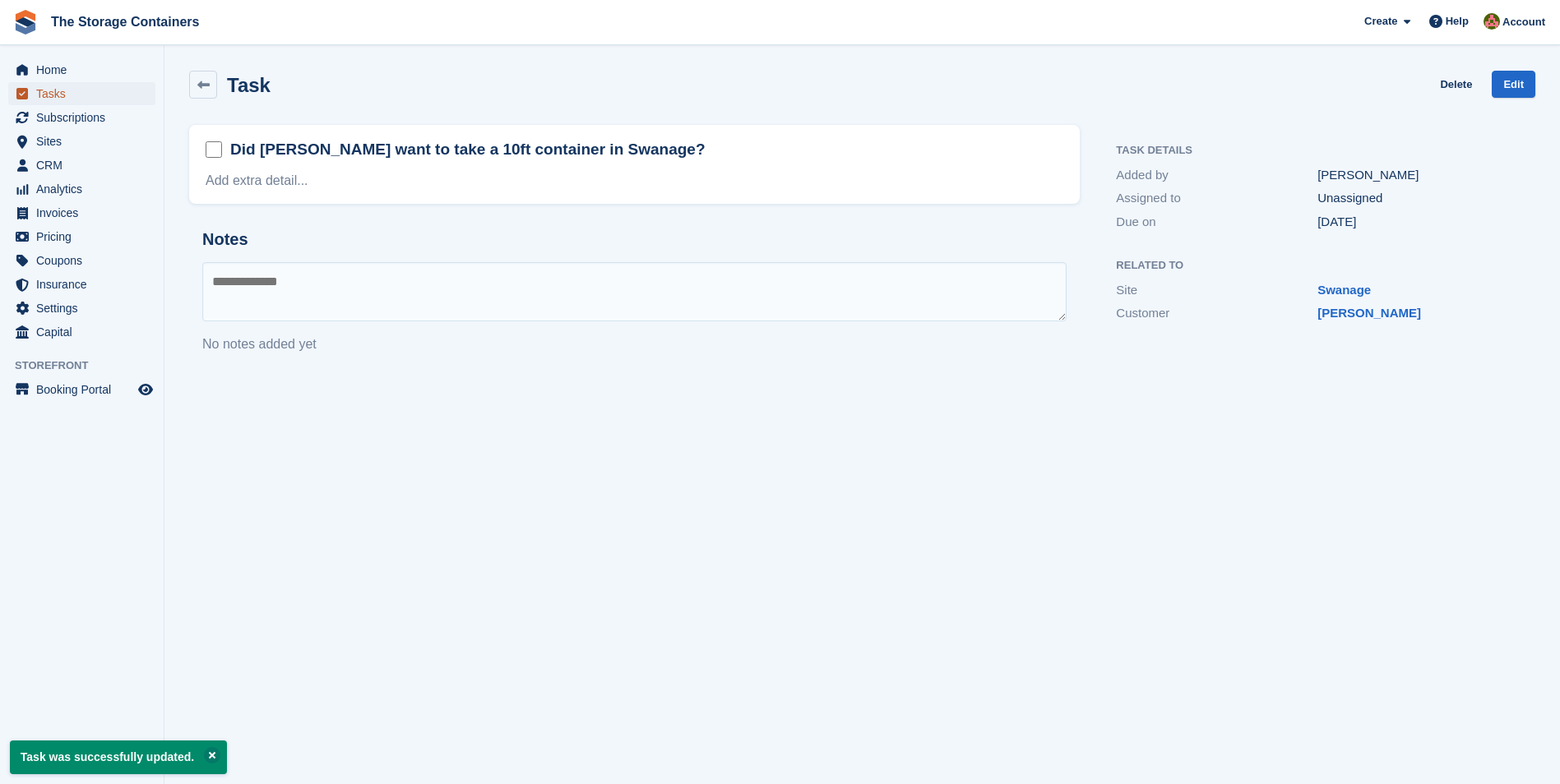
click at [68, 94] on span "Tasks" at bounding box center [85, 94] width 98 height 23
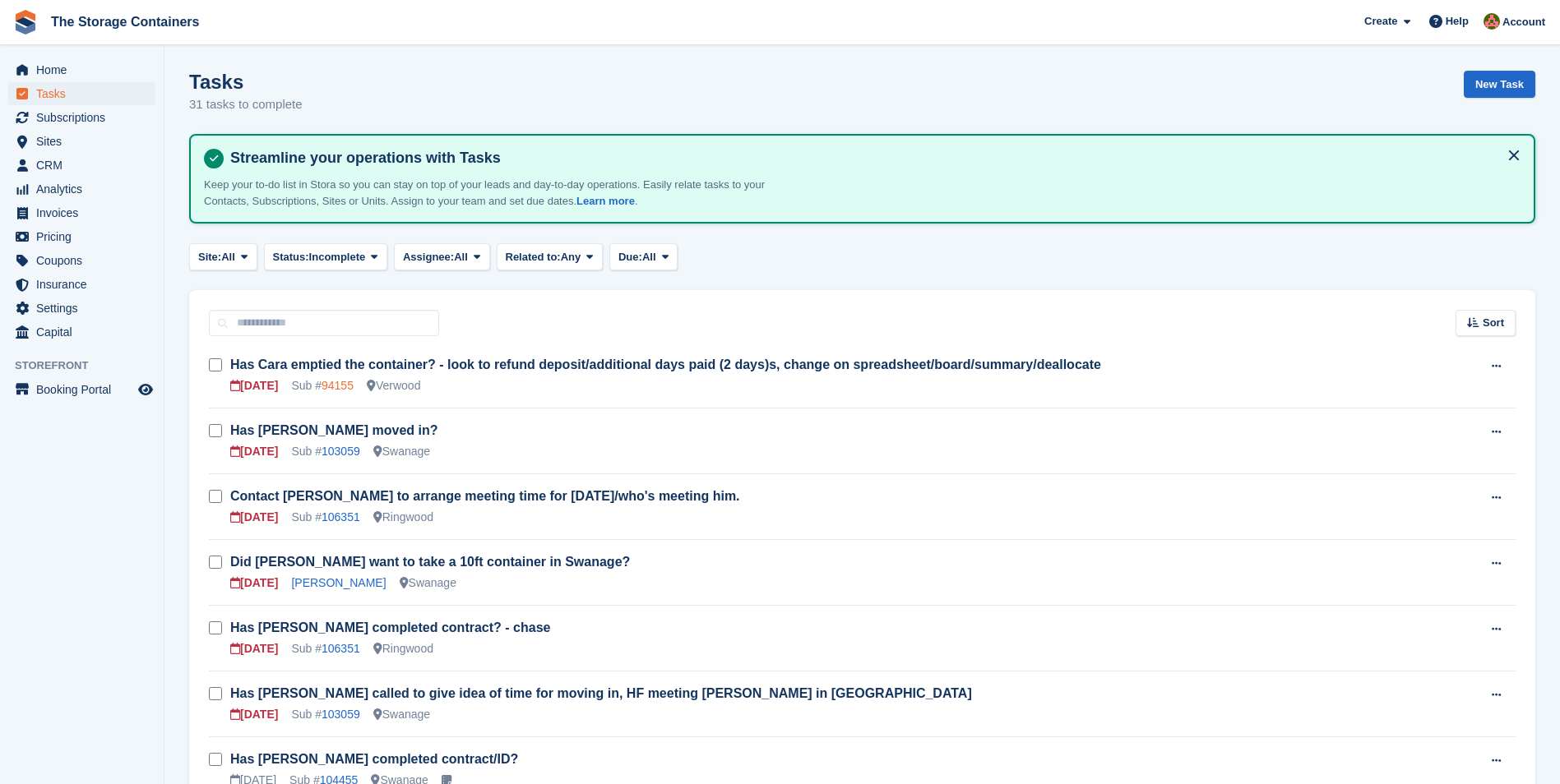
click at [340, 380] on link "94155" at bounding box center [338, 386] width 32 height 14
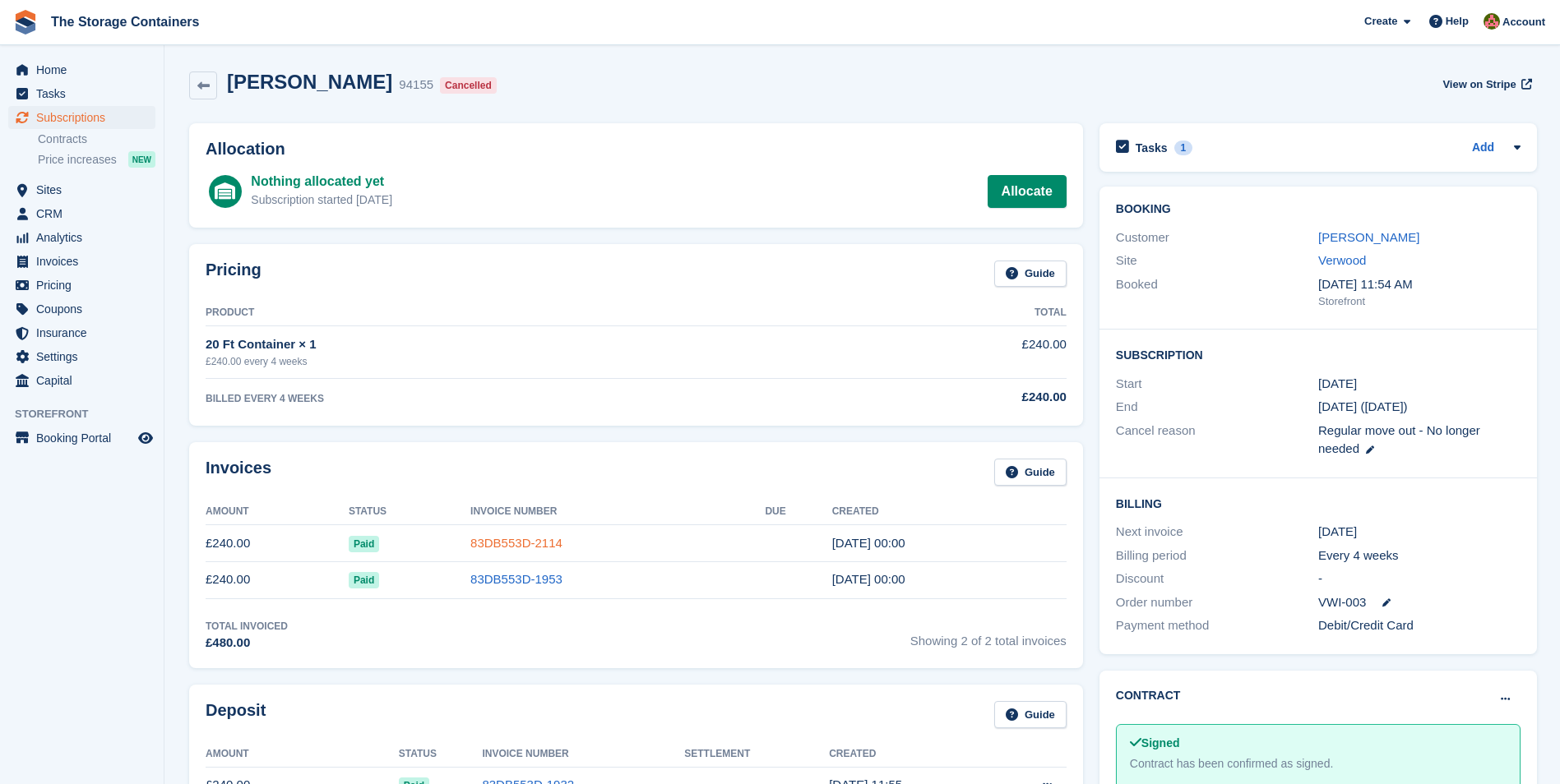
click at [533, 544] on link "83DB553D-2114" at bounding box center [516, 543] width 92 height 14
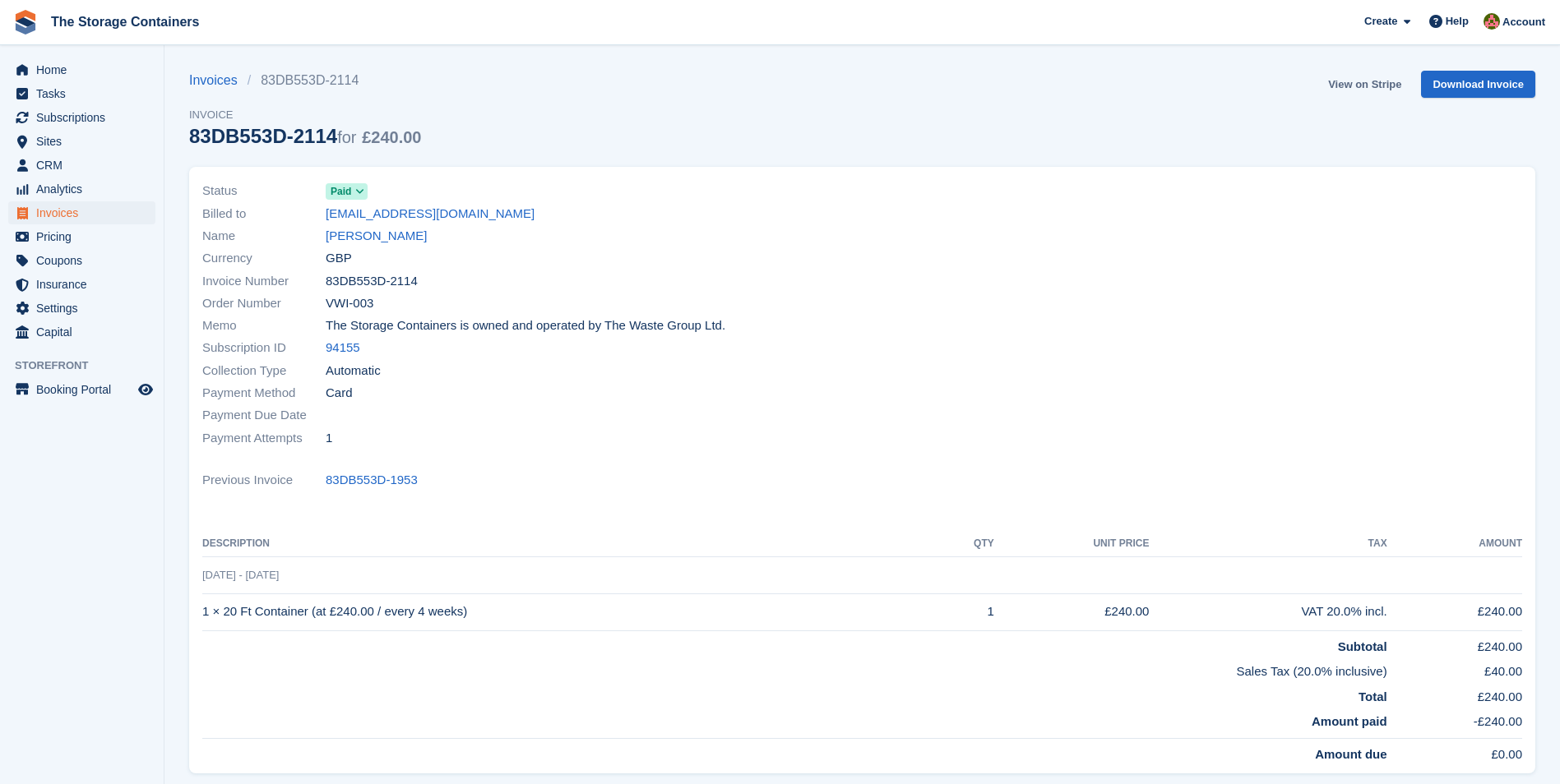
click at [1370, 85] on link "View on Stripe" at bounding box center [1364, 84] width 87 height 27
click at [349, 242] on link "Cara Roe" at bounding box center [376, 236] width 101 height 19
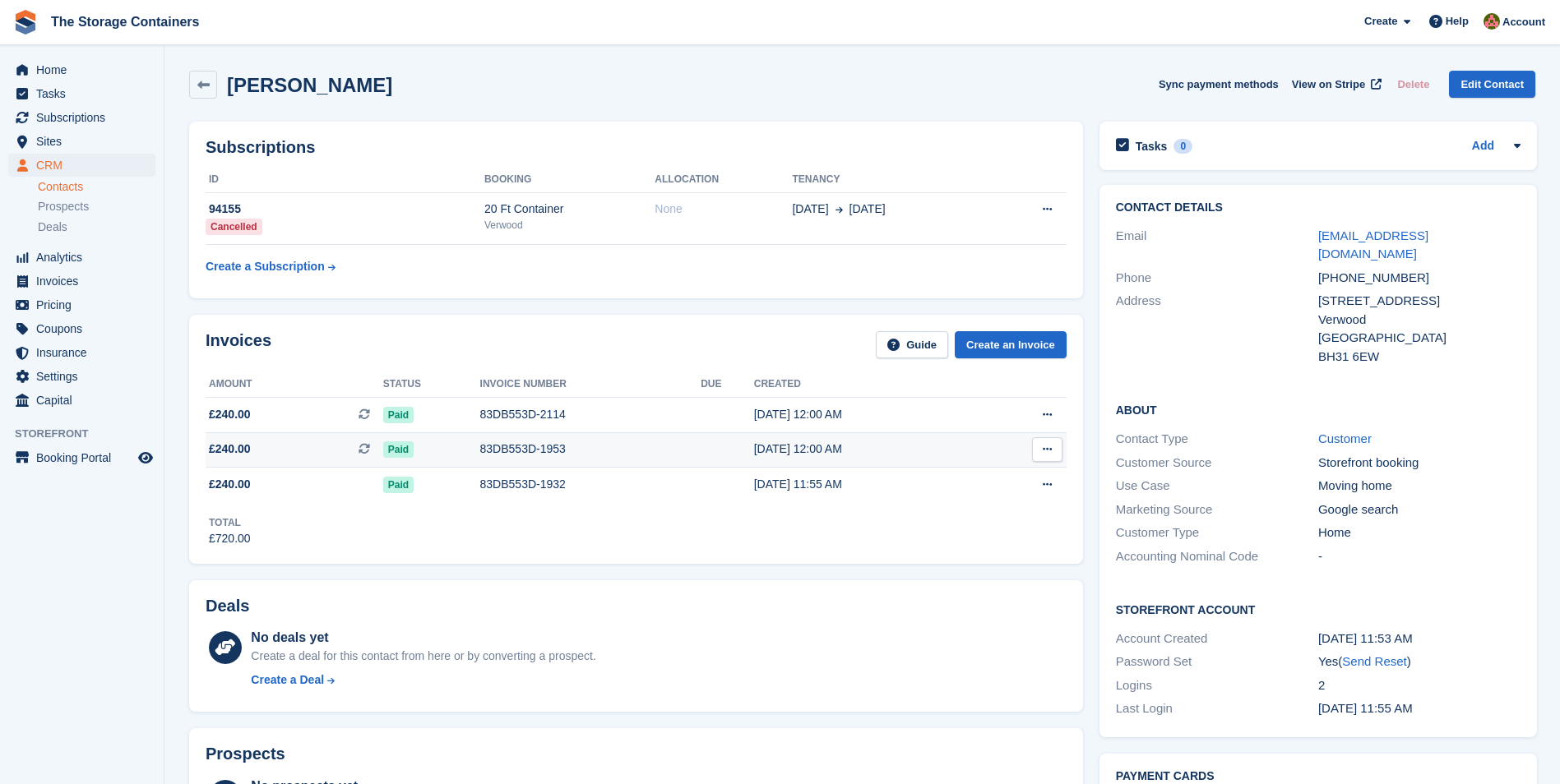
click at [522, 452] on div "83DB553D-1953" at bounding box center [590, 449] width 221 height 17
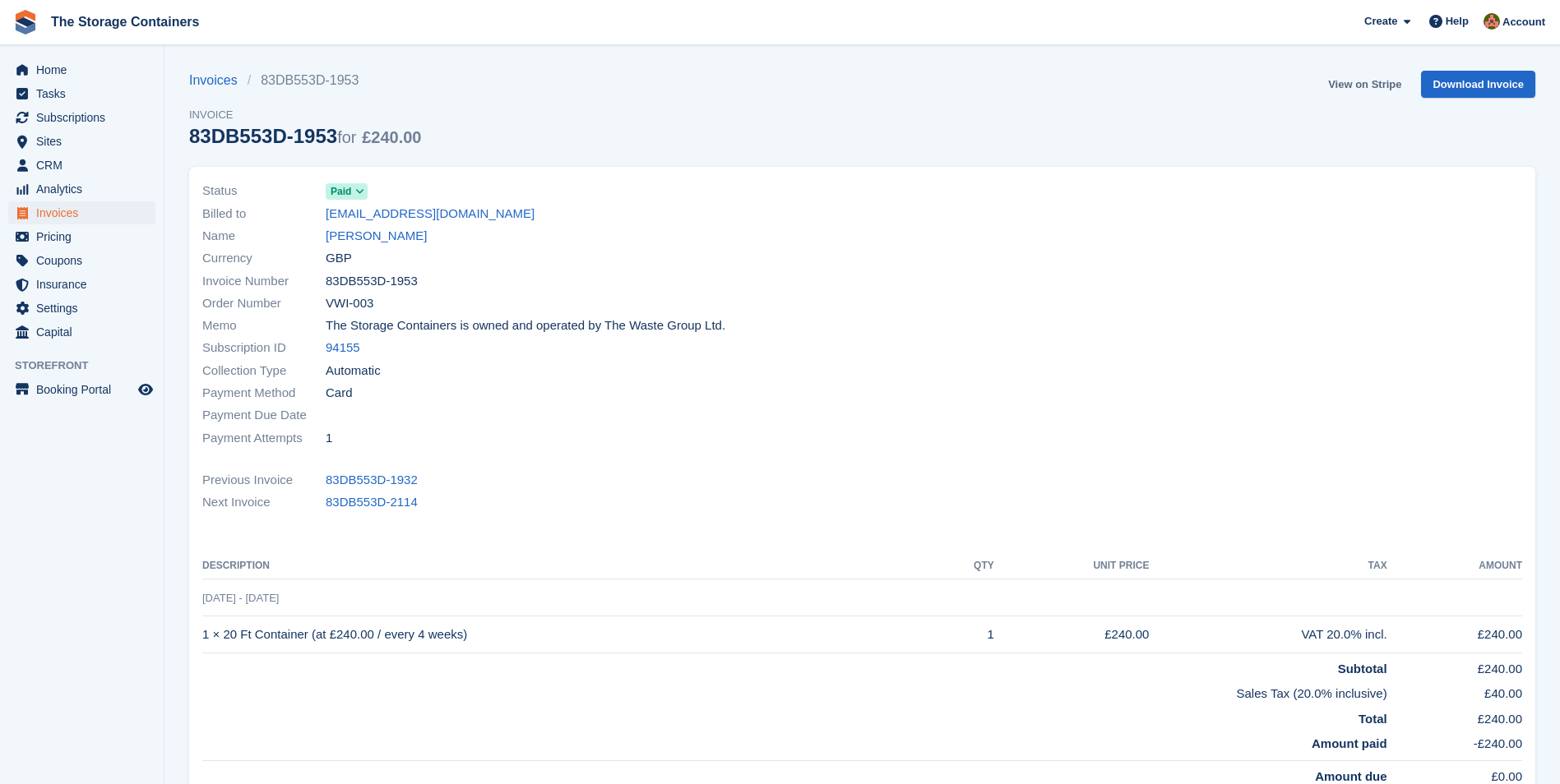
click at [1395, 87] on link "View on Stripe" at bounding box center [1364, 84] width 87 height 27
click at [339, 240] on link "[PERSON_NAME]" at bounding box center [376, 236] width 101 height 19
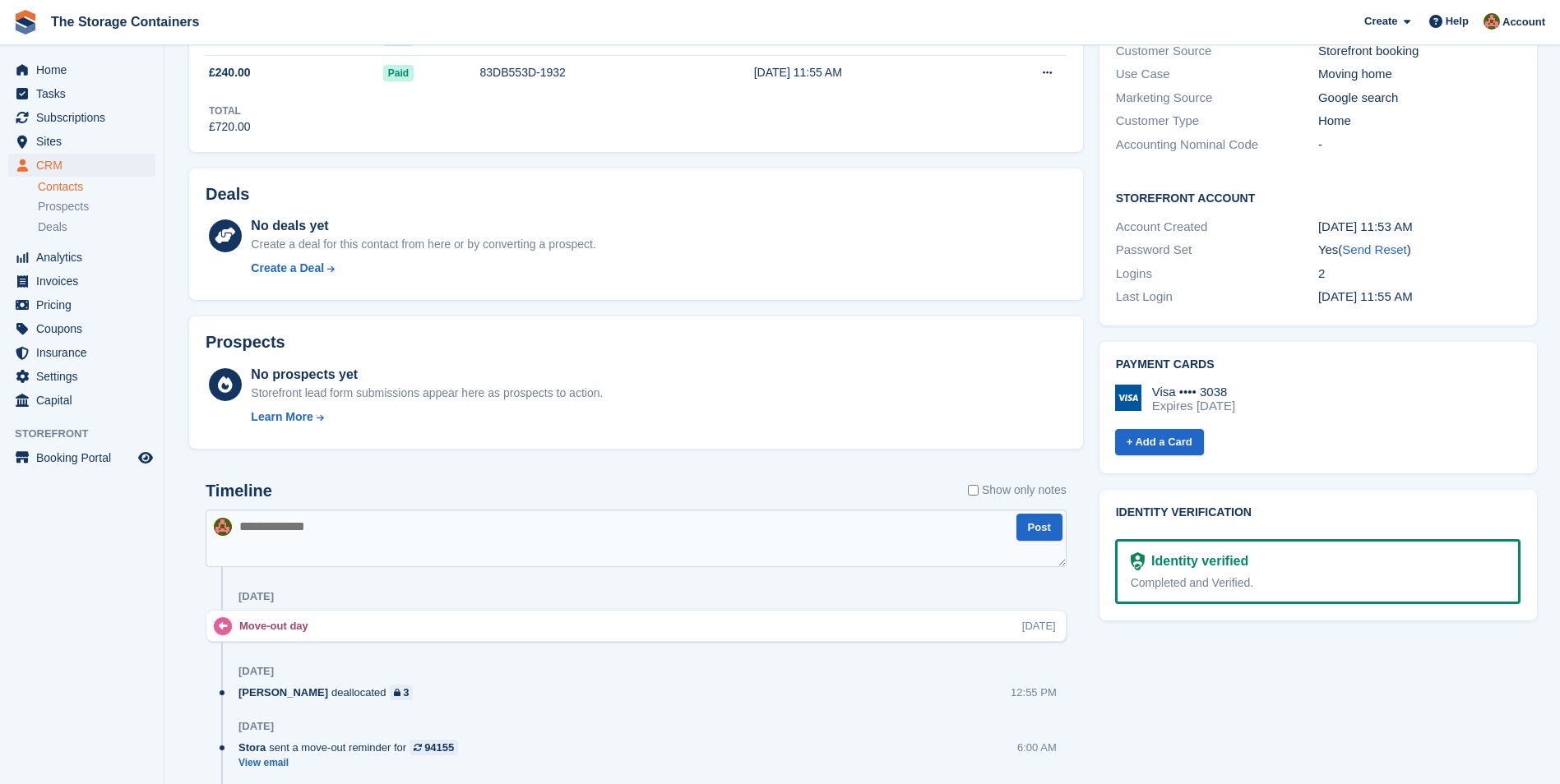
scroll to position [740, 0]
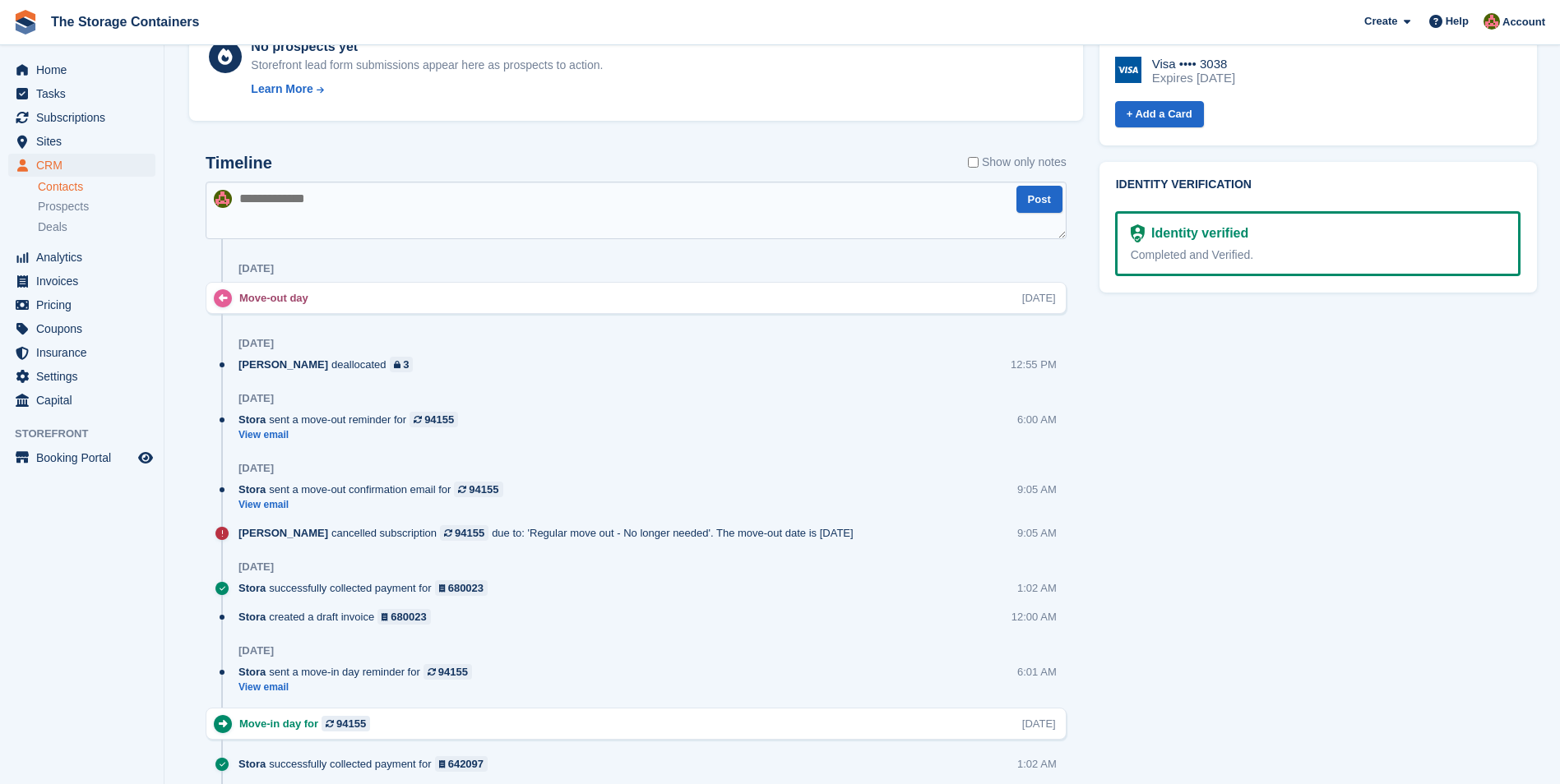
click at [400, 222] on textarea at bounding box center [635, 211] width 861 height 58
type textarea "**********"
click at [1046, 191] on button "Post" at bounding box center [1039, 199] width 46 height 27
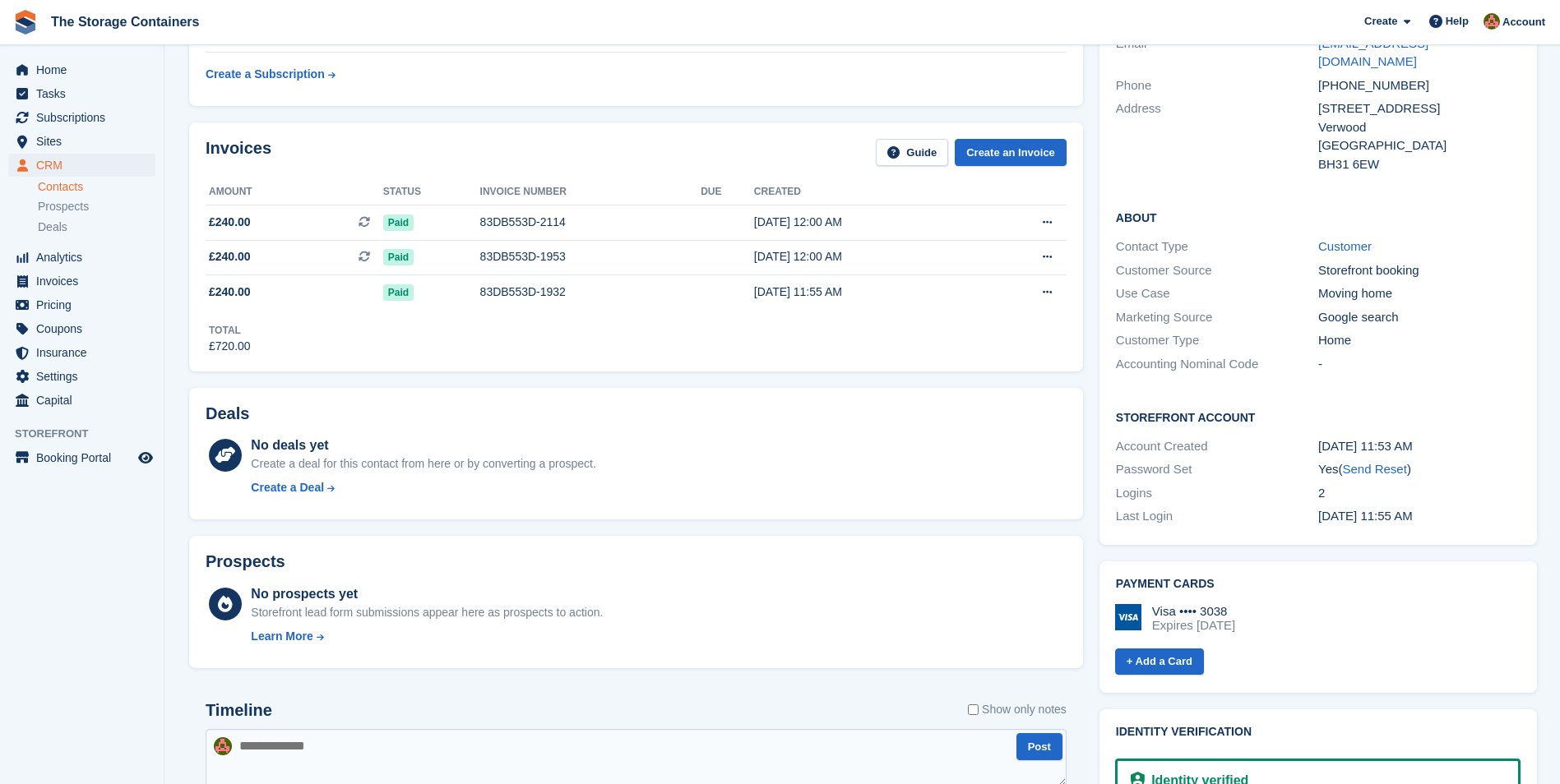
scroll to position [0, 0]
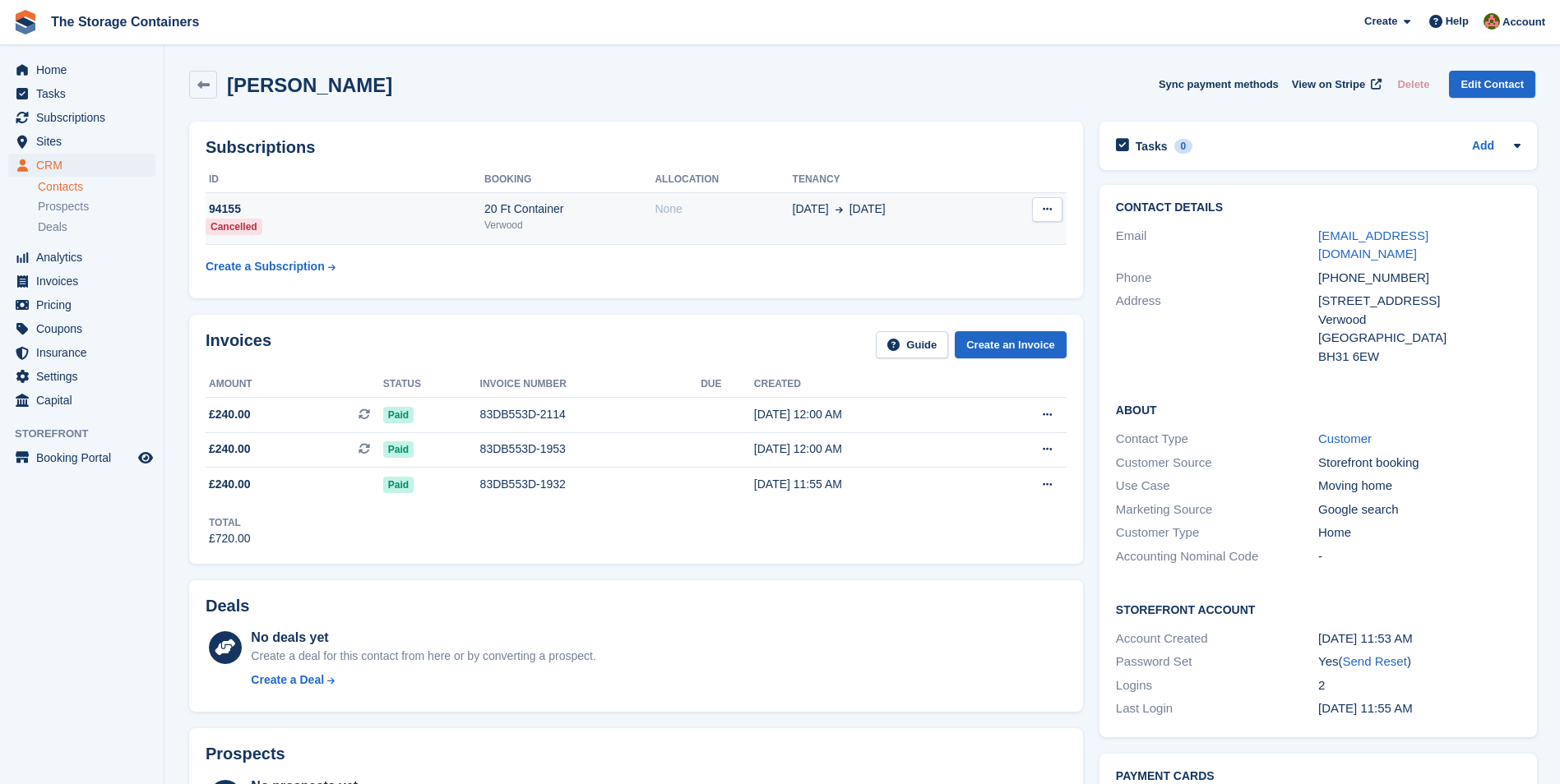
click at [731, 220] on td "None" at bounding box center [723, 218] width 137 height 52
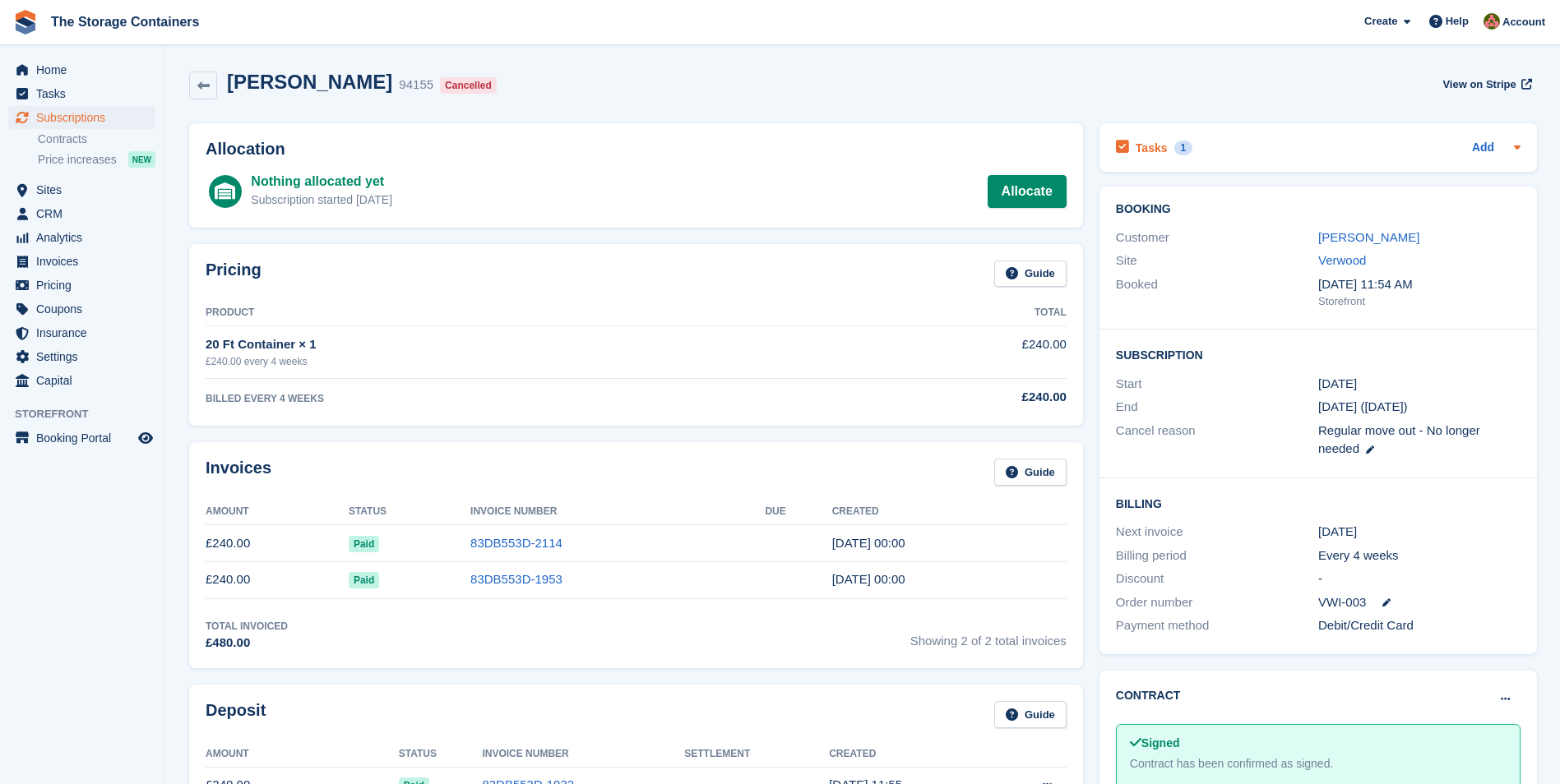
click at [1206, 147] on div "Tasks 1 Add" at bounding box center [1318, 147] width 405 height 23
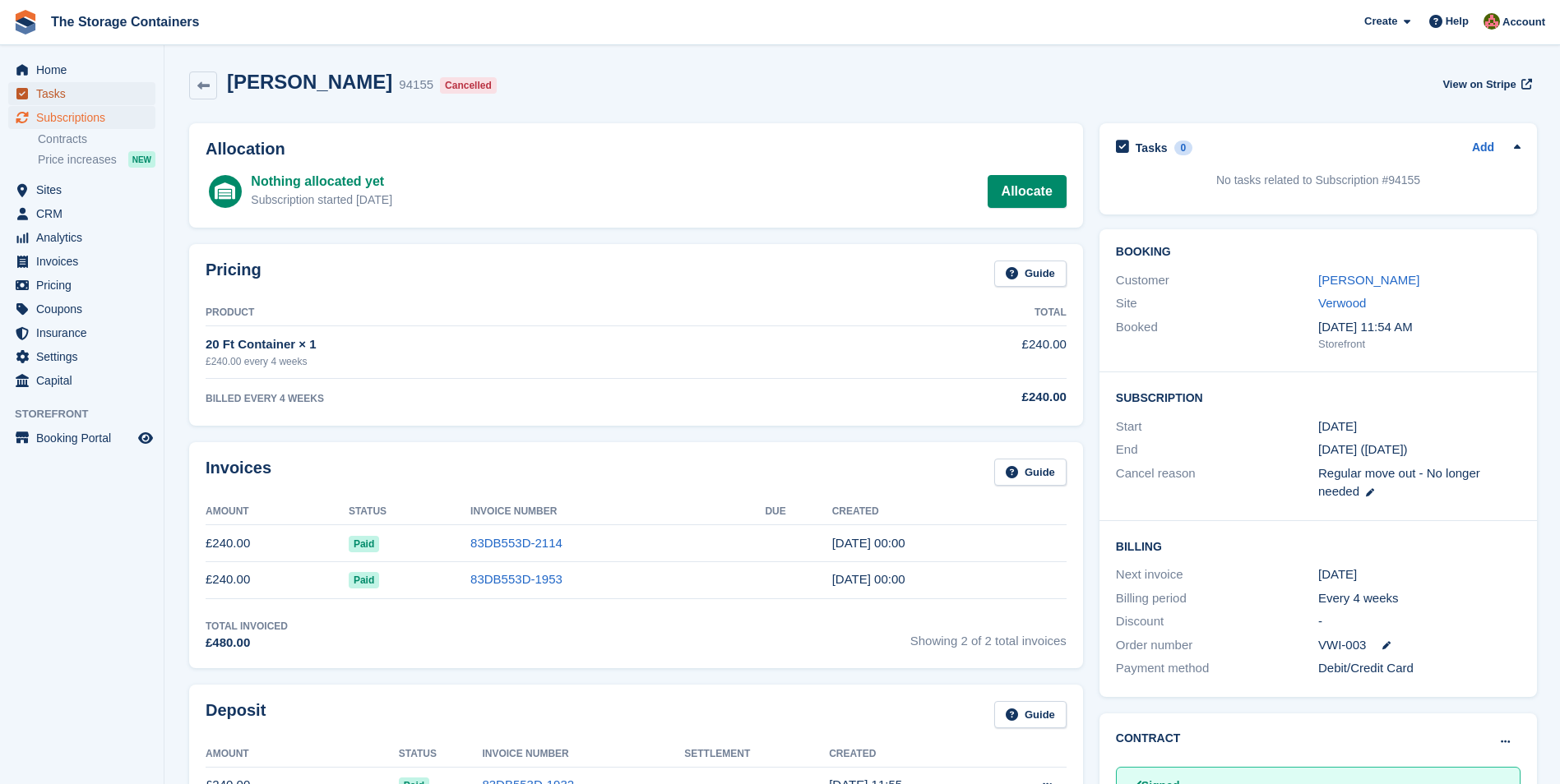
click at [87, 98] on span "Tasks" at bounding box center [85, 94] width 98 height 23
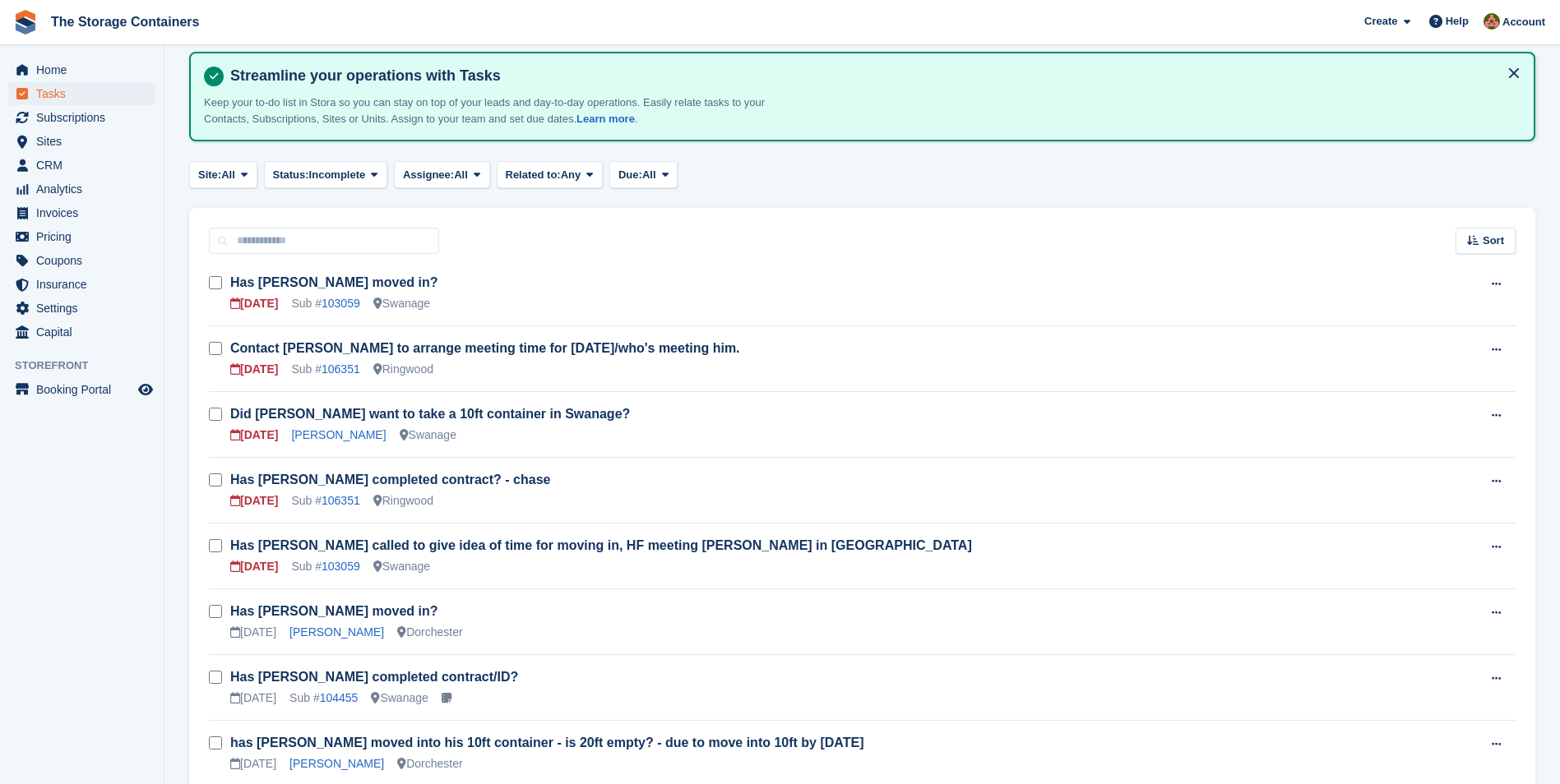
scroll to position [164, 0]
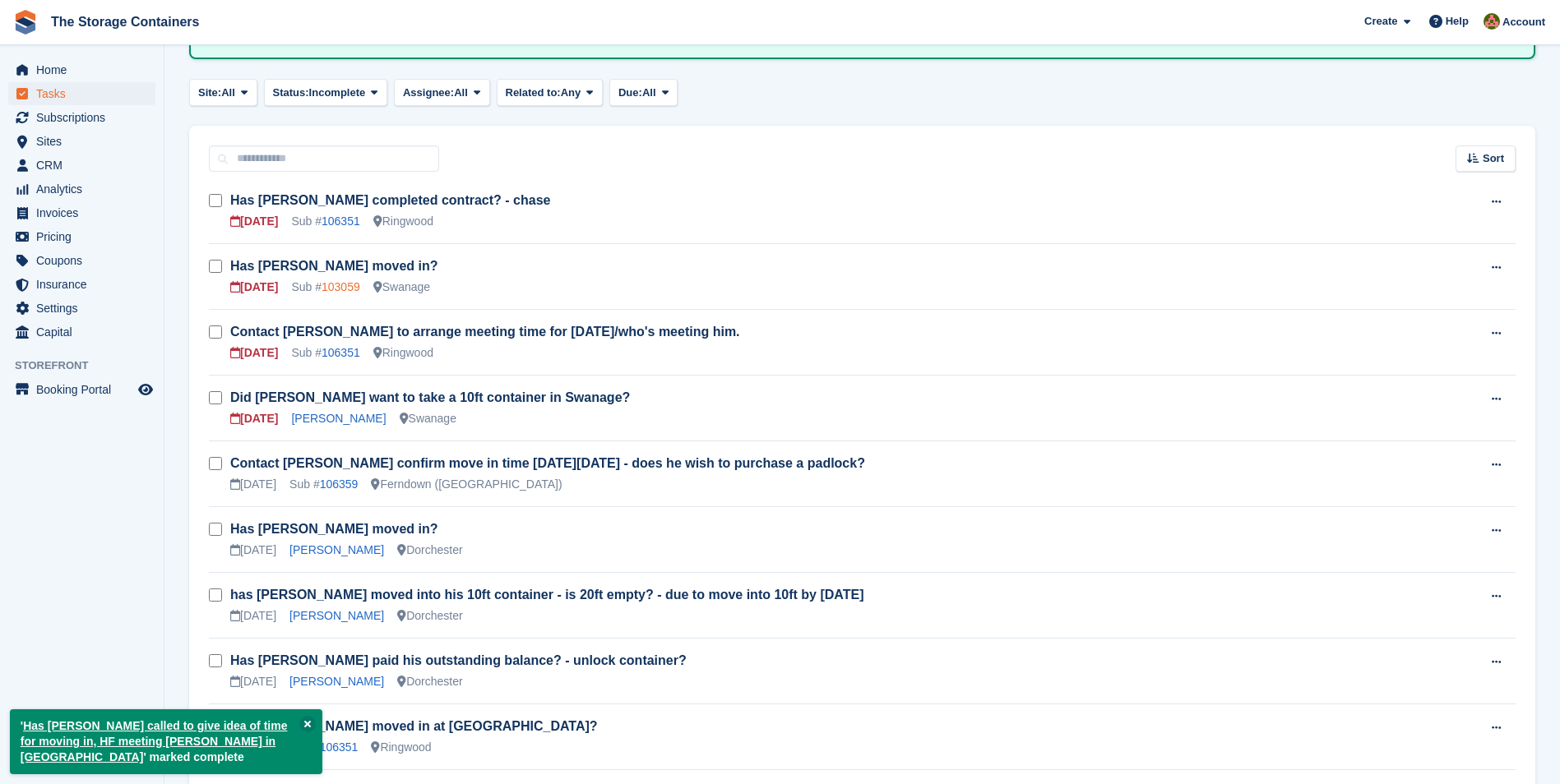
click at [332, 287] on link "103059" at bounding box center [341, 287] width 39 height 14
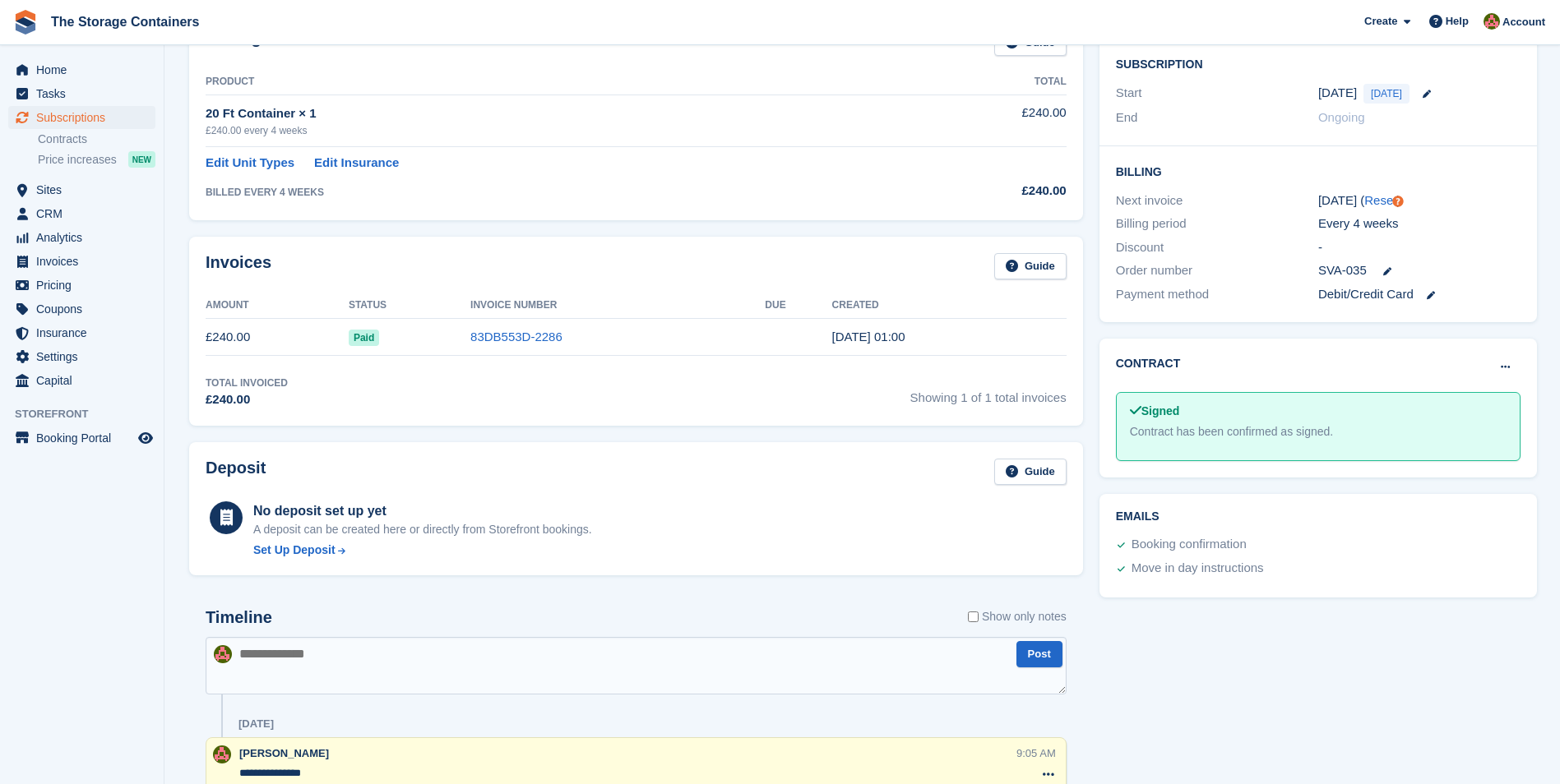
scroll to position [411, 0]
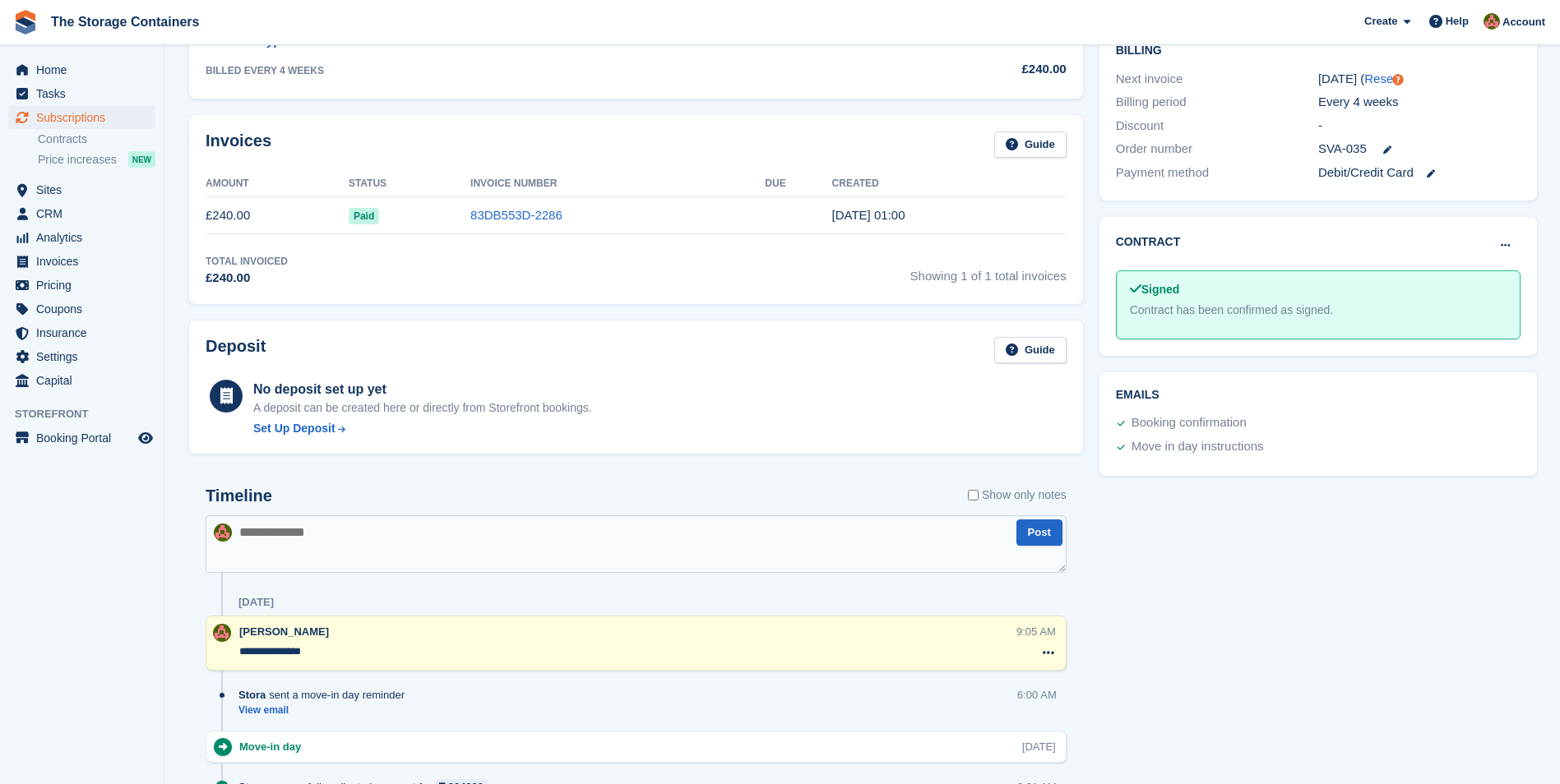
click at [444, 537] on textarea at bounding box center [635, 544] width 861 height 58
type textarea "*"
click at [1062, 530] on textarea "**********" at bounding box center [635, 544] width 861 height 58
type textarea "**********"
click at [1045, 529] on button "Post" at bounding box center [1039, 533] width 46 height 27
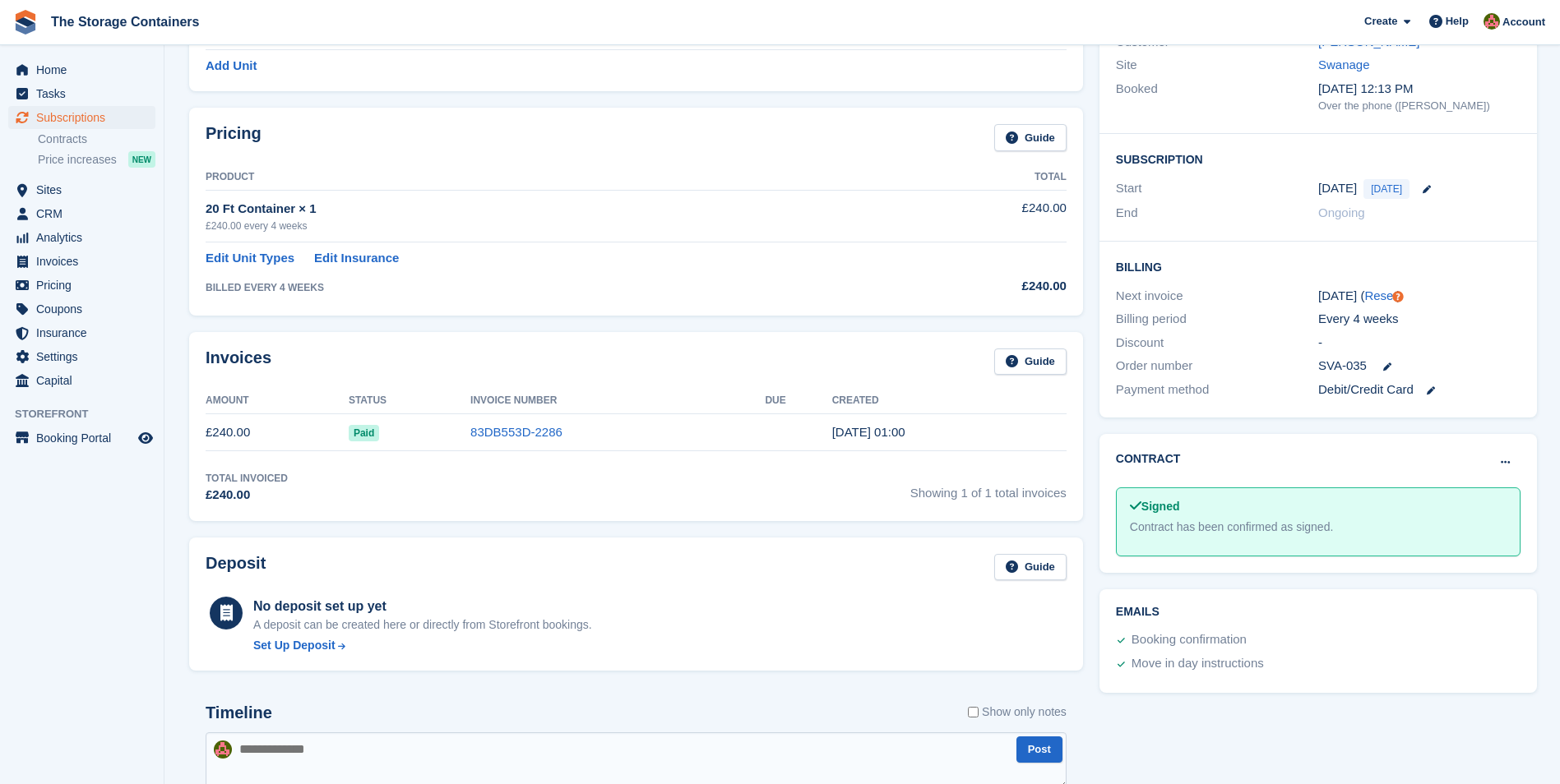
scroll to position [0, 0]
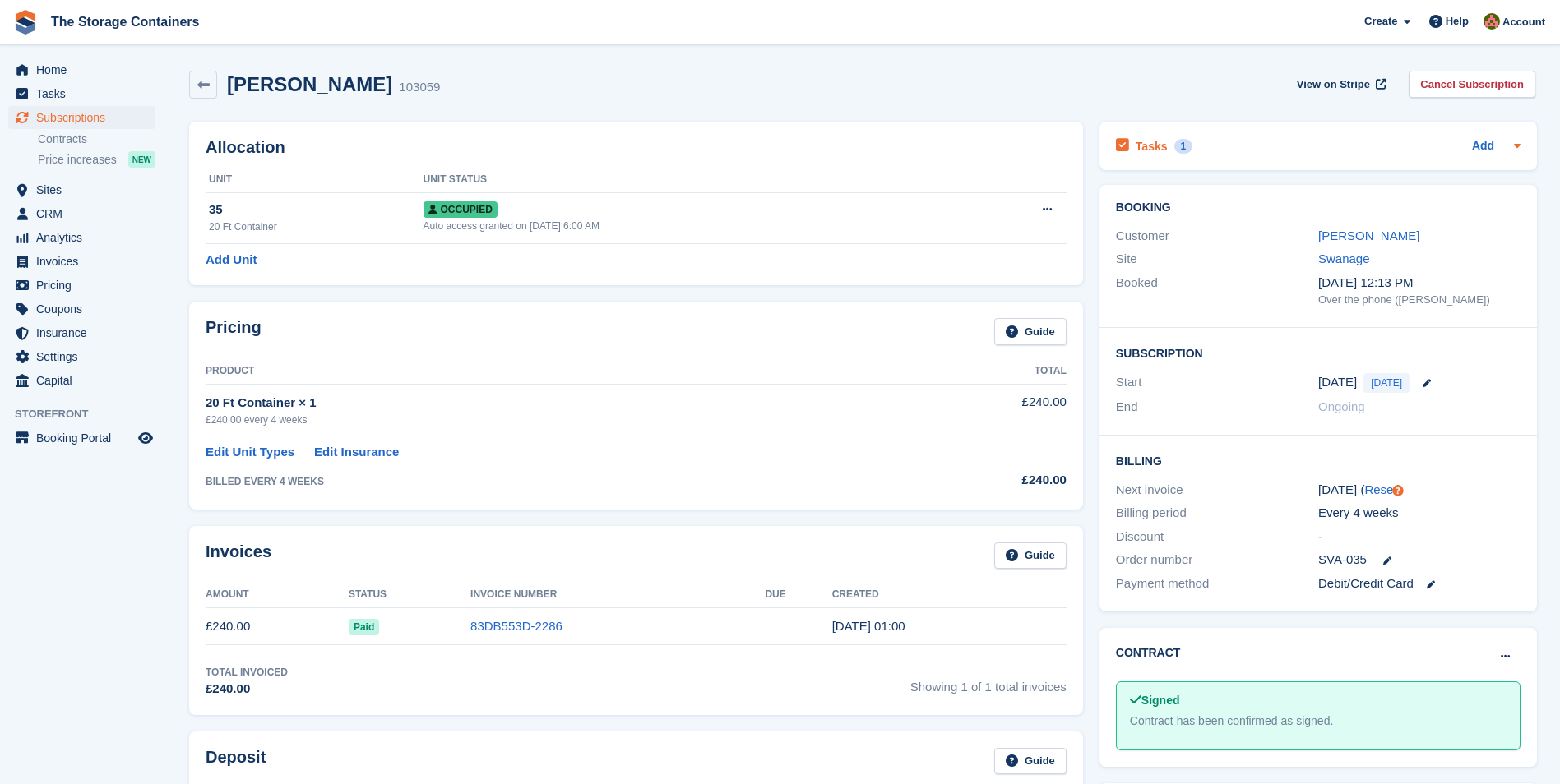
click at [1252, 145] on div "Tasks 1 Add" at bounding box center [1318, 146] width 405 height 23
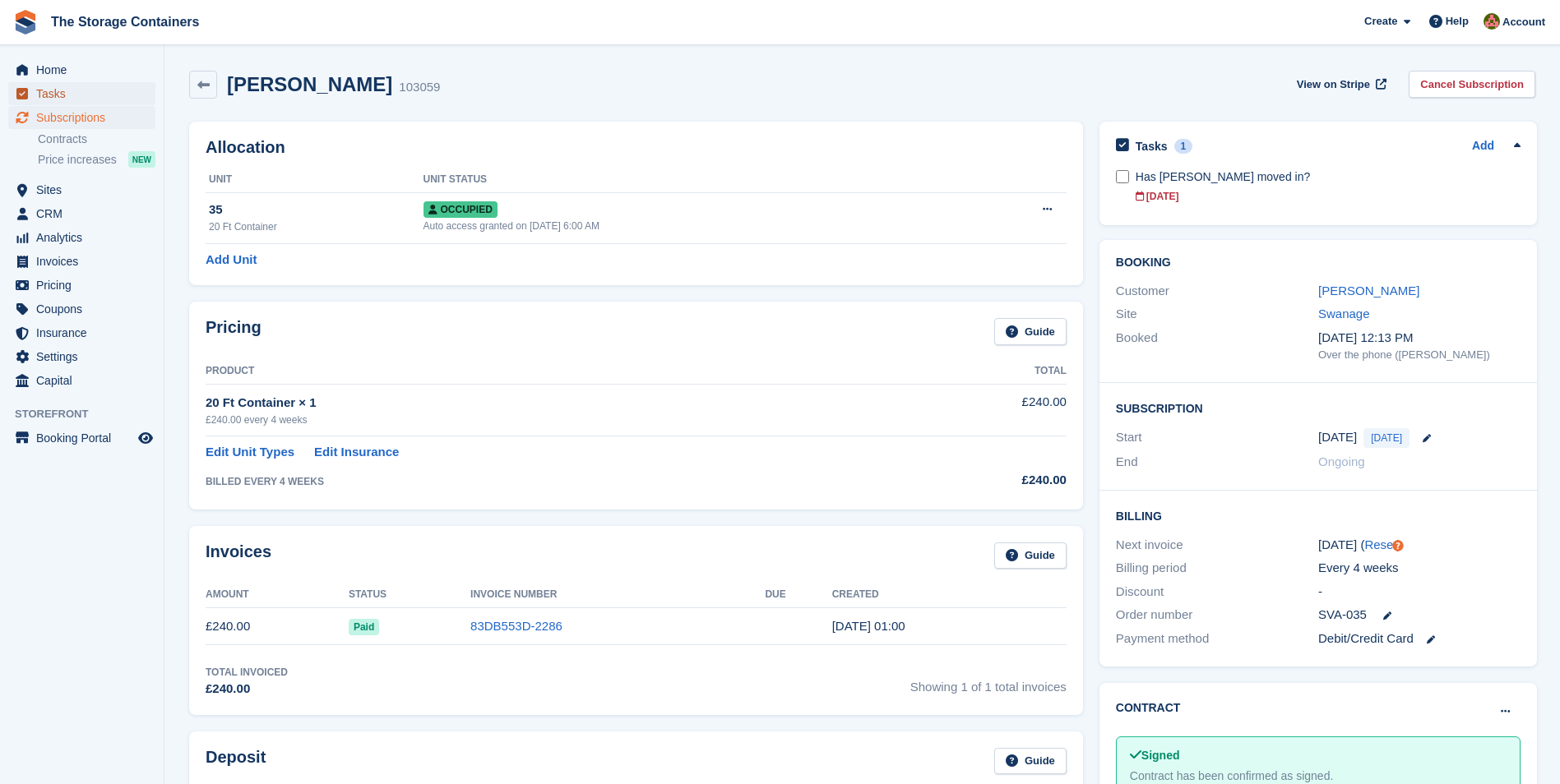
click at [51, 98] on span "Tasks" at bounding box center [85, 94] width 98 height 23
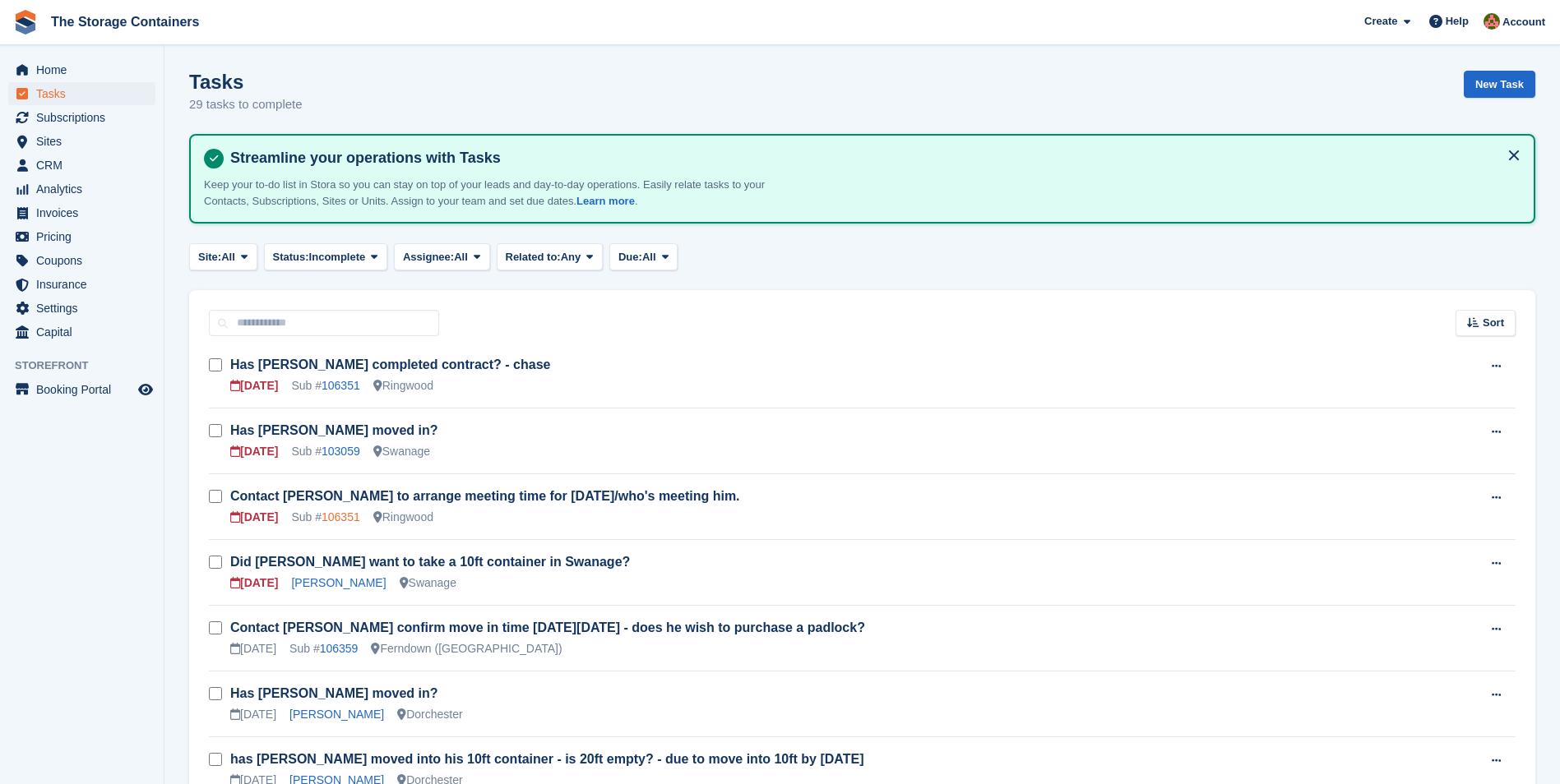
click at [345, 519] on link "106351" at bounding box center [341, 517] width 39 height 14
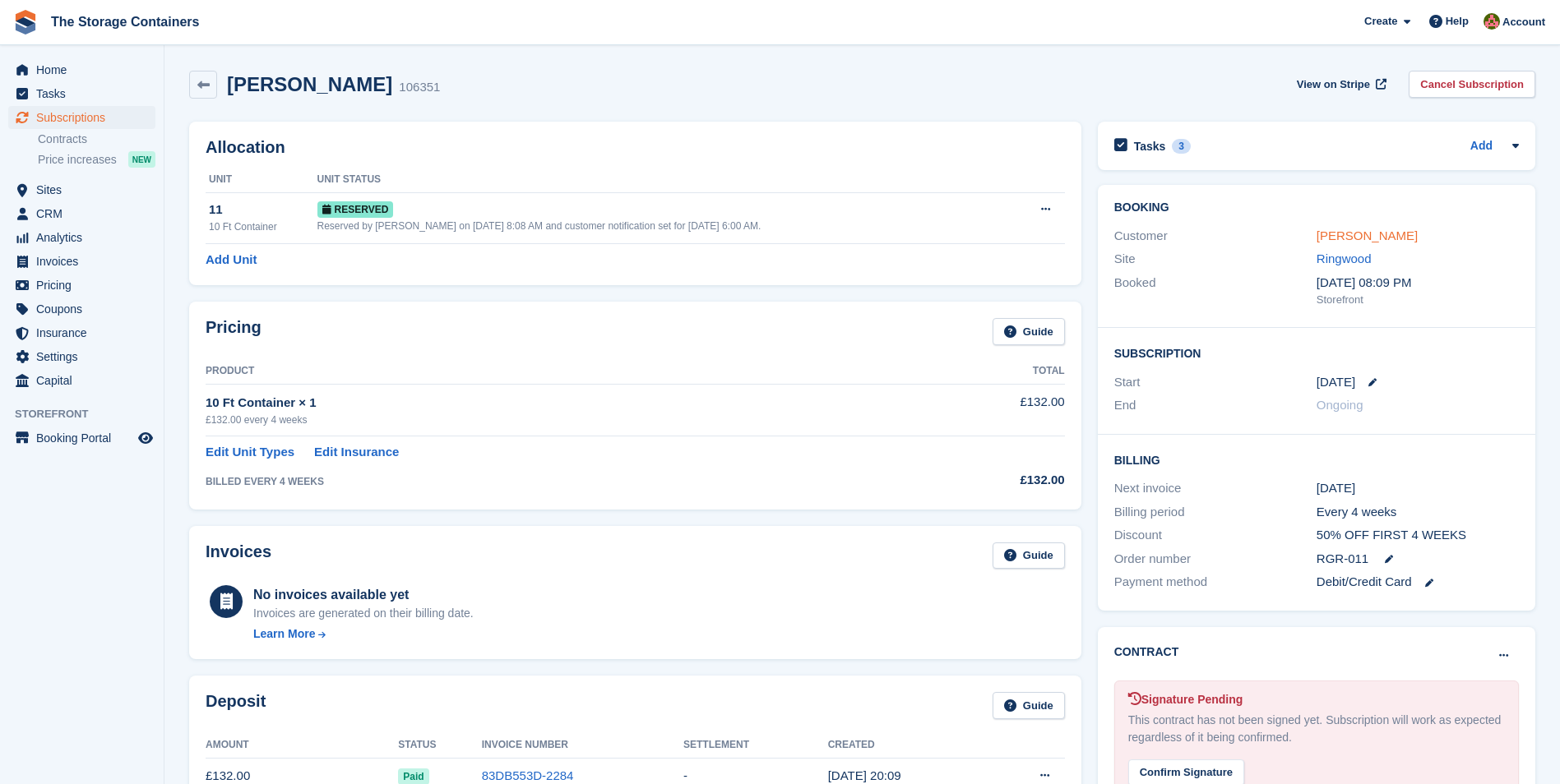
click at [1379, 238] on link "[PERSON_NAME]" at bounding box center [1367, 236] width 101 height 14
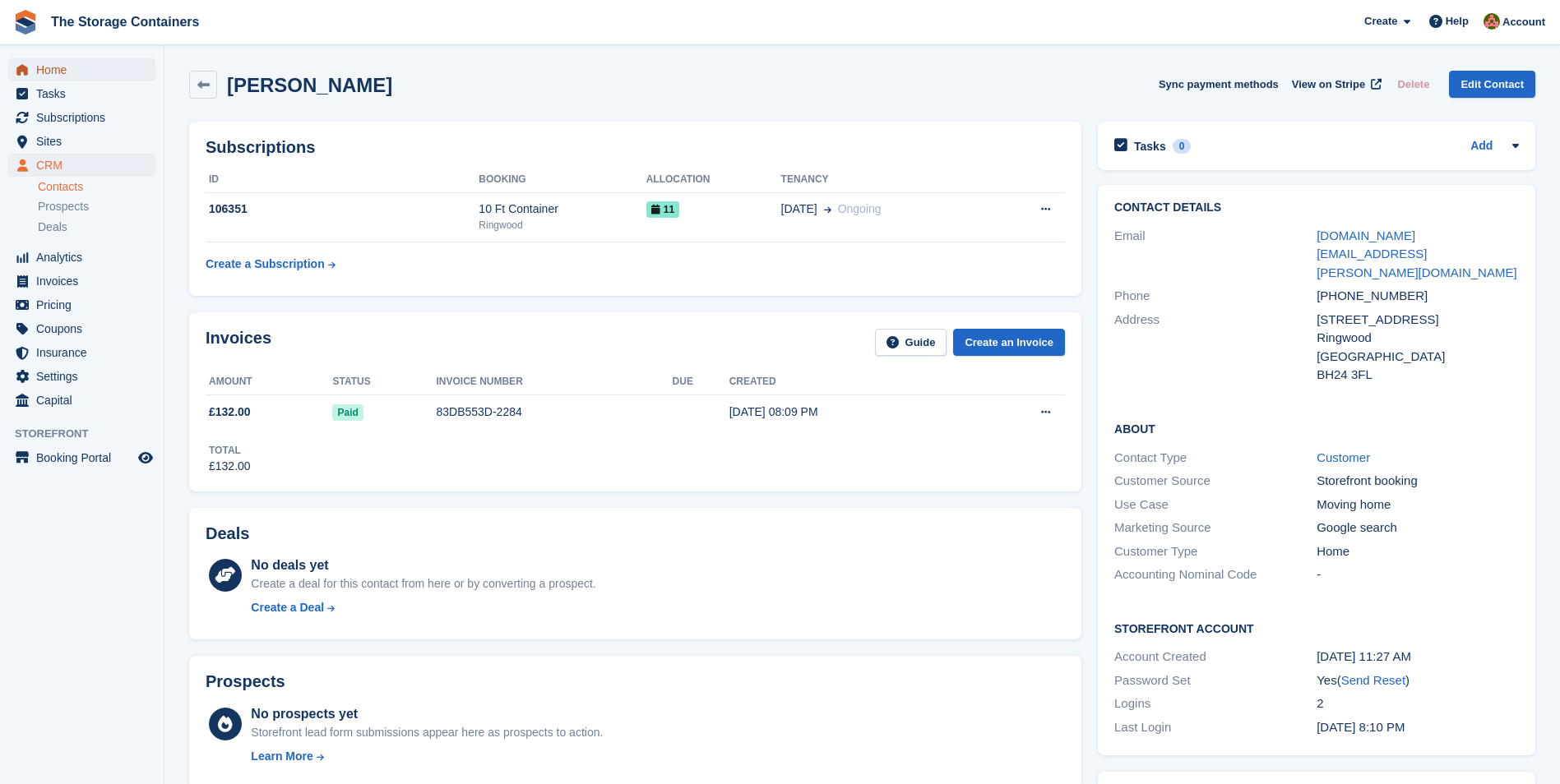
click at [96, 71] on span "Home" at bounding box center [85, 70] width 98 height 23
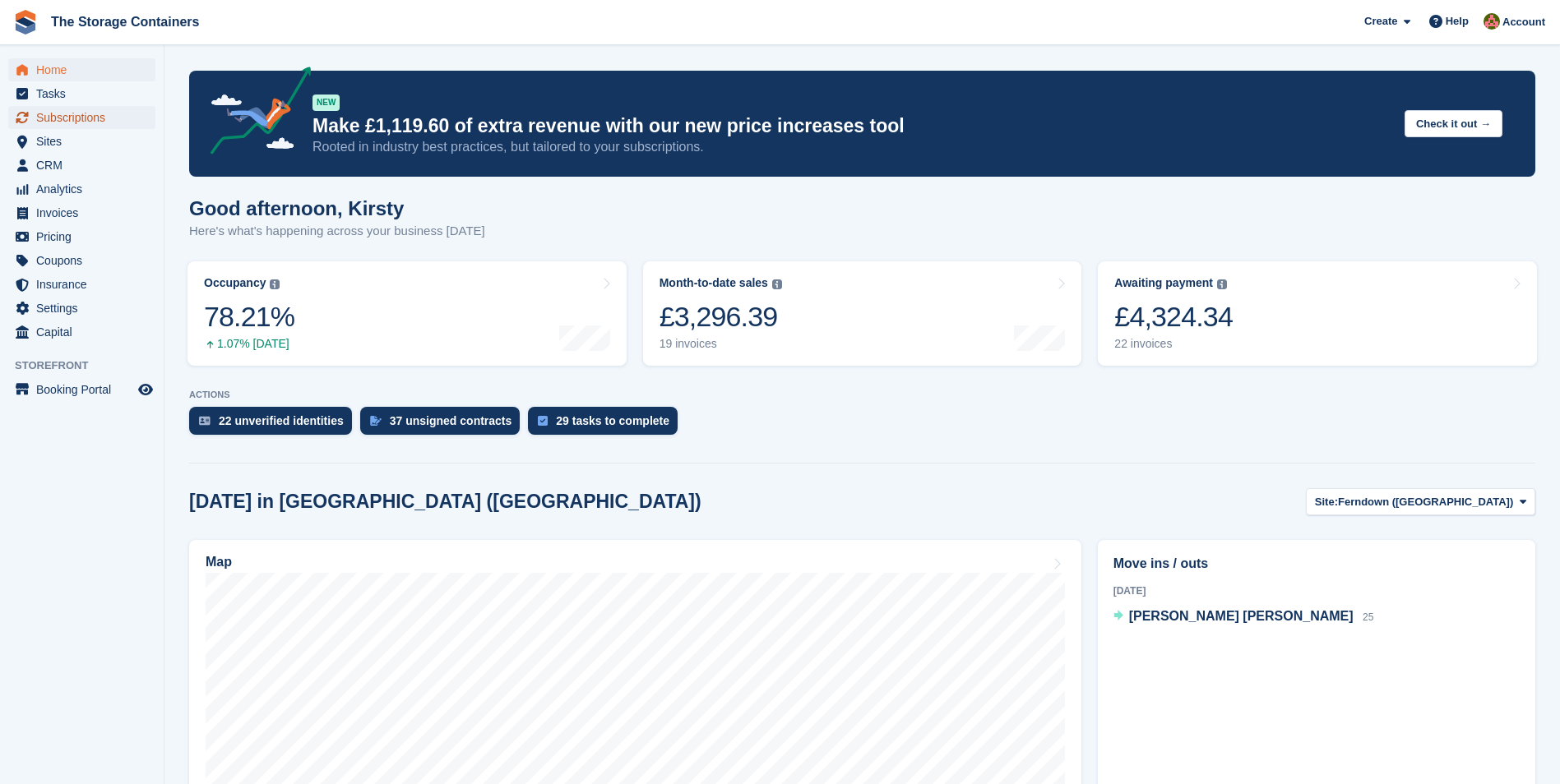
click at [108, 118] on span "Subscriptions" at bounding box center [85, 118] width 98 height 23
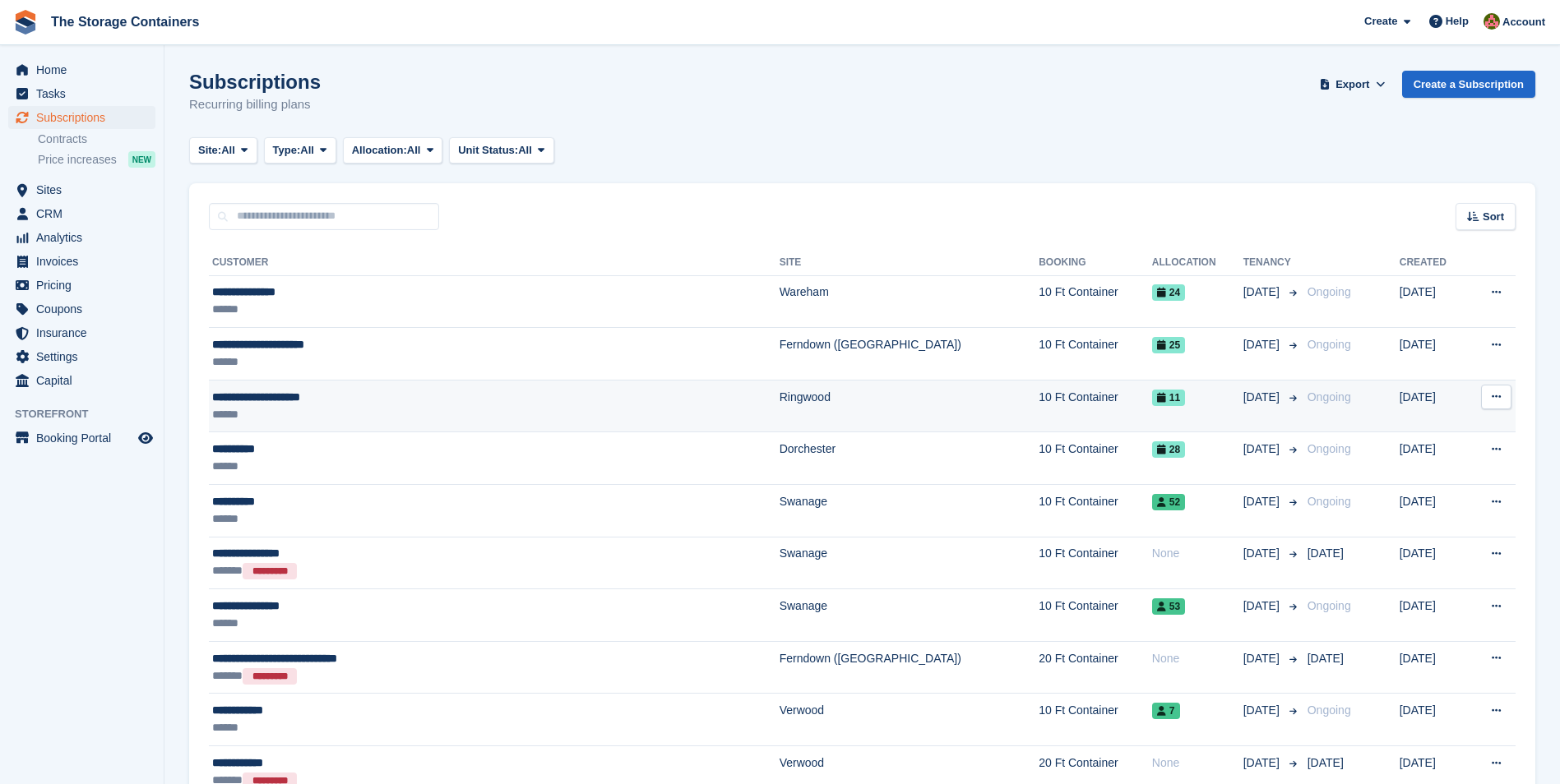
click at [360, 399] on div "**********" at bounding box center [410, 397] width 397 height 17
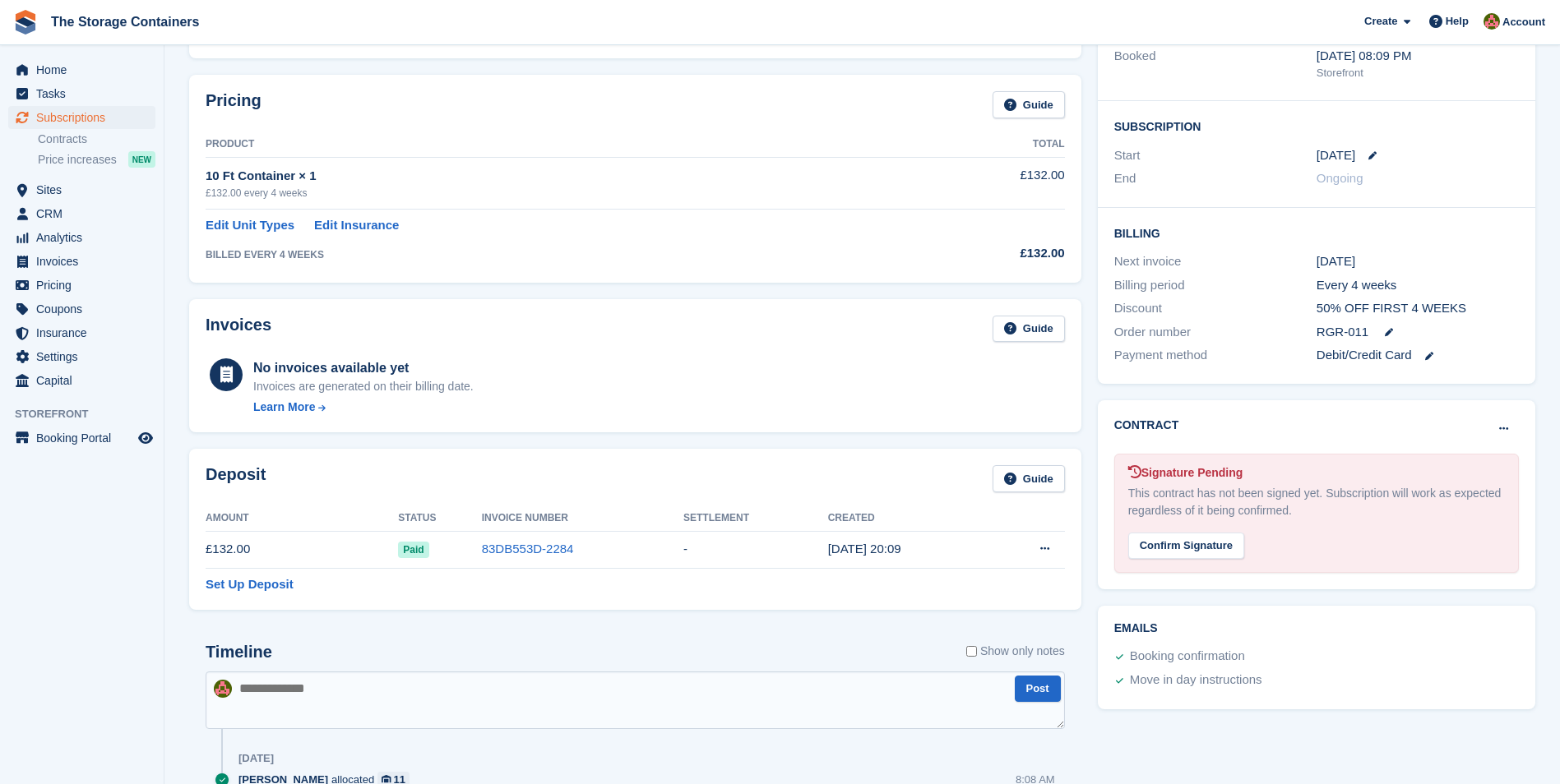
scroll to position [247, 0]
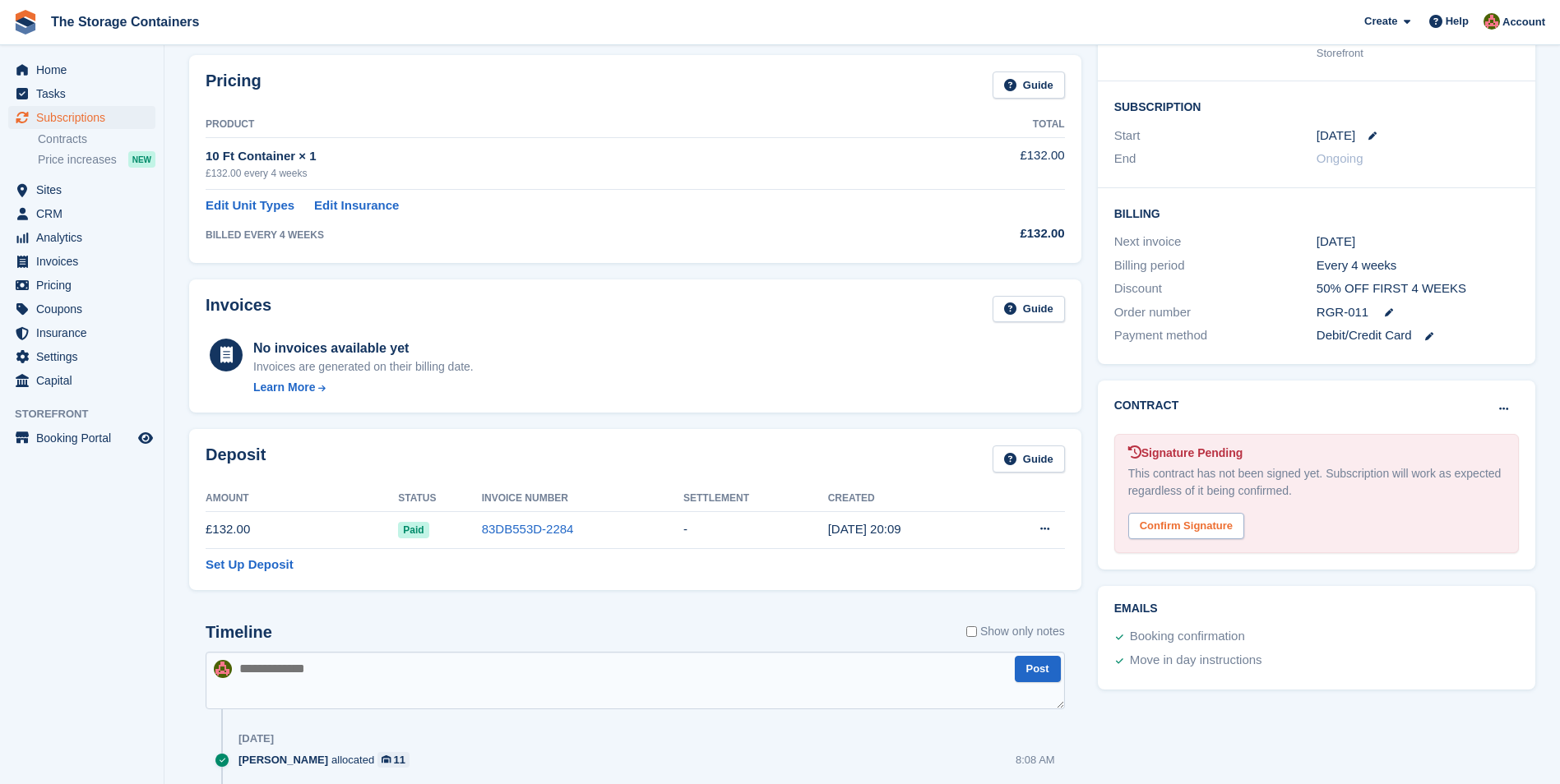
click at [1172, 530] on div "Confirm Signature" at bounding box center [1186, 526] width 116 height 27
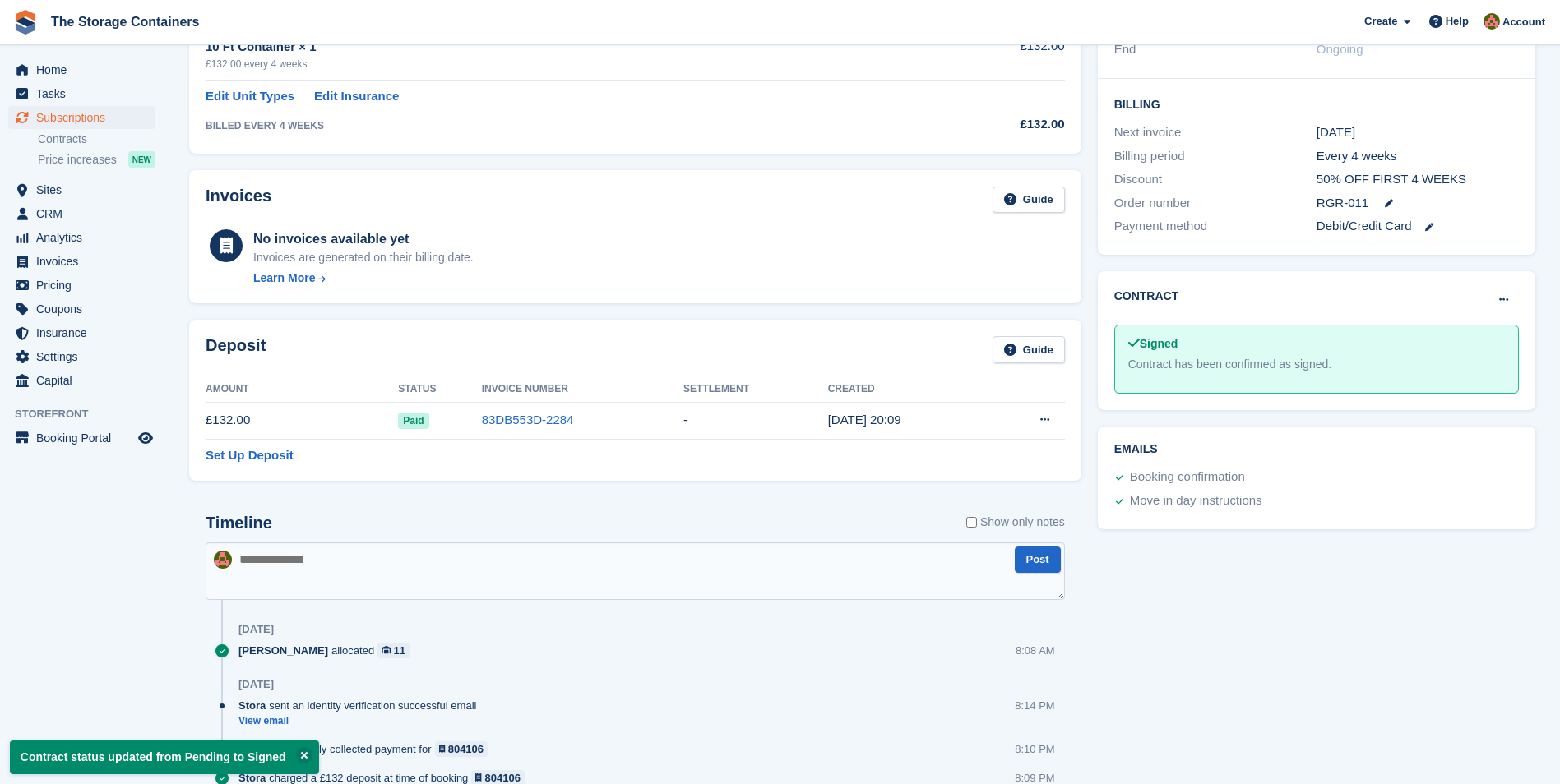
scroll to position [501, 0]
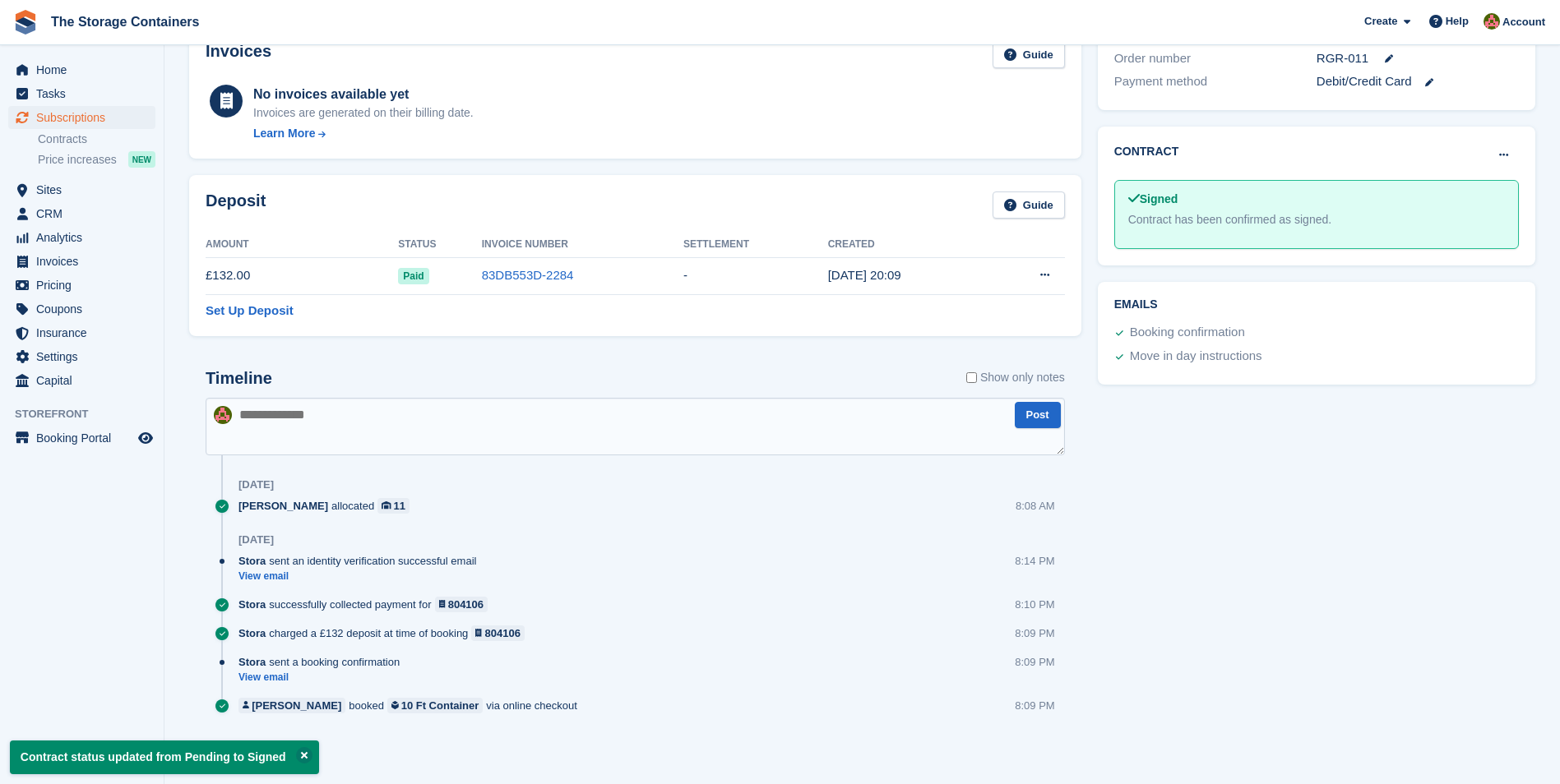
click at [388, 424] on textarea at bounding box center [634, 427] width 859 height 58
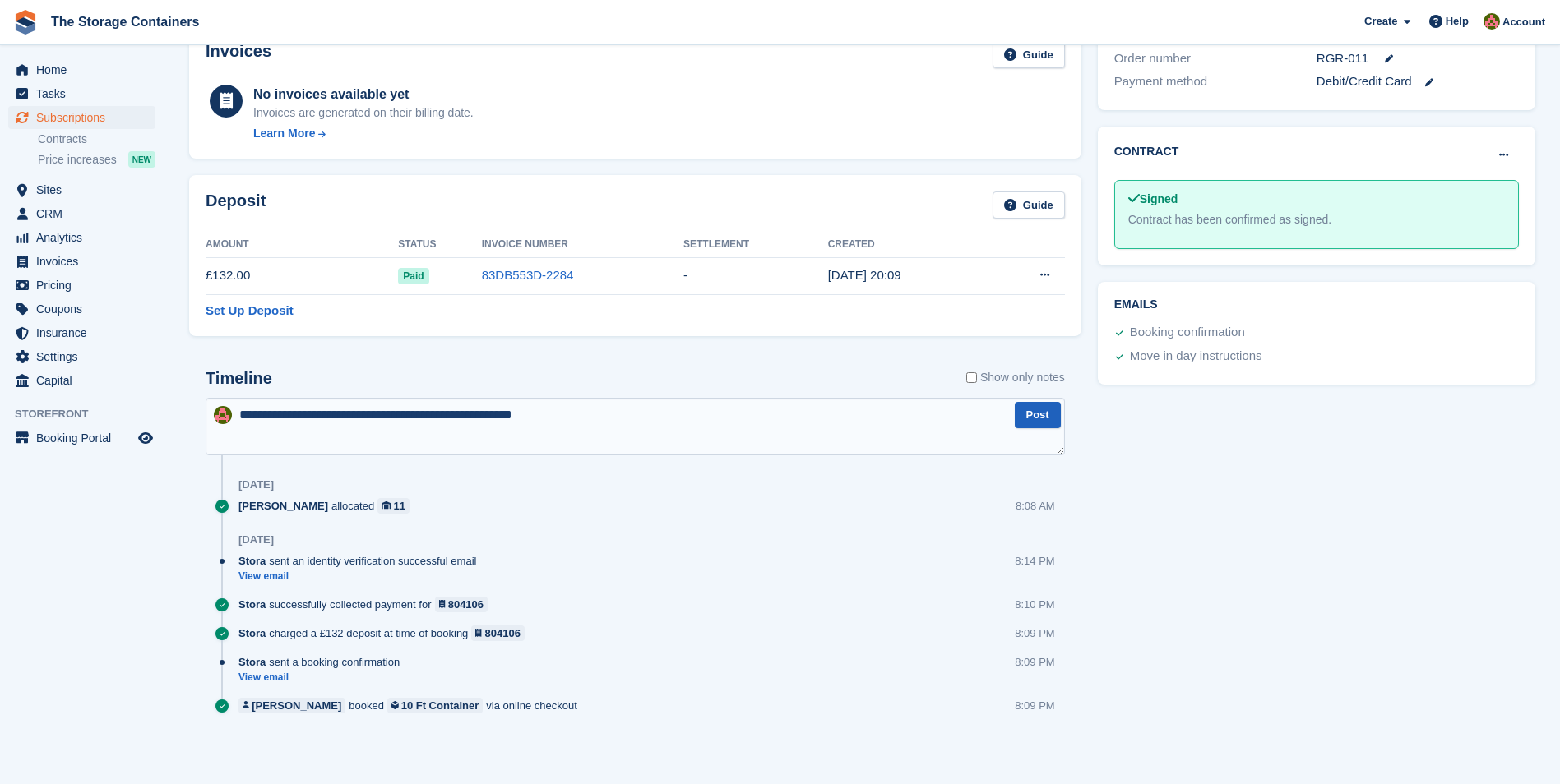
type textarea "**********"
click at [1044, 421] on button "Post" at bounding box center [1037, 415] width 46 height 27
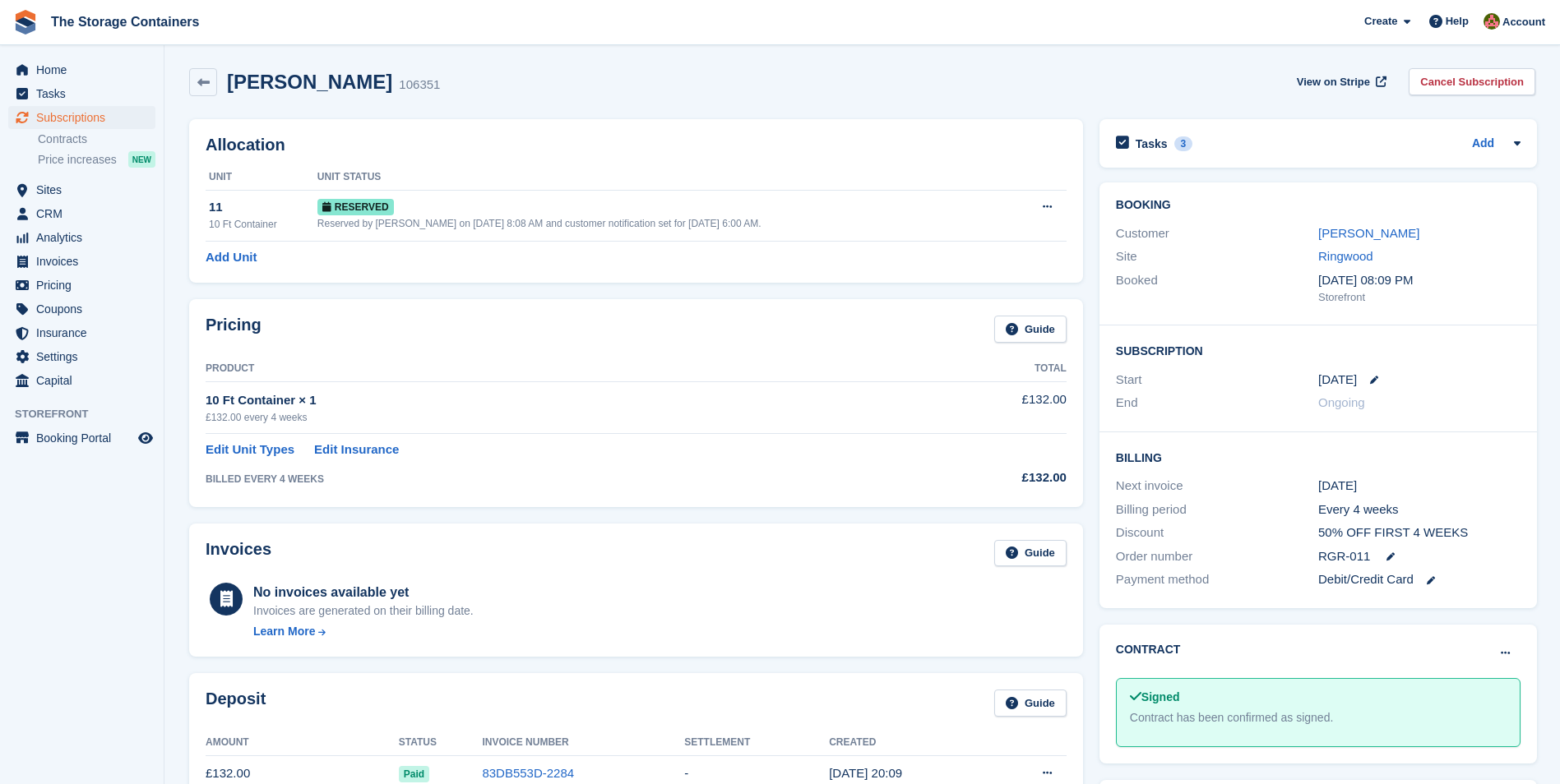
scroll to position [0, 0]
click at [1237, 150] on div "Tasks 3 Add" at bounding box center [1318, 146] width 405 height 23
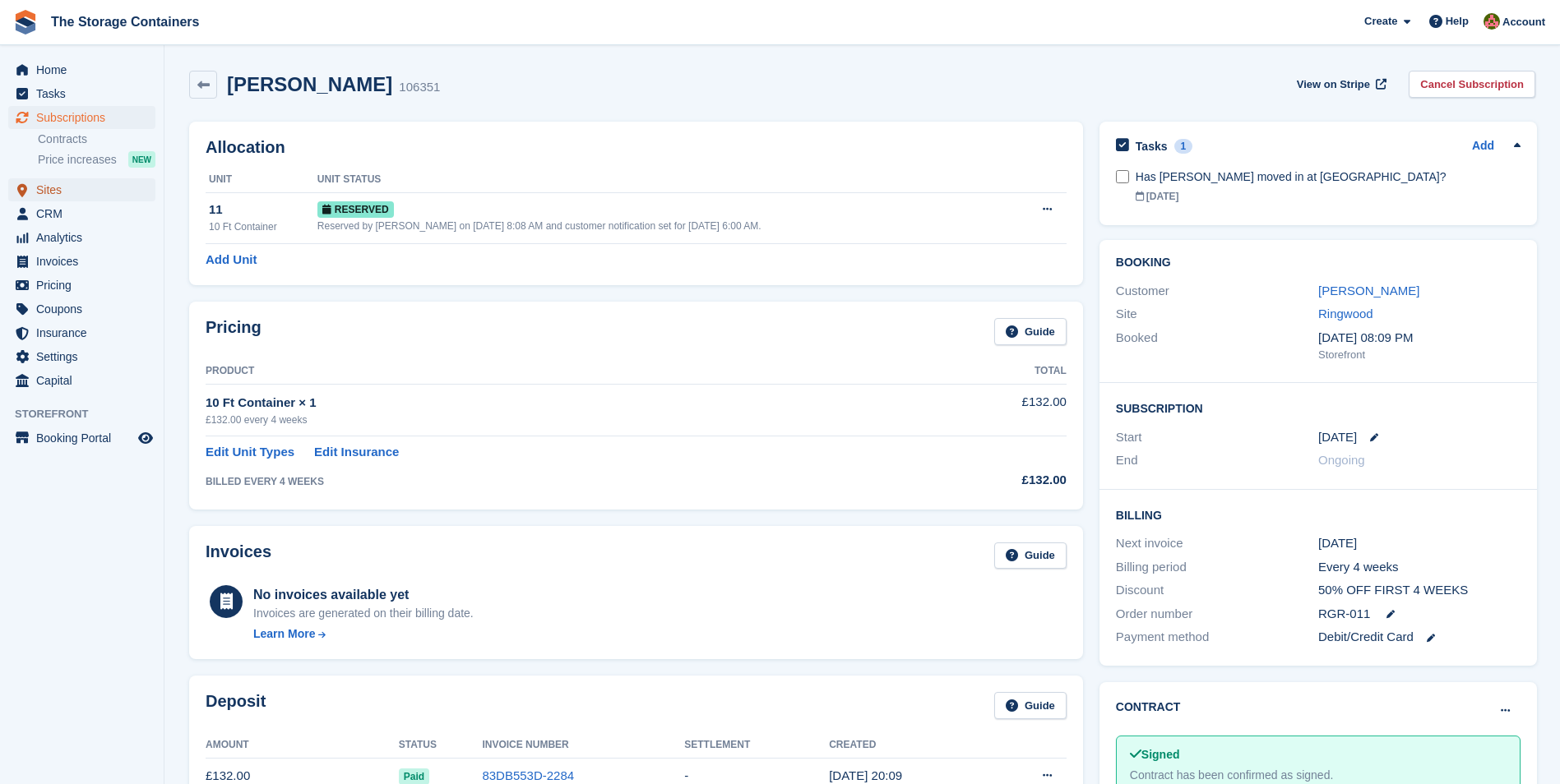
click at [73, 187] on span "Sites" at bounding box center [85, 190] width 98 height 23
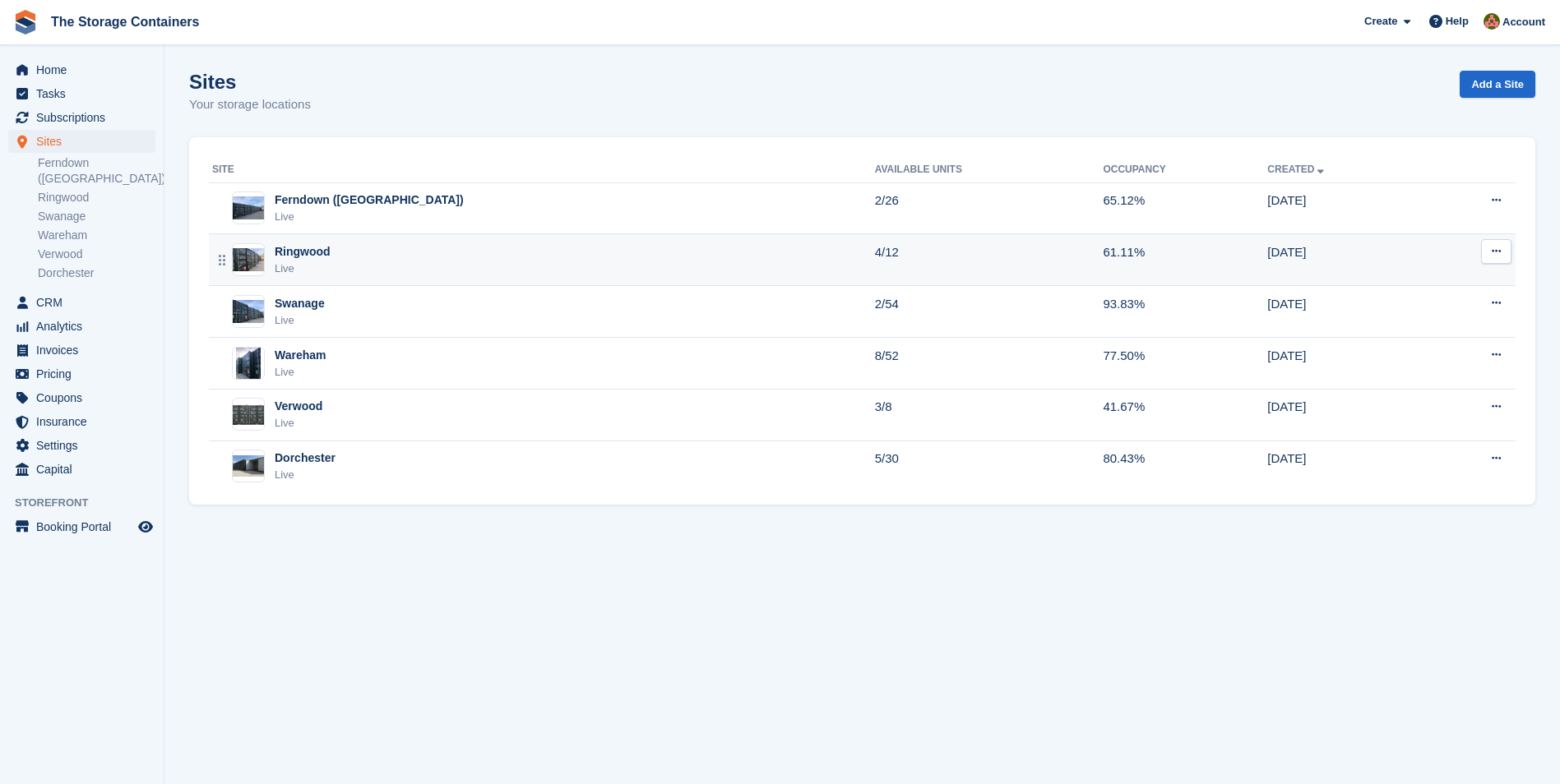
click at [449, 257] on div "Ringwood Live" at bounding box center [543, 260] width 662 height 33
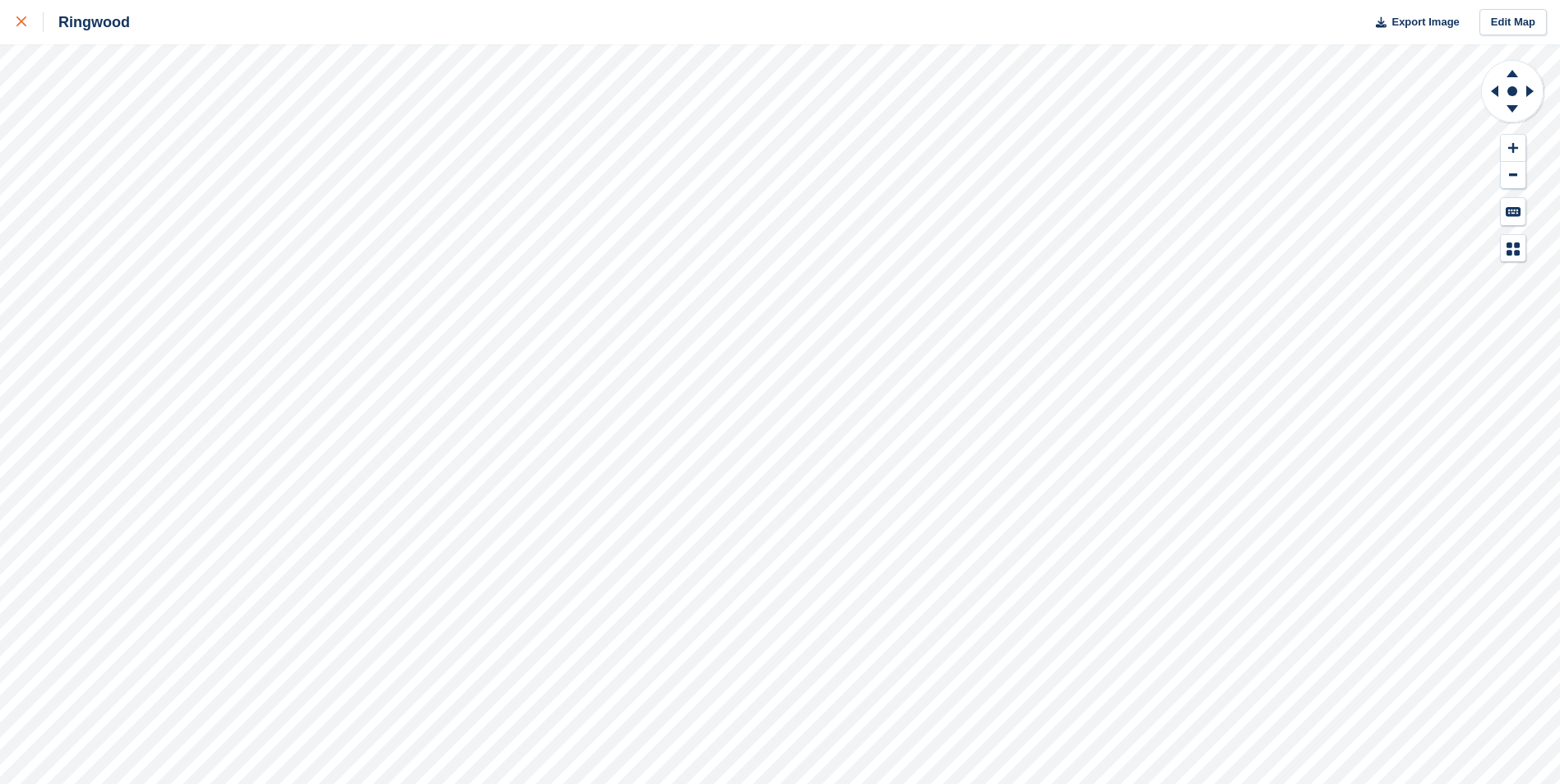
click at [27, 22] on div at bounding box center [30, 23] width 27 height 20
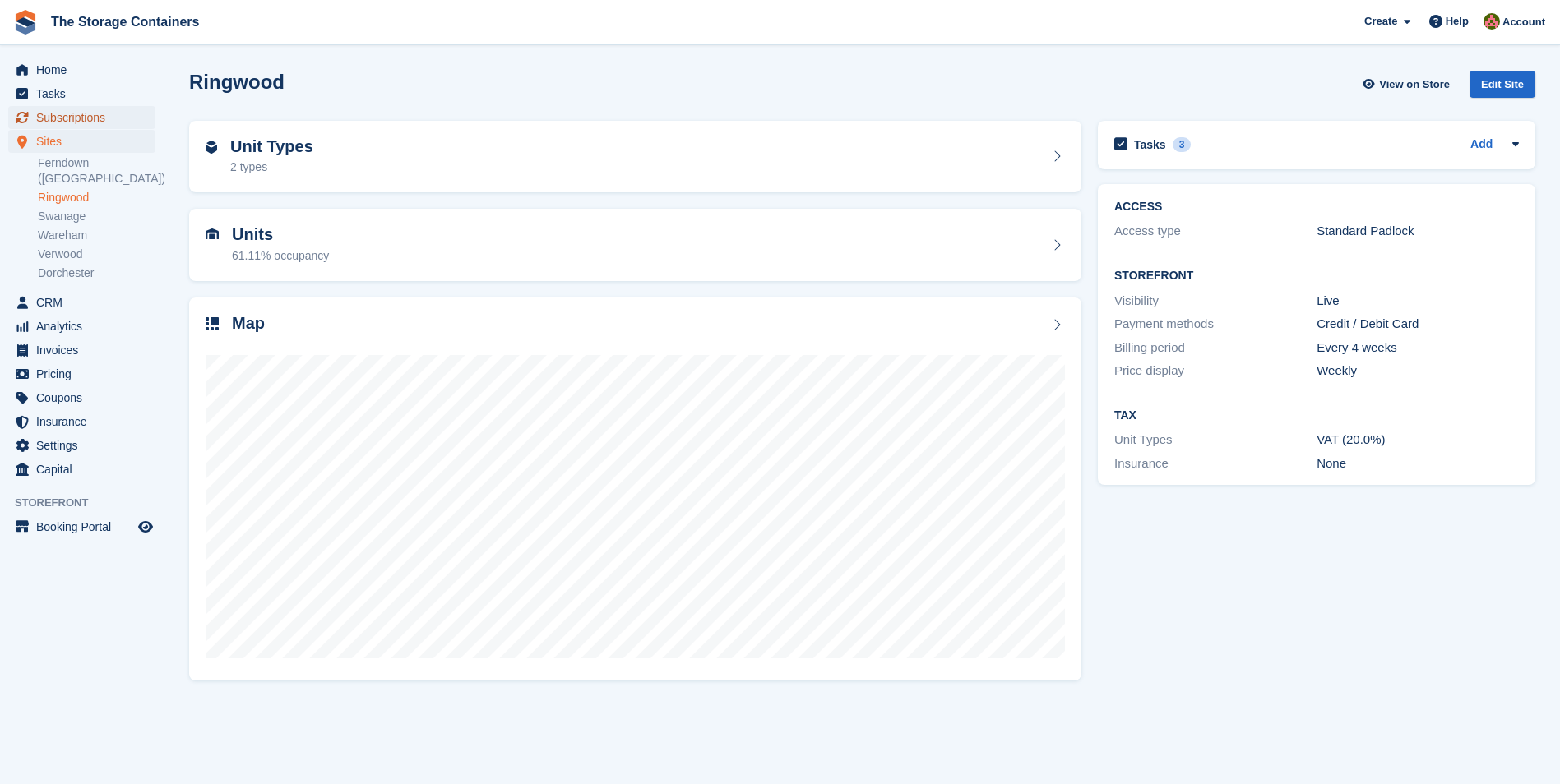
click at [102, 116] on span "Subscriptions" at bounding box center [85, 118] width 98 height 23
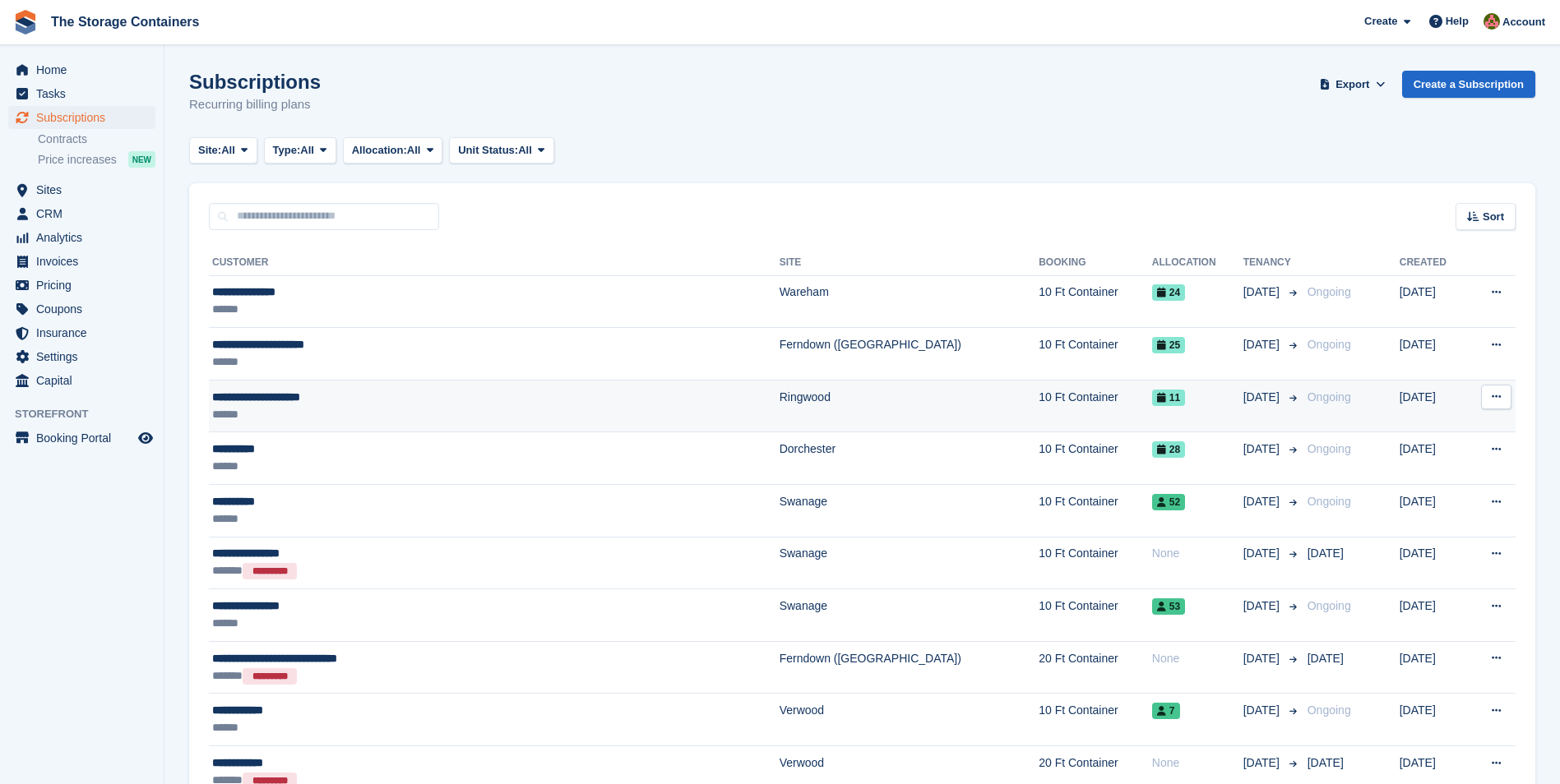
click at [399, 404] on div "**********" at bounding box center [410, 397] width 397 height 17
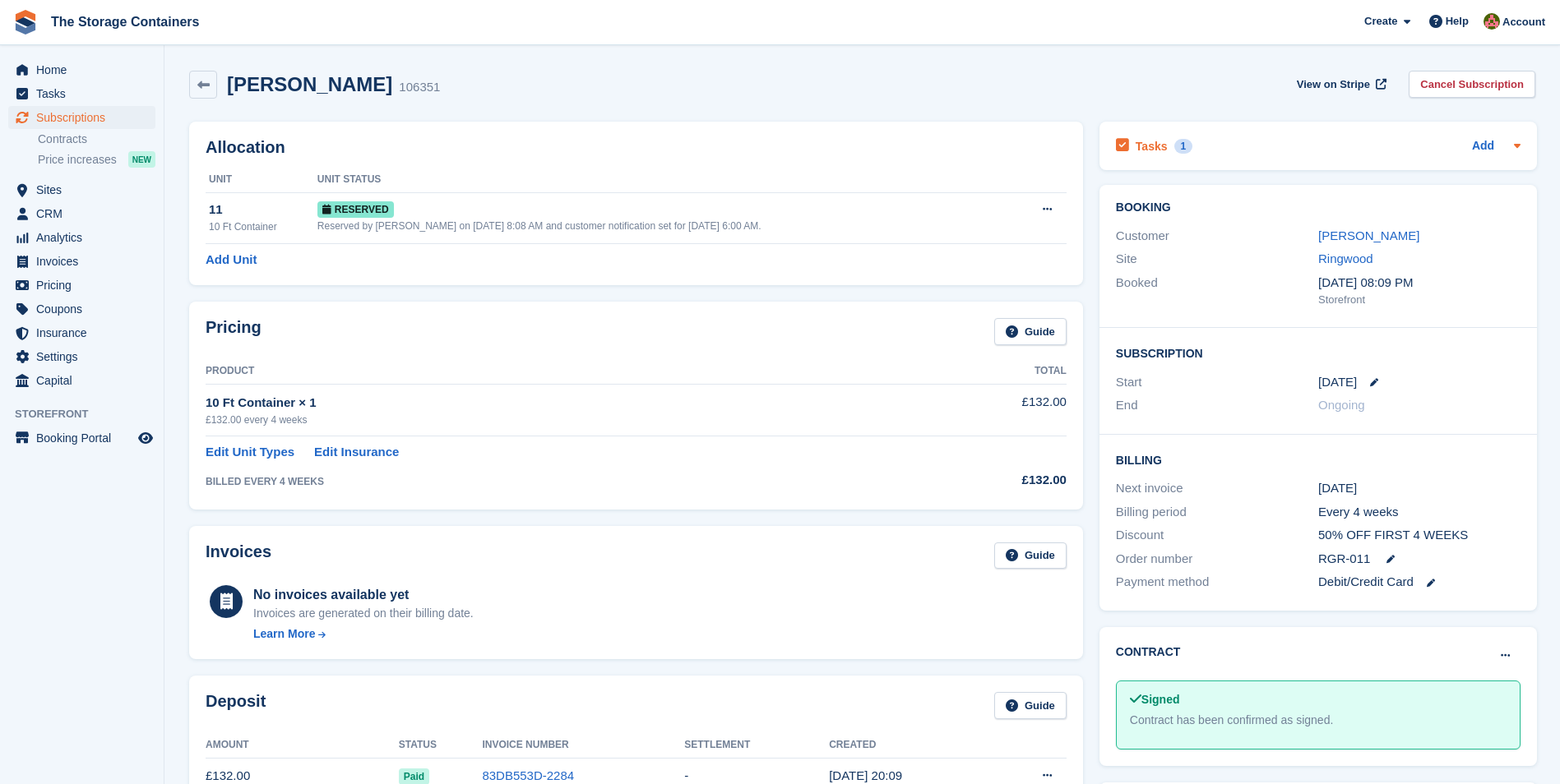
click at [1199, 155] on div "Tasks 1 Add" at bounding box center [1318, 146] width 405 height 23
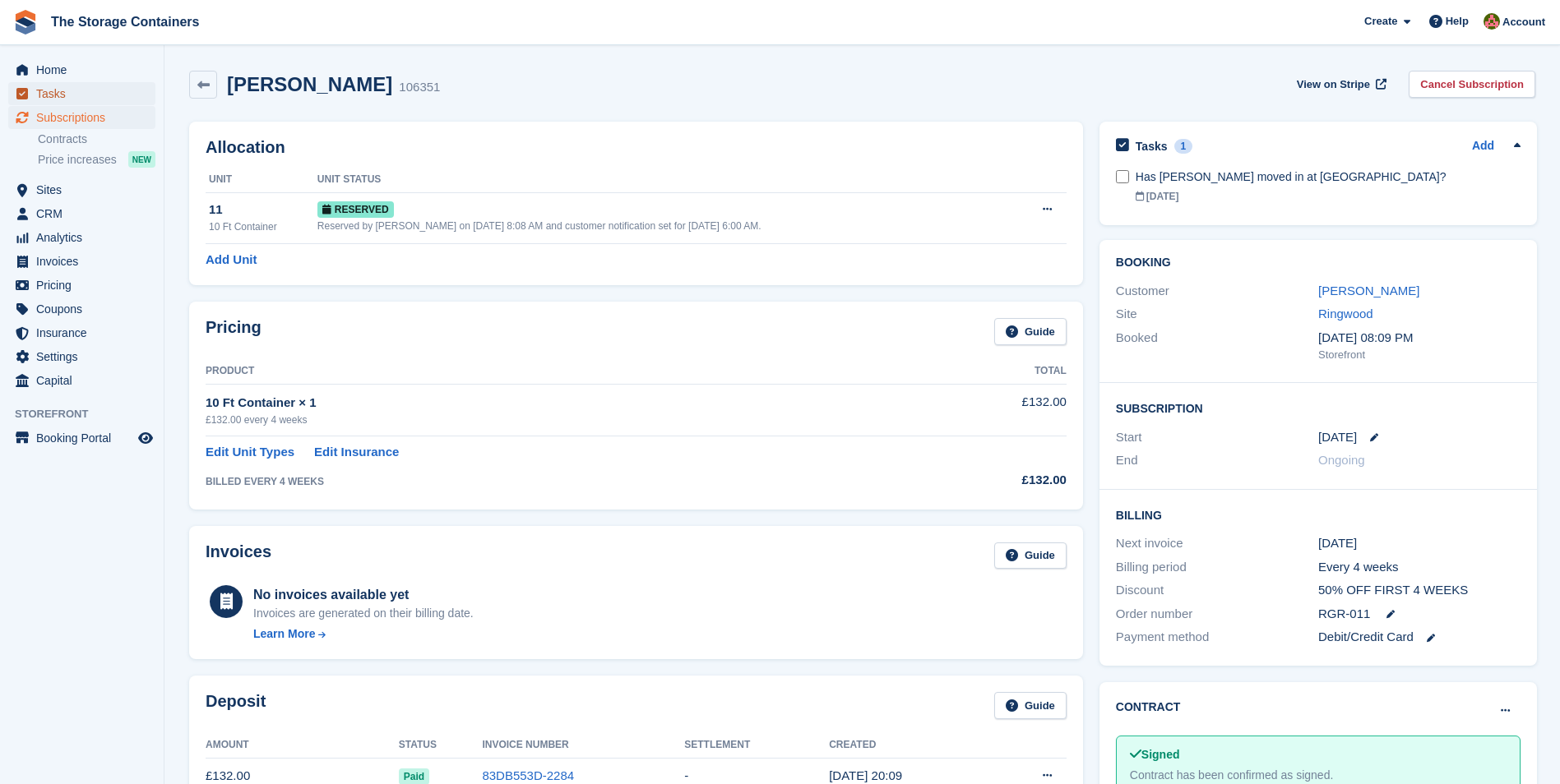
click at [56, 94] on span "Tasks" at bounding box center [85, 94] width 98 height 23
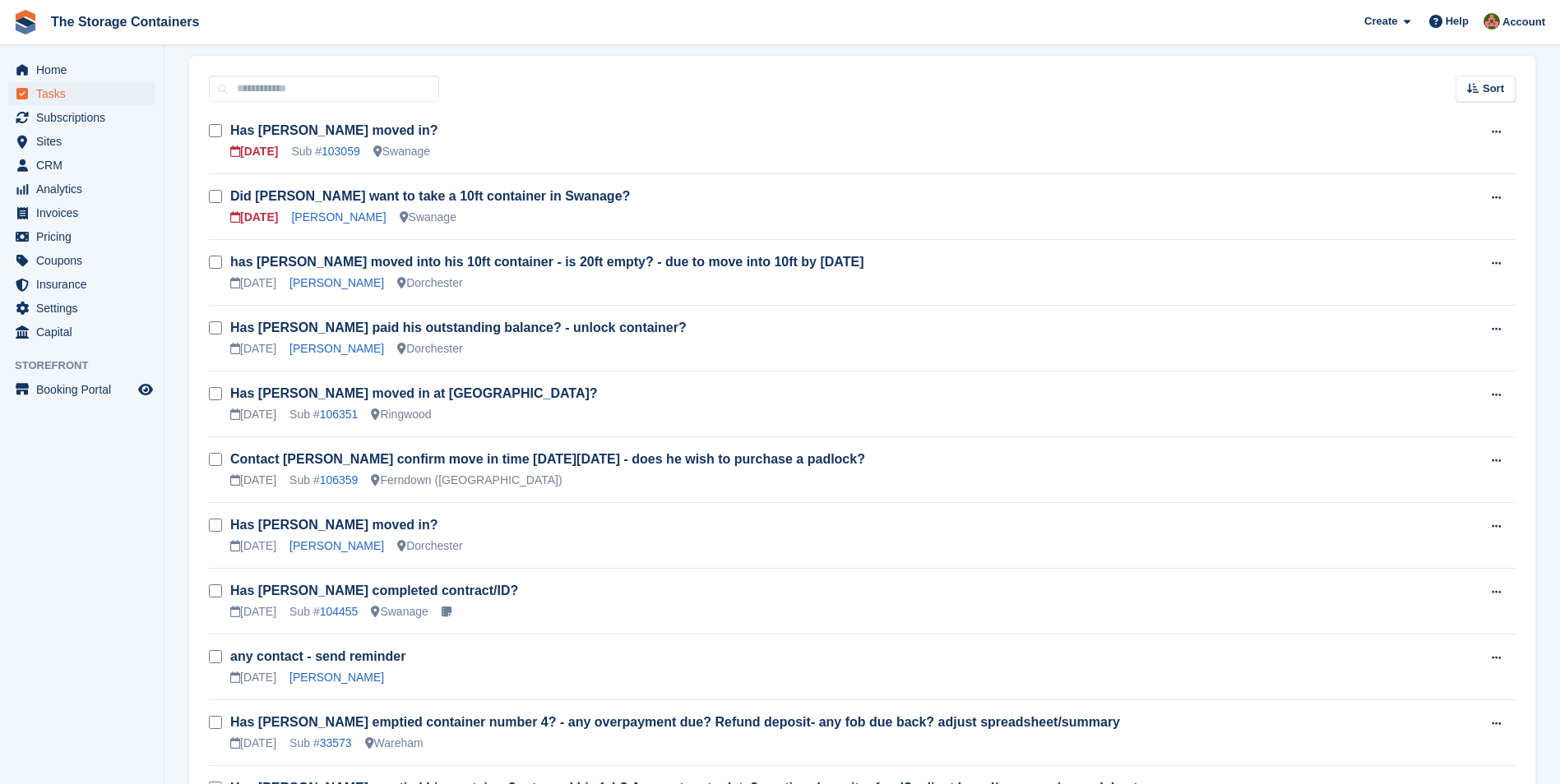
scroll to position [247, 0]
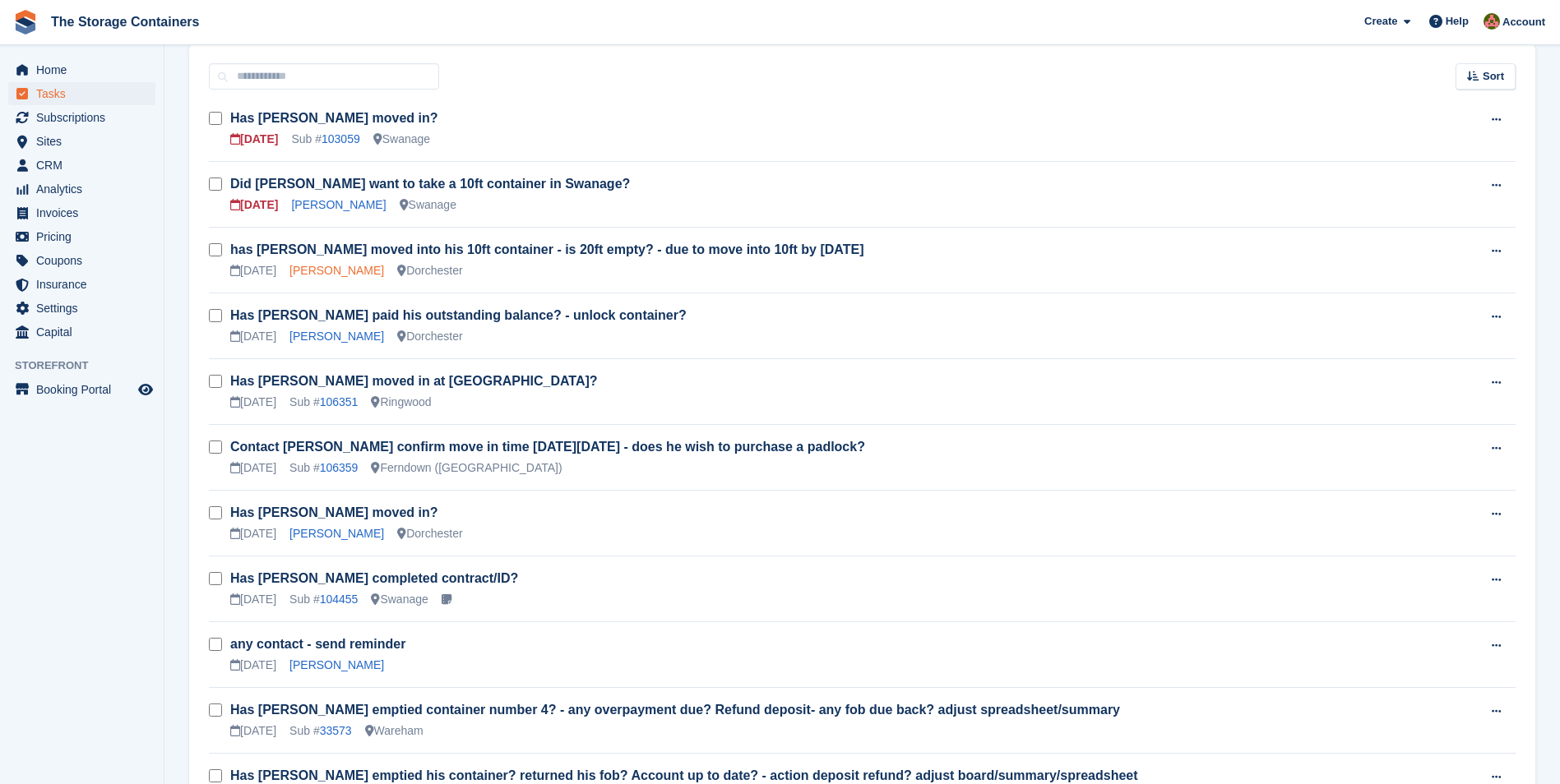
click at [328, 271] on link "Eric Burgess" at bounding box center [336, 270] width 95 height 14
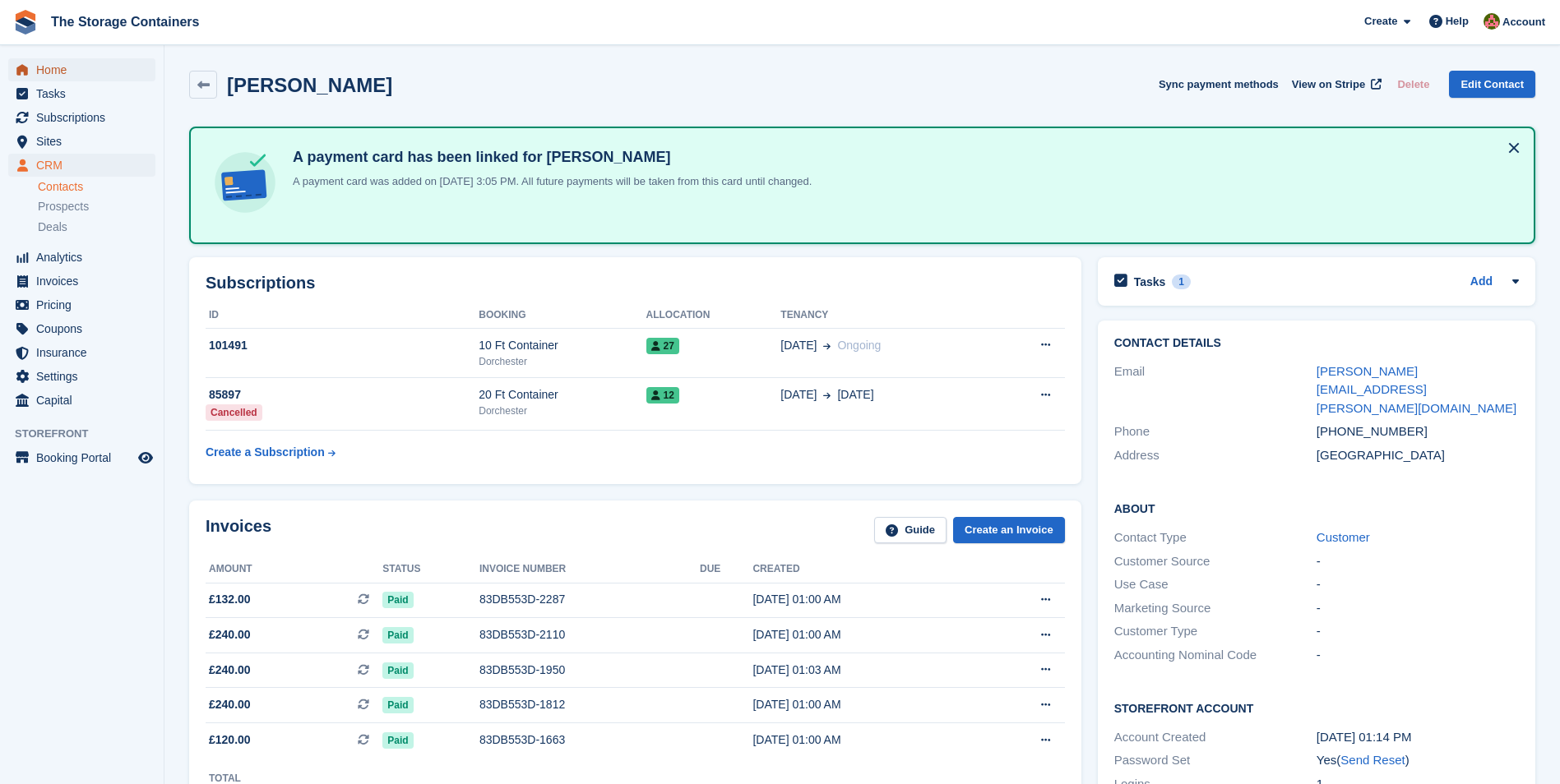
click at [57, 63] on span "Home" at bounding box center [85, 70] width 98 height 23
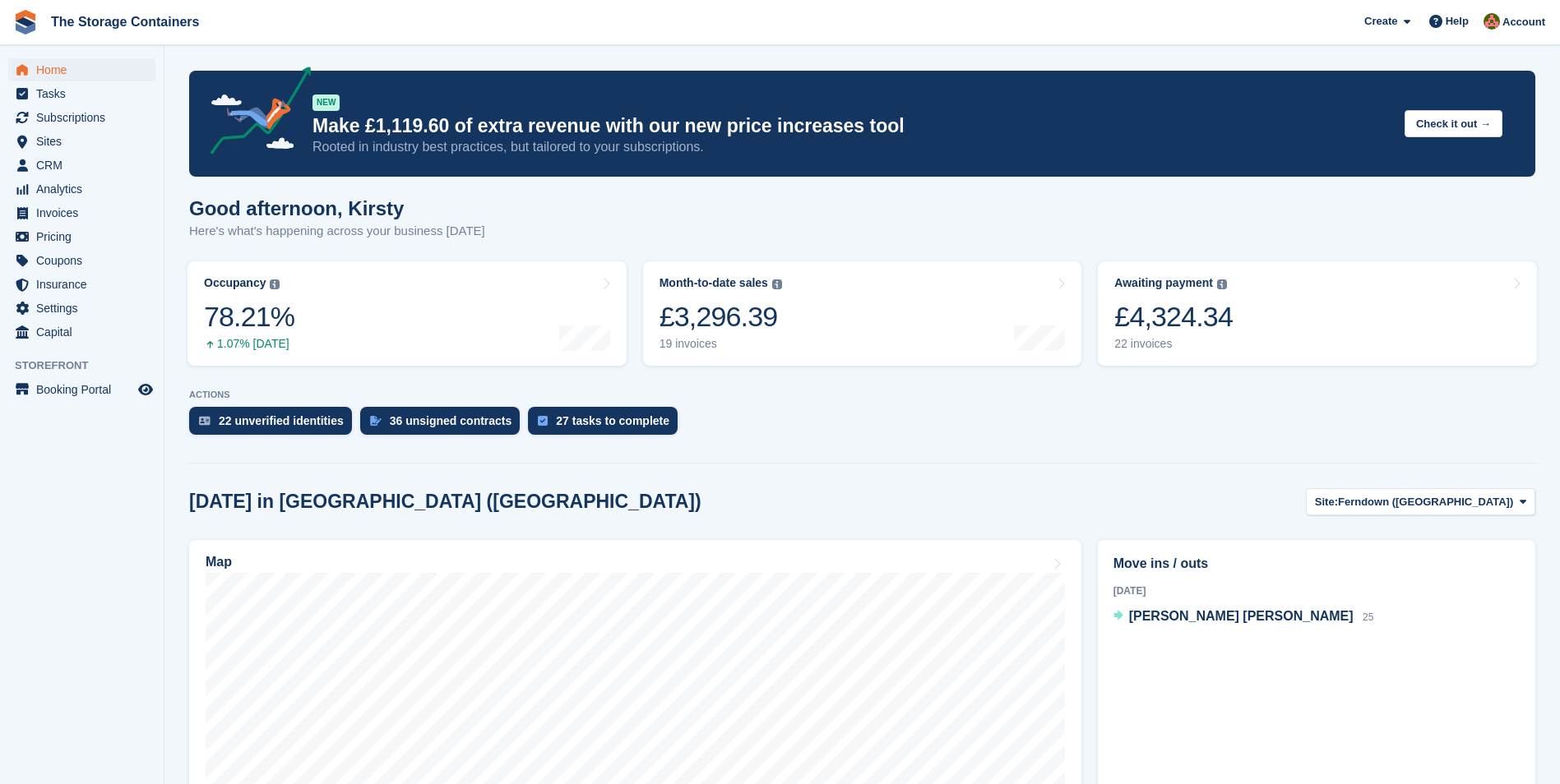
scroll to position [82, 0]
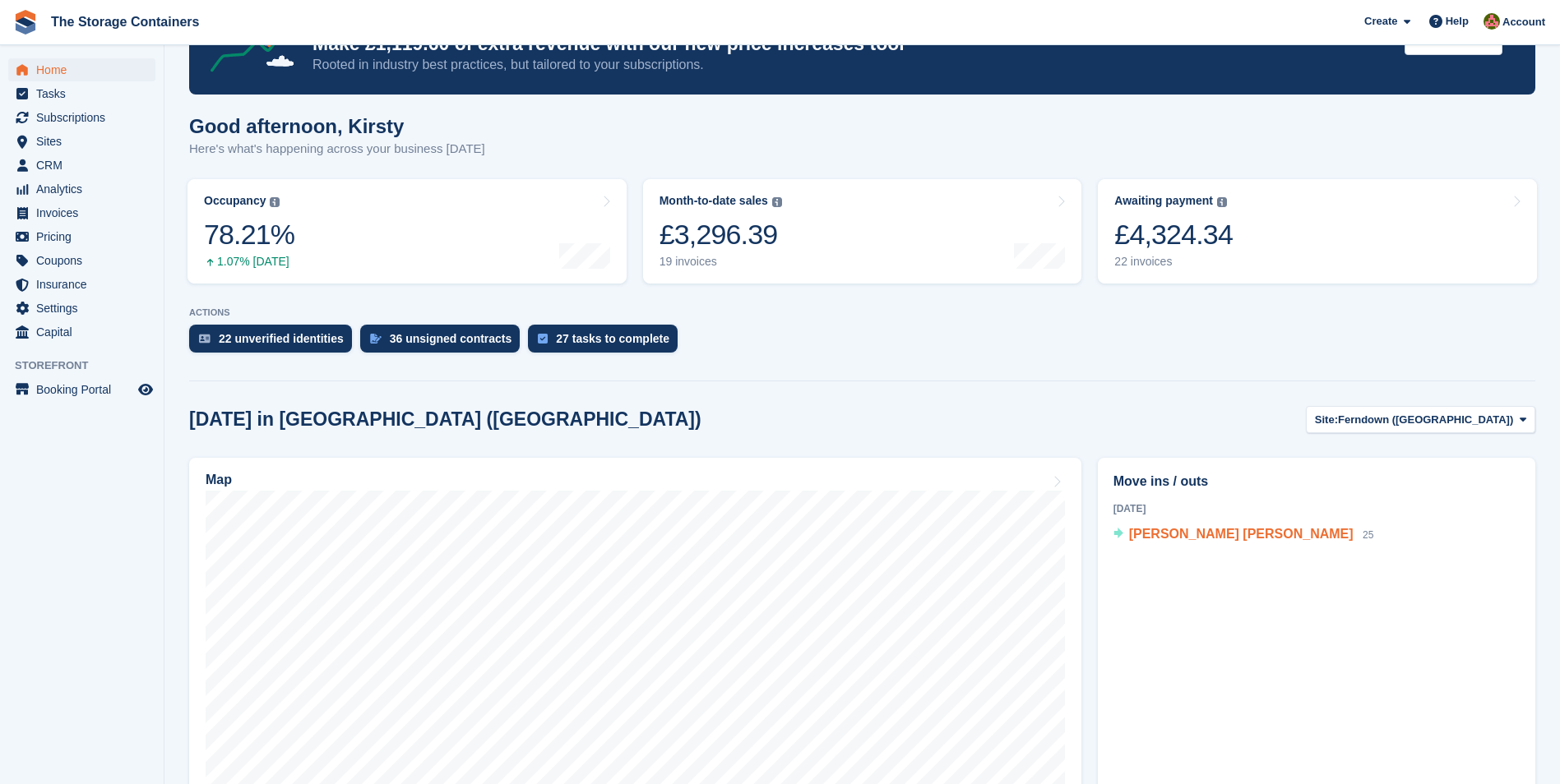
click at [1239, 532] on span "[PERSON_NAME] [PERSON_NAME]" at bounding box center [1241, 534] width 224 height 14
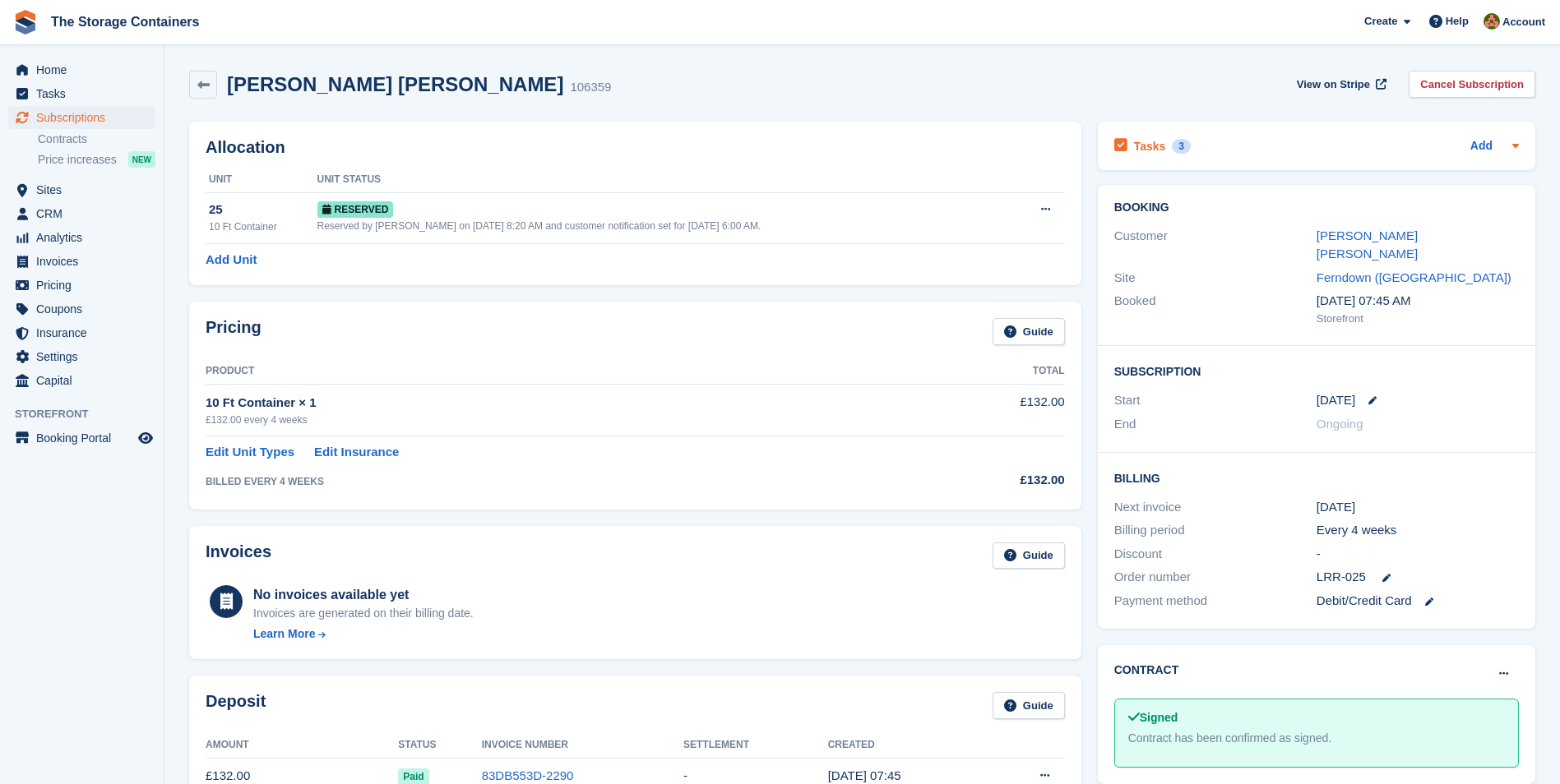
click at [1229, 142] on div "Tasks 3 Add" at bounding box center [1316, 146] width 405 height 23
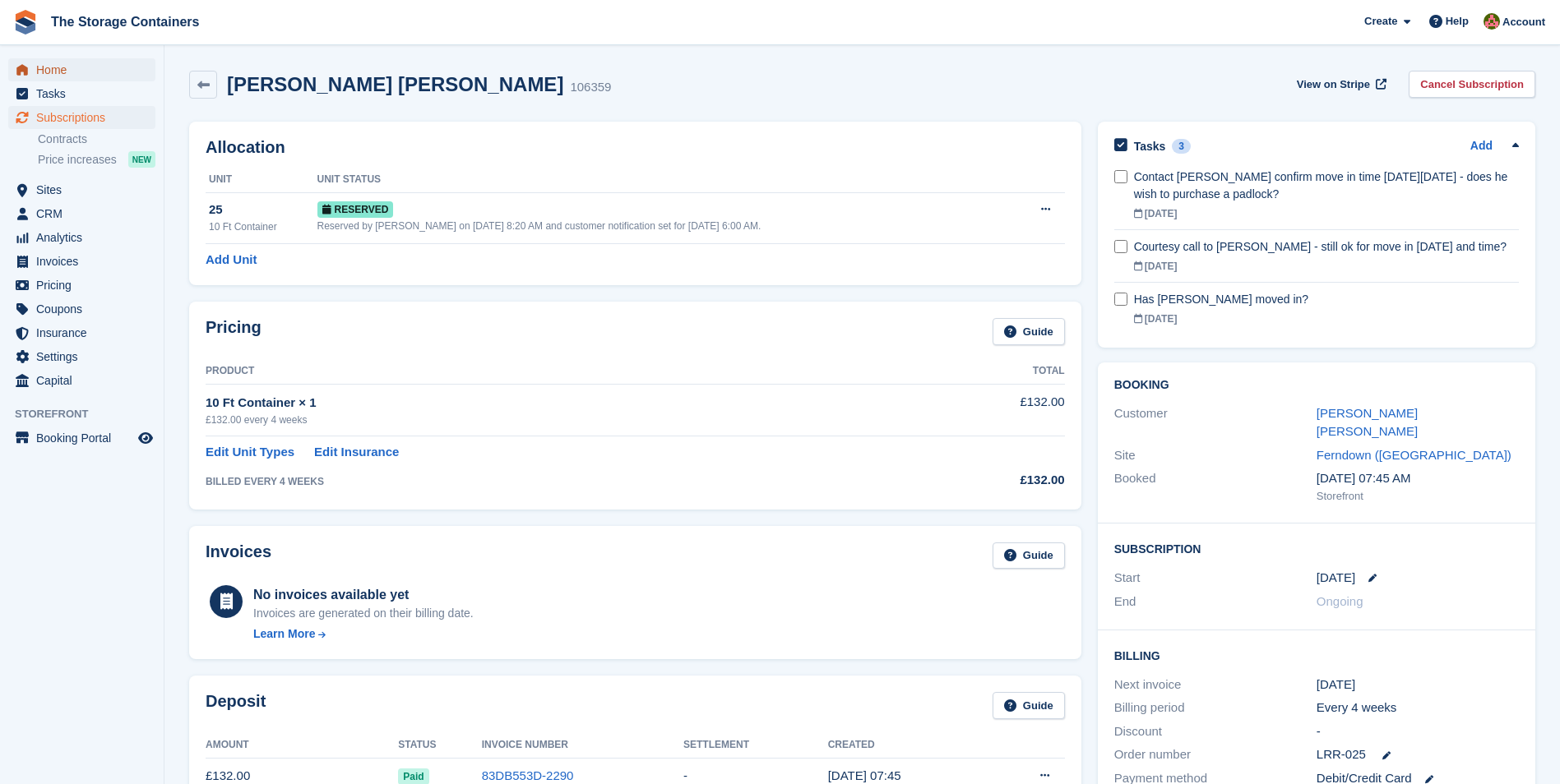
click at [68, 69] on span "Home" at bounding box center [85, 70] width 98 height 23
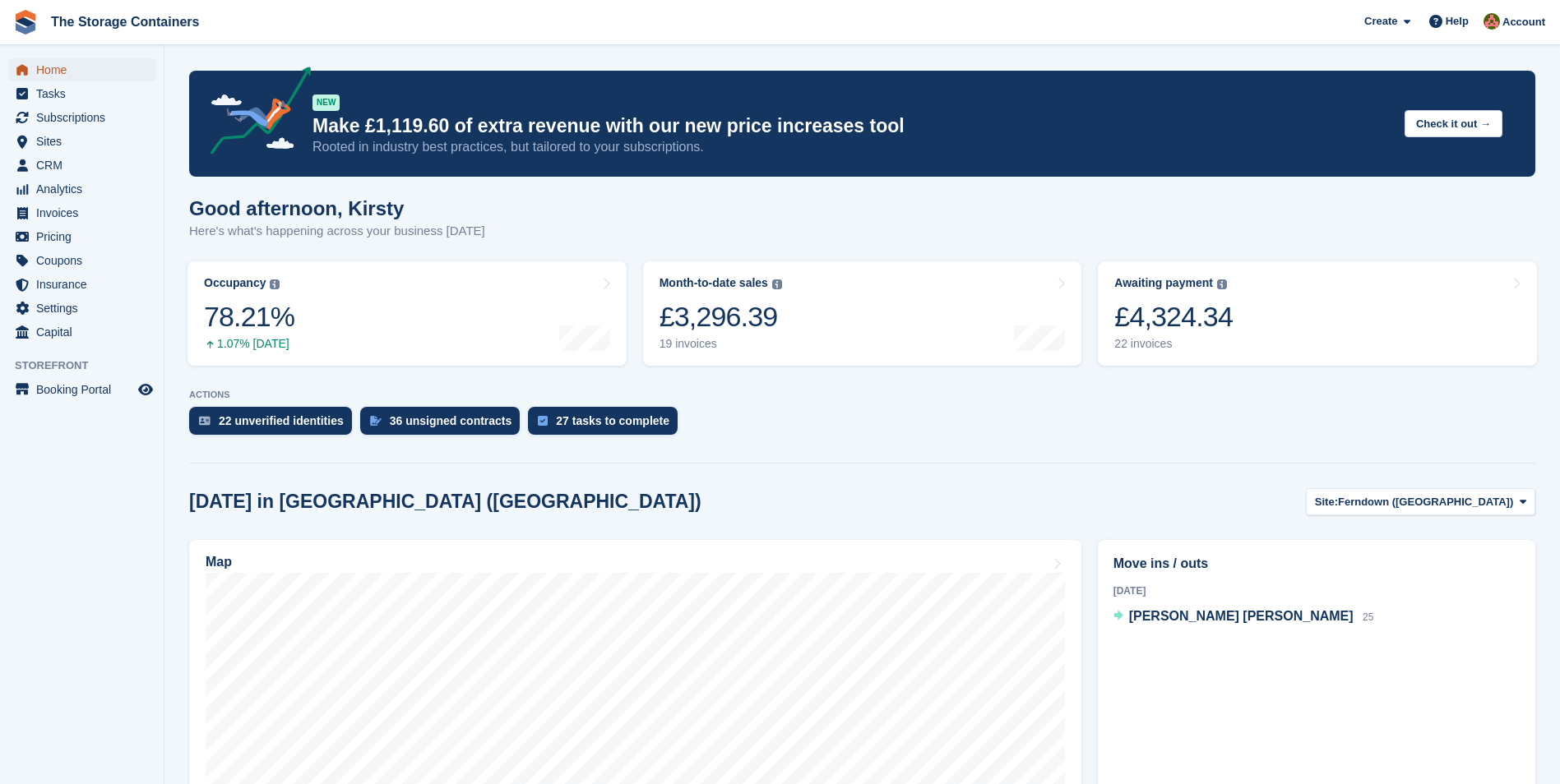
click at [122, 69] on span "Home" at bounding box center [85, 70] width 98 height 23
click at [63, 100] on span "Tasks" at bounding box center [85, 94] width 98 height 23
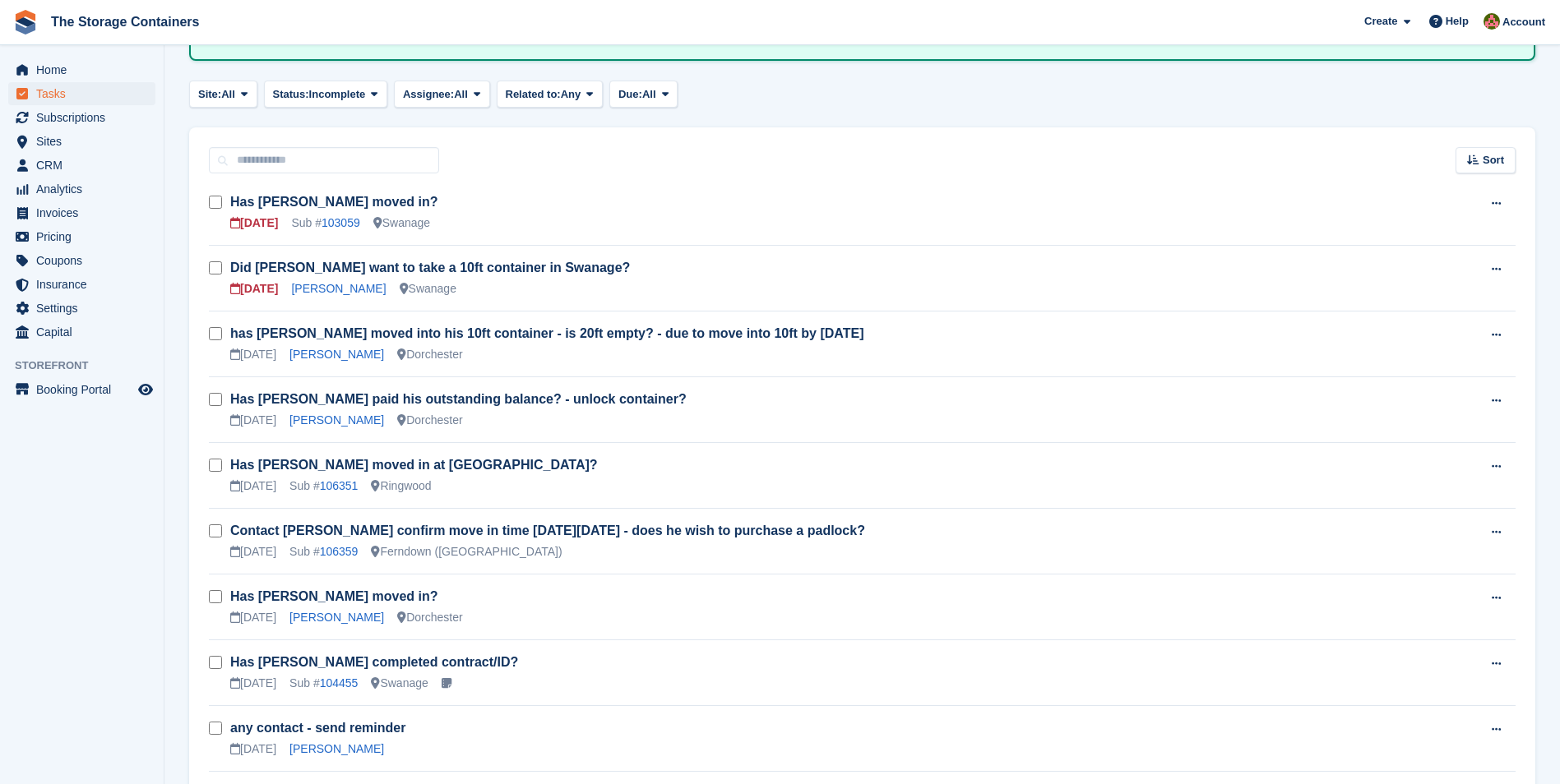
scroll to position [164, 0]
